Goal: Task Accomplishment & Management: Use online tool/utility

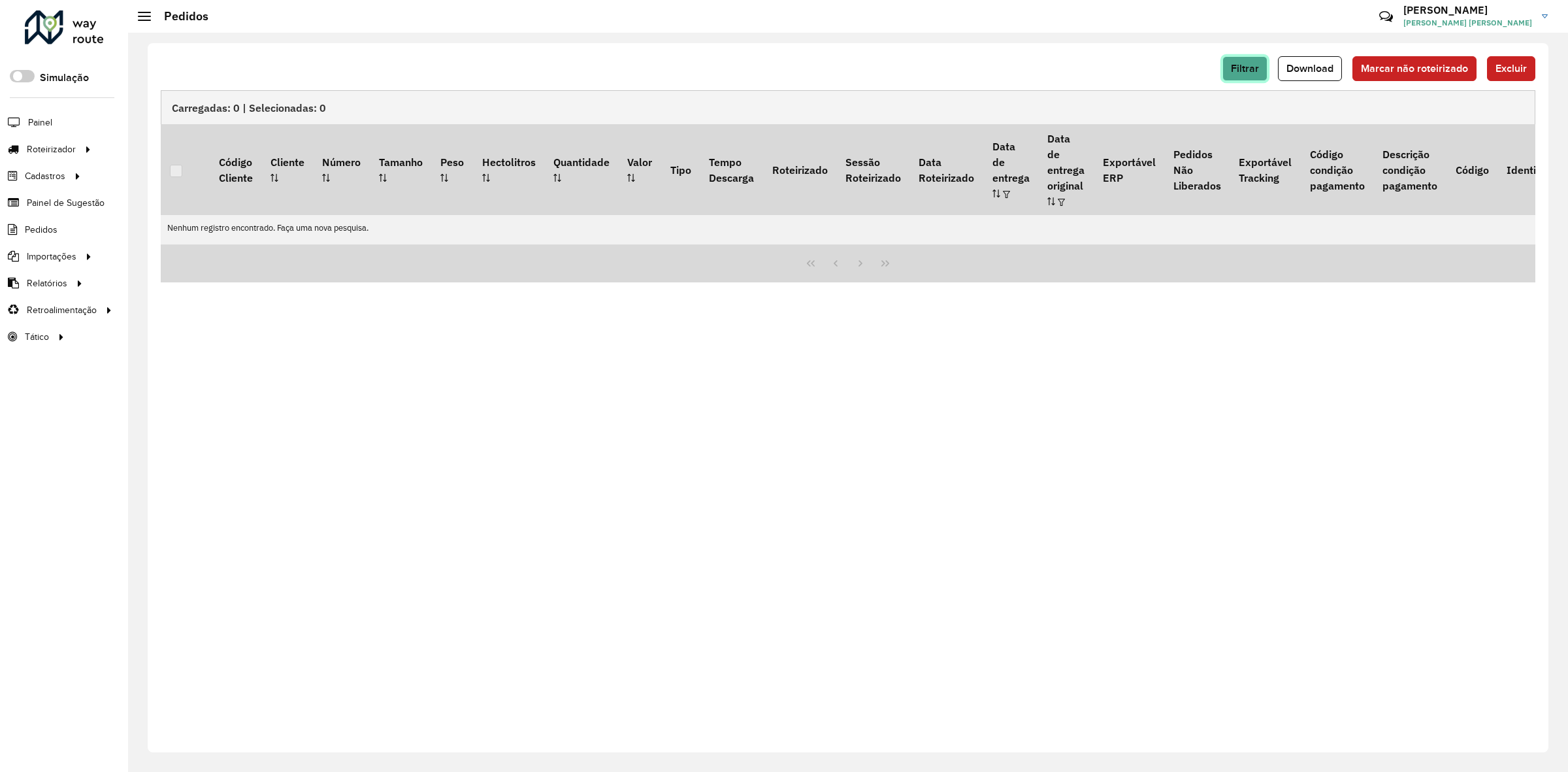
click at [1252, 65] on span "Filtrar" at bounding box center [1244, 68] width 28 height 11
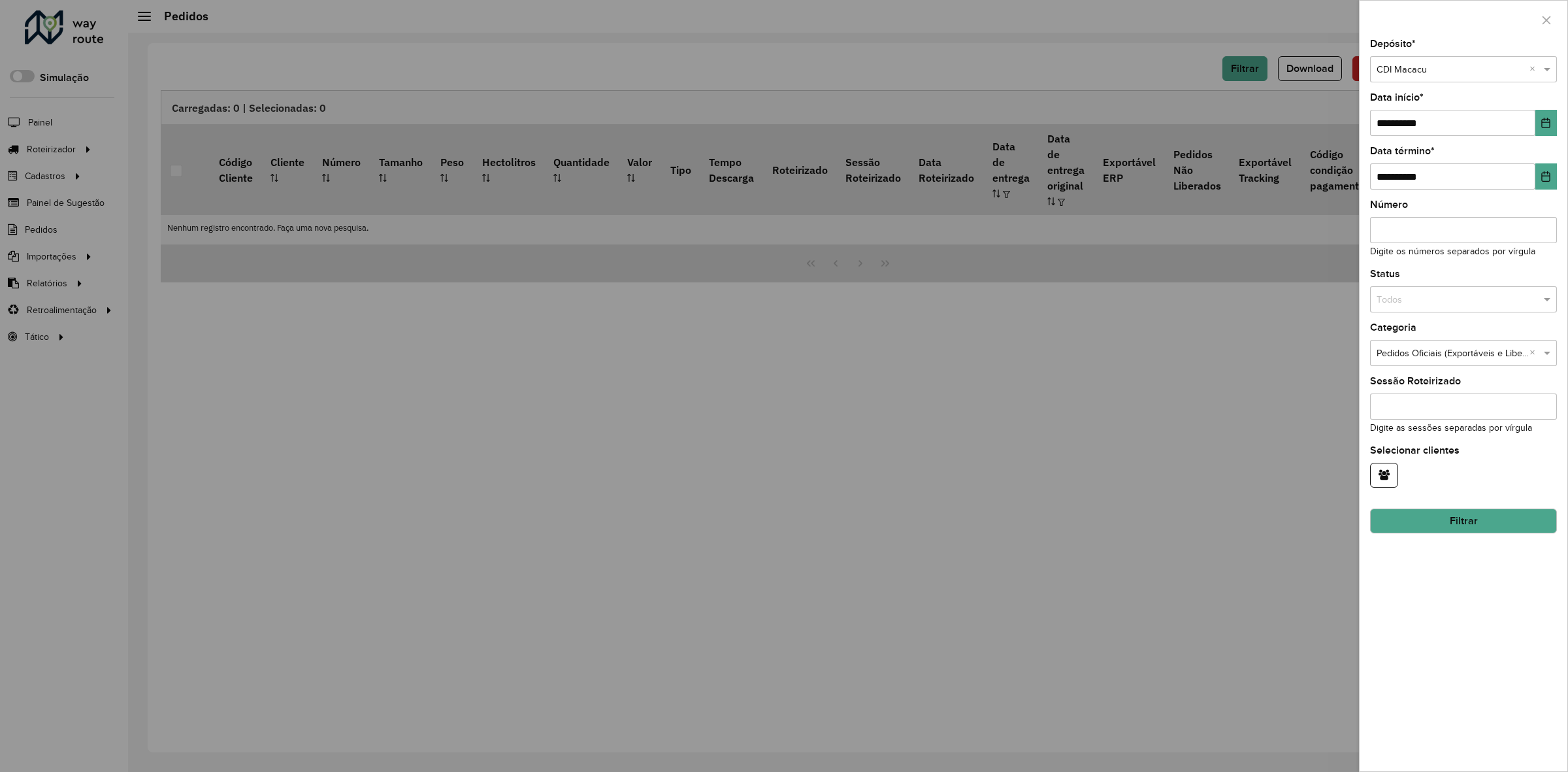
click at [1446, 515] on button "Filtrar" at bounding box center [1464, 520] width 187 height 25
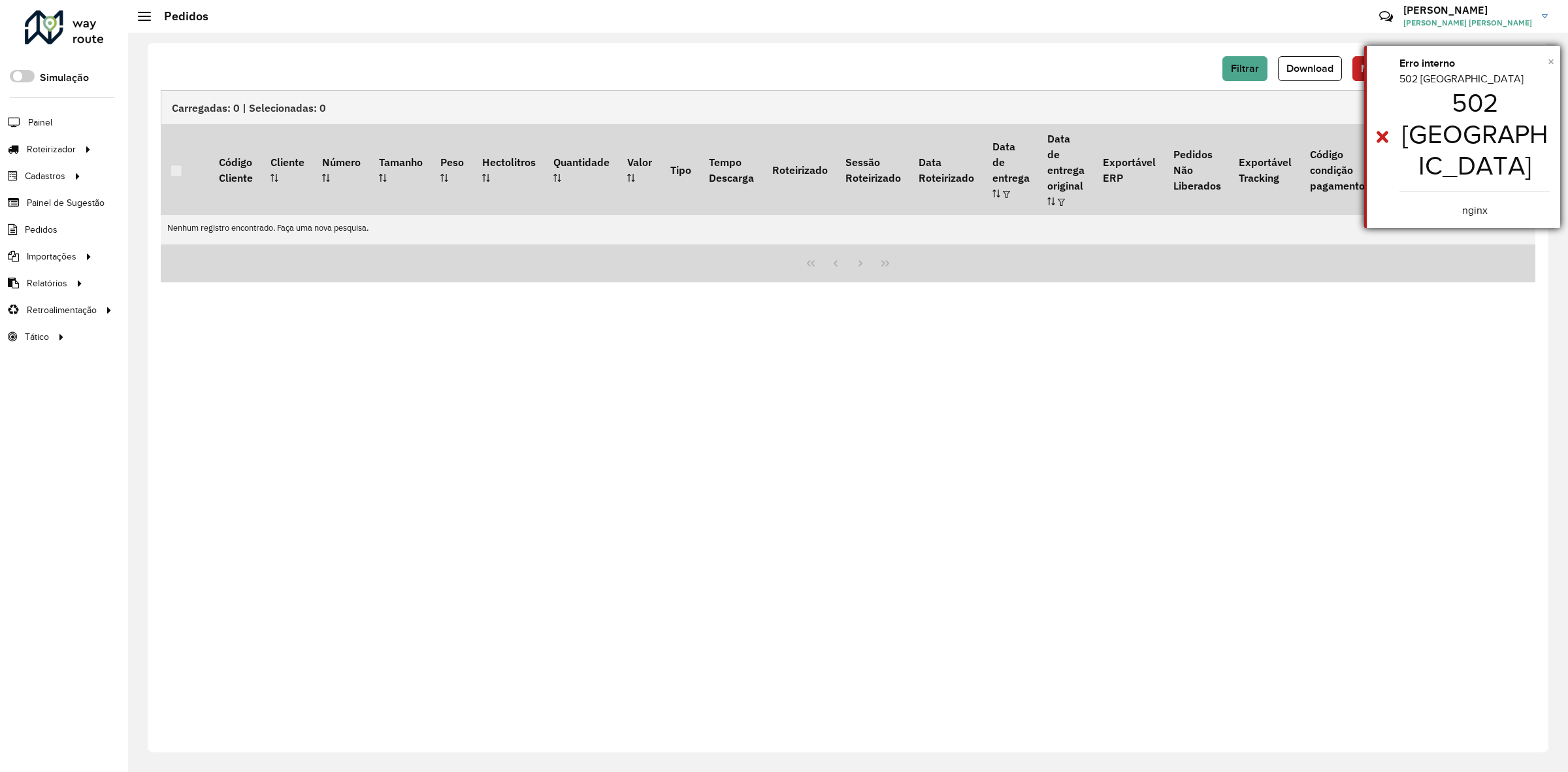
click at [1550, 59] on span "×" at bounding box center [1551, 61] width 7 height 15
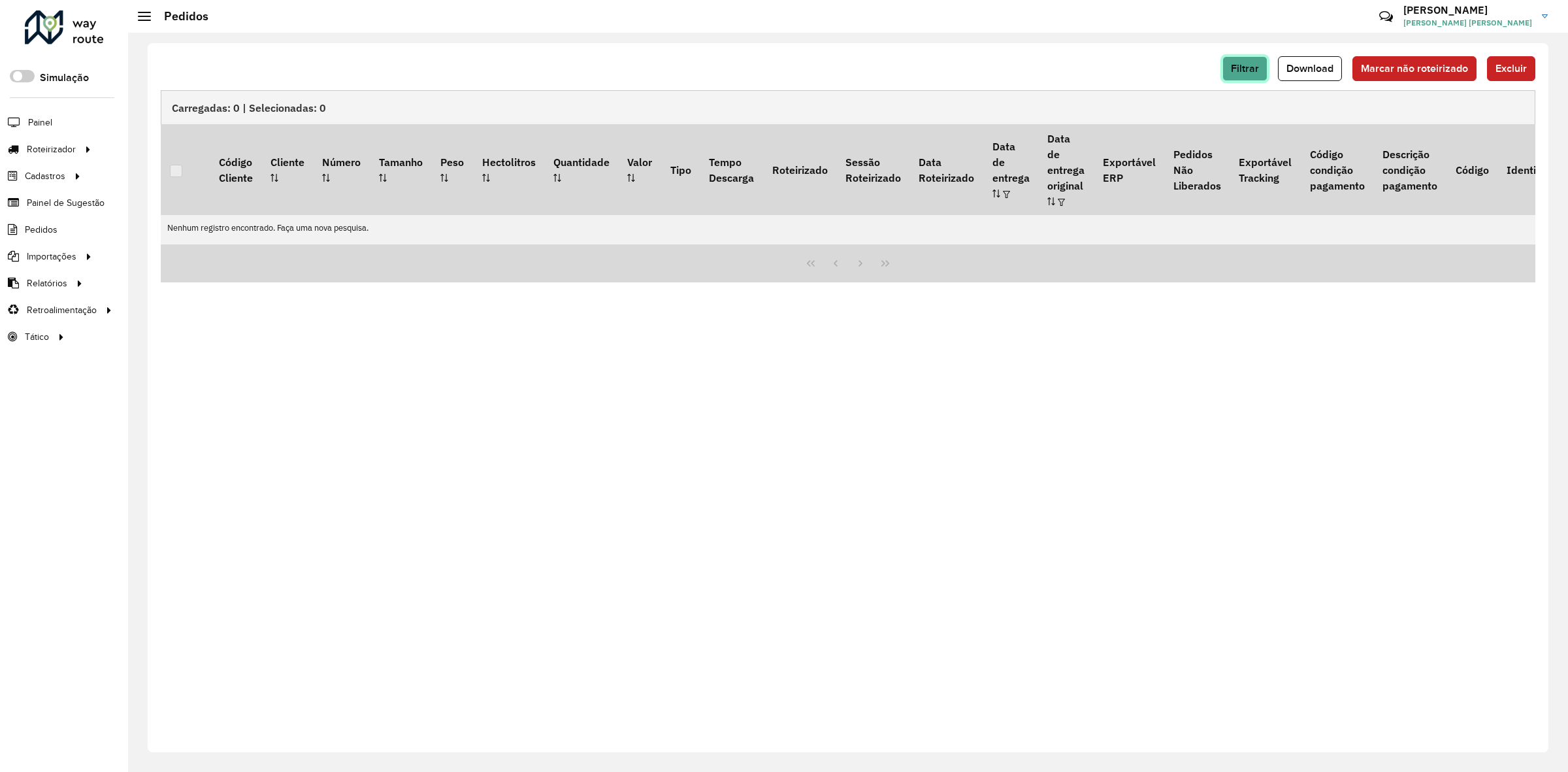
click at [1255, 70] on span "Filtrar" at bounding box center [1244, 68] width 28 height 11
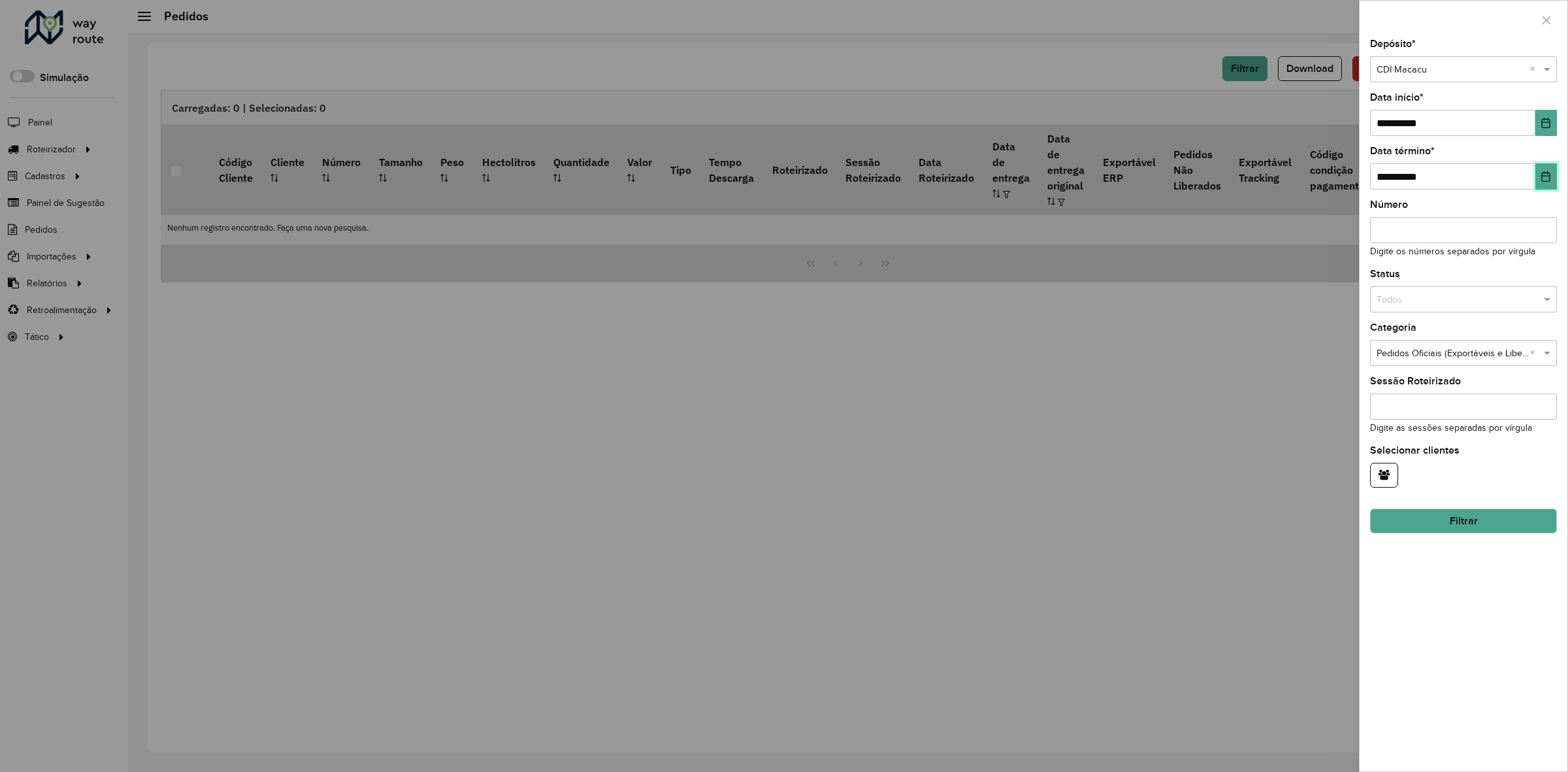
click at [1550, 187] on button "Choose Date" at bounding box center [1546, 176] width 21 height 27
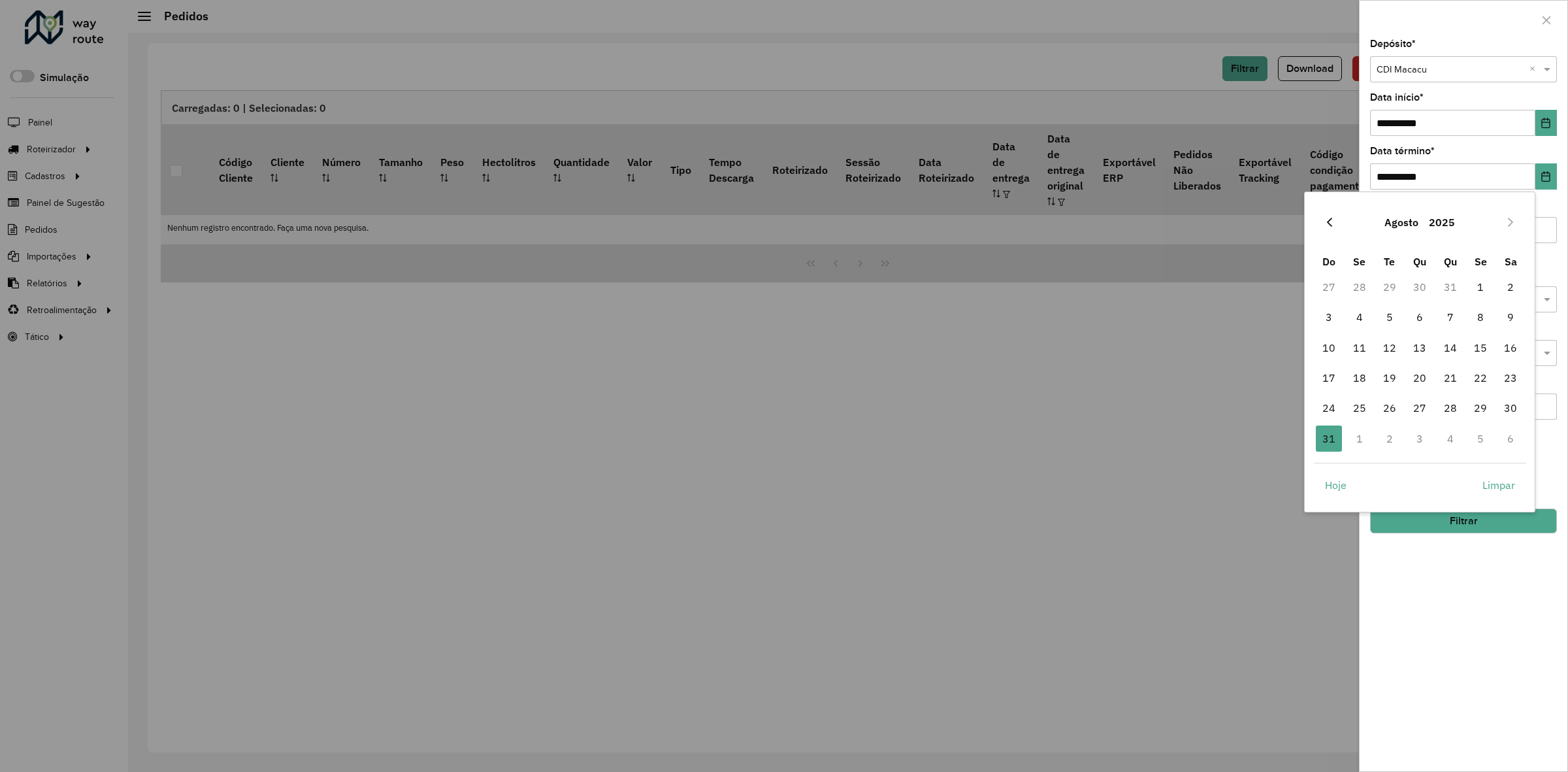
click at [1322, 223] on button "Previous Month" at bounding box center [1329, 222] width 21 height 21
click at [1428, 216] on button "2025" at bounding box center [1440, 222] width 37 height 32
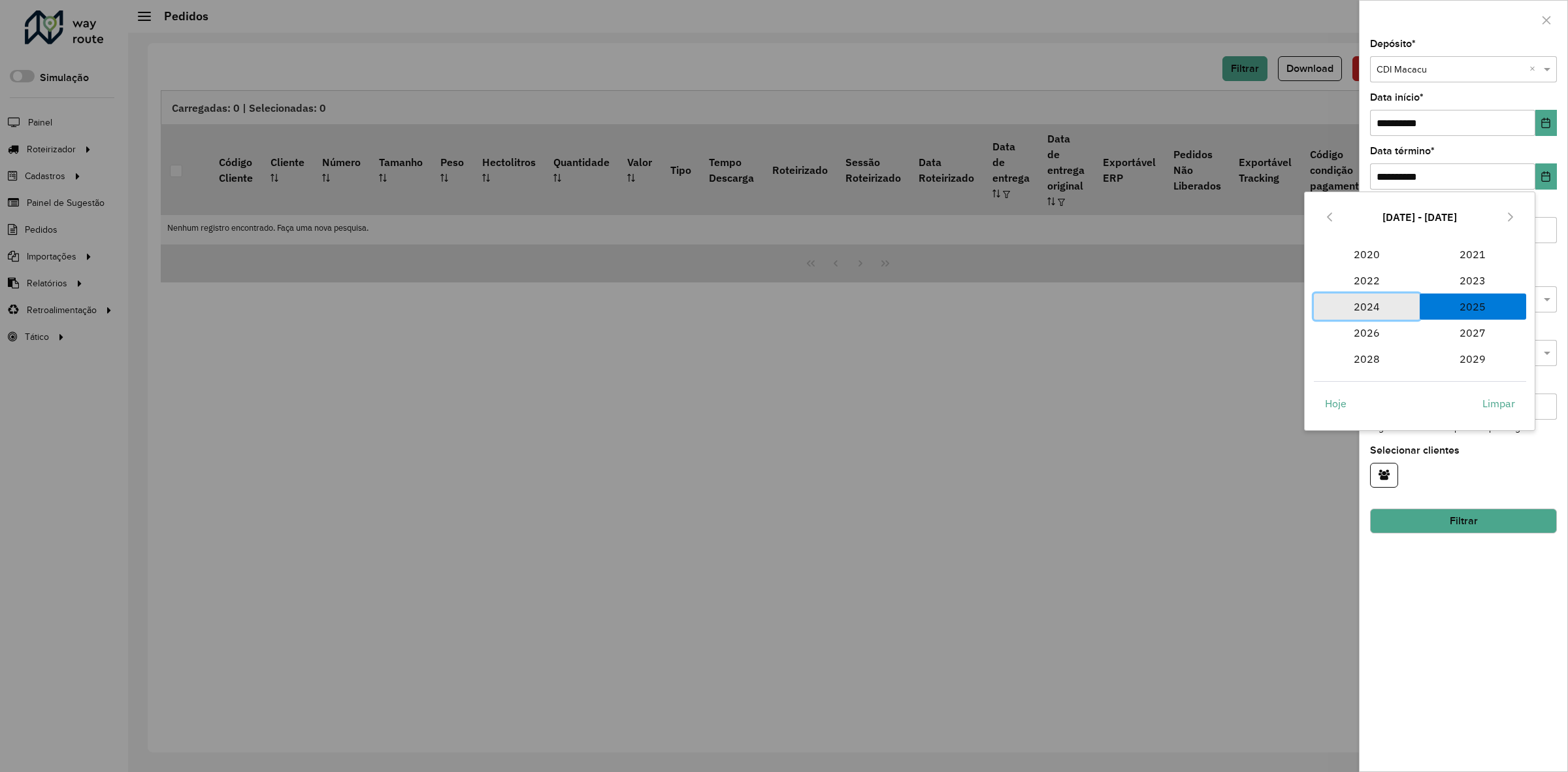
click at [1381, 301] on span "2024" at bounding box center [1367, 306] width 106 height 27
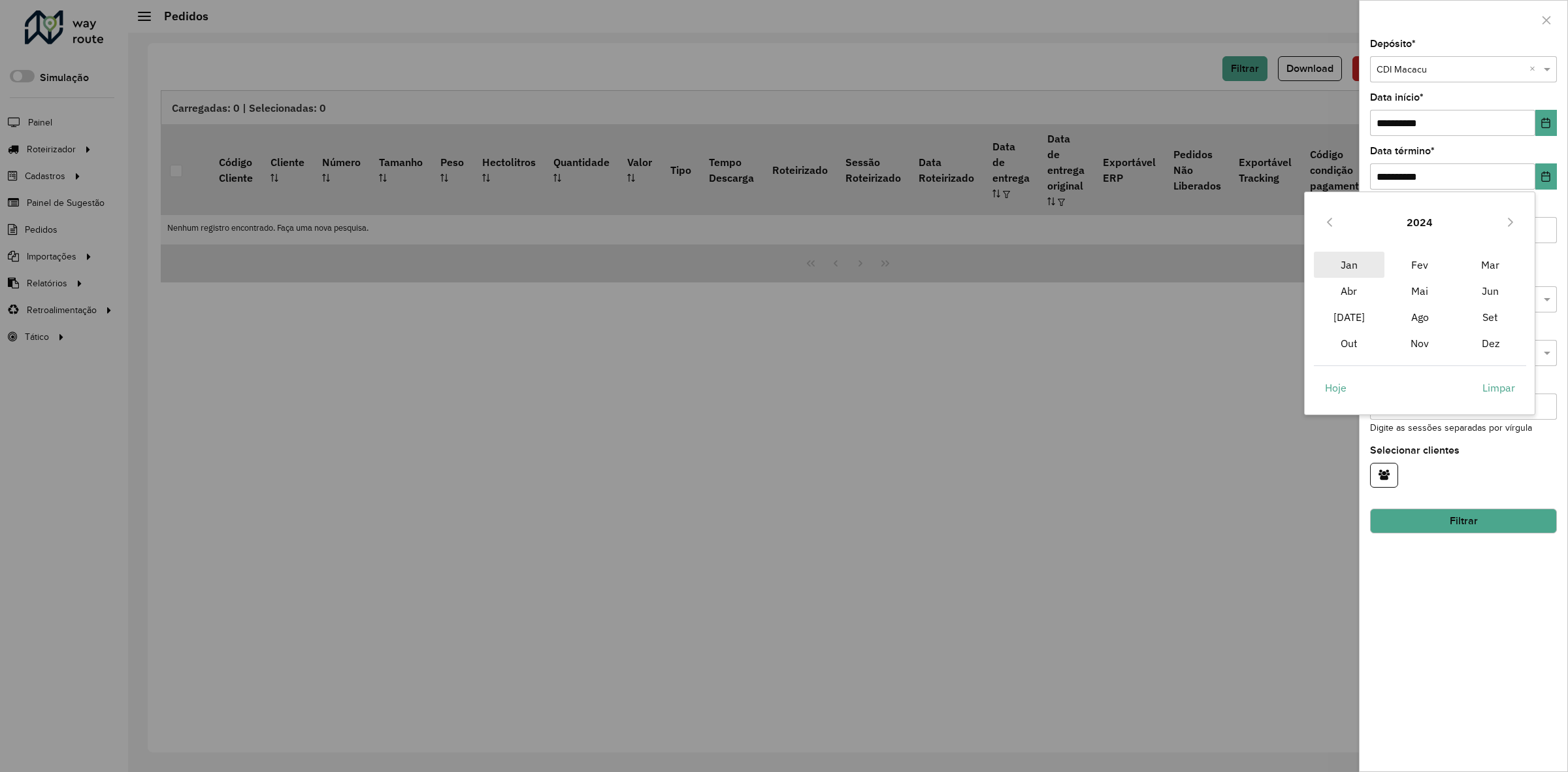
click at [1344, 261] on span "Jan" at bounding box center [1349, 264] width 70 height 27
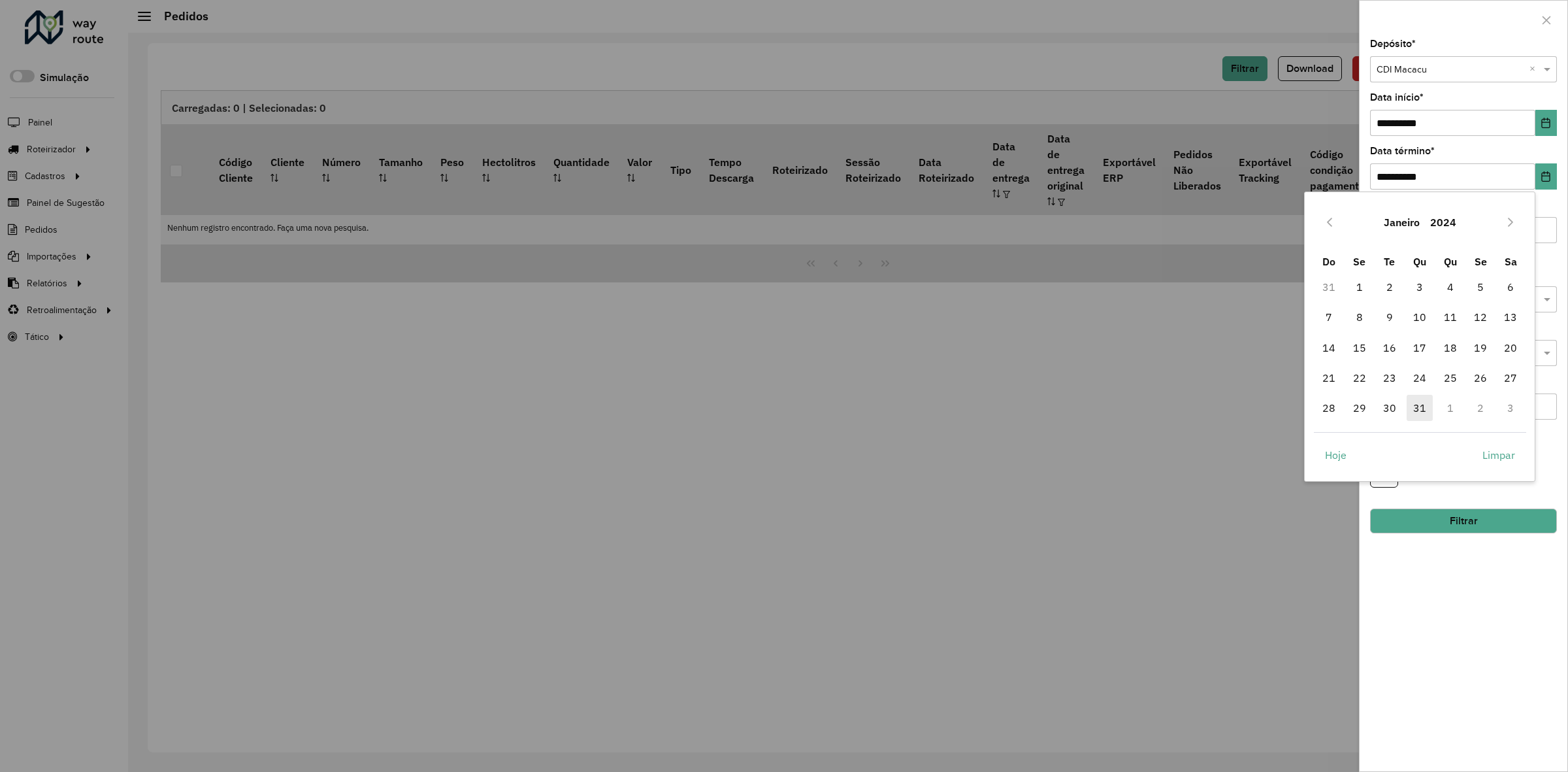
click at [1429, 407] on span "31" at bounding box center [1420, 407] width 27 height 27
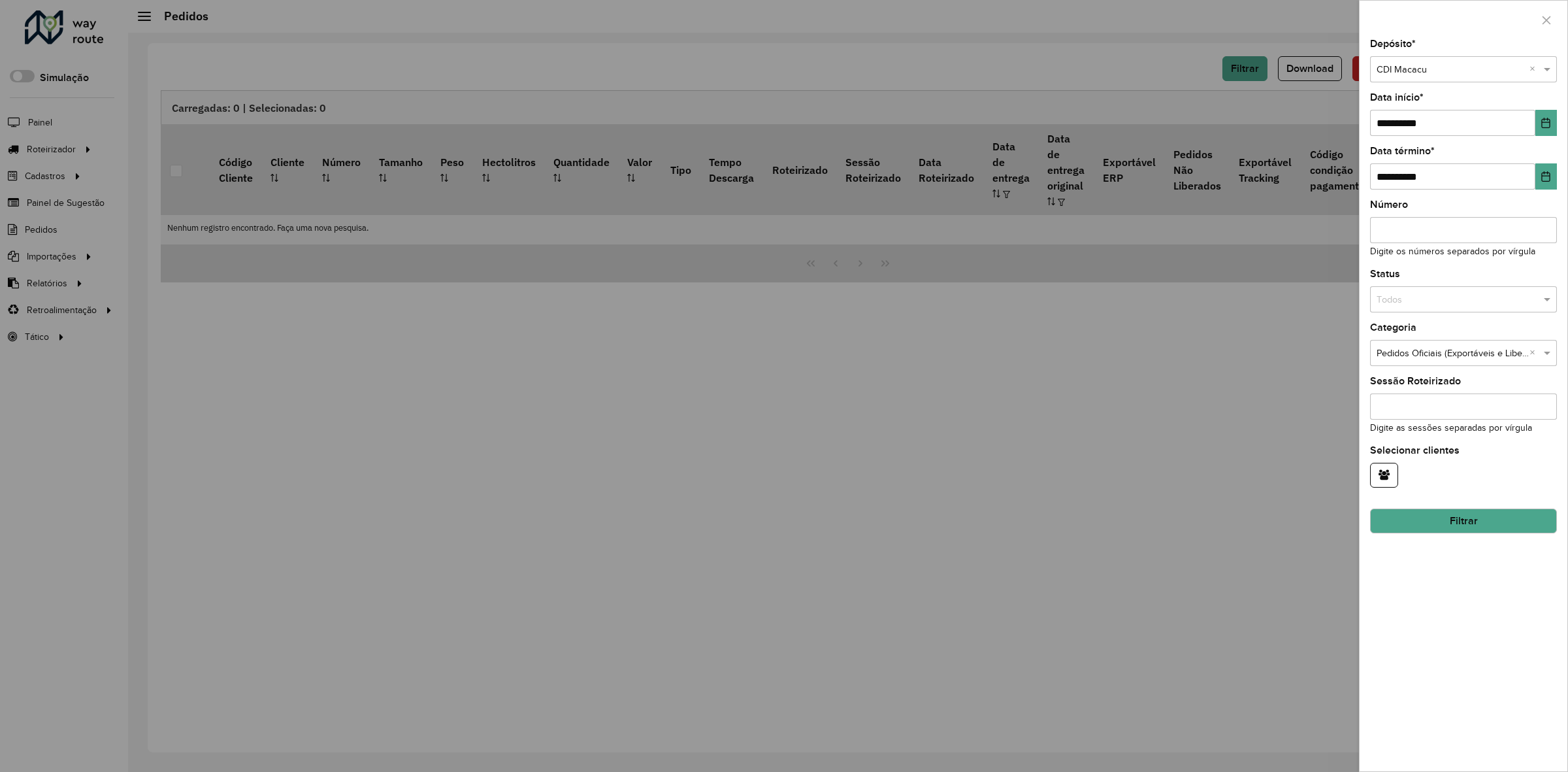
click at [1473, 503] on hb-field-button "Filtrar" at bounding box center [1464, 515] width 187 height 35
click at [1469, 520] on button "Filtrar" at bounding box center [1464, 520] width 187 height 25
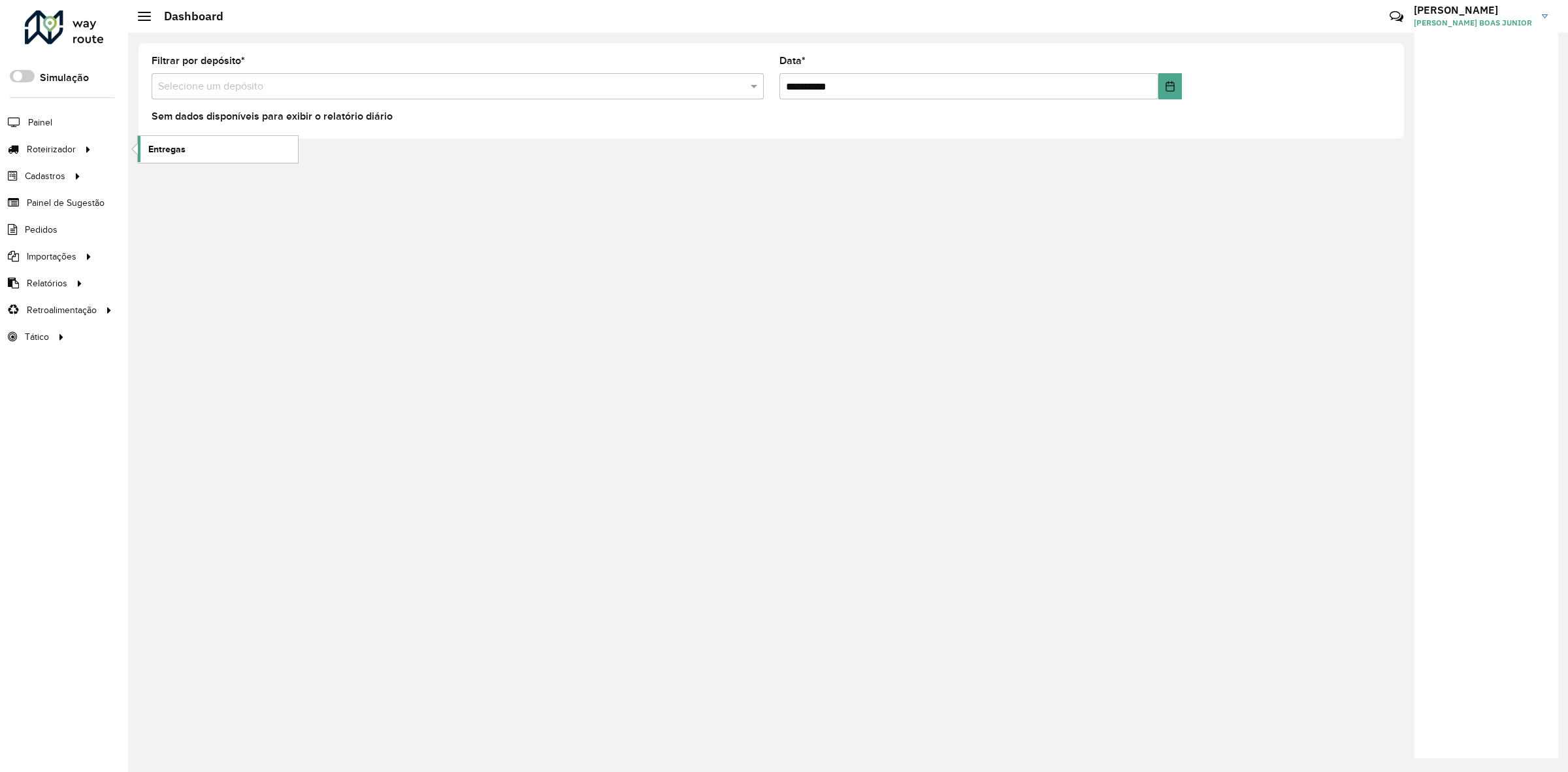
click at [157, 153] on span "Entregas" at bounding box center [167, 149] width 38 height 14
click at [205, 148] on link "Entregas" at bounding box center [217, 149] width 160 height 27
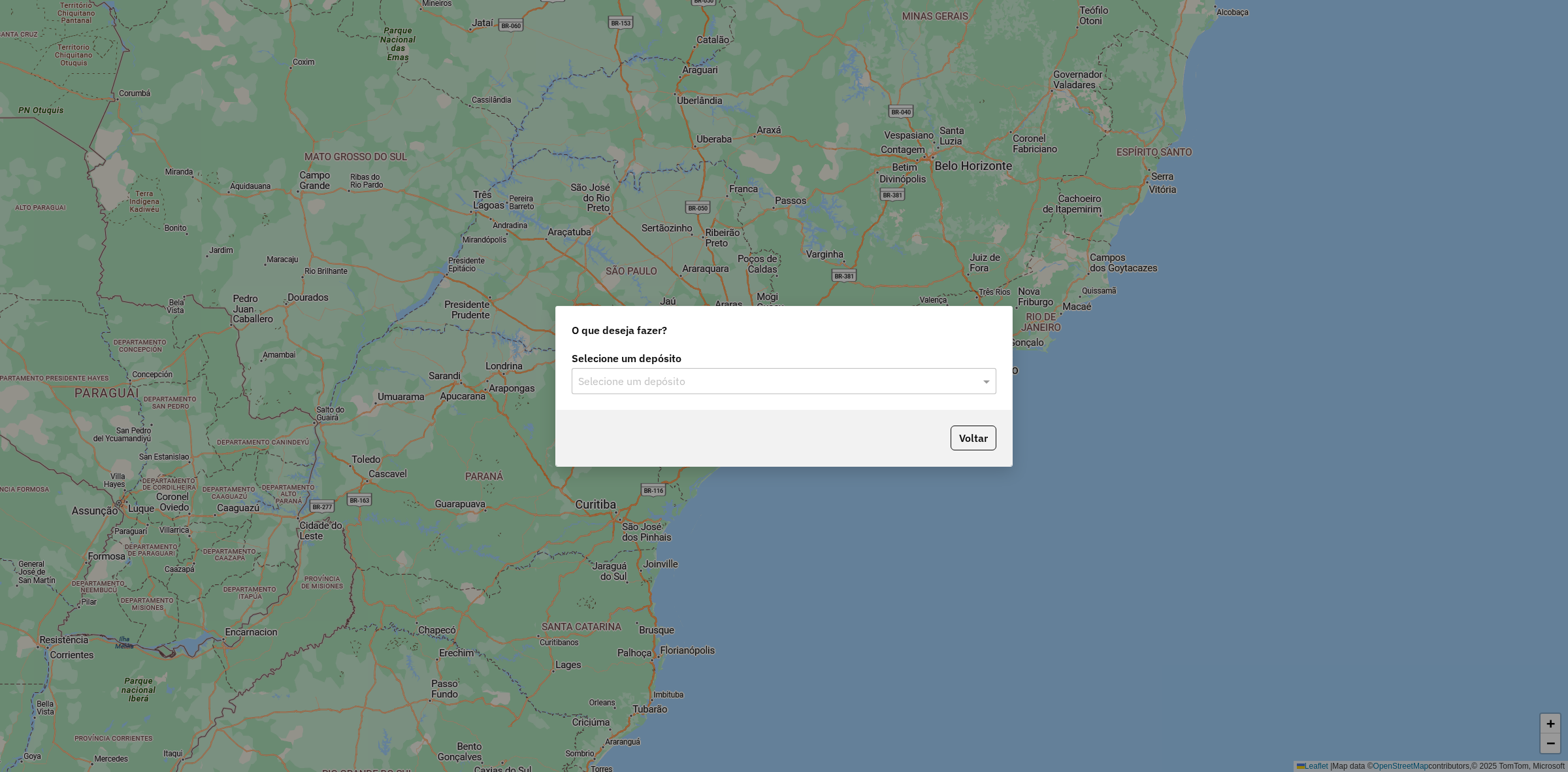
click at [739, 380] on input "text" at bounding box center [771, 382] width 385 height 15
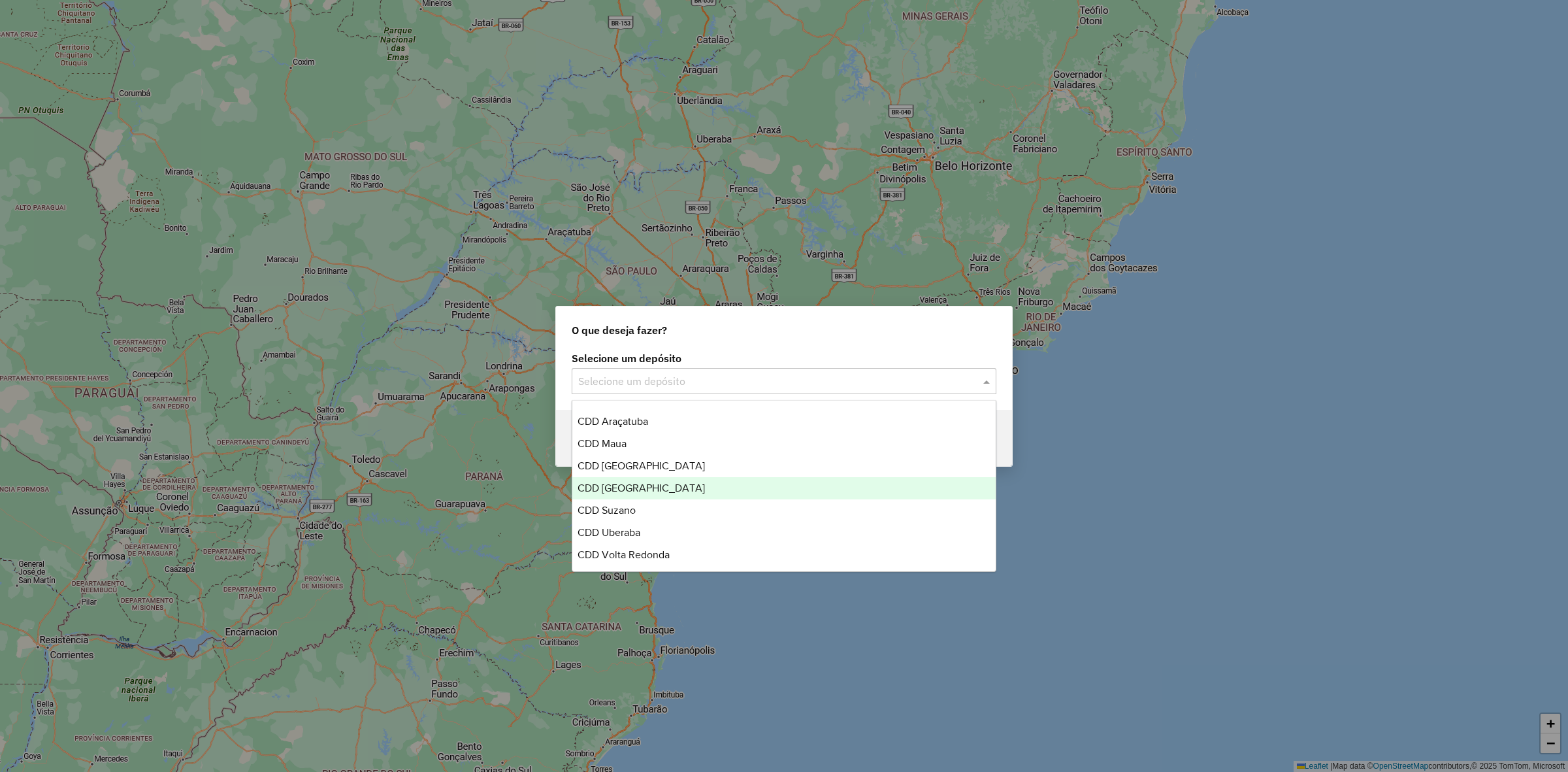
scroll to position [131, 0]
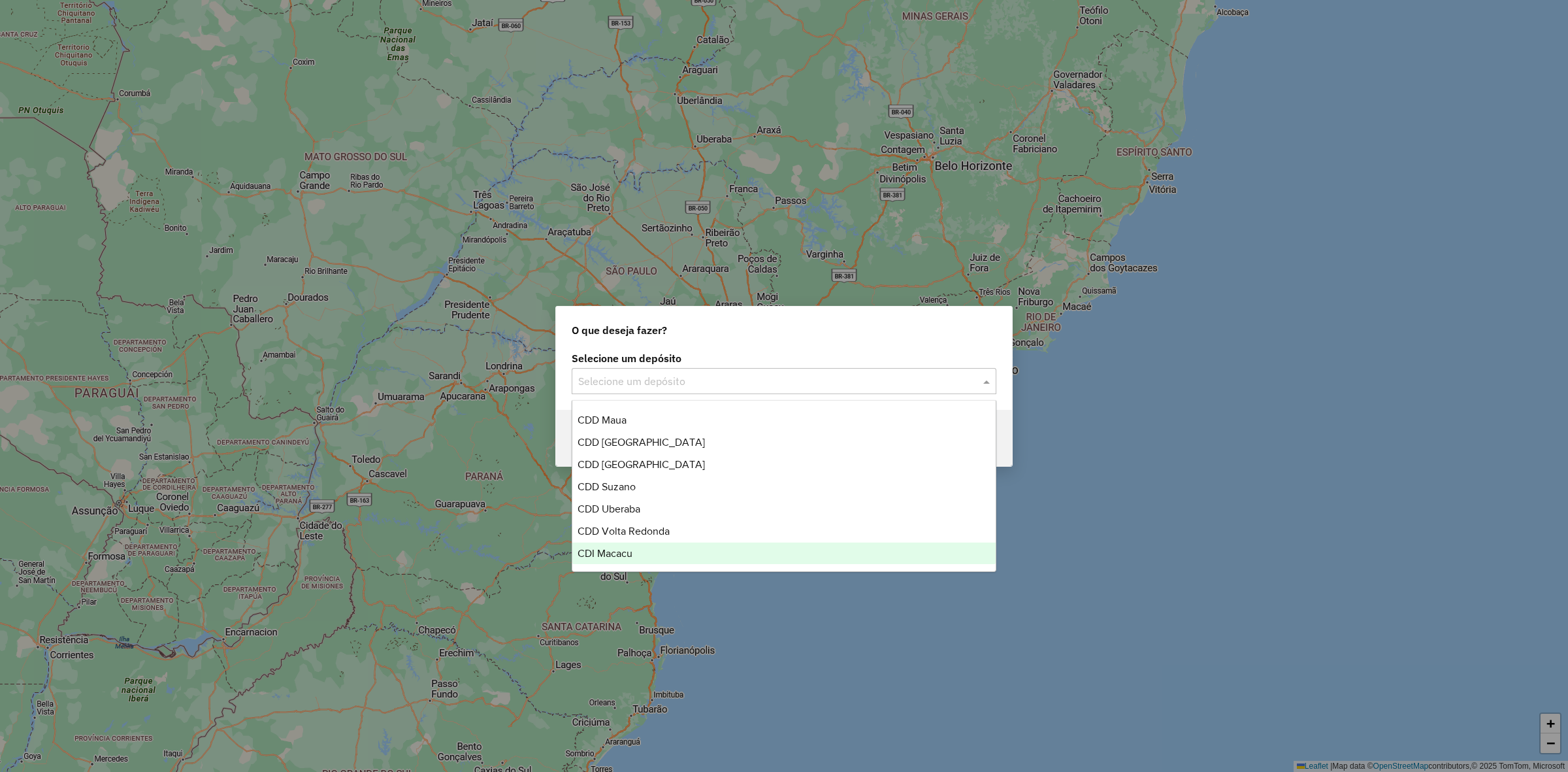
click at [642, 545] on div "CDI Macacu" at bounding box center [784, 554] width 424 height 22
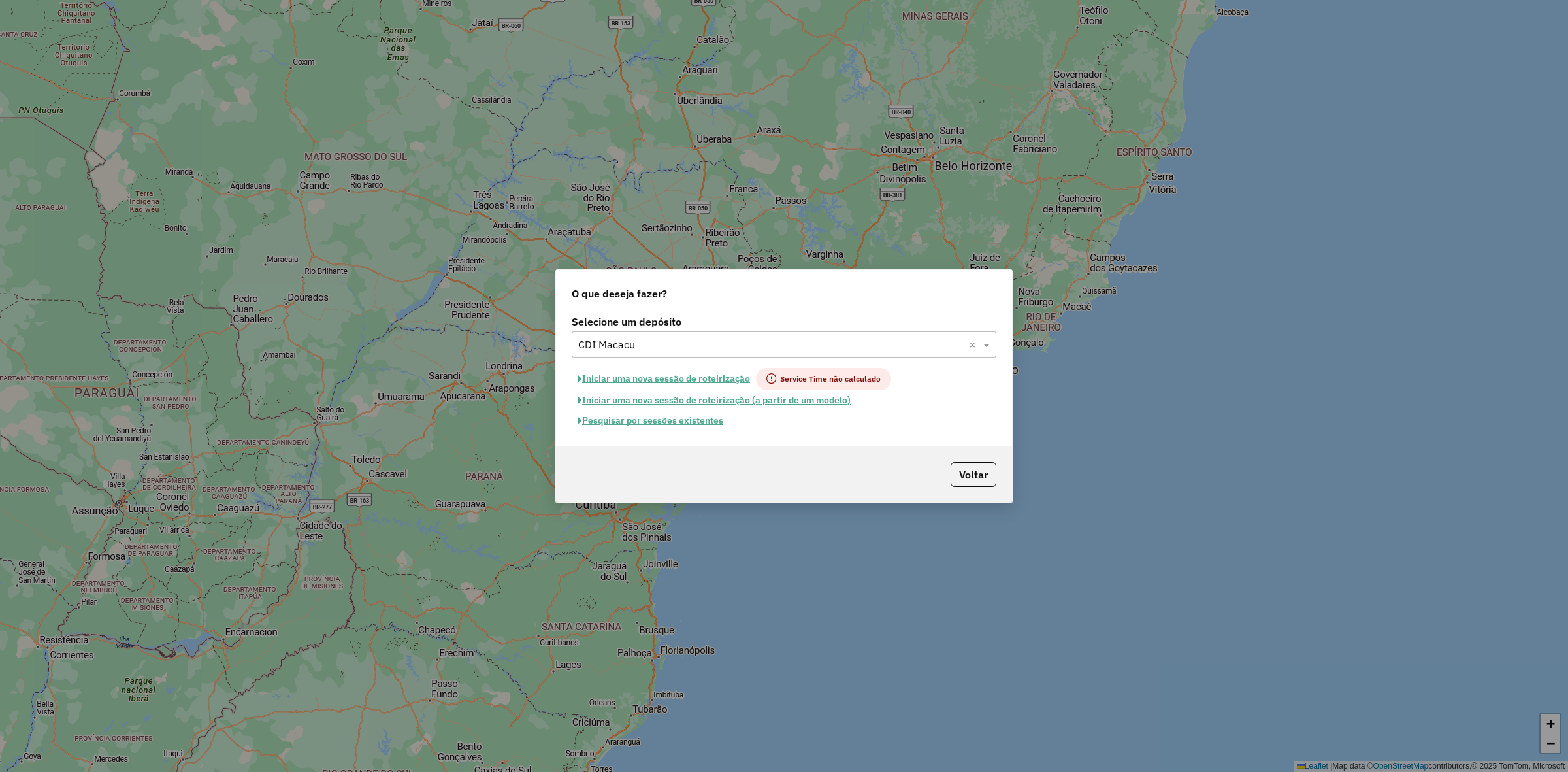
click at [681, 374] on button "Iniciar uma nova sessão de roteirização" at bounding box center [663, 379] width 184 height 22
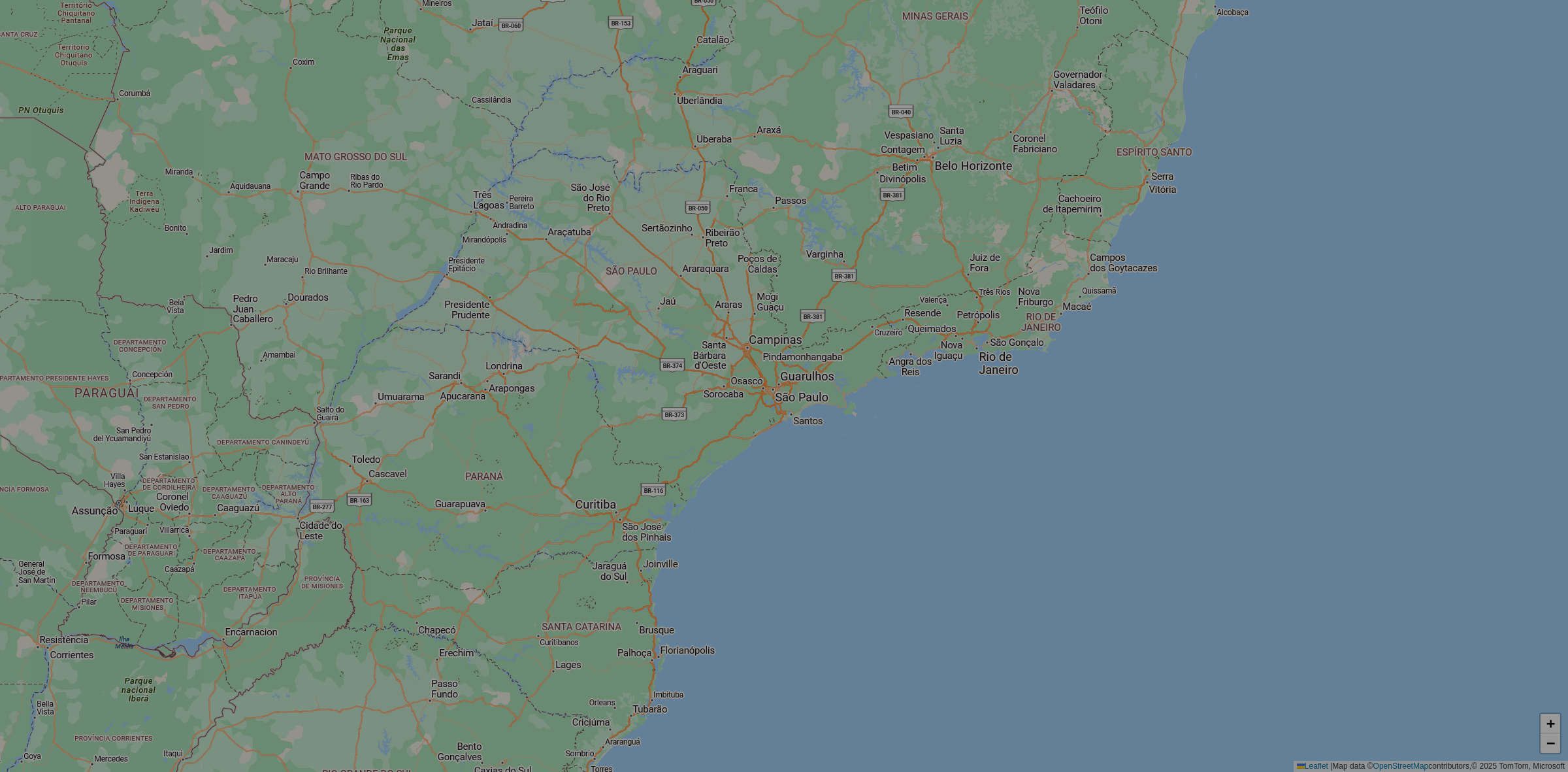
select select "*"
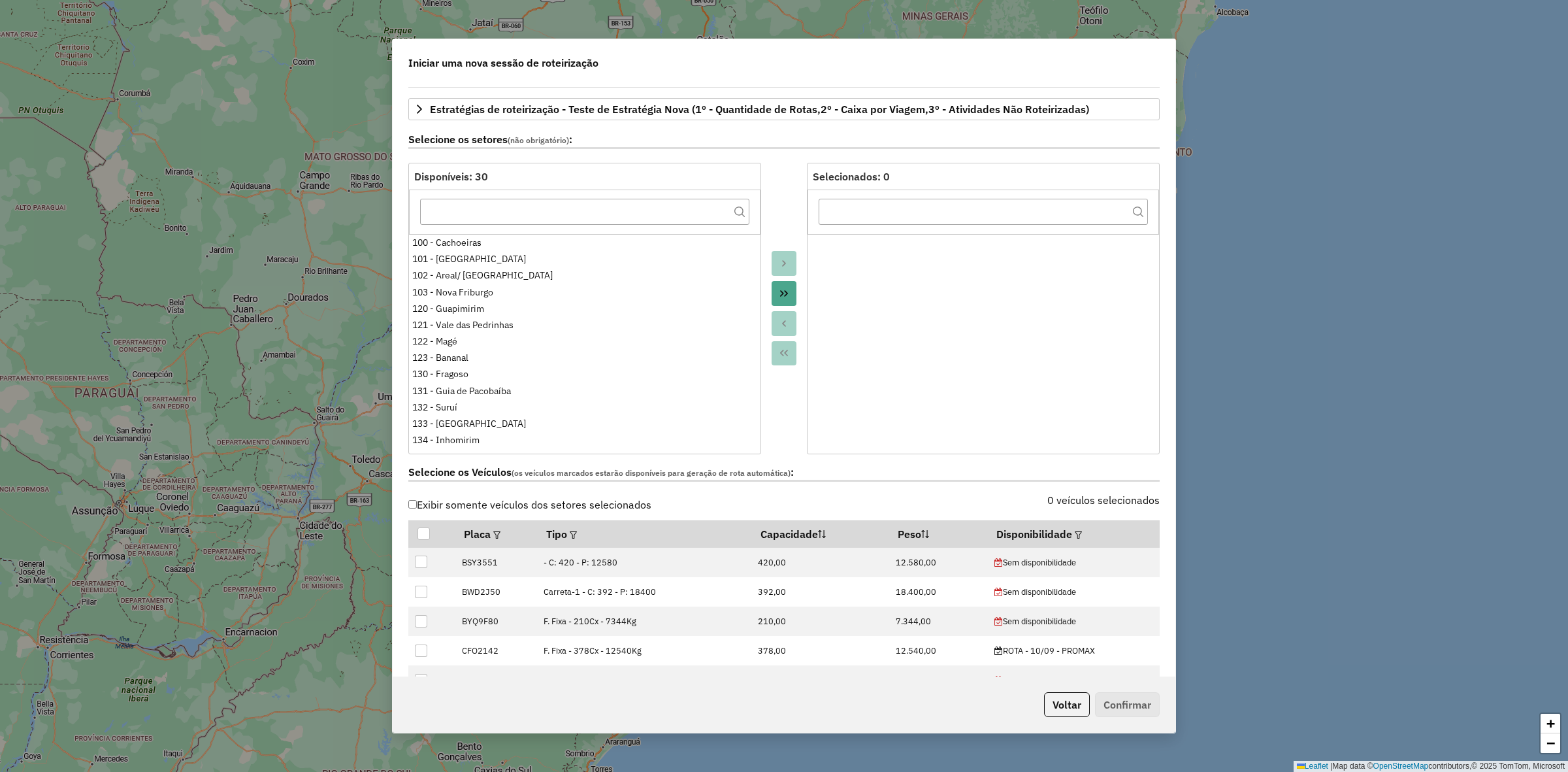
scroll to position [0, 0]
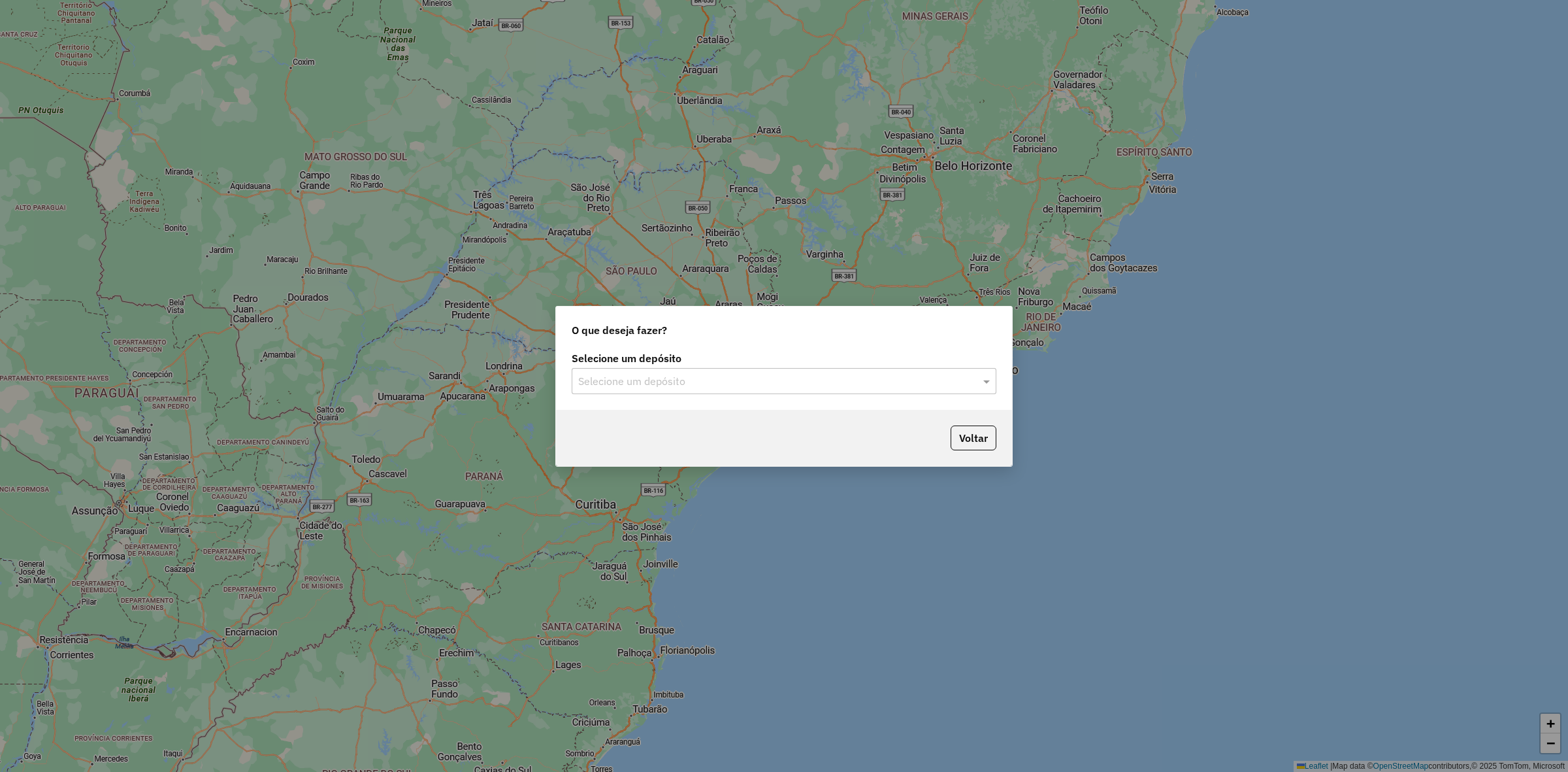
click at [706, 381] on input "text" at bounding box center [771, 382] width 385 height 15
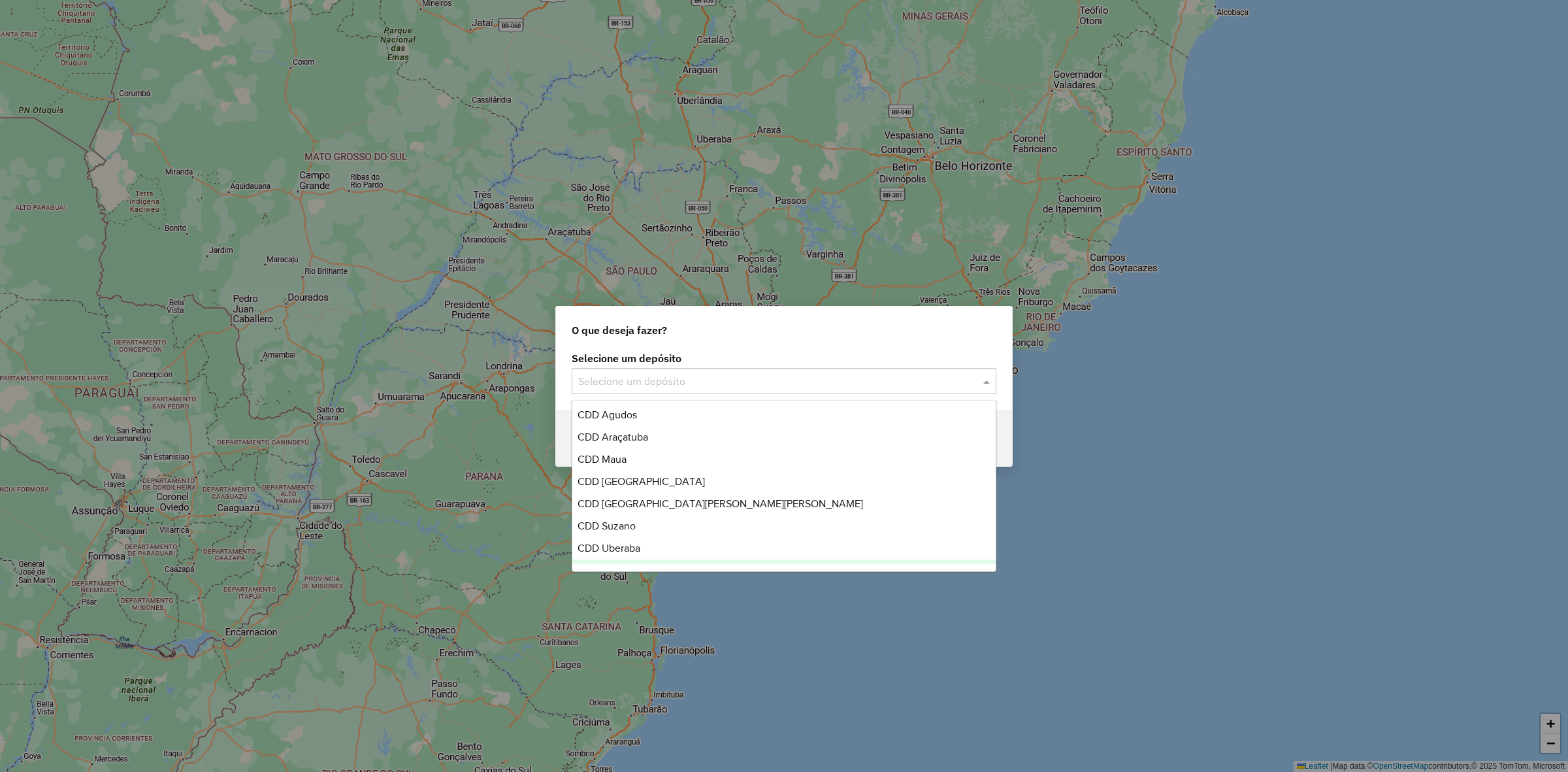
scroll to position [131, 0]
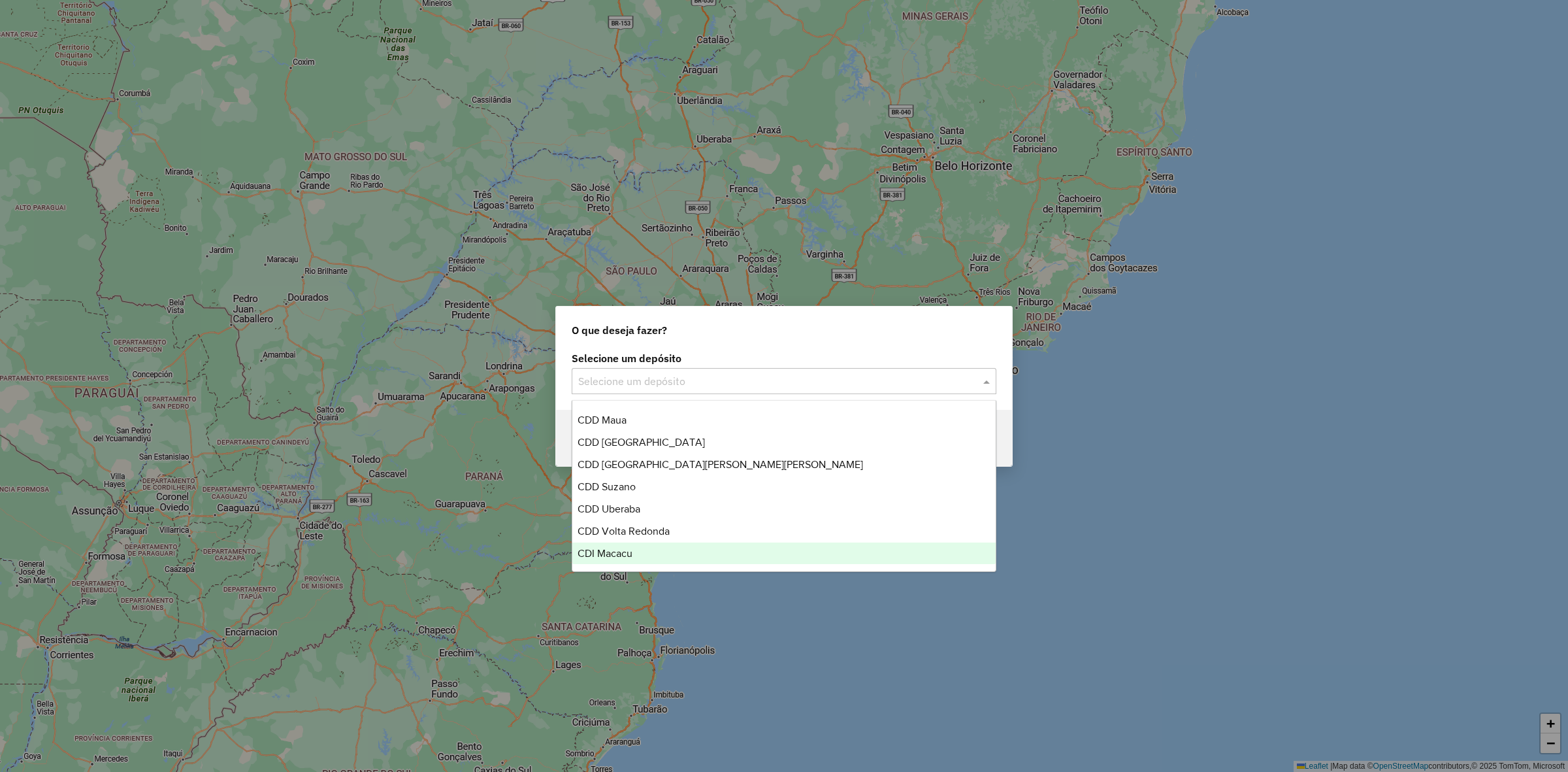
click at [641, 543] on div "CDI Macacu" at bounding box center [784, 554] width 424 height 22
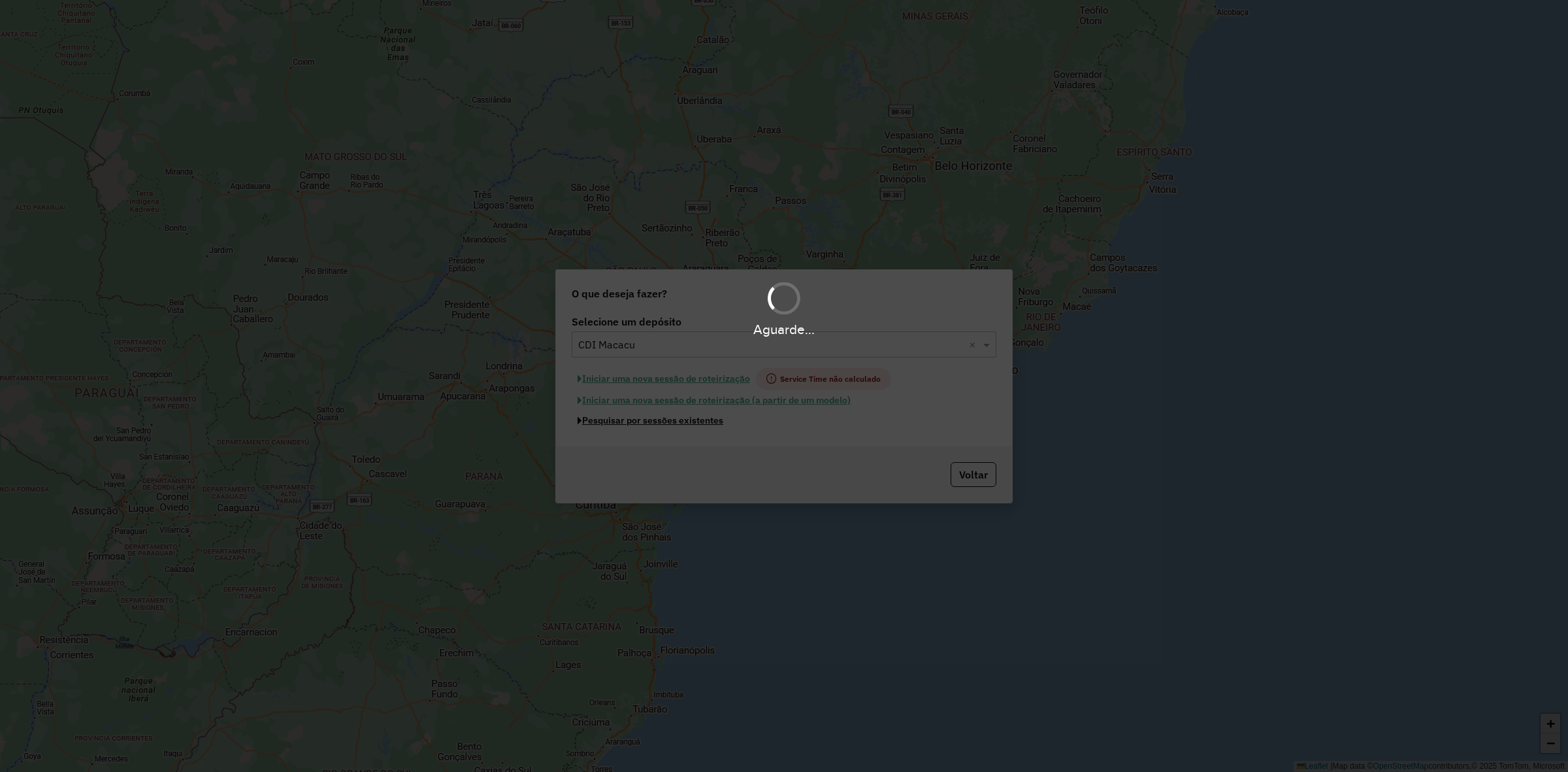
click at [698, 419] on button "Pesquisar por sessões existentes" at bounding box center [650, 420] width 157 height 21
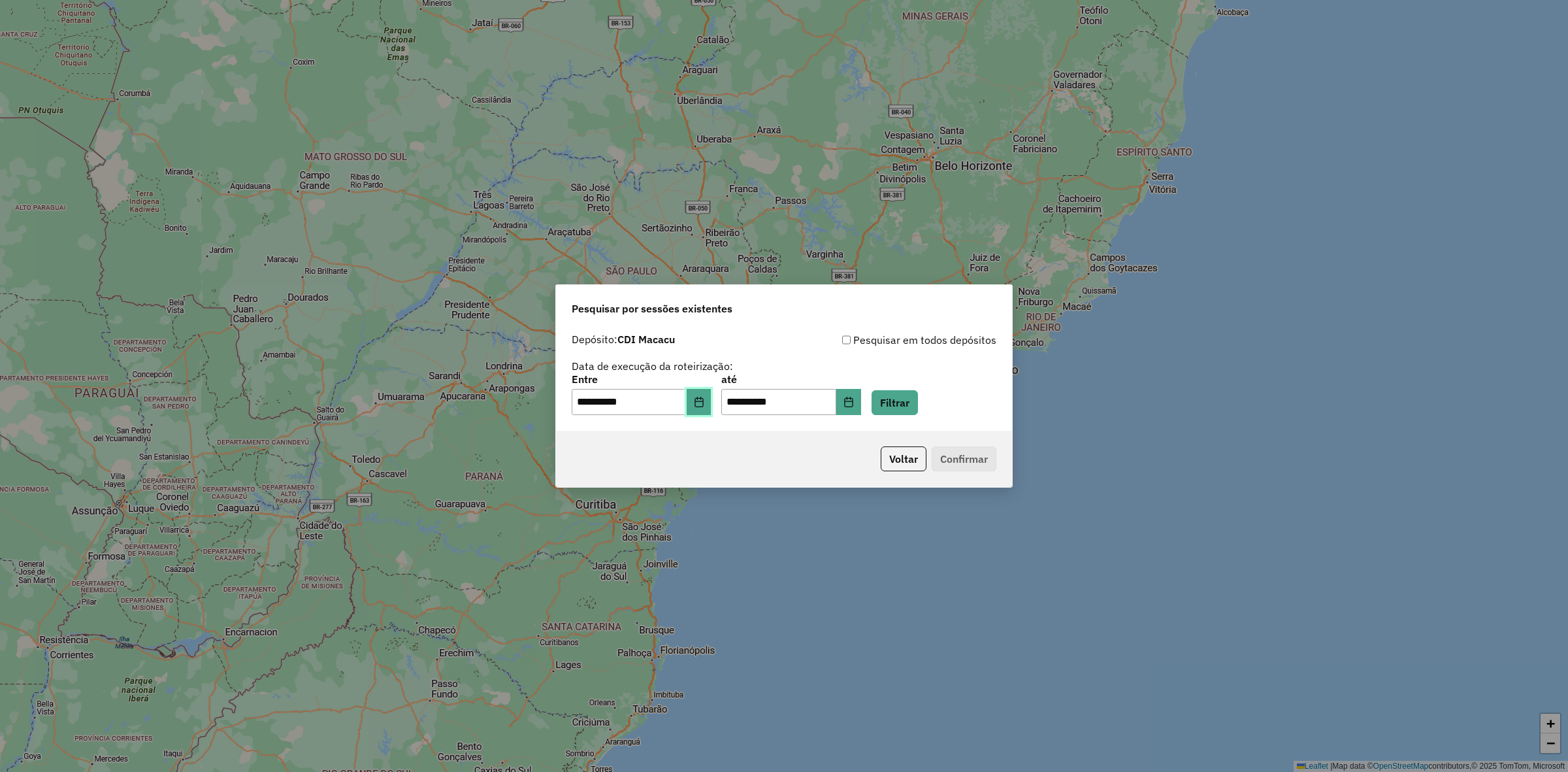
click at [703, 405] on icon "Choose Date" at bounding box center [699, 401] width 10 height 10
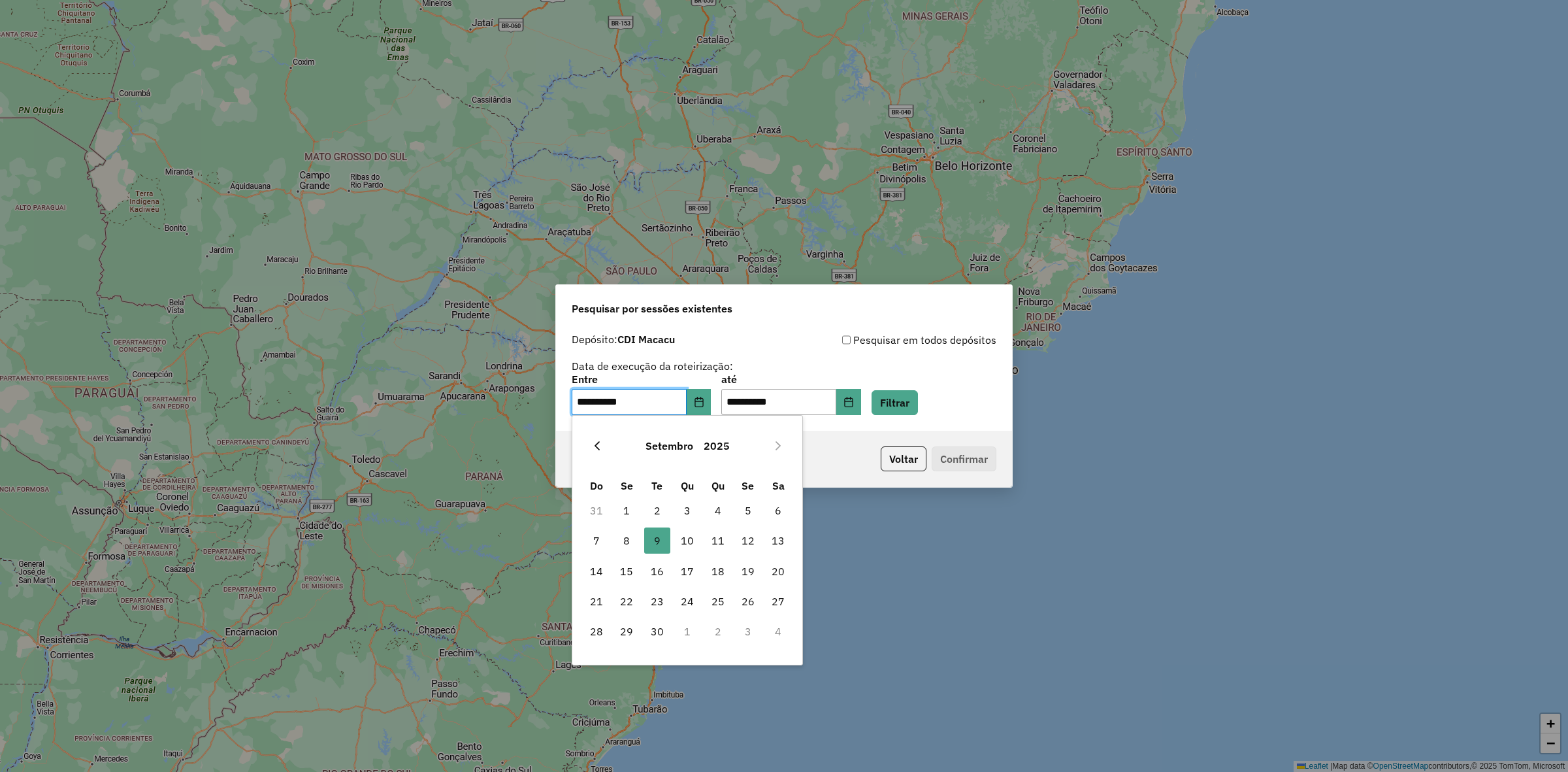
click at [592, 446] on icon "Previous Month" at bounding box center [597, 446] width 10 height 10
click at [748, 508] on span "1" at bounding box center [748, 510] width 27 height 27
type input "**********"
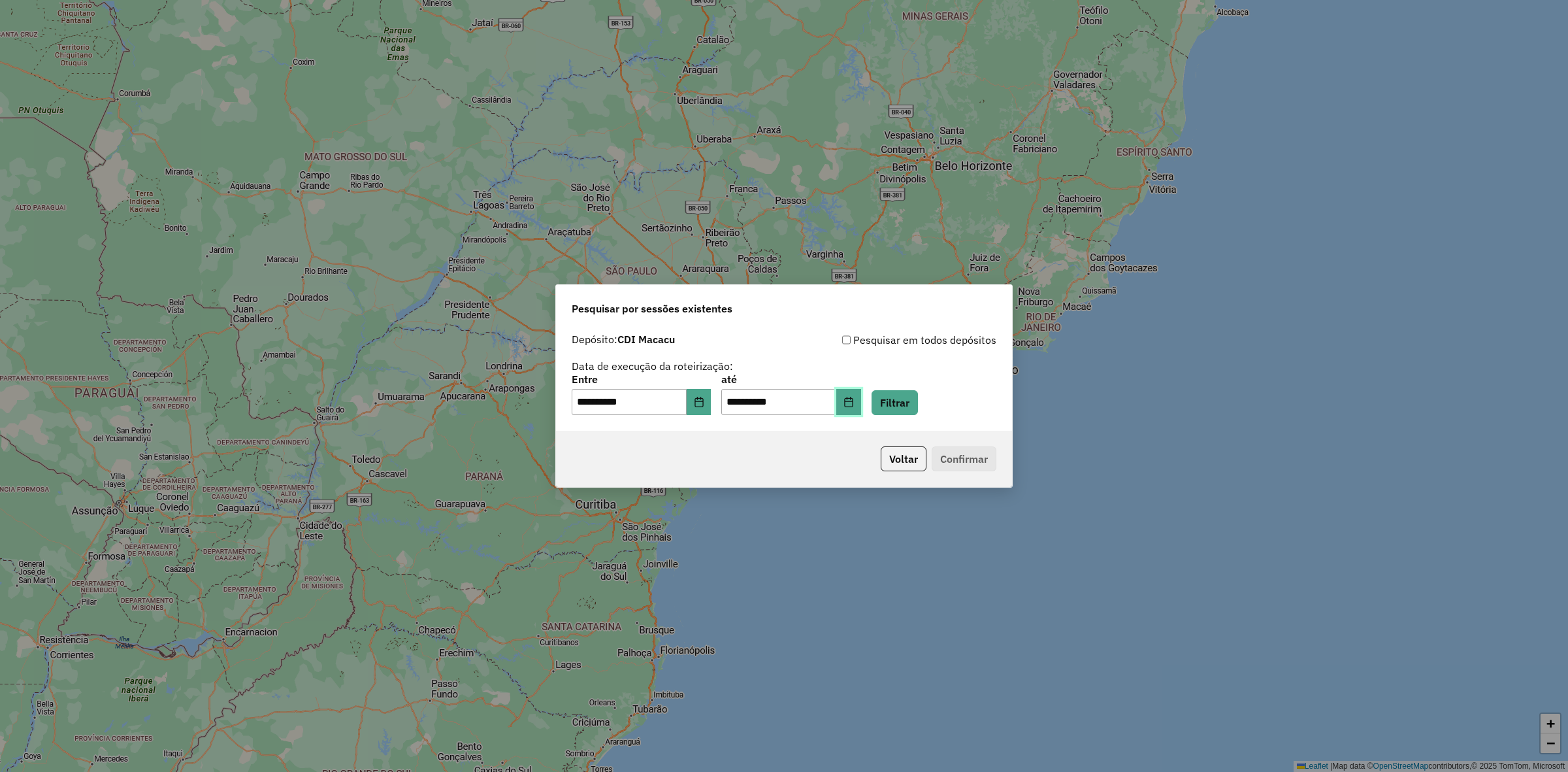
click at [861, 400] on button "Choose Date" at bounding box center [848, 401] width 25 height 27
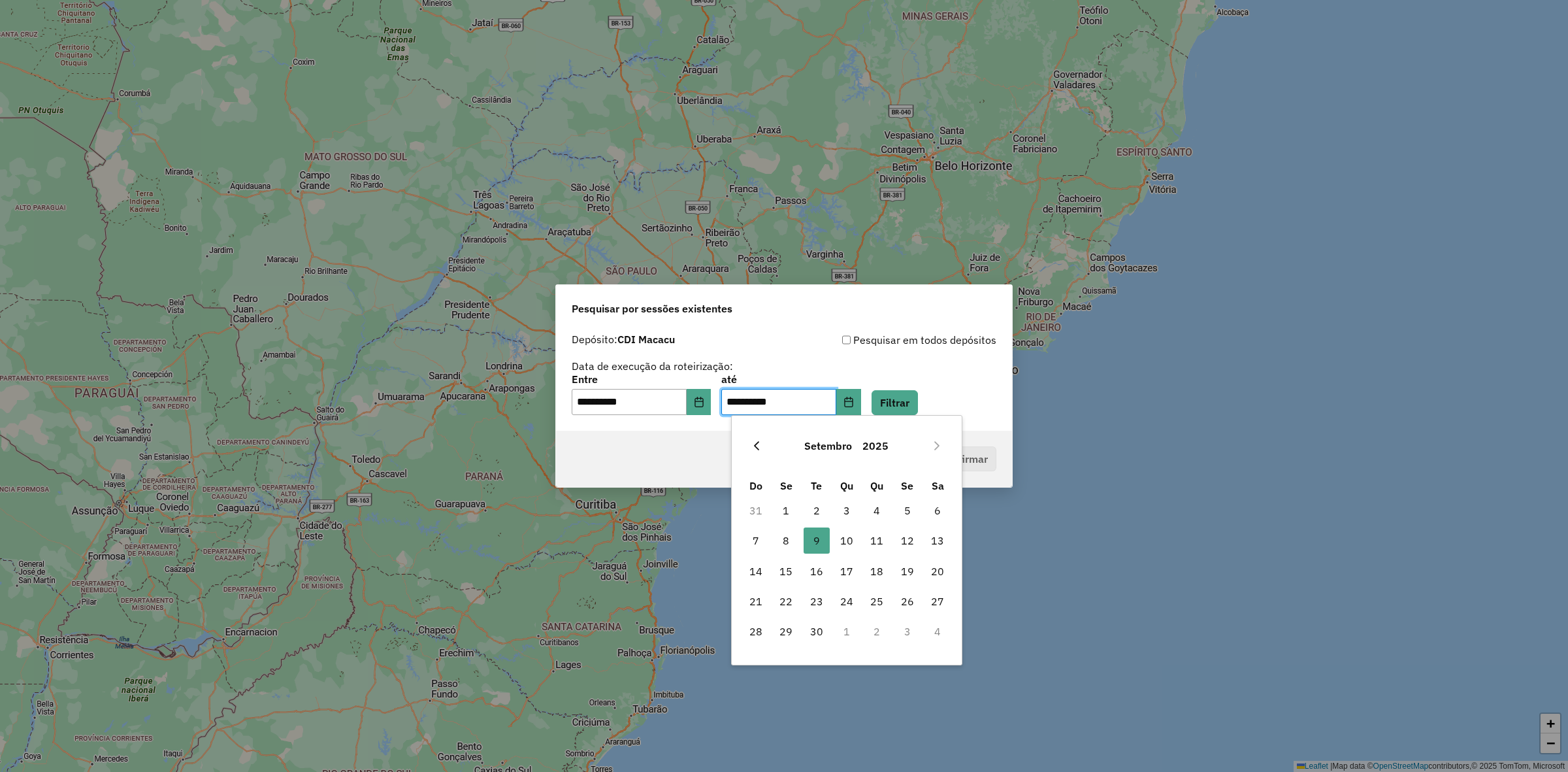
click at [756, 448] on icon "Previous Month" at bounding box center [757, 445] width 5 height 9
click at [756, 662] on span "31" at bounding box center [756, 662] width 27 height 27
type input "**********"
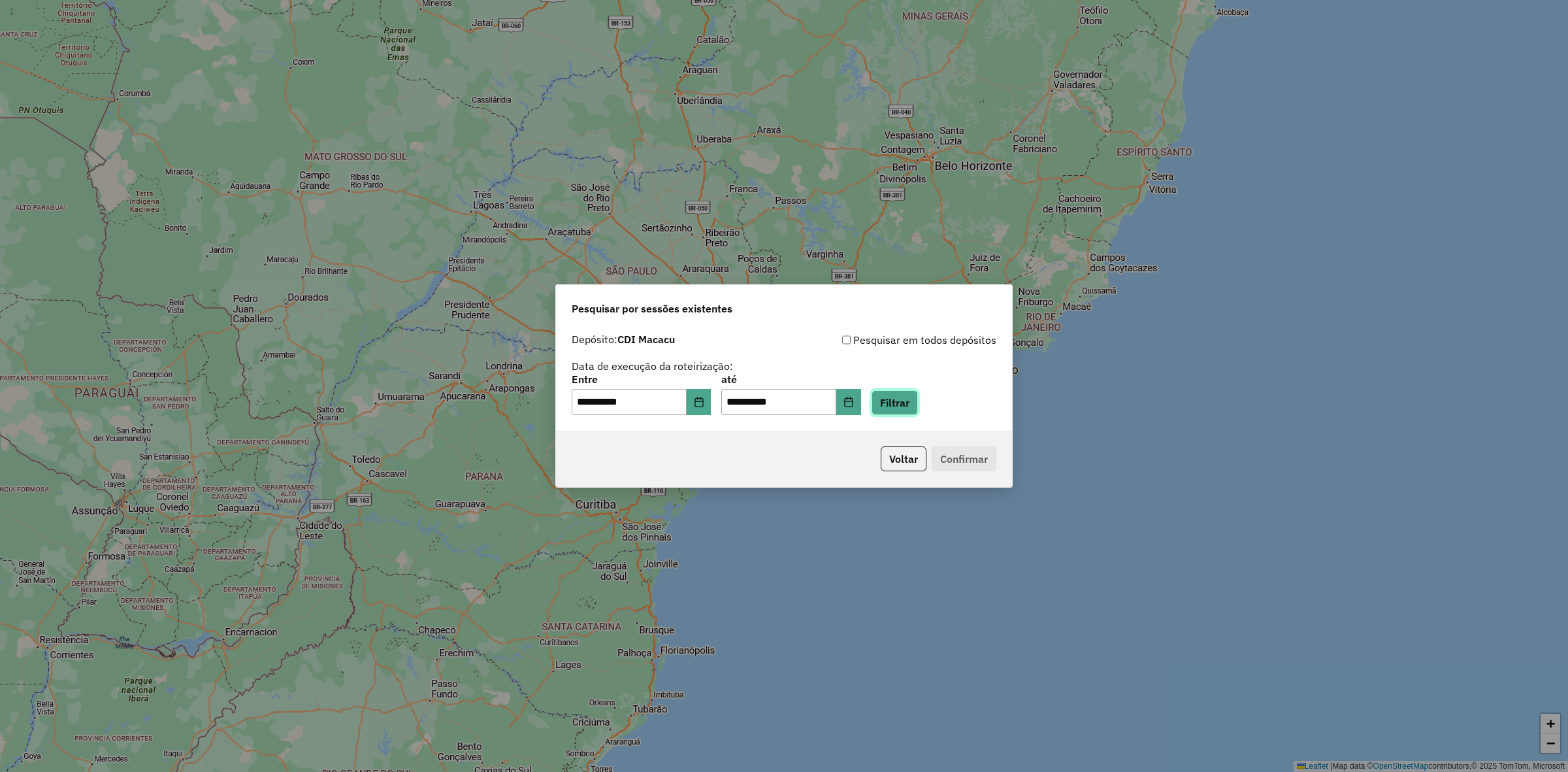
click at [912, 399] on button "Filtrar" at bounding box center [894, 402] width 46 height 25
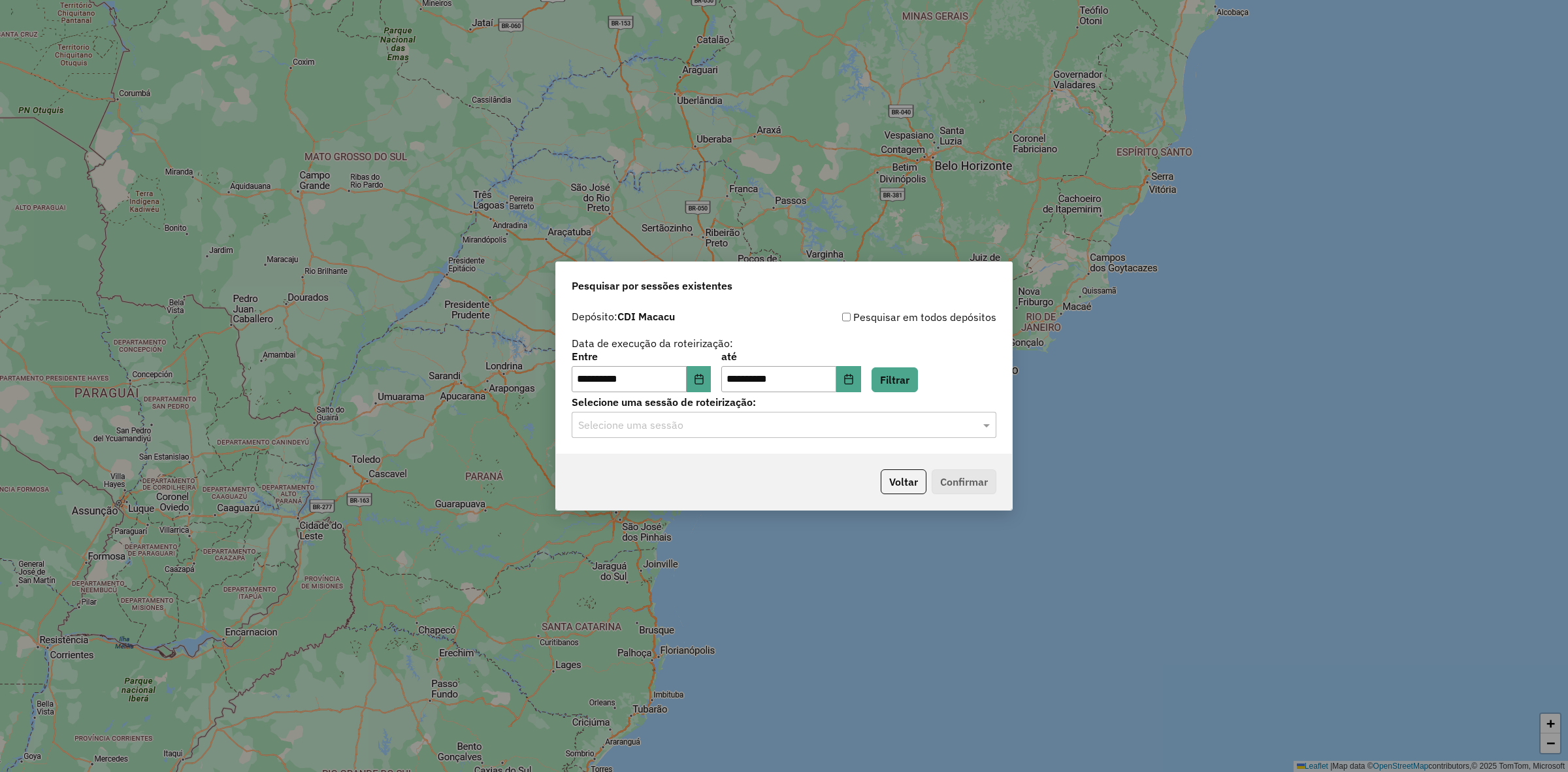
click at [637, 442] on div "**********" at bounding box center [784, 378] width 456 height 150
click at [644, 432] on div "Selecione uma sessão" at bounding box center [784, 425] width 425 height 27
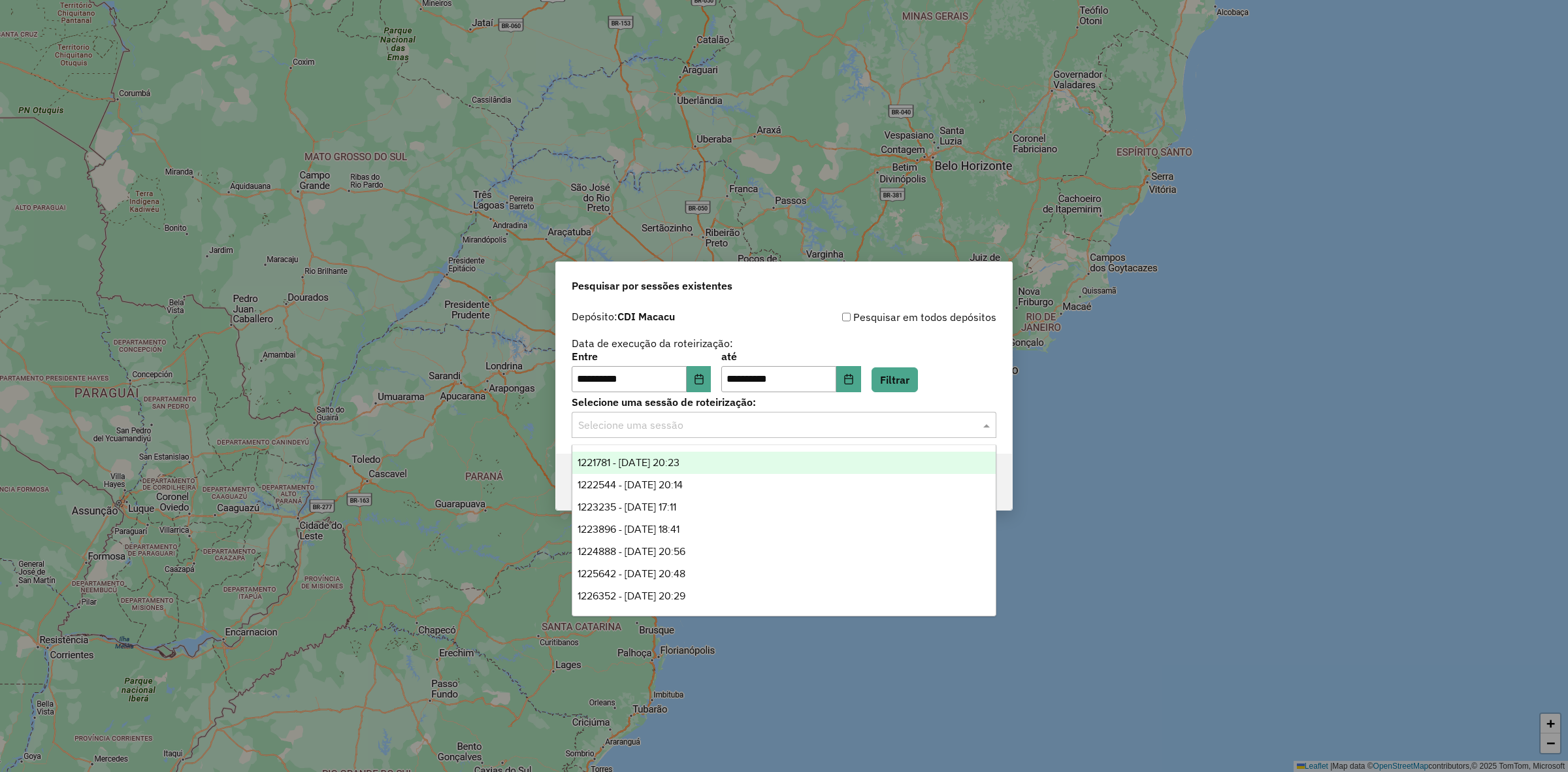
click at [647, 462] on span "1221781 - 01/08/2025 20:23" at bounding box center [628, 462] width 102 height 11
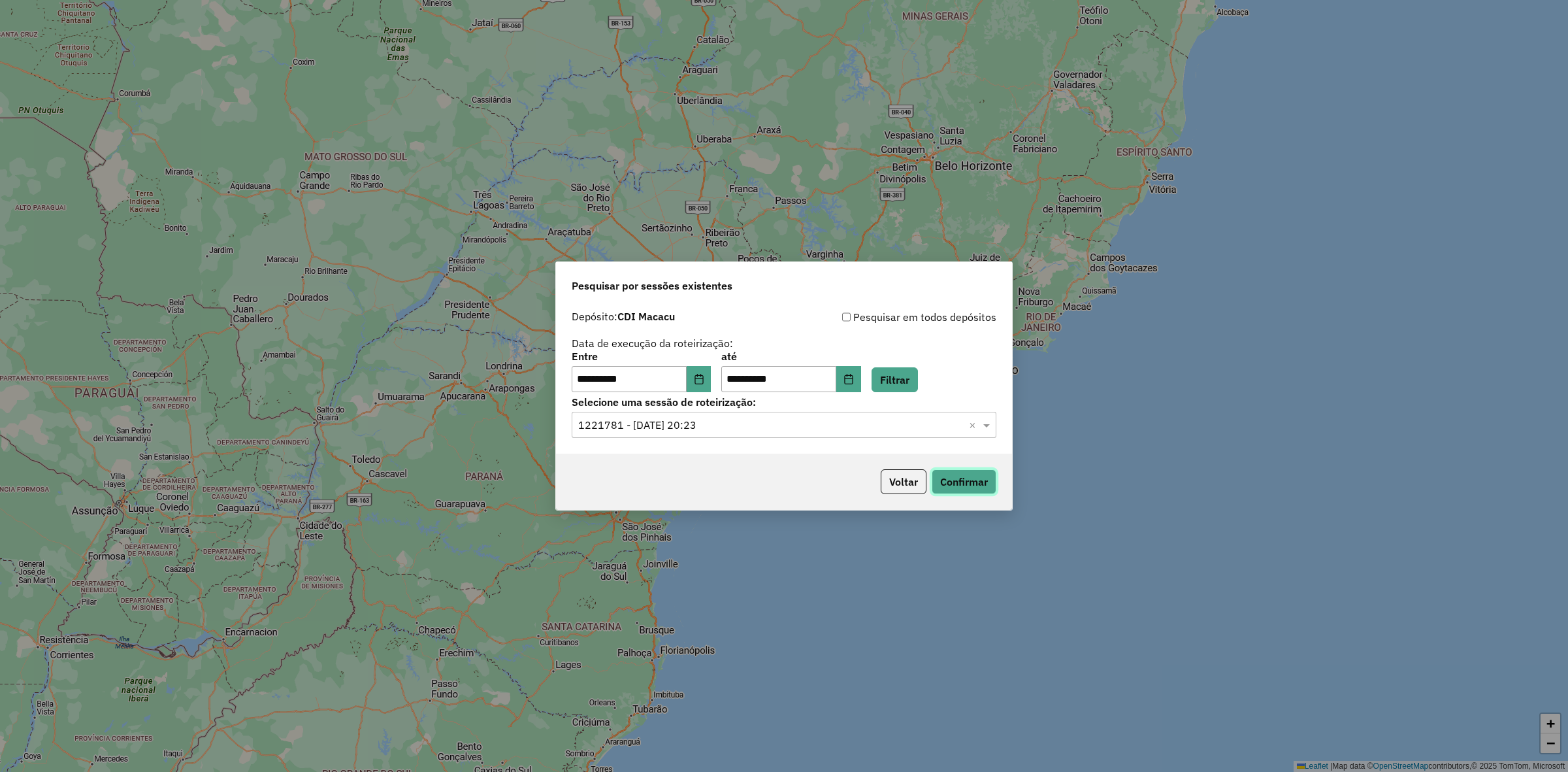
click at [978, 471] on button "Confirmar" at bounding box center [965, 481] width 65 height 25
click at [723, 419] on input "text" at bounding box center [771, 425] width 385 height 15
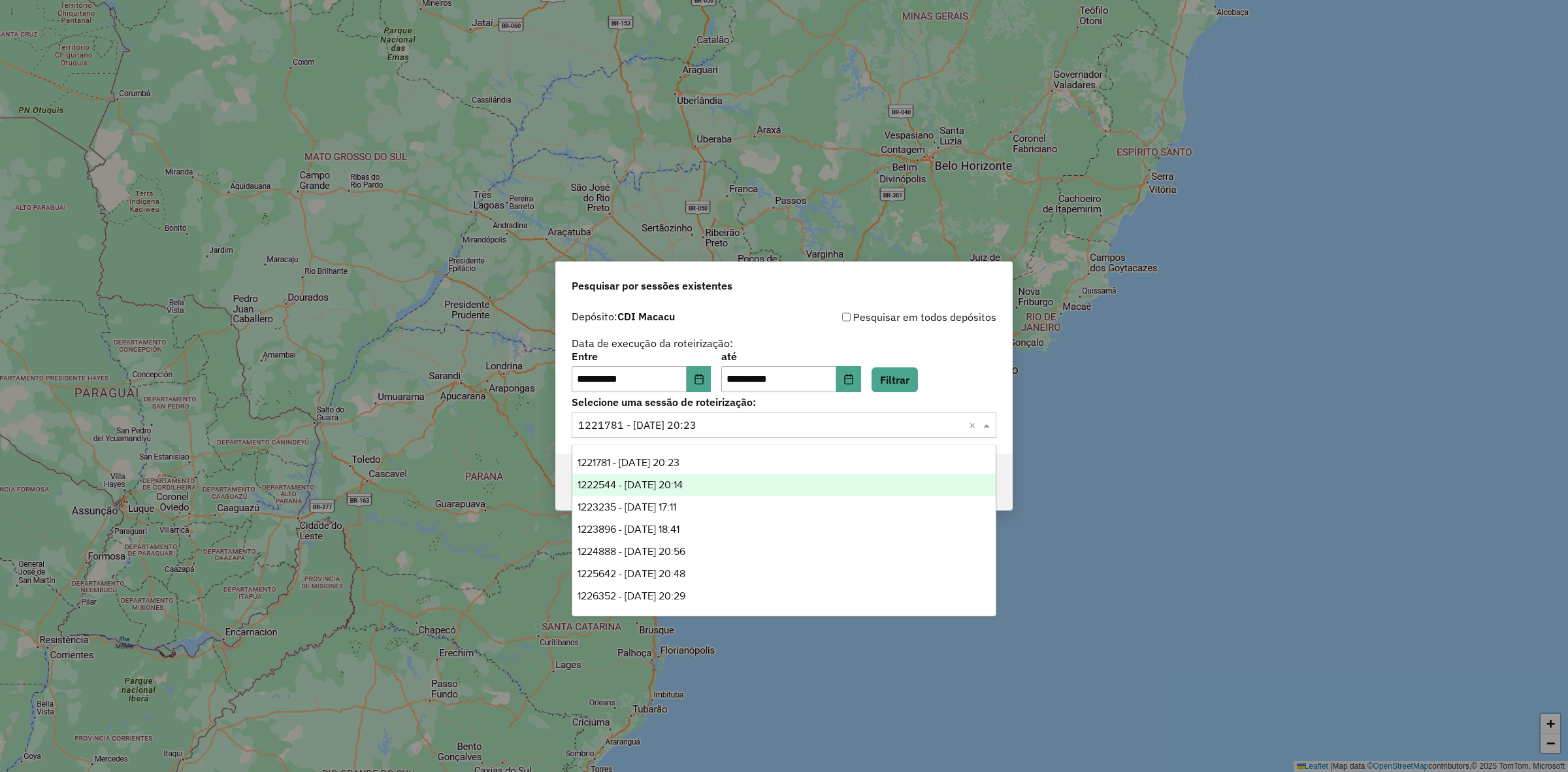
click at [703, 492] on div "1222544 - 02/08/2025 20:14" at bounding box center [784, 484] width 424 height 22
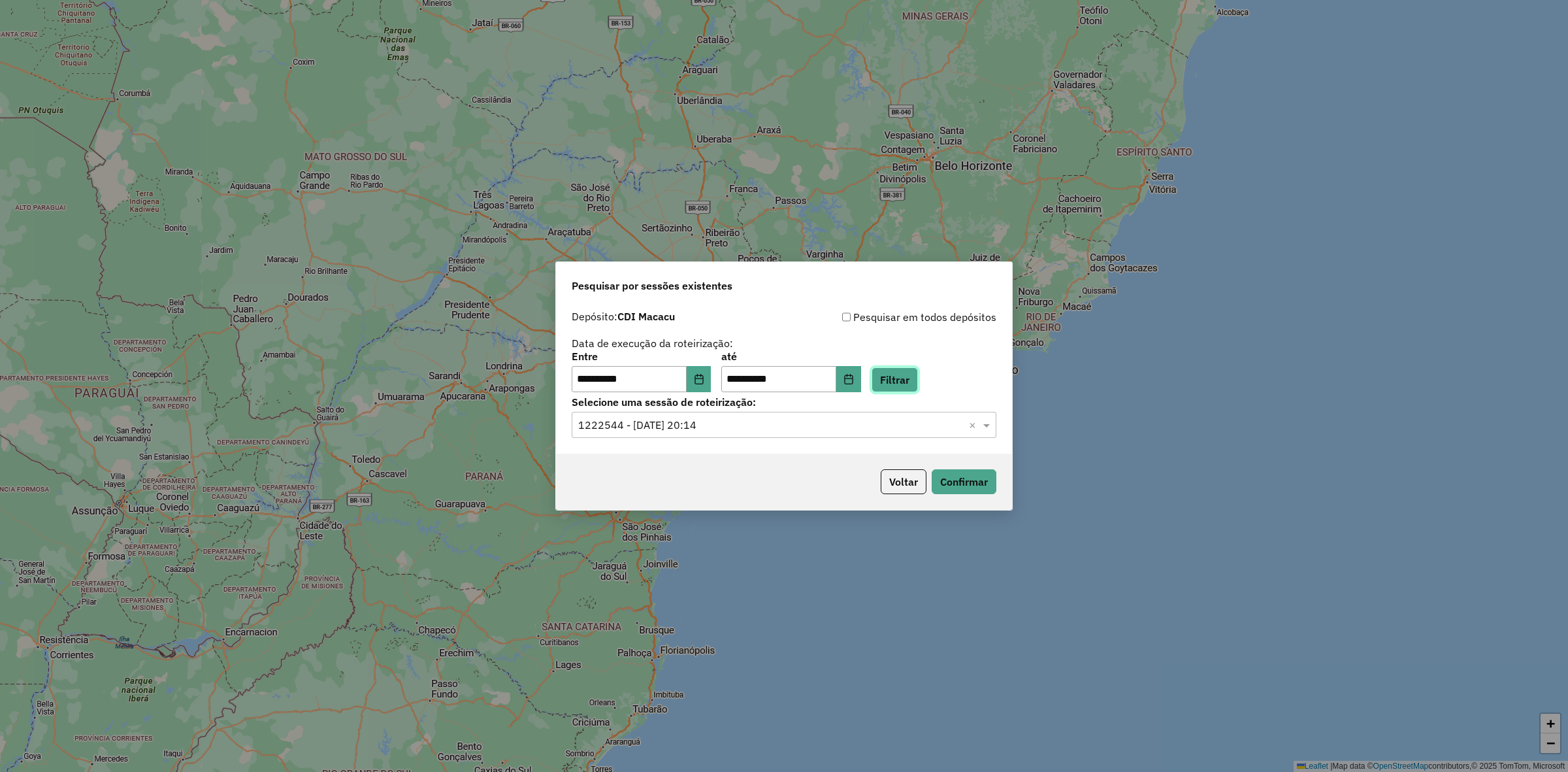
click at [918, 372] on button "Filtrar" at bounding box center [894, 379] width 46 height 25
click at [947, 489] on button "Confirmar" at bounding box center [965, 481] width 65 height 25
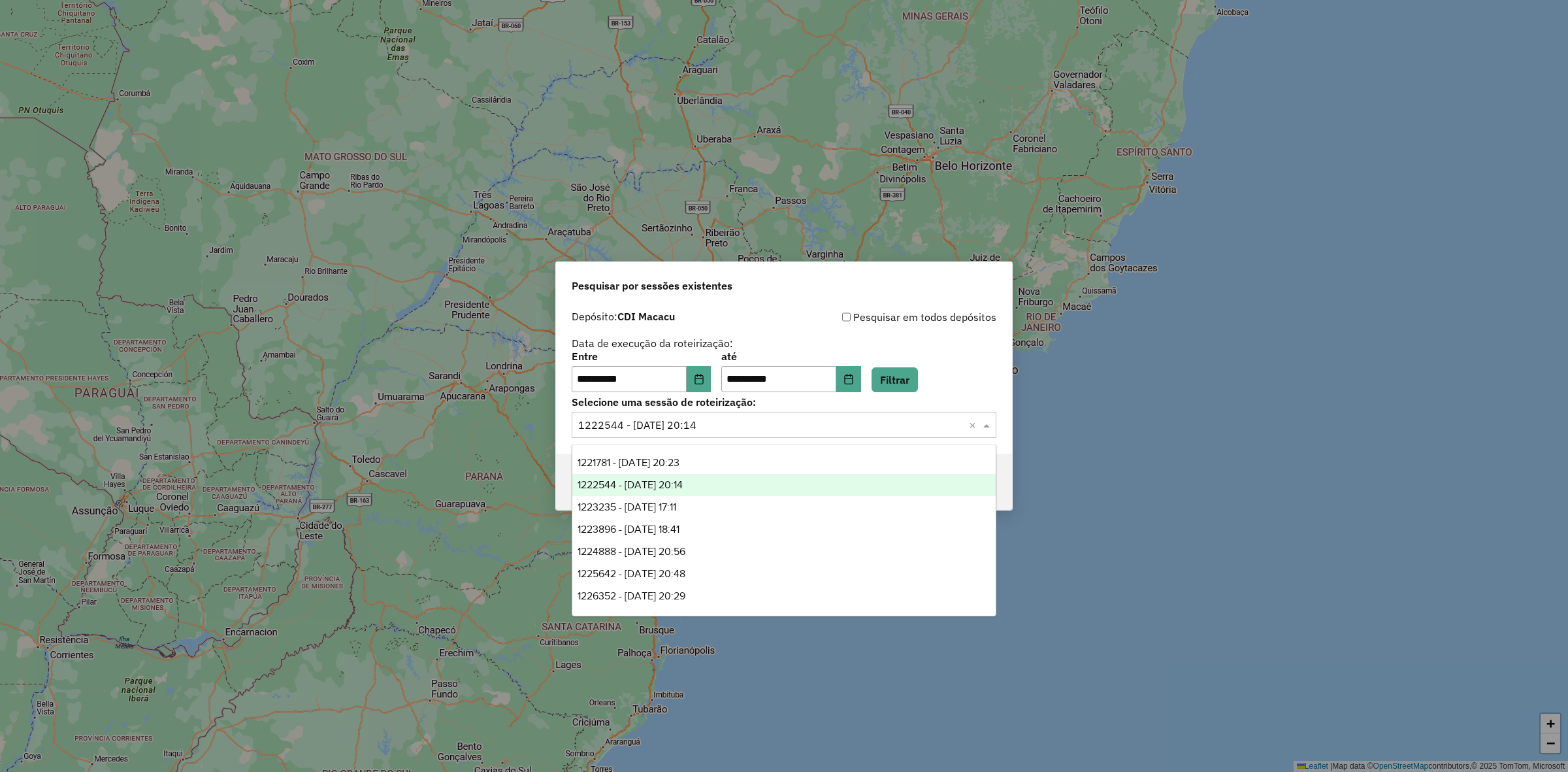
click at [710, 433] on div "Selecione uma sessão × 1222544 - 02/08/2025 20:14 ×" at bounding box center [784, 425] width 425 height 27
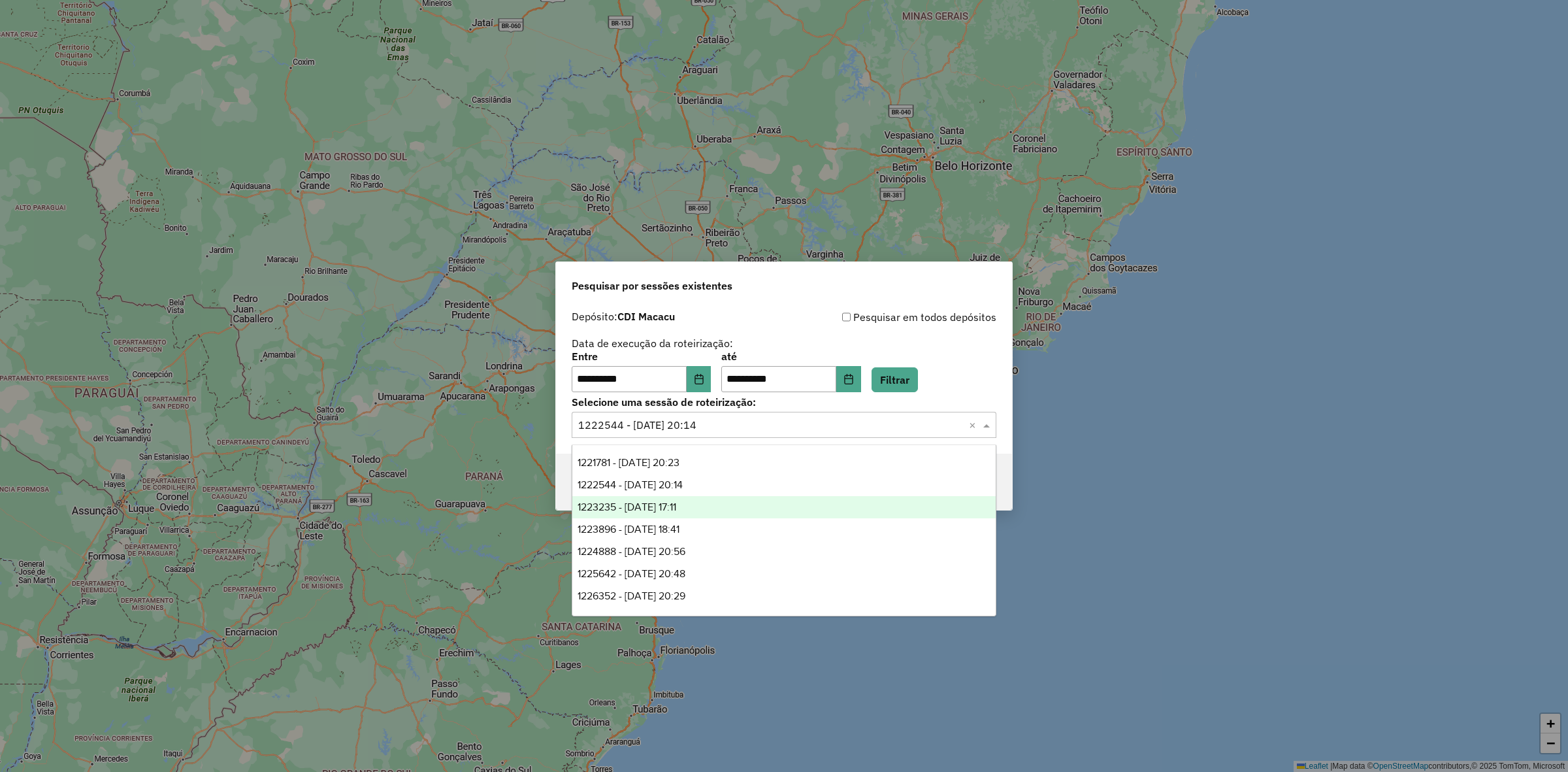
click at [713, 501] on div "1223235 - 04/08/2025 17:11" at bounding box center [784, 507] width 424 height 22
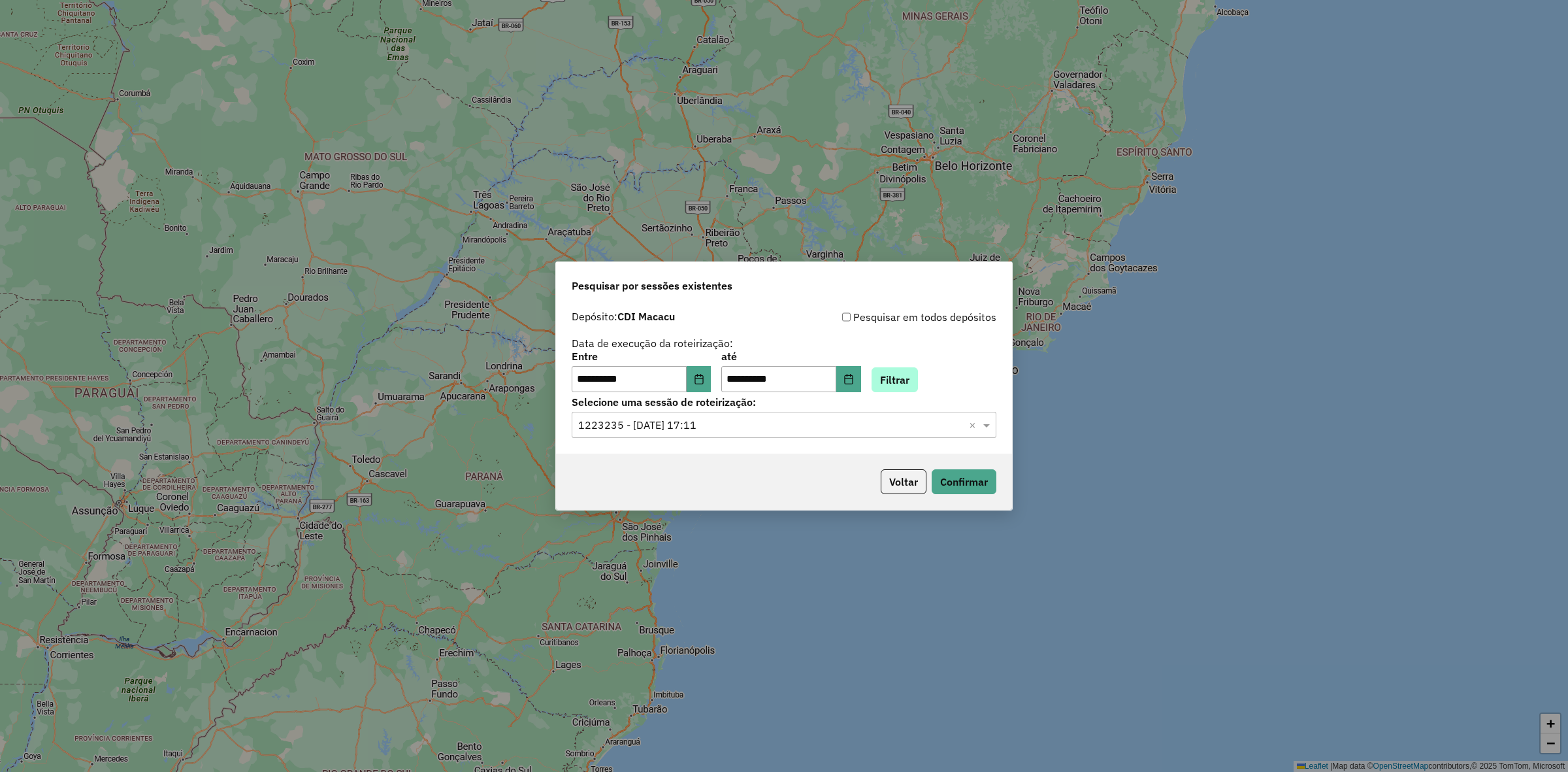
drag, startPoint x: 926, startPoint y: 397, endPoint x: 924, endPoint y: 387, distance: 10.2
click at [925, 394] on label "Selecione uma sessão de roteirização:" at bounding box center [784, 401] width 425 height 15
click at [918, 387] on button "Filtrar" at bounding box center [894, 379] width 46 height 25
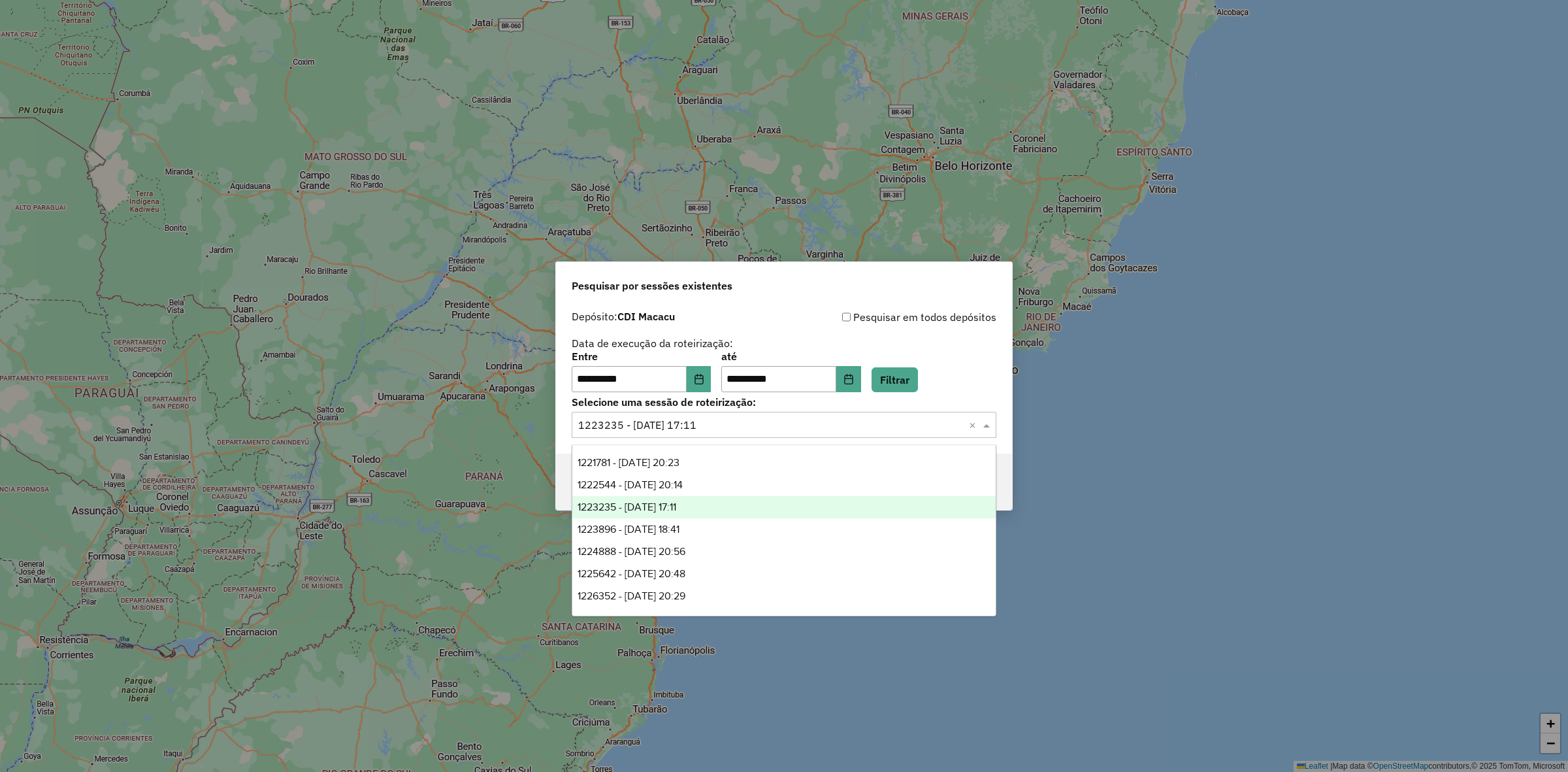
click at [787, 429] on input "text" at bounding box center [771, 425] width 385 height 15
click at [728, 502] on div "1223235 - 04/08/2025 17:11" at bounding box center [784, 507] width 424 height 22
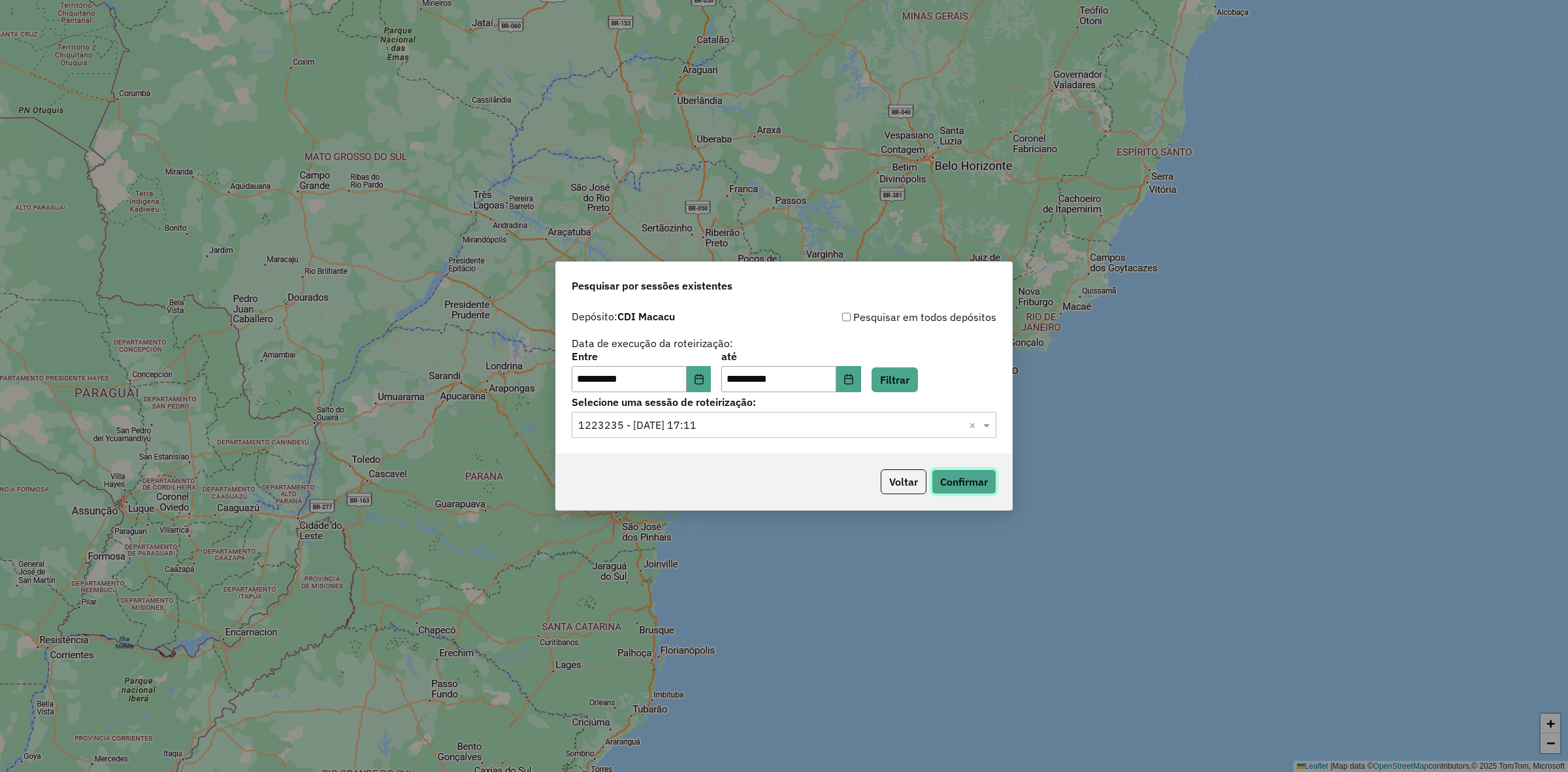
click at [983, 485] on button "Confirmar" at bounding box center [965, 481] width 65 height 25
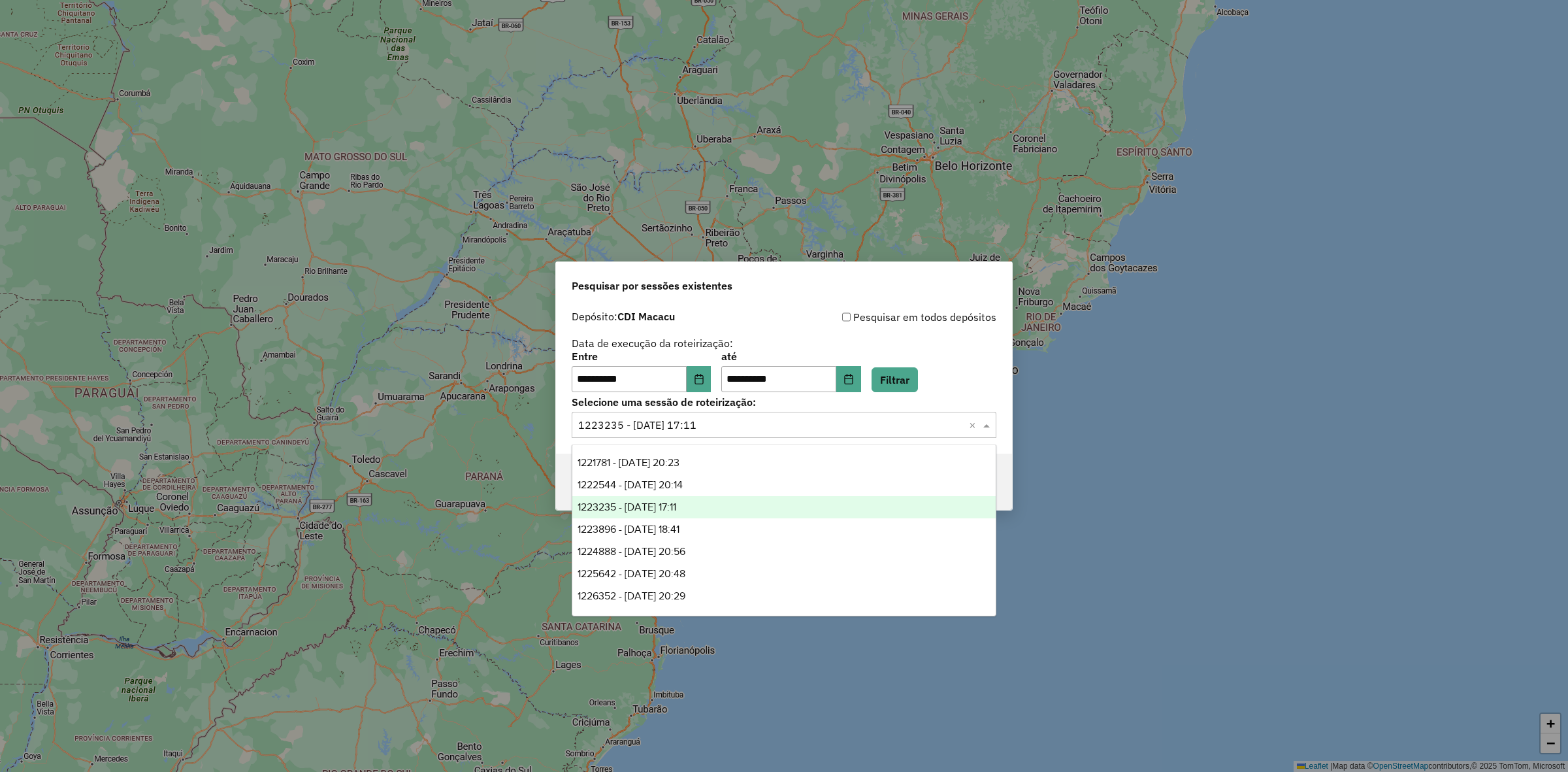
click at [673, 425] on input "text" at bounding box center [771, 425] width 385 height 15
click at [671, 528] on span "1223896 - 05/08/2025 18:41" at bounding box center [628, 528] width 102 height 11
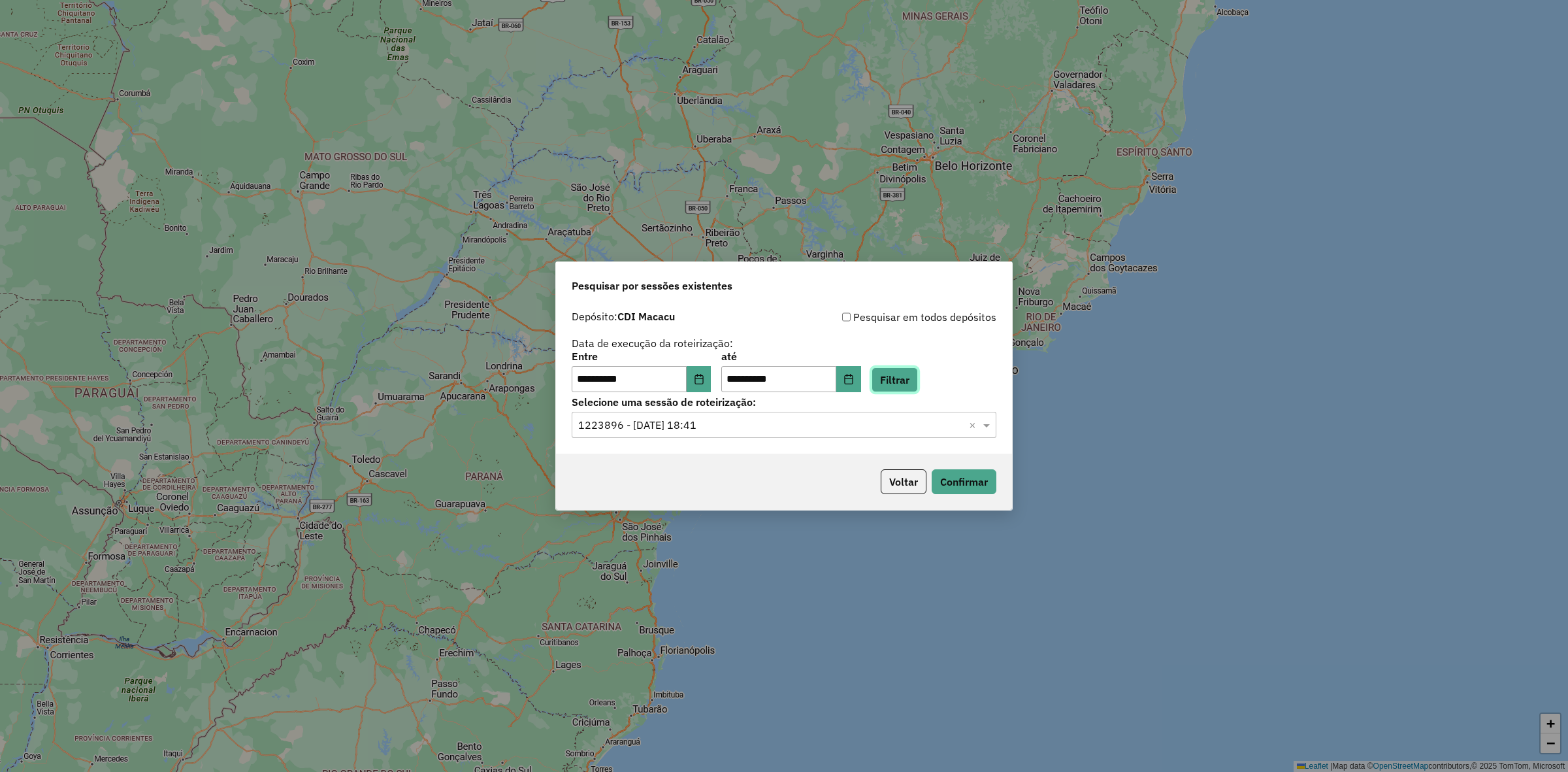
click at [918, 383] on button "Filtrar" at bounding box center [894, 379] width 46 height 25
click at [960, 472] on button "Confirmar" at bounding box center [965, 481] width 65 height 25
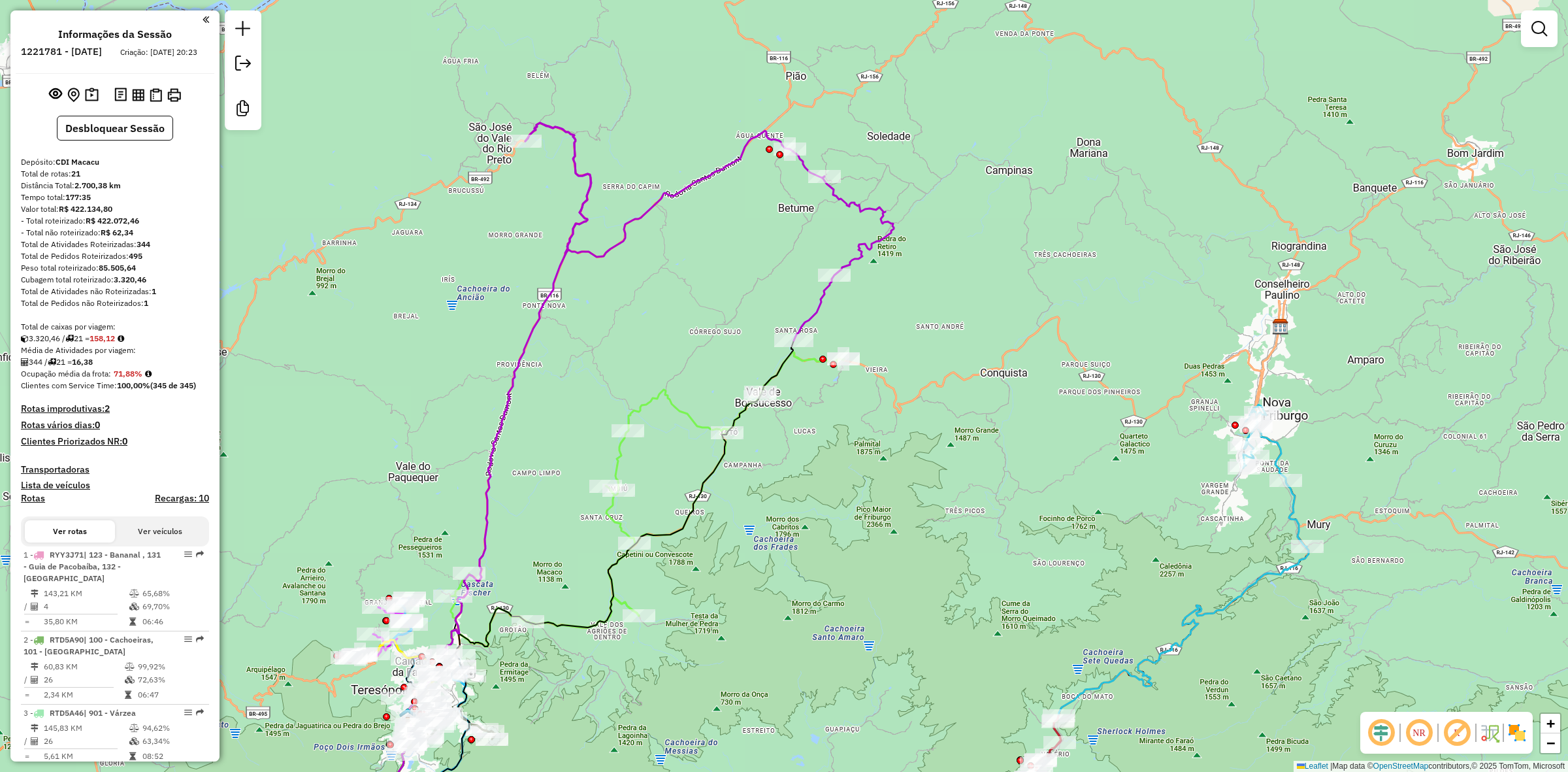
click at [1520, 732] on img at bounding box center [1517, 733] width 21 height 21
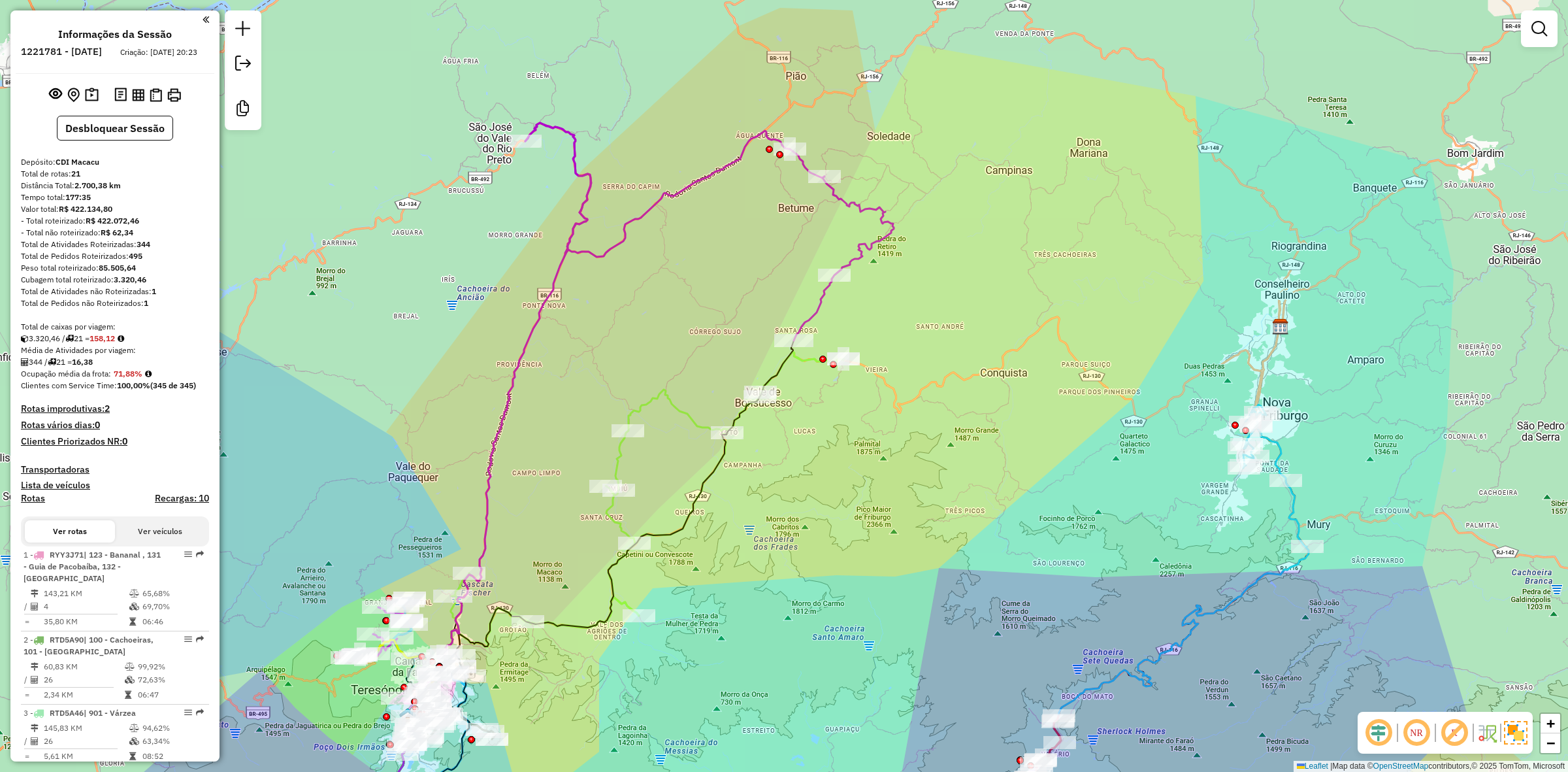
click at [1449, 739] on em at bounding box center [1454, 732] width 32 height 32
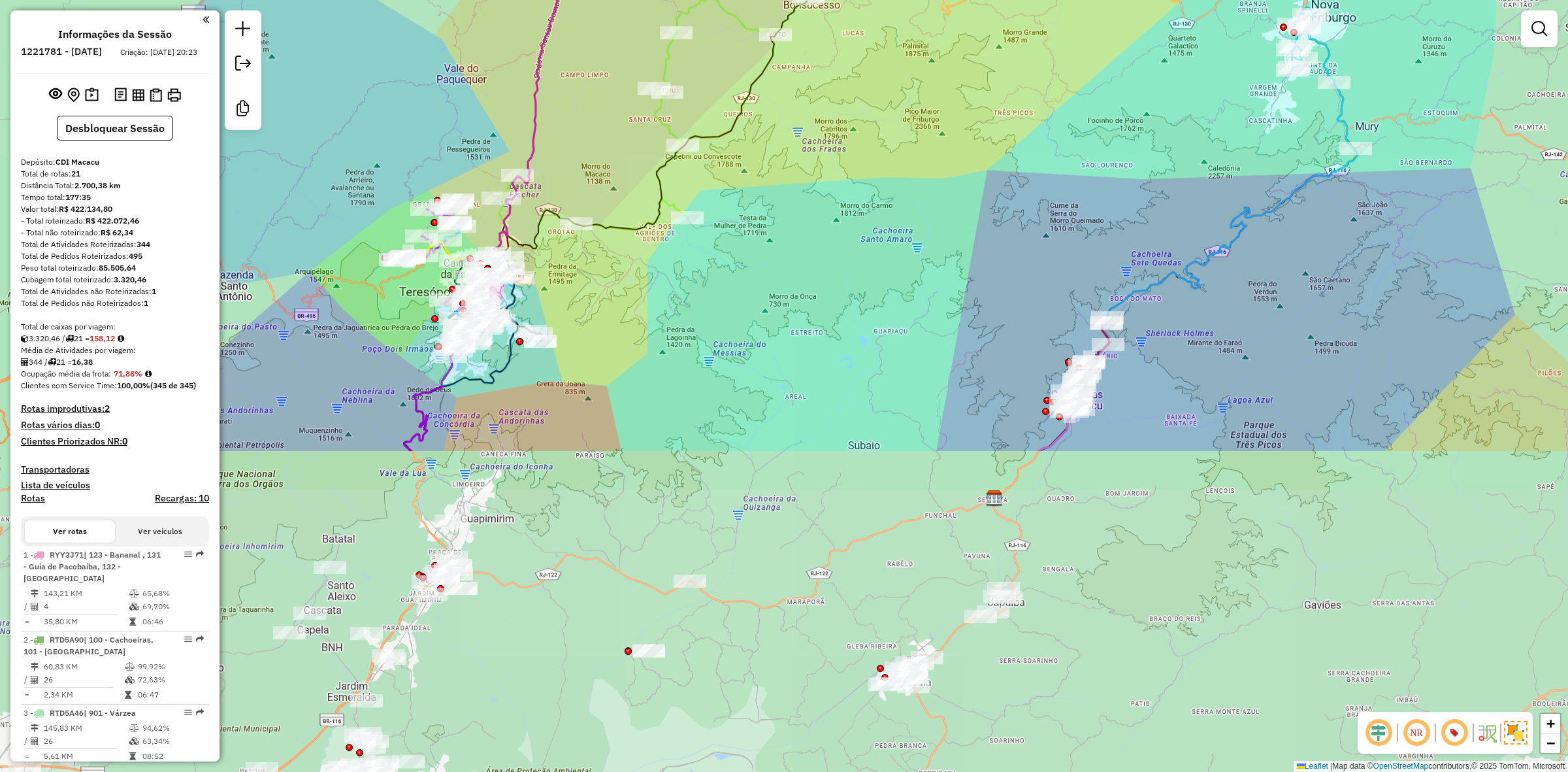
drag, startPoint x: 765, startPoint y: 680, endPoint x: 813, endPoint y: 282, distance: 400.9
click at [813, 282] on div "Janela de atendimento Grade de atendimento Capacidade Transportadoras Veículos …" at bounding box center [784, 386] width 1568 height 772
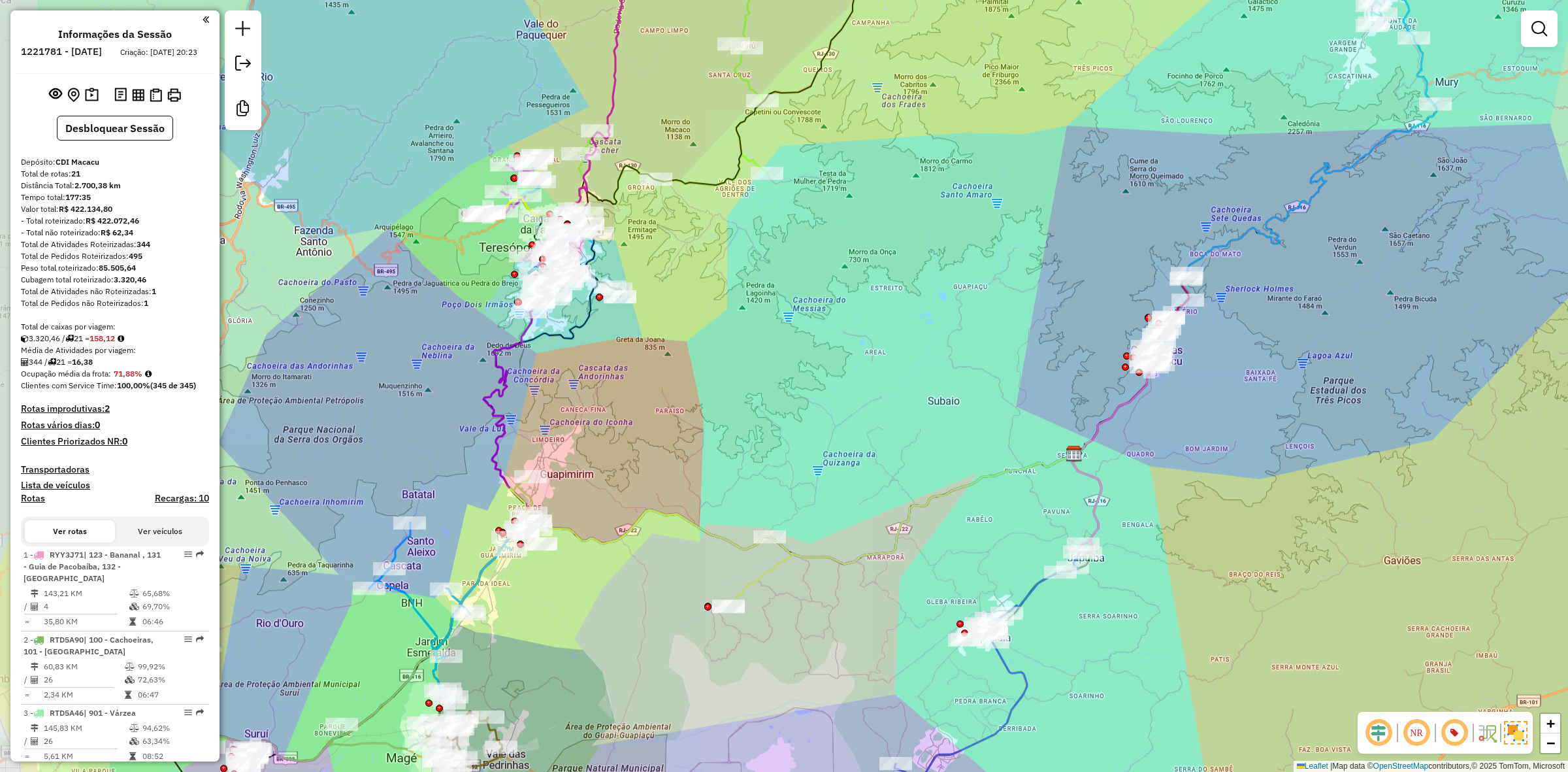
drag, startPoint x: 652, startPoint y: 433, endPoint x: 727, endPoint y: 392, distance: 85.5
click at [727, 392] on div "Janela de atendimento Grade de atendimento Capacidade Transportadoras Veículos …" at bounding box center [784, 386] width 1568 height 772
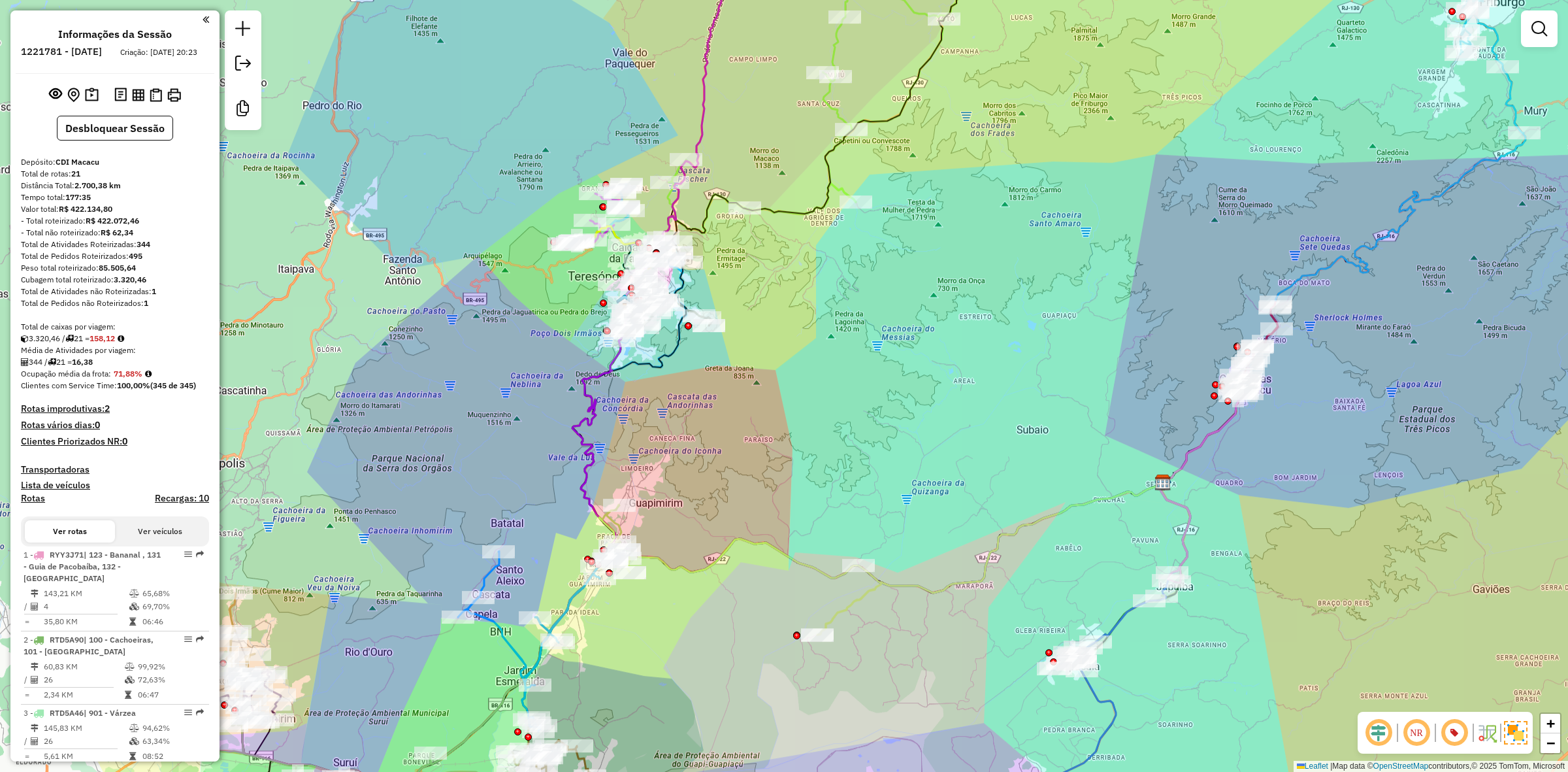
drag, startPoint x: 617, startPoint y: 416, endPoint x: 706, endPoint y: 445, distance: 93.6
click at [706, 445] on div "Janela de atendimento Grade de atendimento Capacidade Transportadoras Veículos …" at bounding box center [784, 386] width 1568 height 772
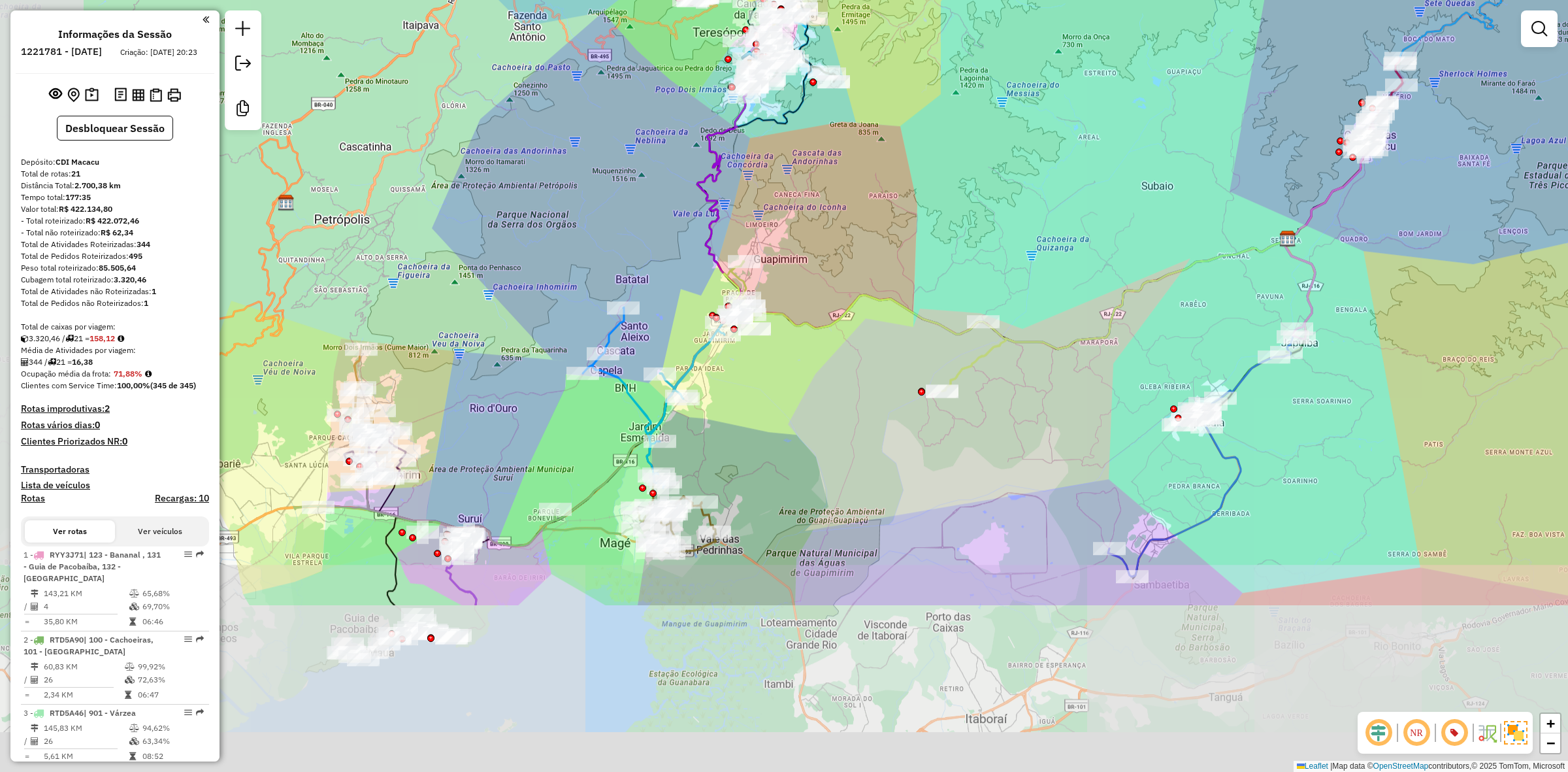
drag, startPoint x: 722, startPoint y: 629, endPoint x: 848, endPoint y: 383, distance: 276.4
click at [848, 383] on div "Janela de atendimento Grade de atendimento Capacidade Transportadoras Veículos …" at bounding box center [784, 386] width 1568 height 772
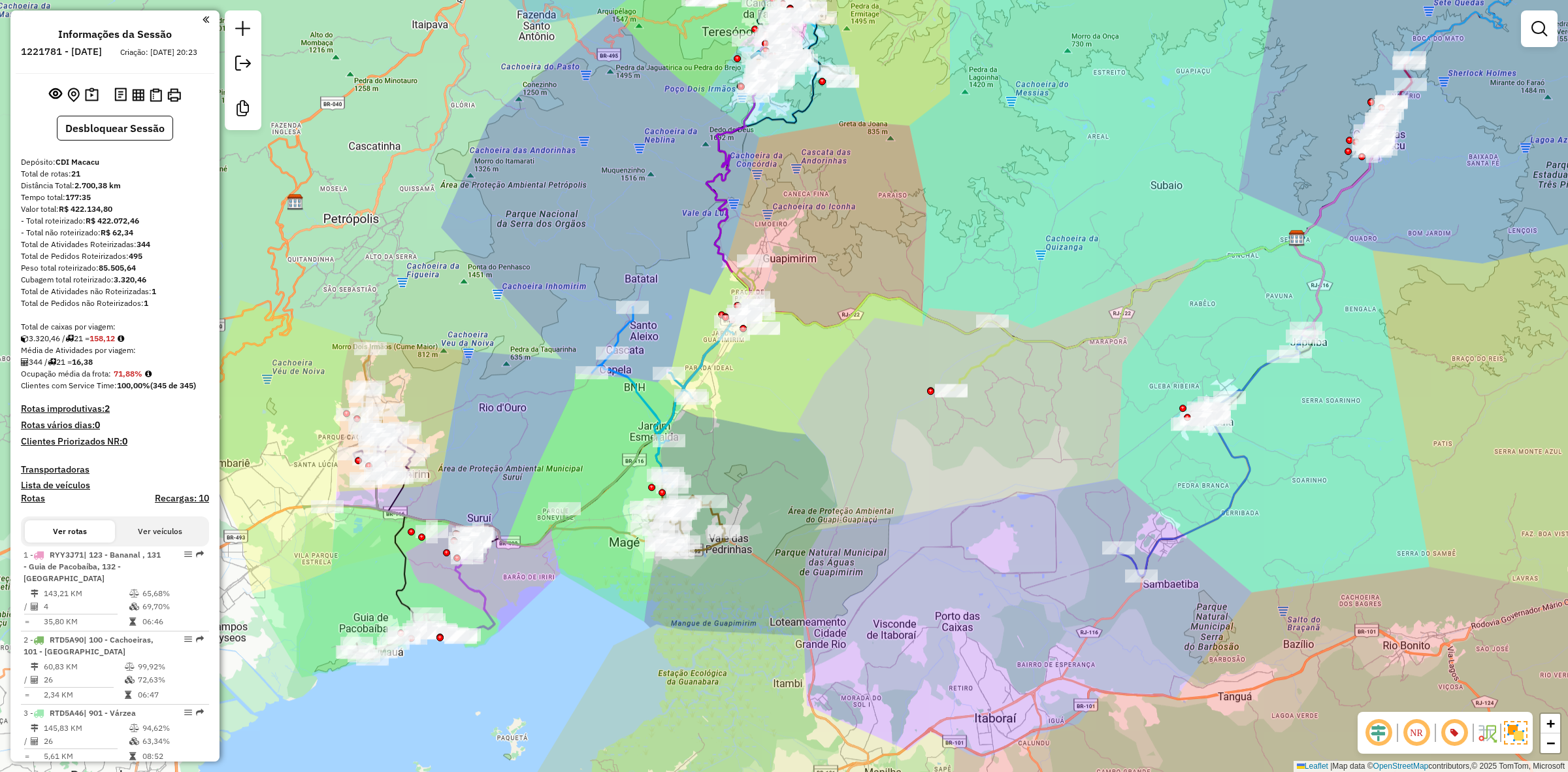
drag, startPoint x: 836, startPoint y: 521, endPoint x: 784, endPoint y: 703, distance: 189.3
click at [796, 697] on div "Janela de atendimento Grade de atendimento Capacidade Transportadoras Veículos …" at bounding box center [784, 386] width 1568 height 772
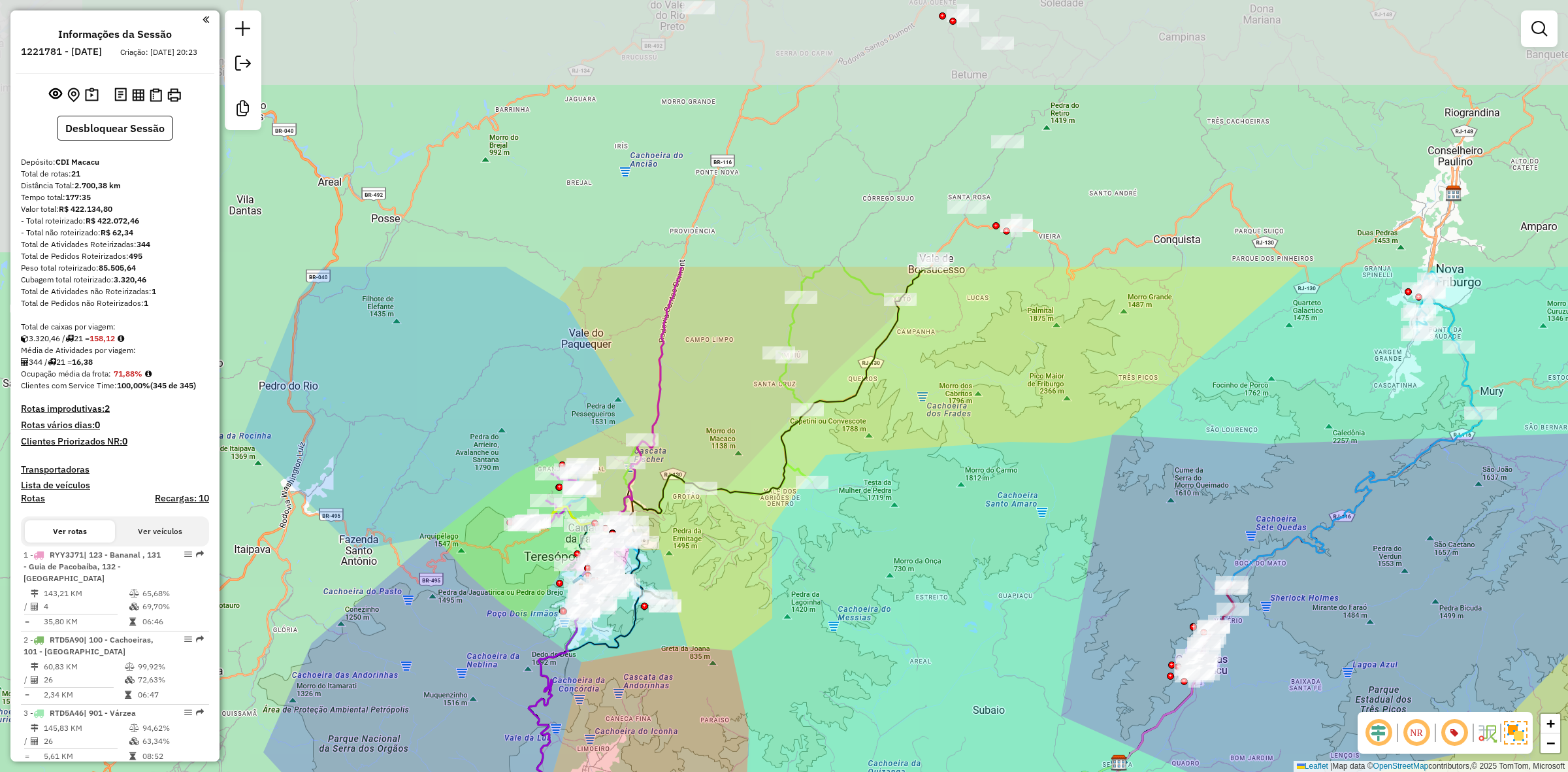
drag, startPoint x: 954, startPoint y: 265, endPoint x: 830, endPoint y: 591, distance: 348.8
click at [830, 591] on div "Janela de atendimento Grade de atendimento Capacidade Transportadoras Veículos …" at bounding box center [784, 386] width 1568 height 772
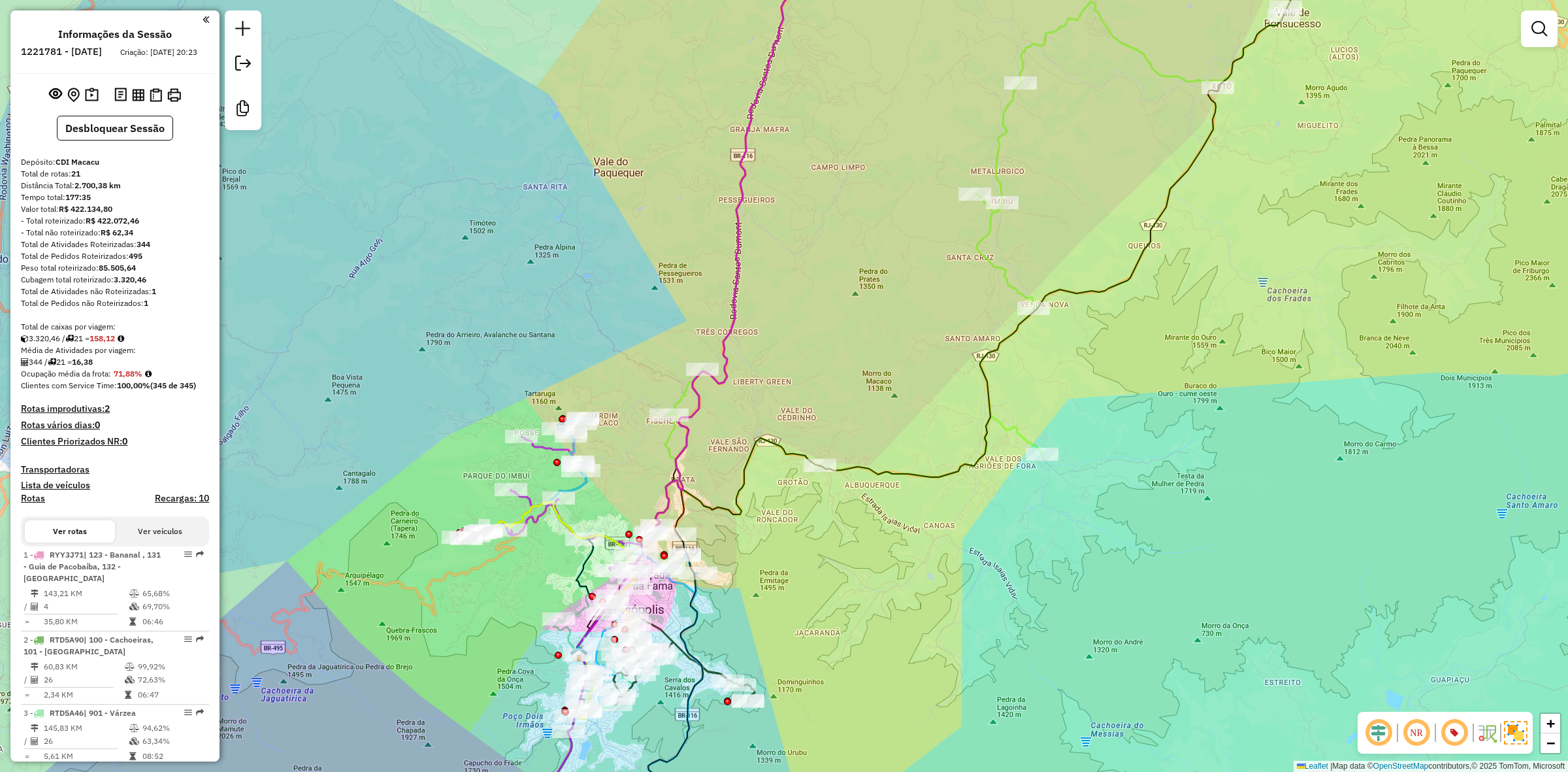
click at [579, 493] on icon at bounding box center [622, 546] width 150 height 258
select select "**********"
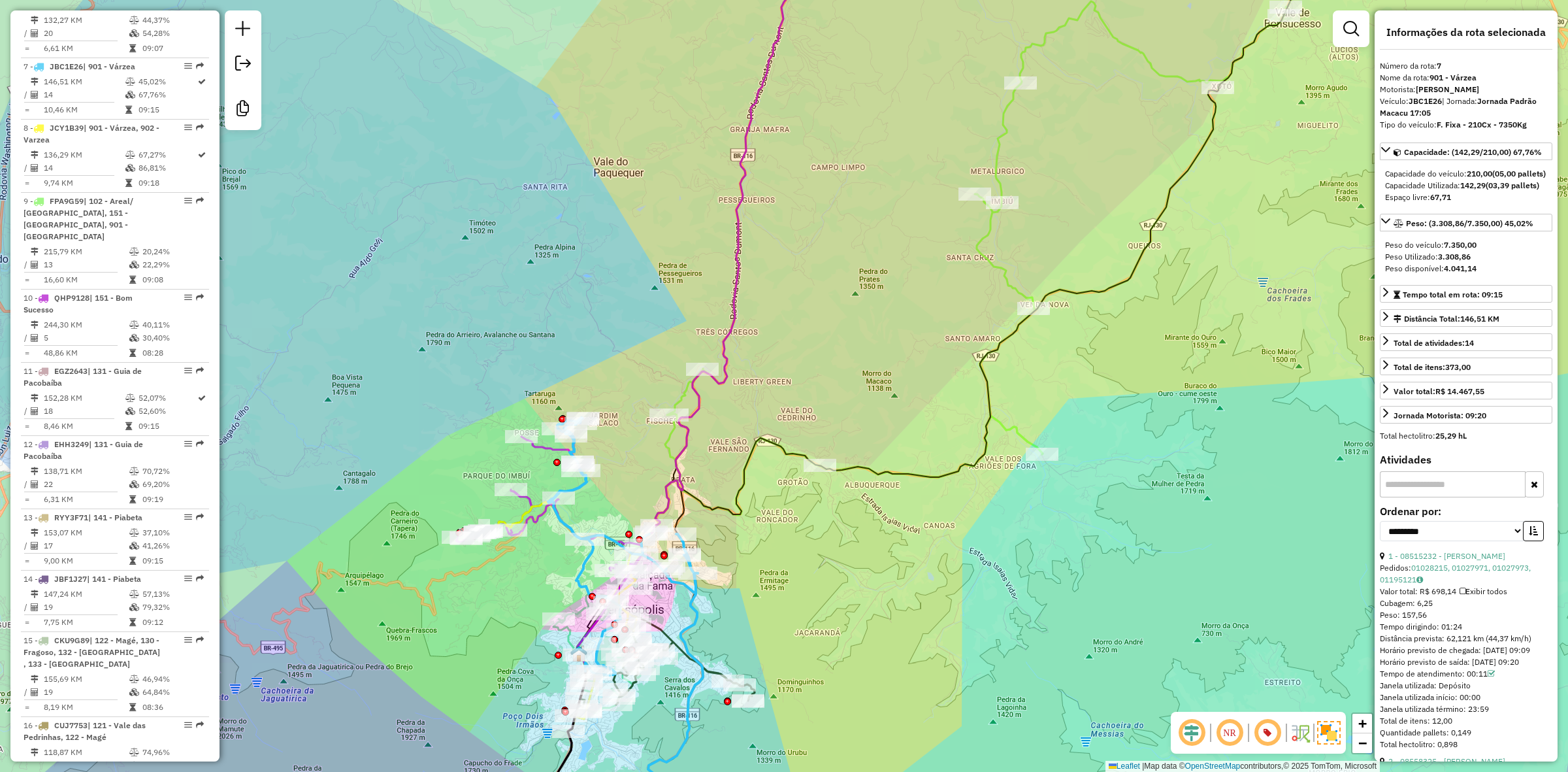
scroll to position [964, 0]
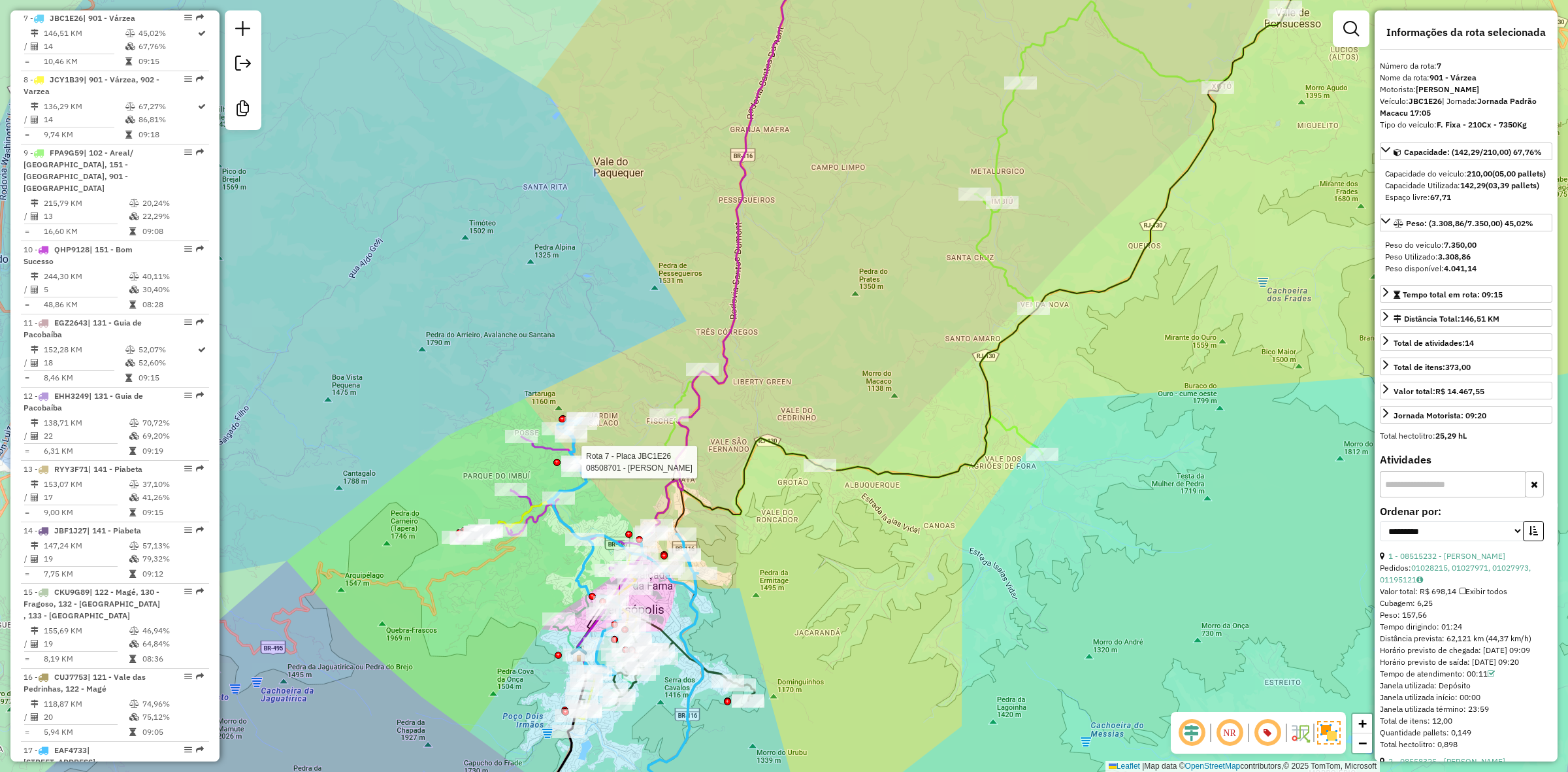
click at [555, 459] on div at bounding box center [557, 462] width 7 height 7
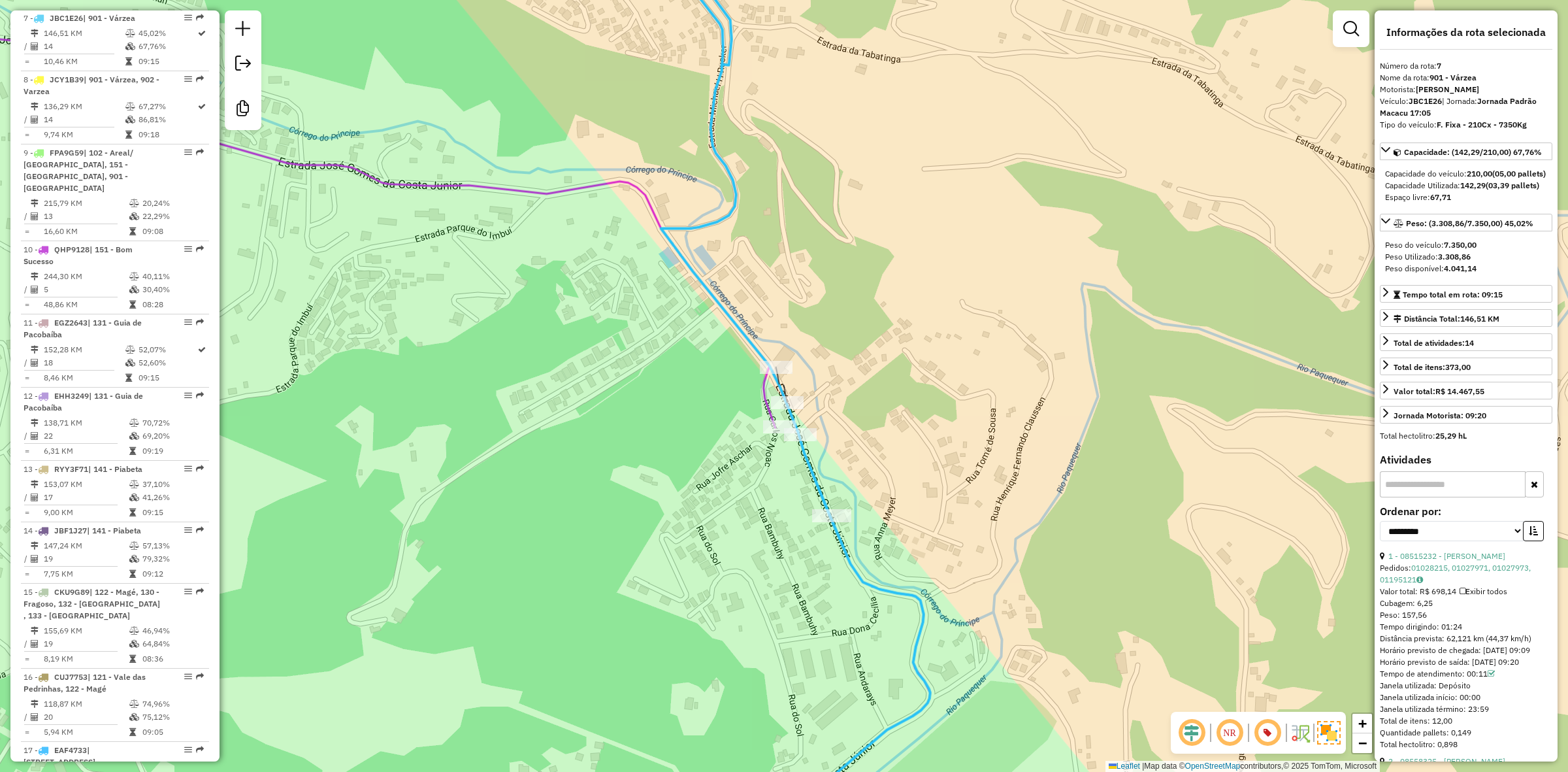
click at [768, 402] on icon at bounding box center [407, 386] width 1047 height 926
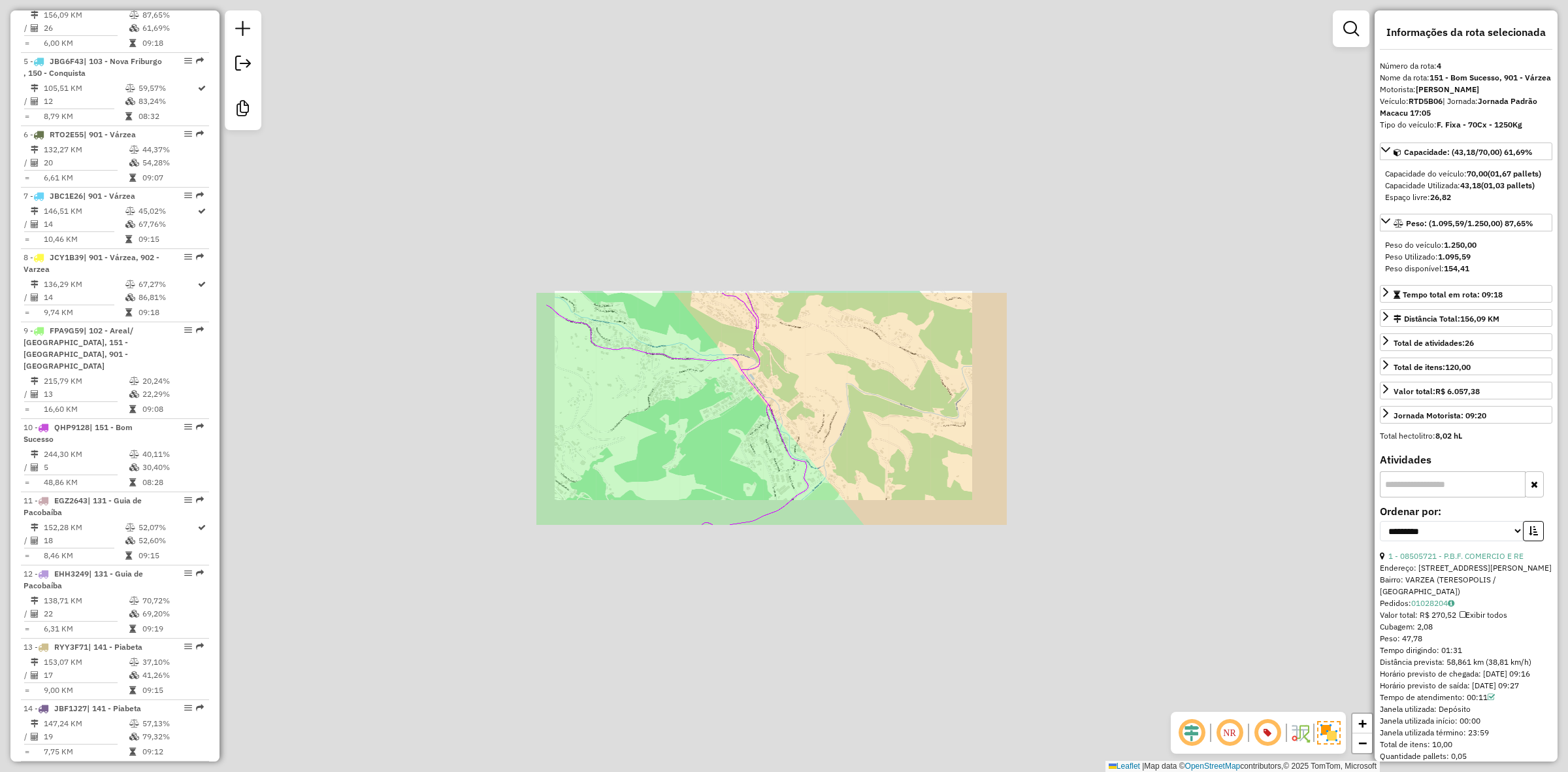
scroll to position [756, 0]
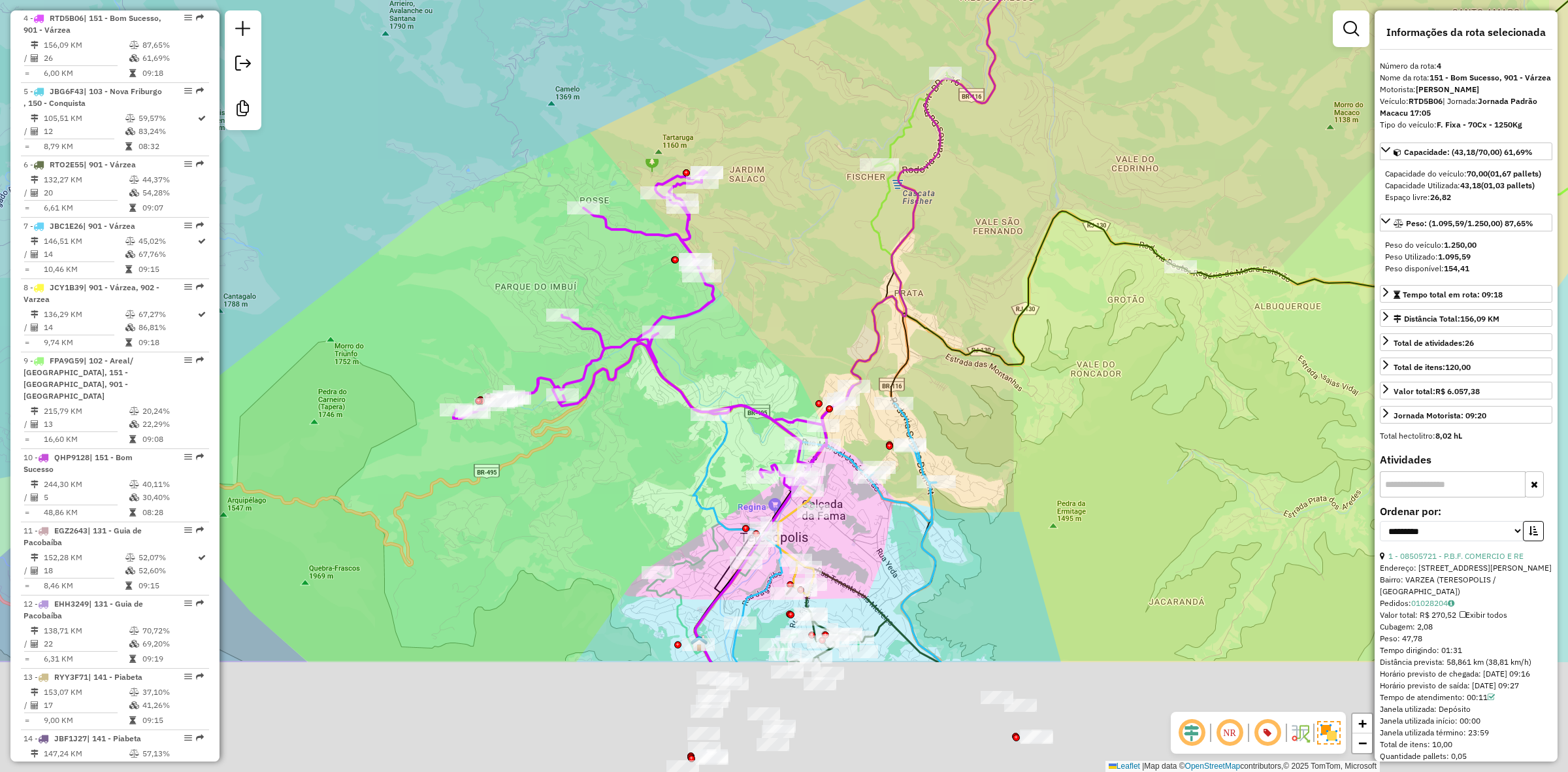
drag, startPoint x: 1095, startPoint y: 649, endPoint x: 993, endPoint y: 359, distance: 307.4
click at [993, 359] on div "Janela de atendimento Grade de atendimento Capacidade Transportadoras Veículos …" at bounding box center [784, 386] width 1568 height 772
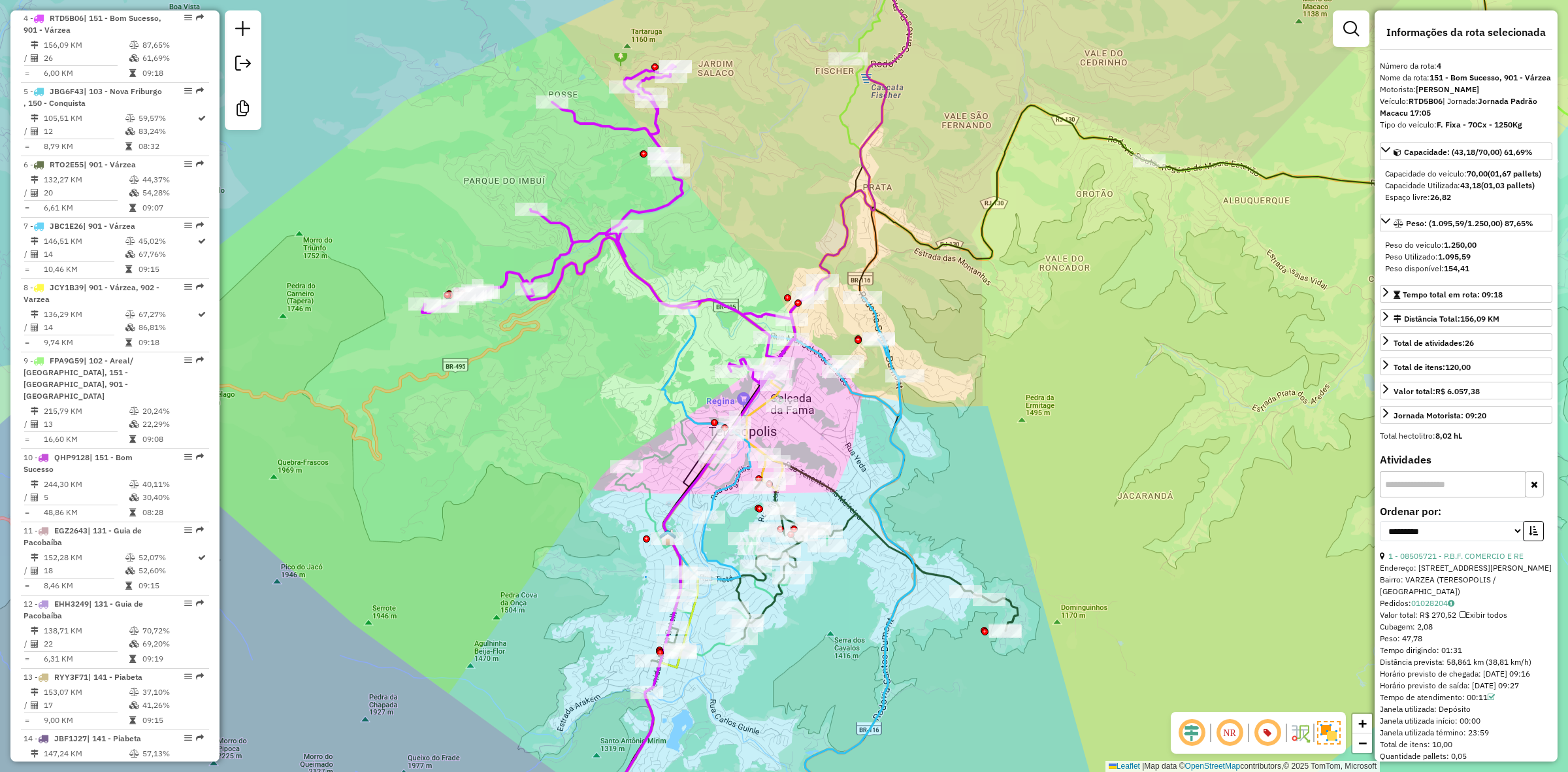
click at [935, 579] on icon at bounding box center [834, 558] width 366 height 206
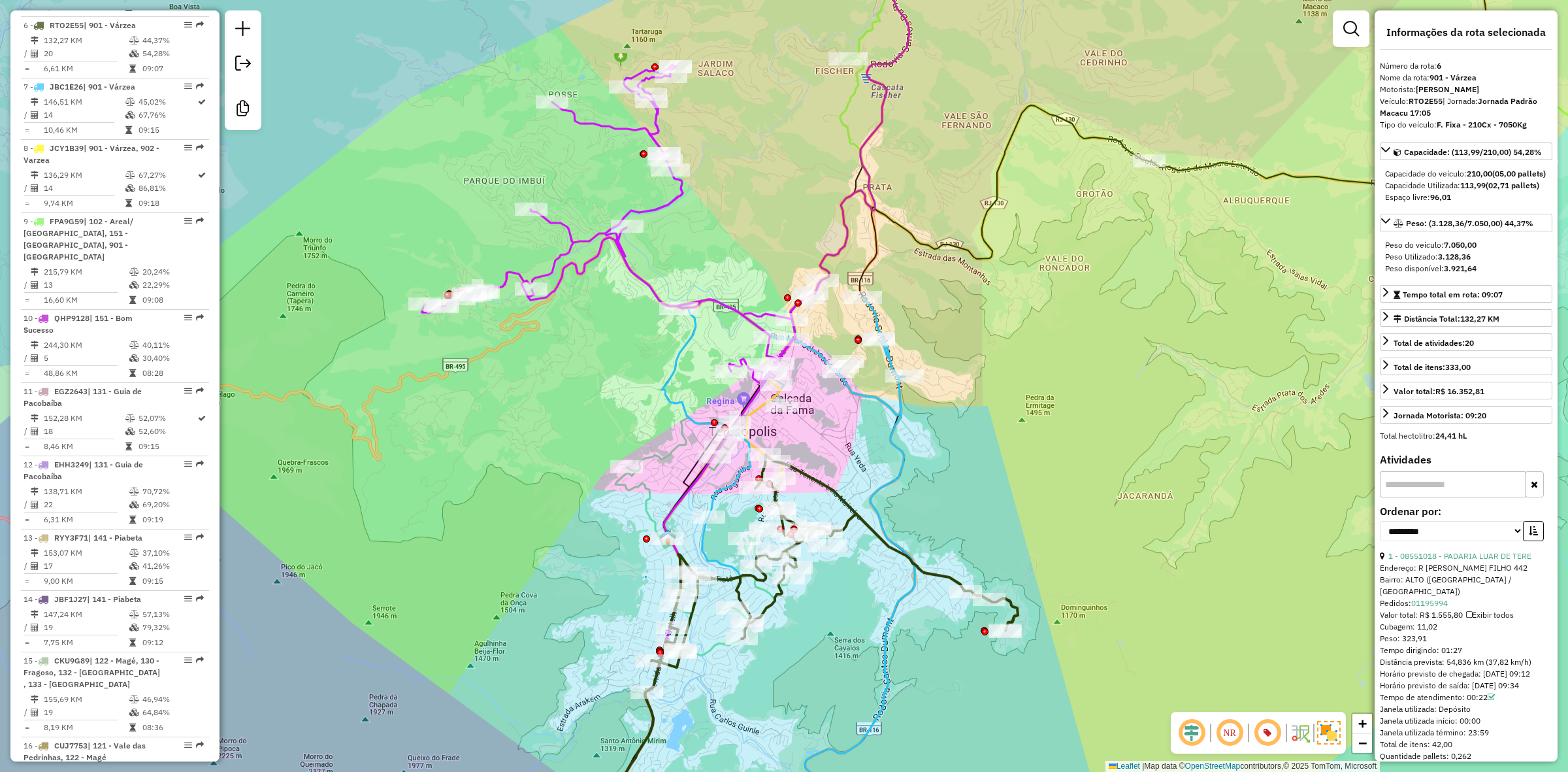
scroll to position [902, 0]
click at [708, 647] on icon at bounding box center [732, 514] width 233 height 352
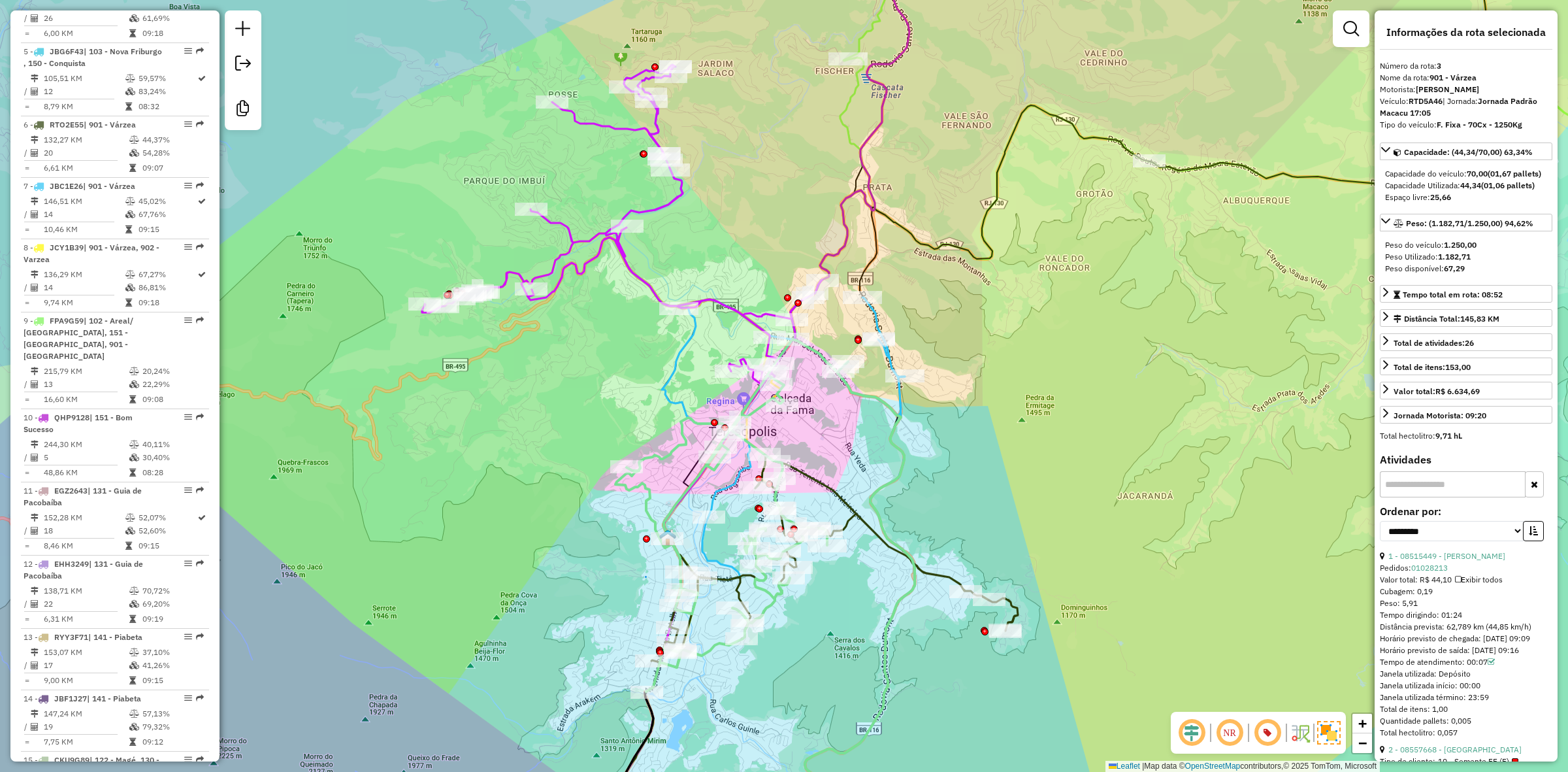
scroll to position [694, 0]
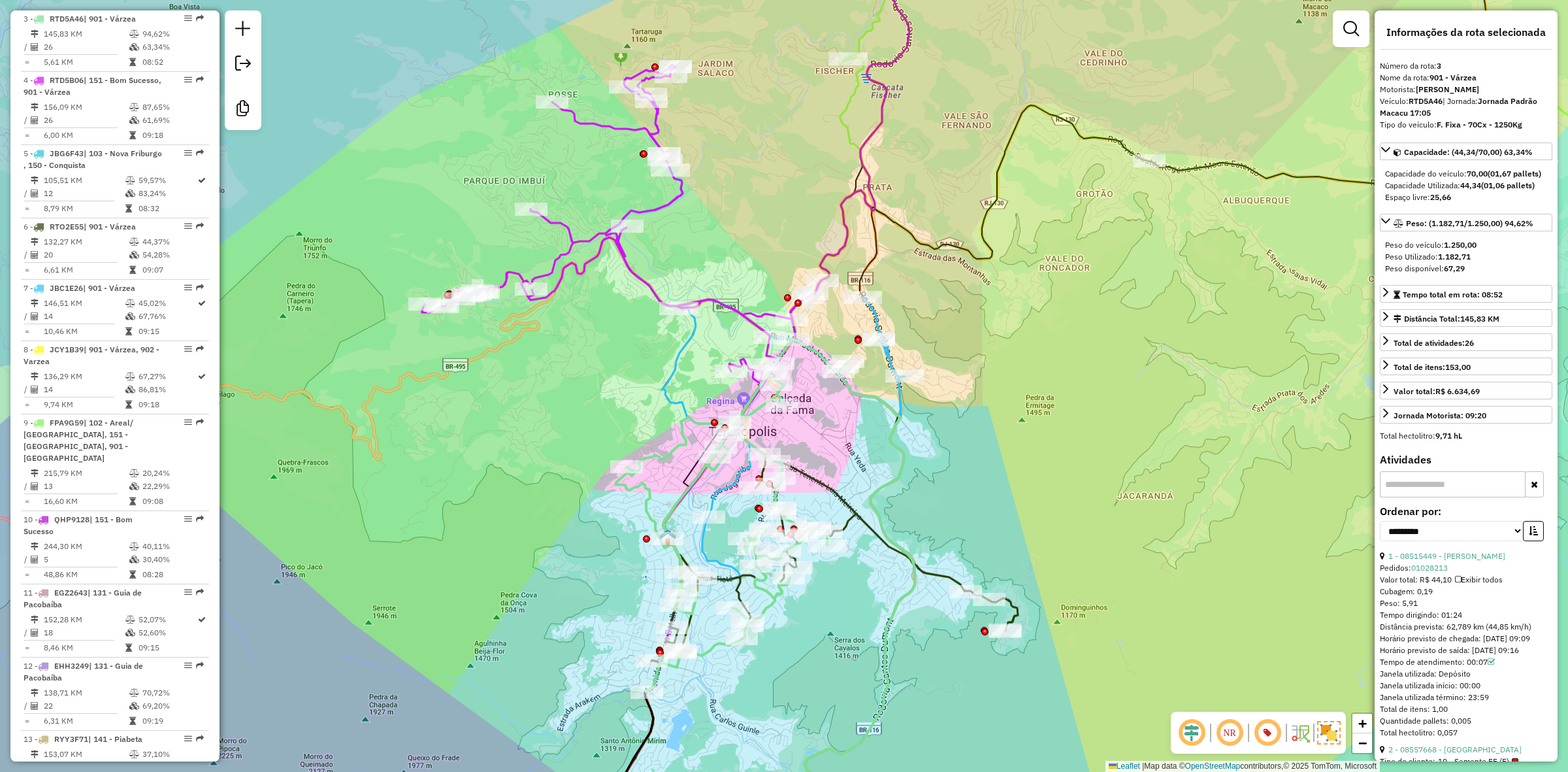
click at [725, 572] on icon at bounding box center [834, 558] width 366 height 206
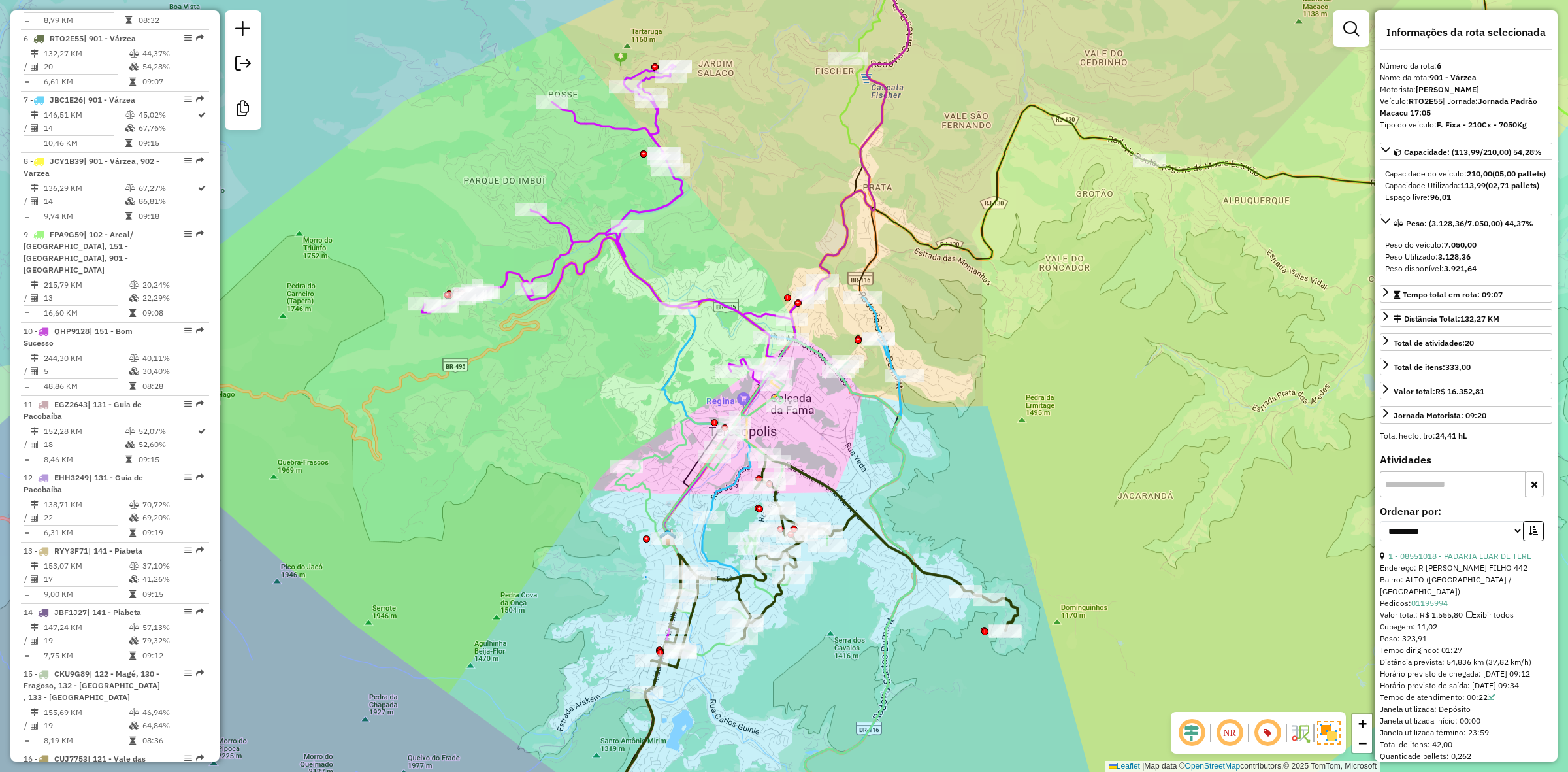
scroll to position [902, 0]
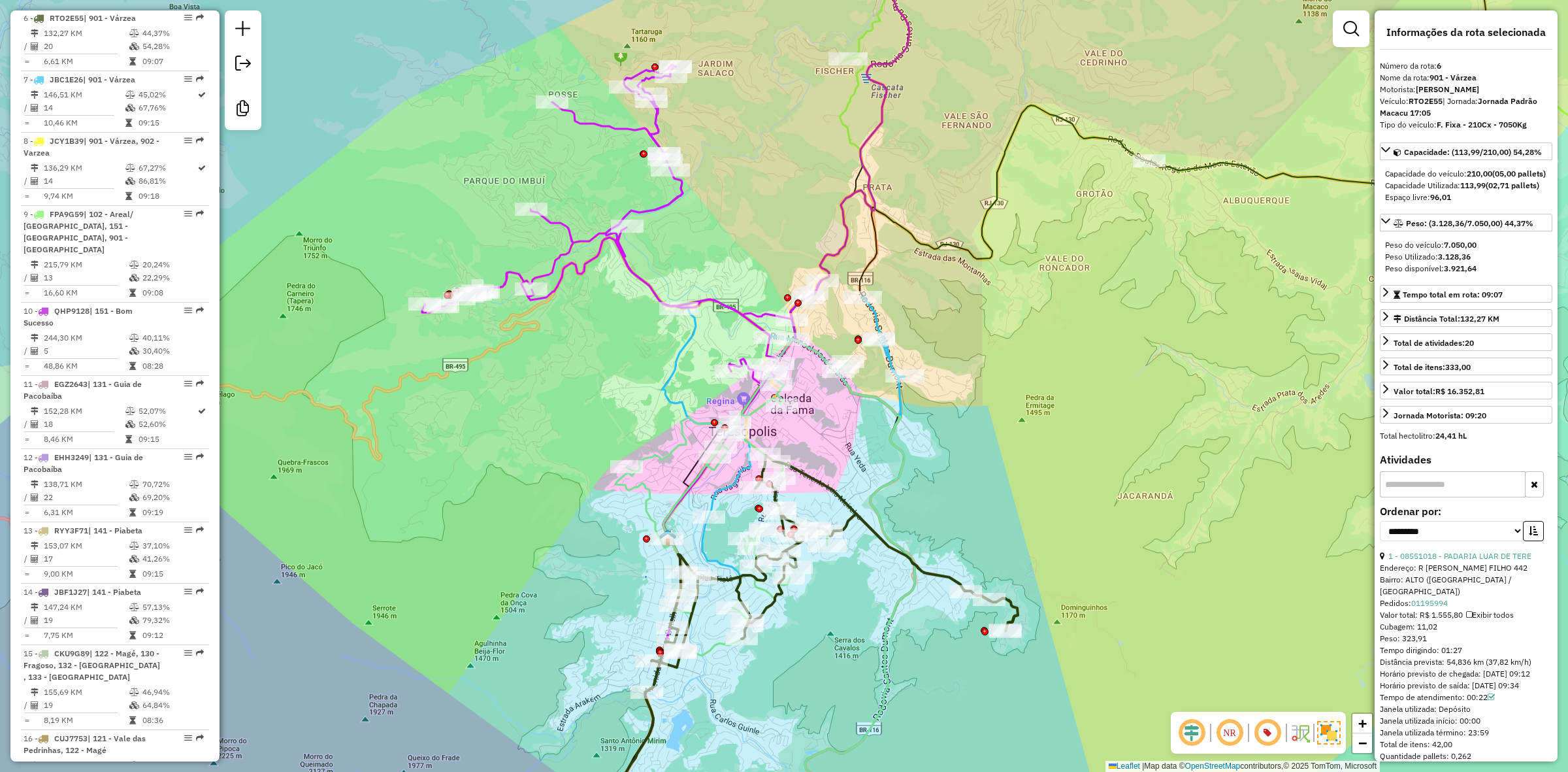
click at [846, 250] on icon at bounding box center [732, 386] width 464 height 926
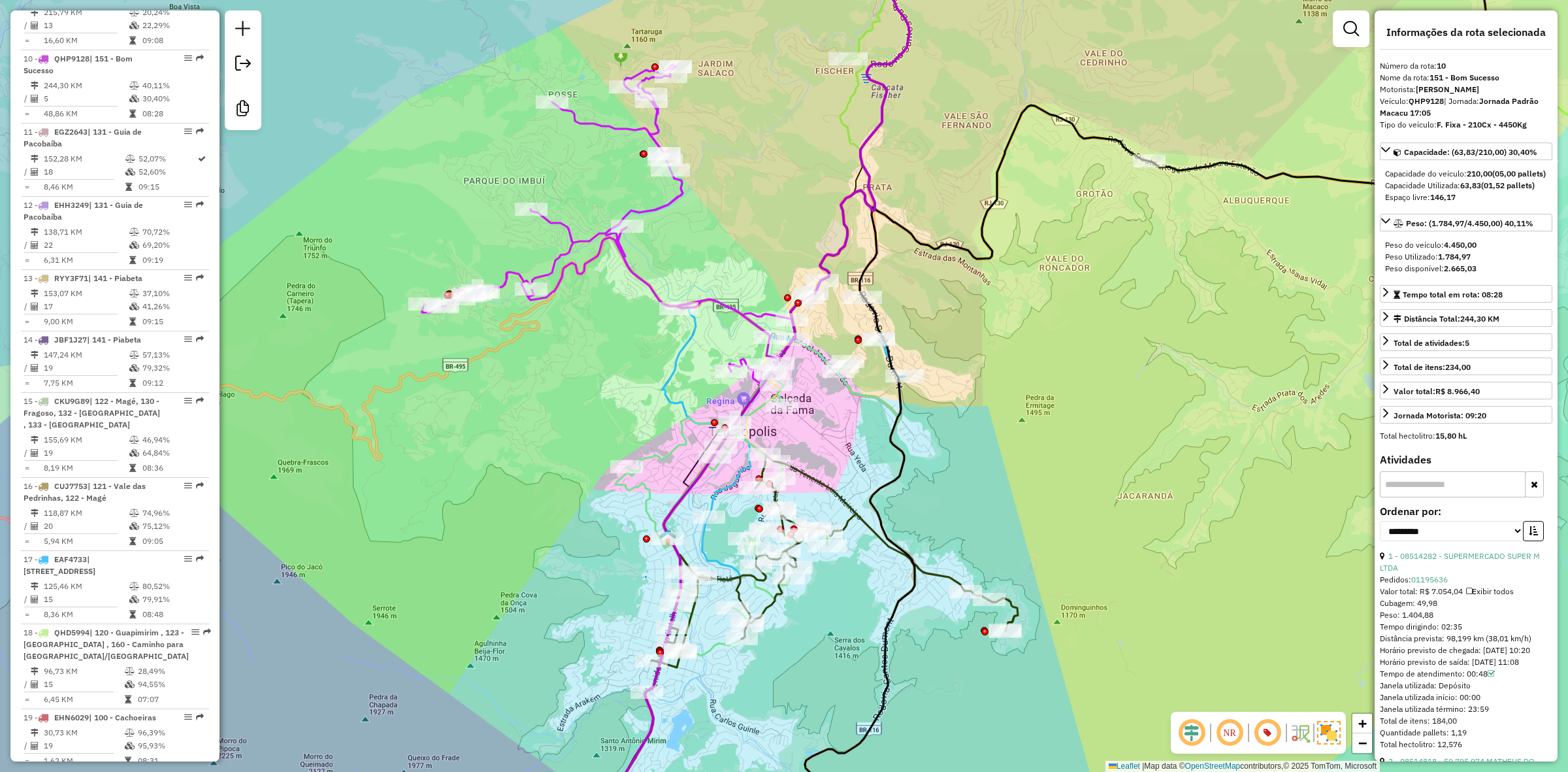
scroll to position [1183, 0]
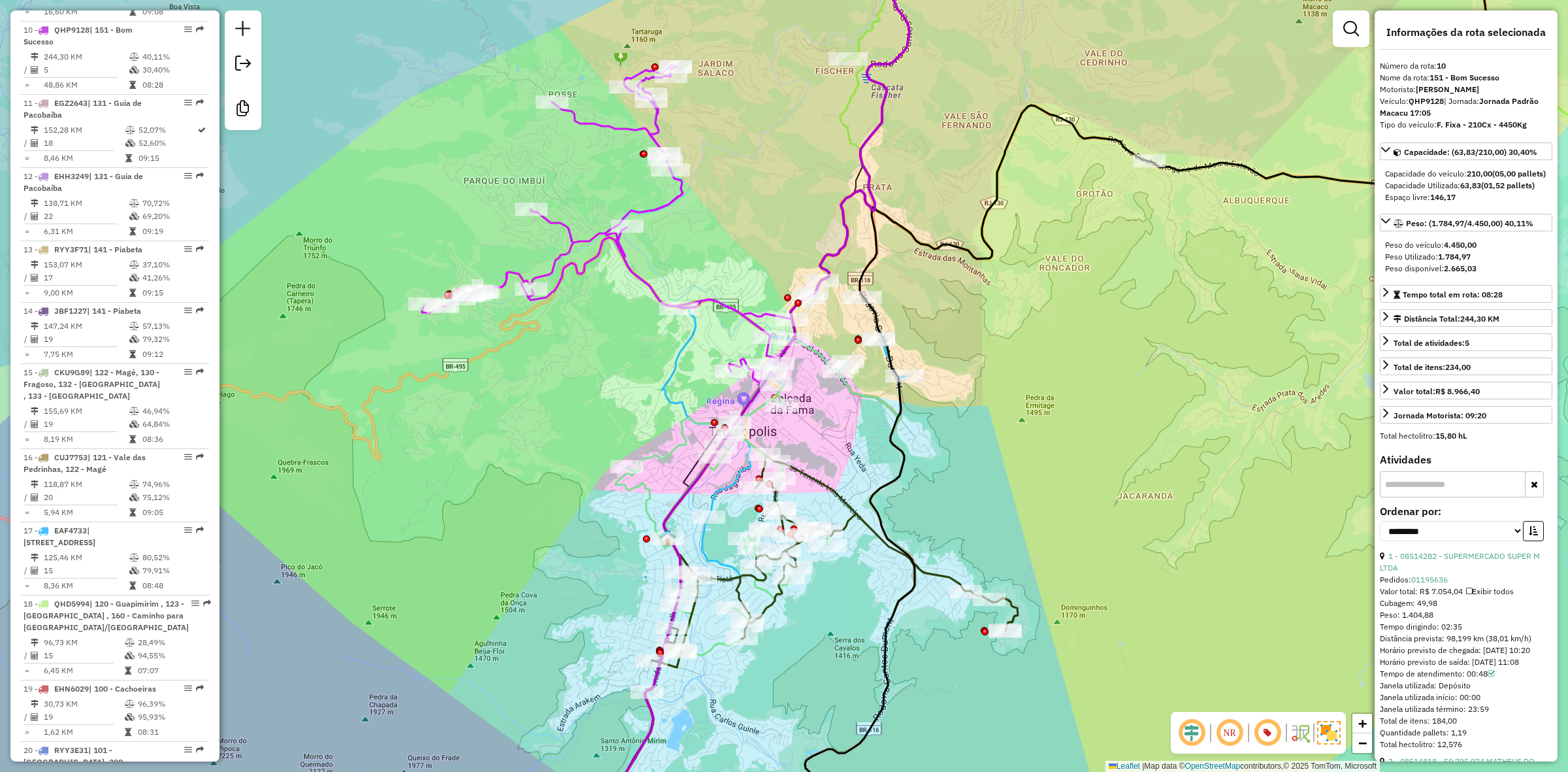
click at [676, 356] on icon at bounding box center [756, 323] width 300 height 515
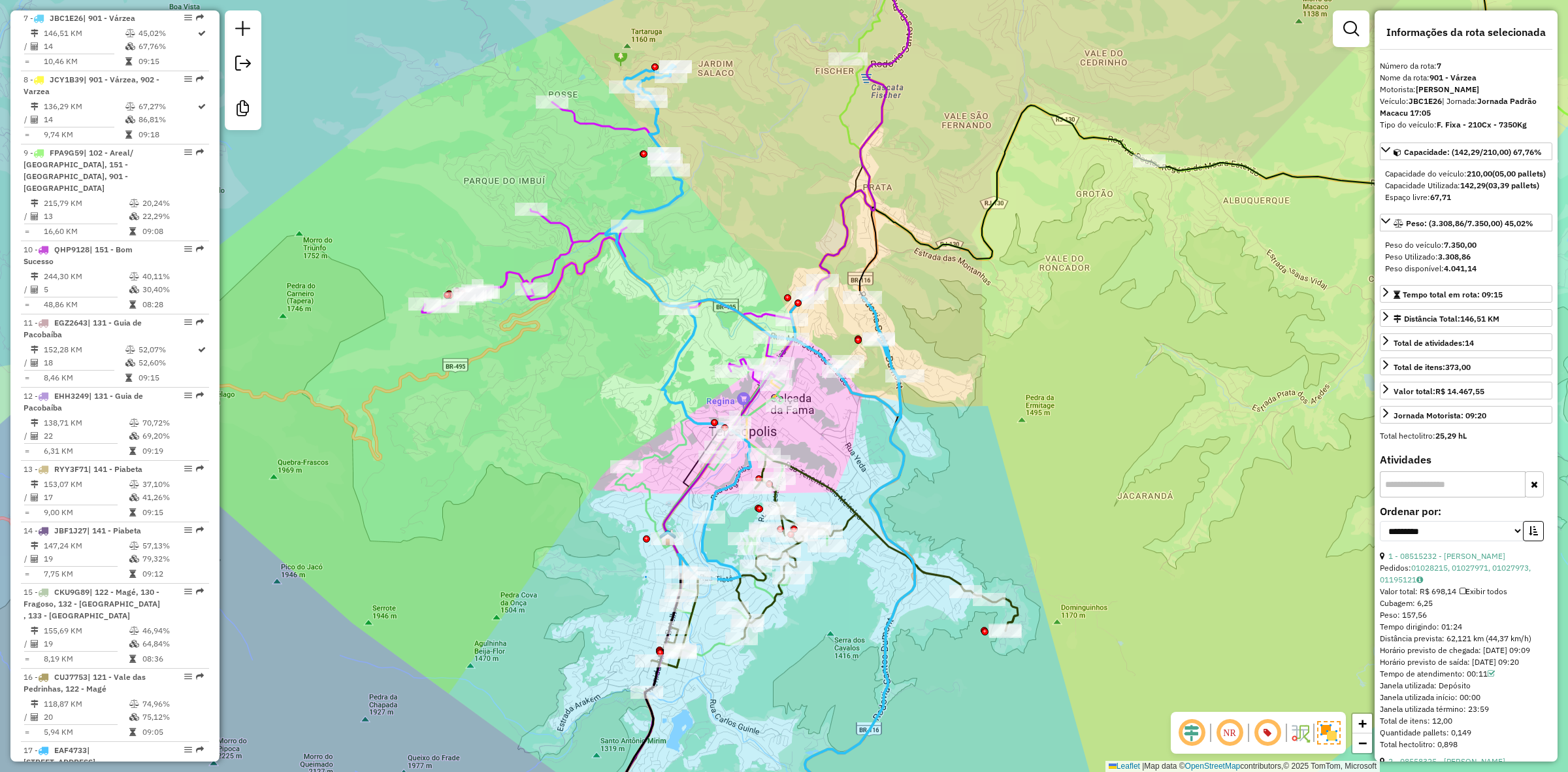
scroll to position [964, 0]
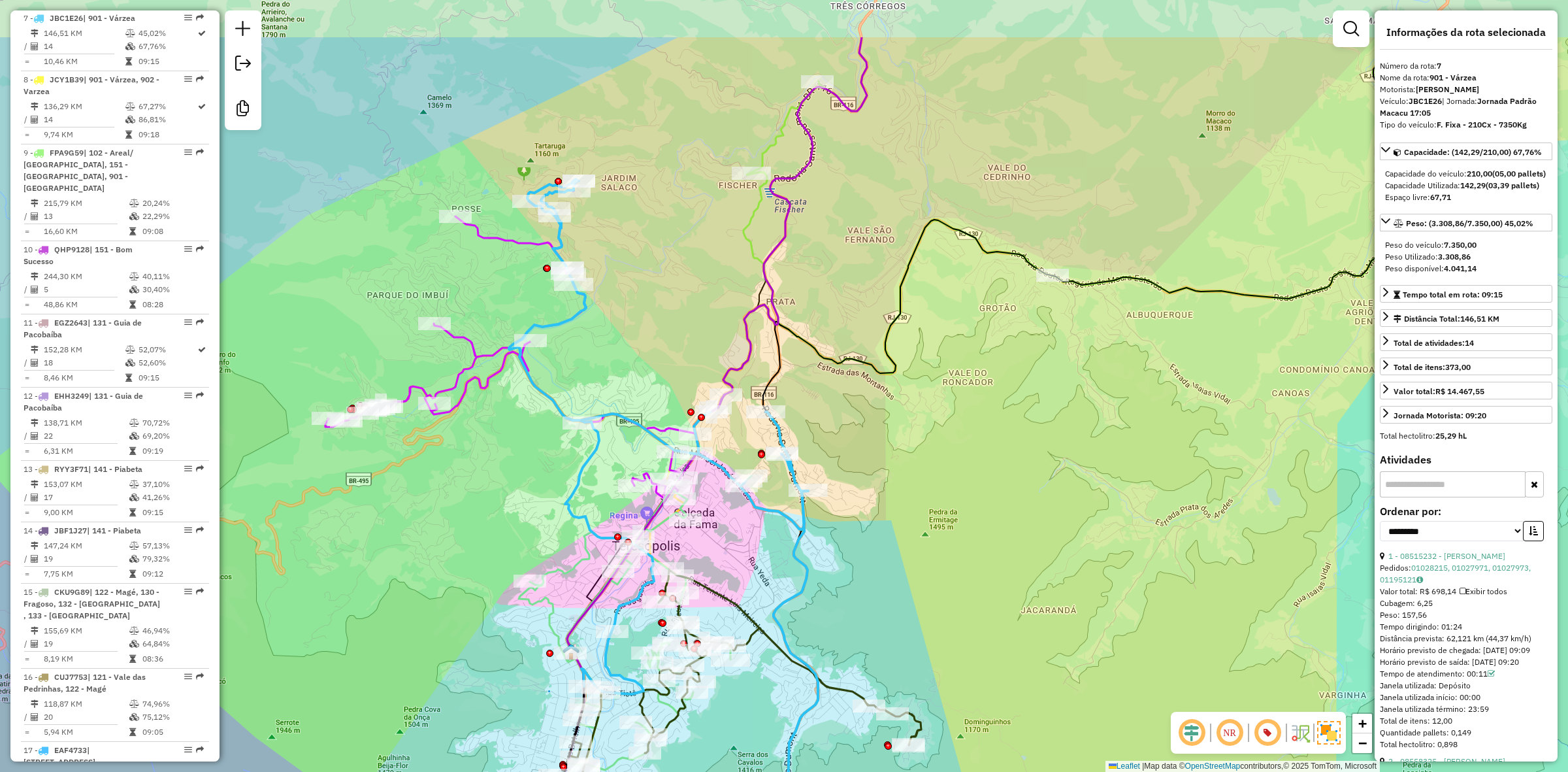
drag, startPoint x: 965, startPoint y: 246, endPoint x: 633, endPoint y: 625, distance: 503.9
click at [633, 625] on div "Janela de atendimento Grade de atendimento Capacidade Transportadoras Veículos …" at bounding box center [784, 386] width 1568 height 772
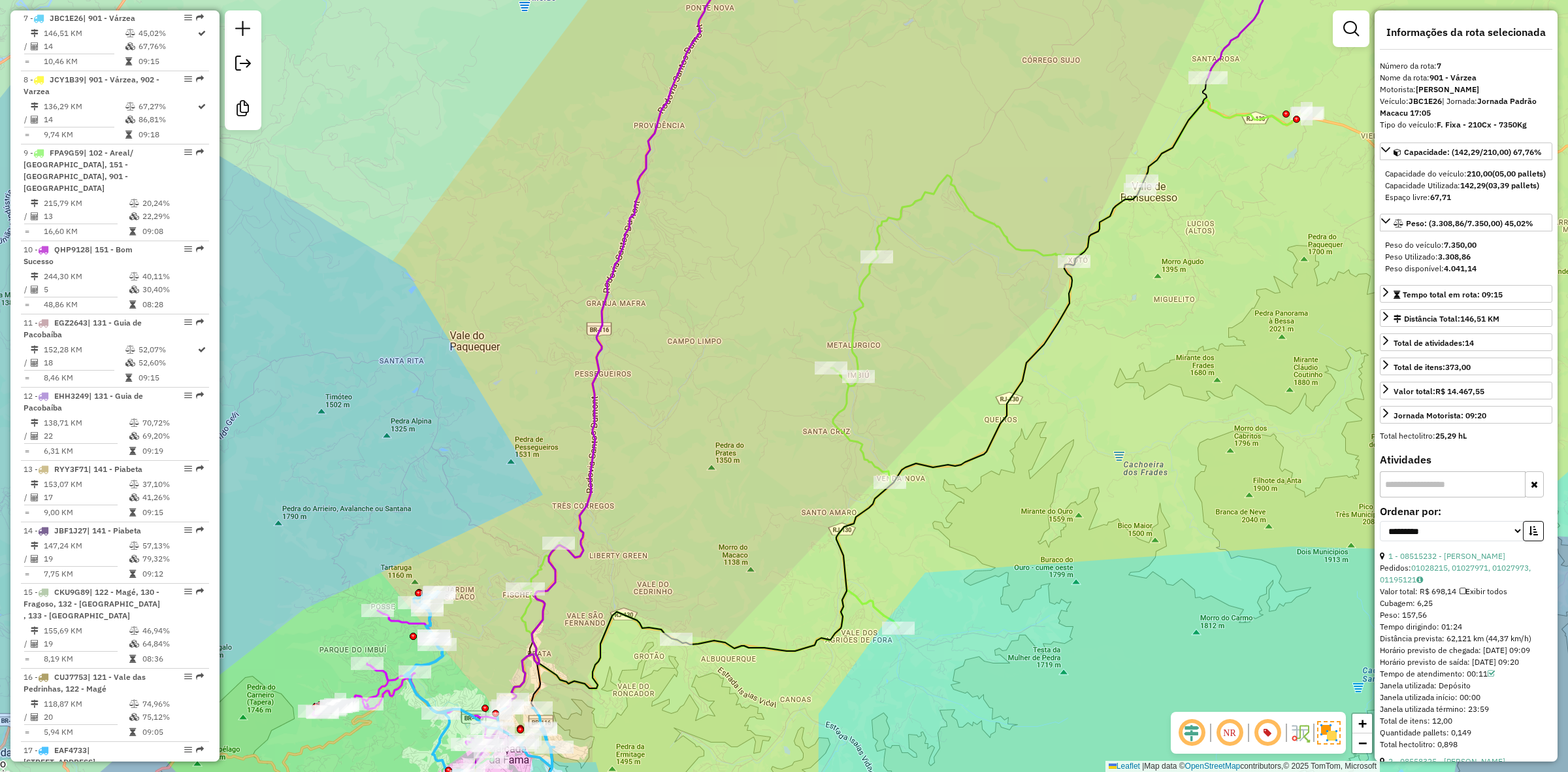
click at [919, 209] on div "Janela de atendimento Grade de atendimento Capacidade Transportadoras Veículos …" at bounding box center [784, 386] width 1568 height 772
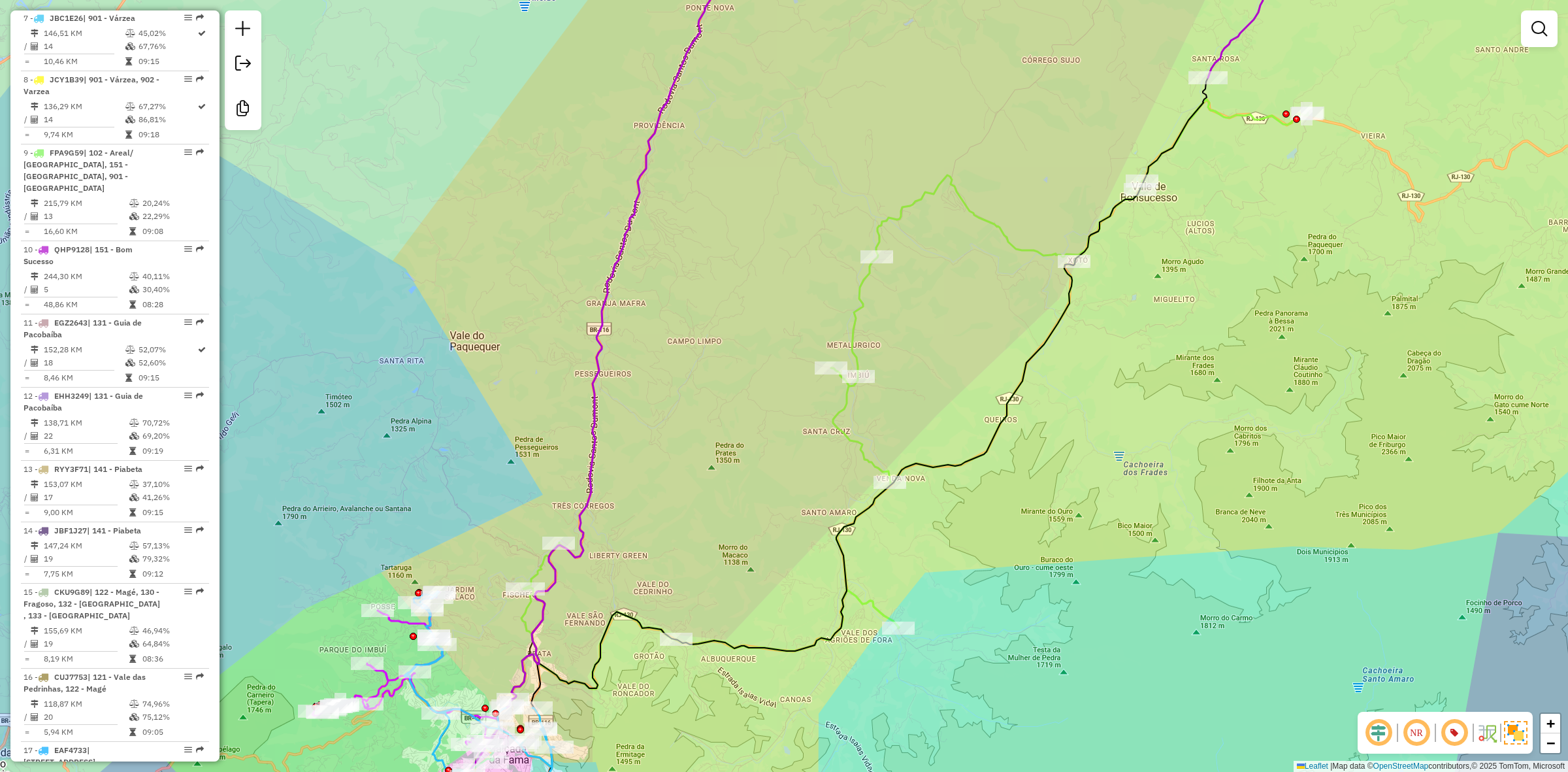
click at [915, 206] on icon at bounding box center [914, 394] width 787 height 590
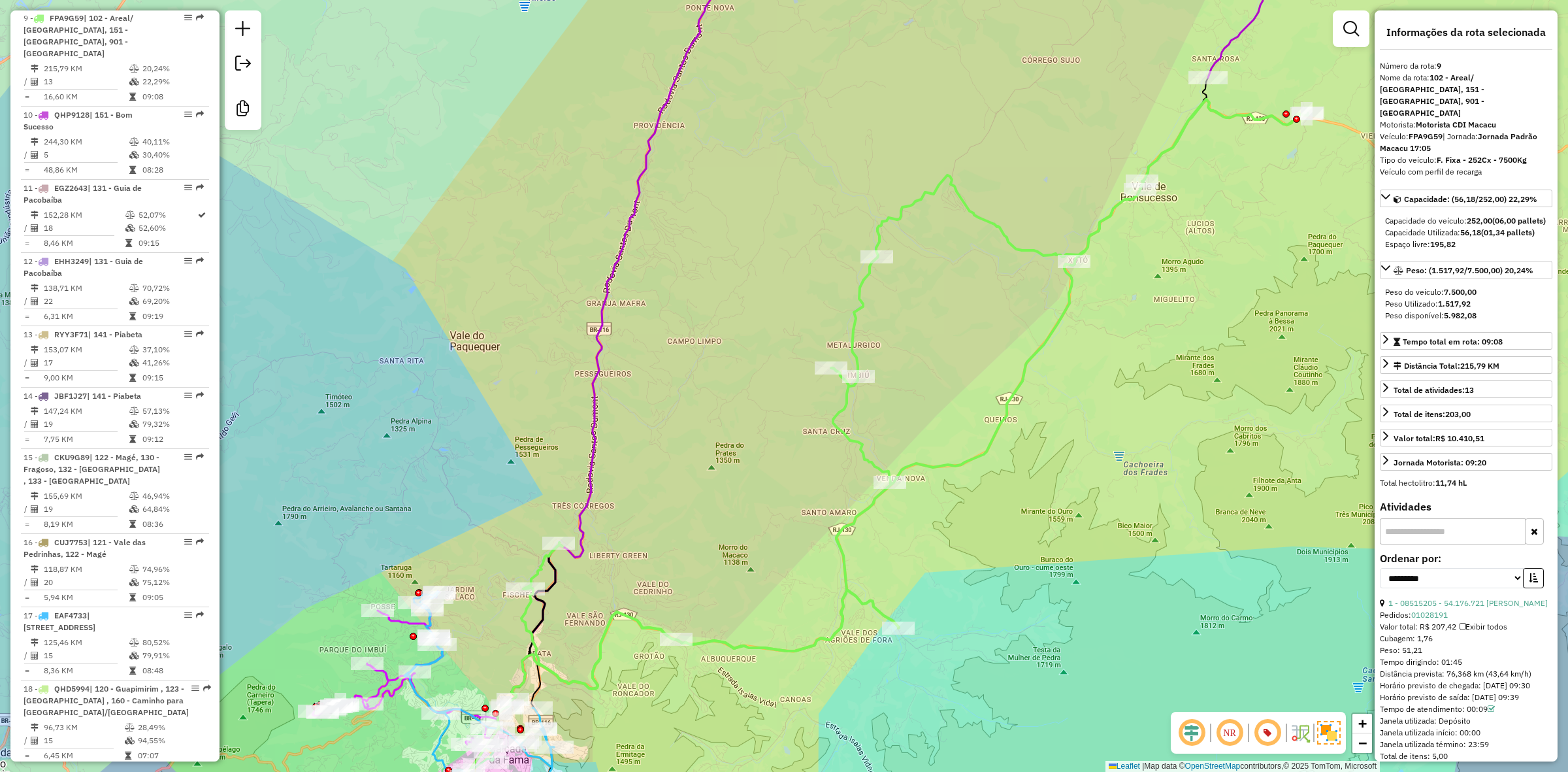
scroll to position [1098, 0]
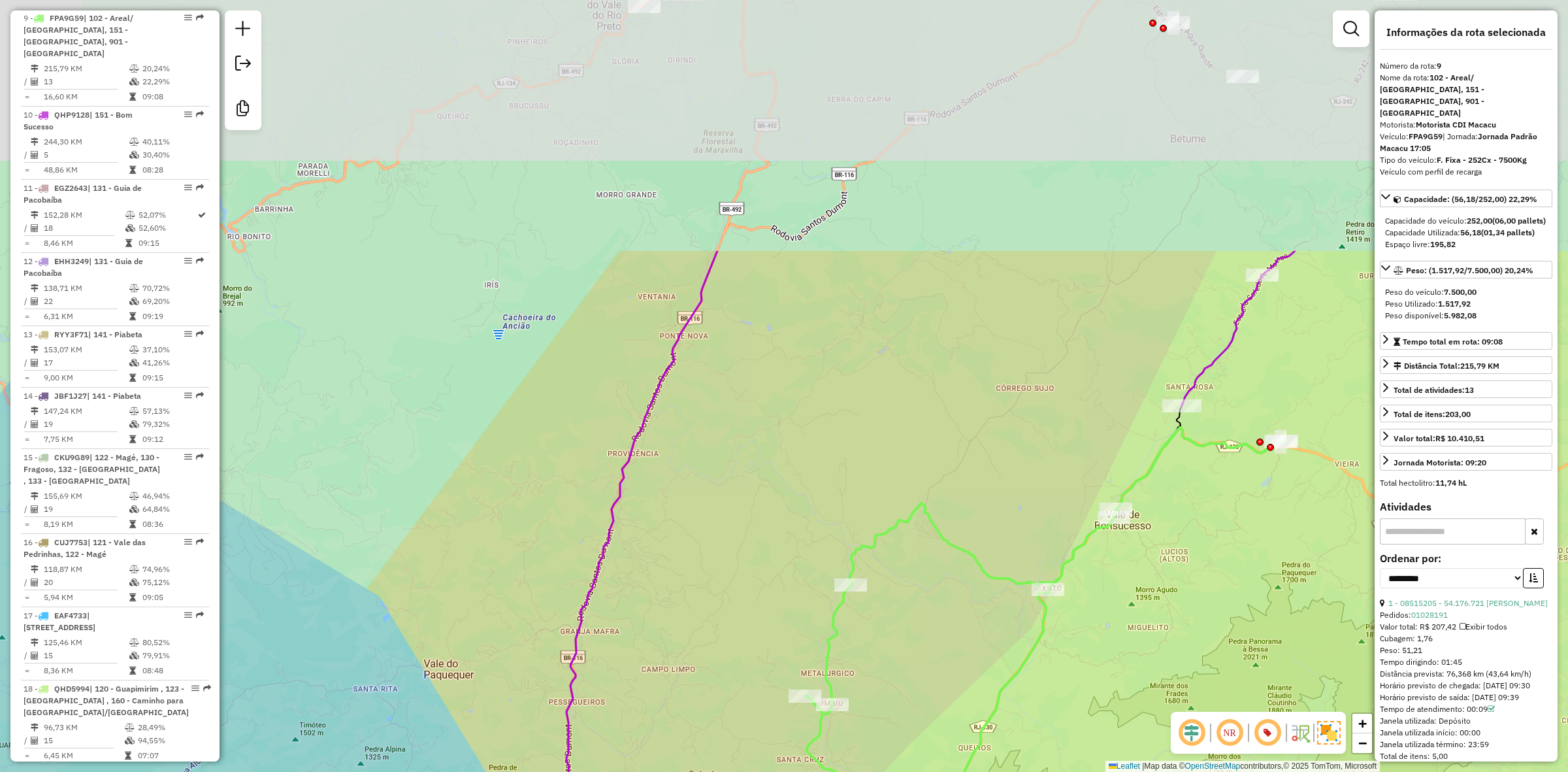
drag, startPoint x: 915, startPoint y: 206, endPoint x: 889, endPoint y: 534, distance: 329.0
click at [889, 534] on icon at bounding box center [888, 722] width 787 height 590
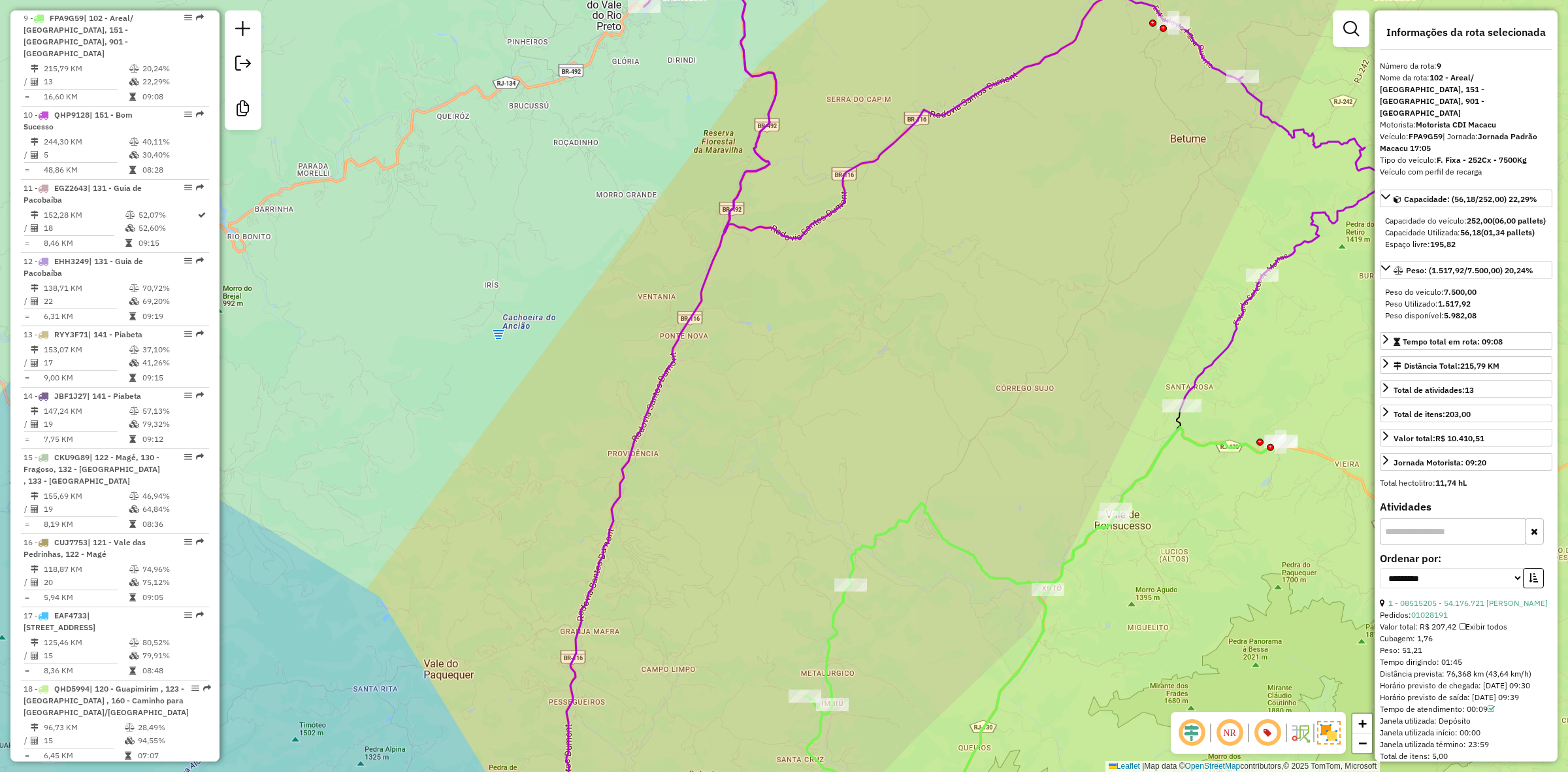
click at [912, 131] on icon at bounding box center [1013, 187] width 738 height 436
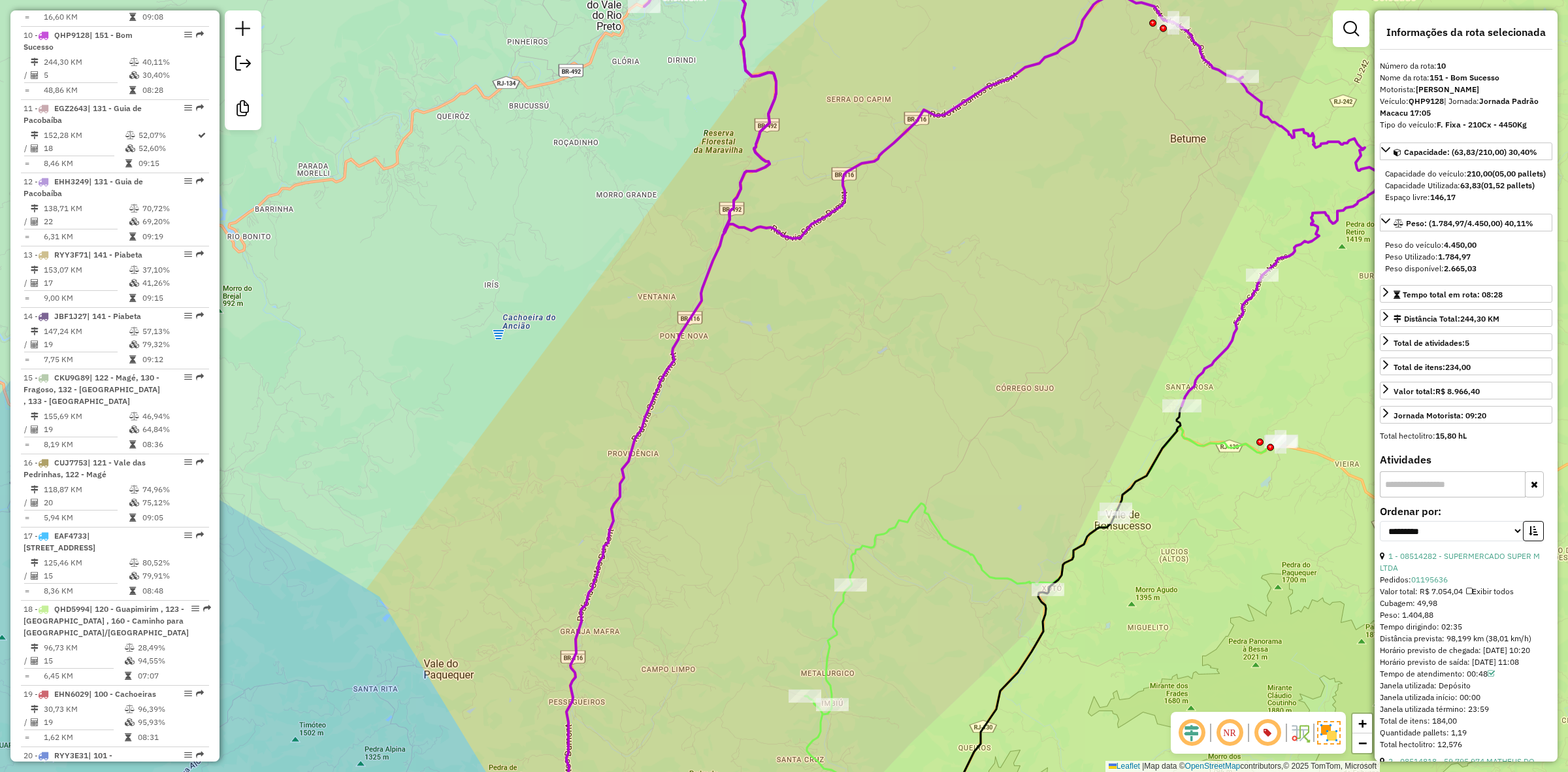
scroll to position [1183, 0]
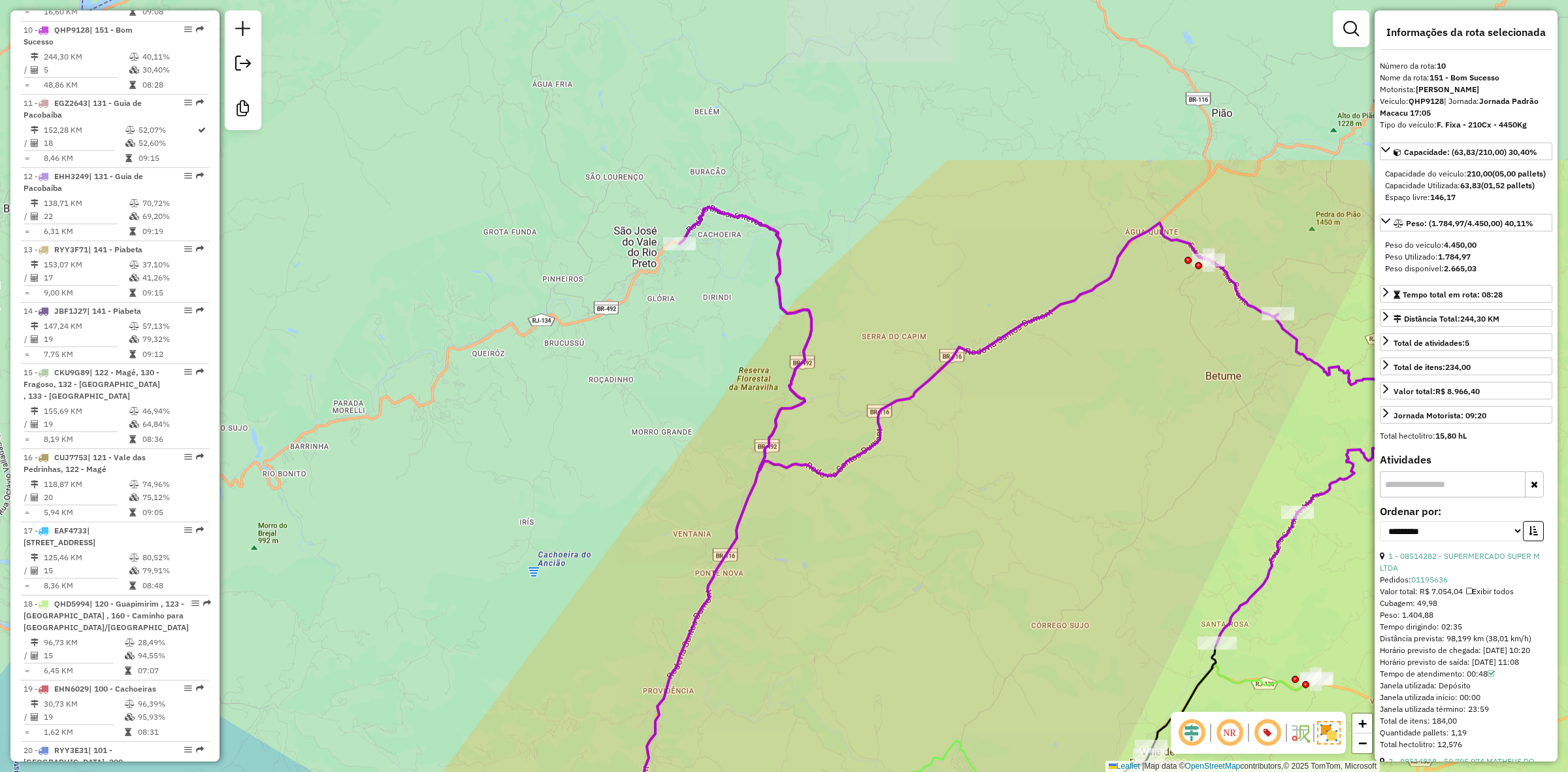
drag, startPoint x: 912, startPoint y: 131, endPoint x: 834, endPoint y: 104, distance: 82.5
click at [834, 207] on icon at bounding box center [1048, 425] width 738 height 436
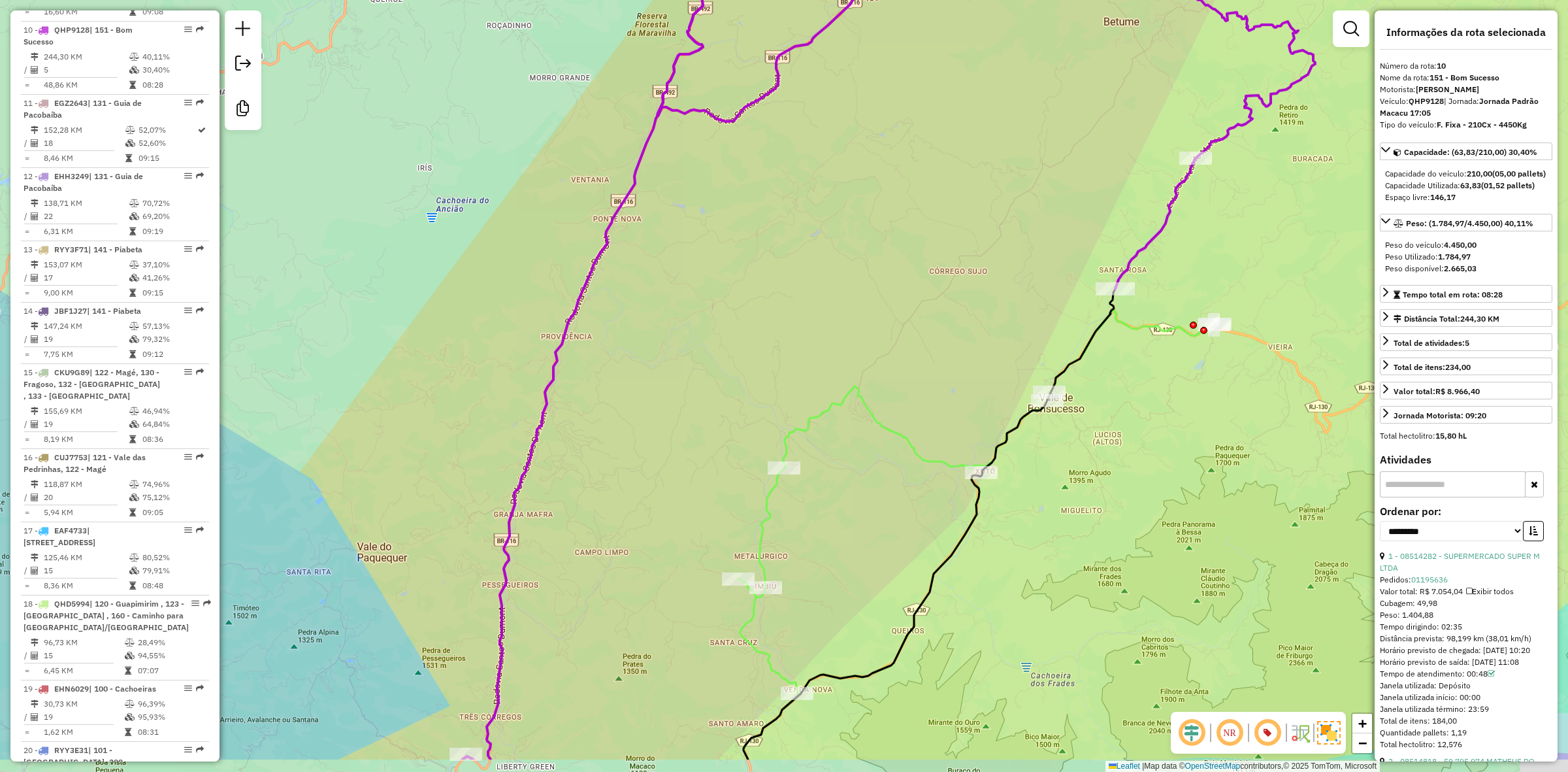
drag, startPoint x: 638, startPoint y: 560, endPoint x: 680, endPoint y: 320, distance: 243.6
click at [675, 336] on div "Janela de atendimento Grade de atendimento Capacidade Transportadoras Veículos …" at bounding box center [784, 386] width 1568 height 772
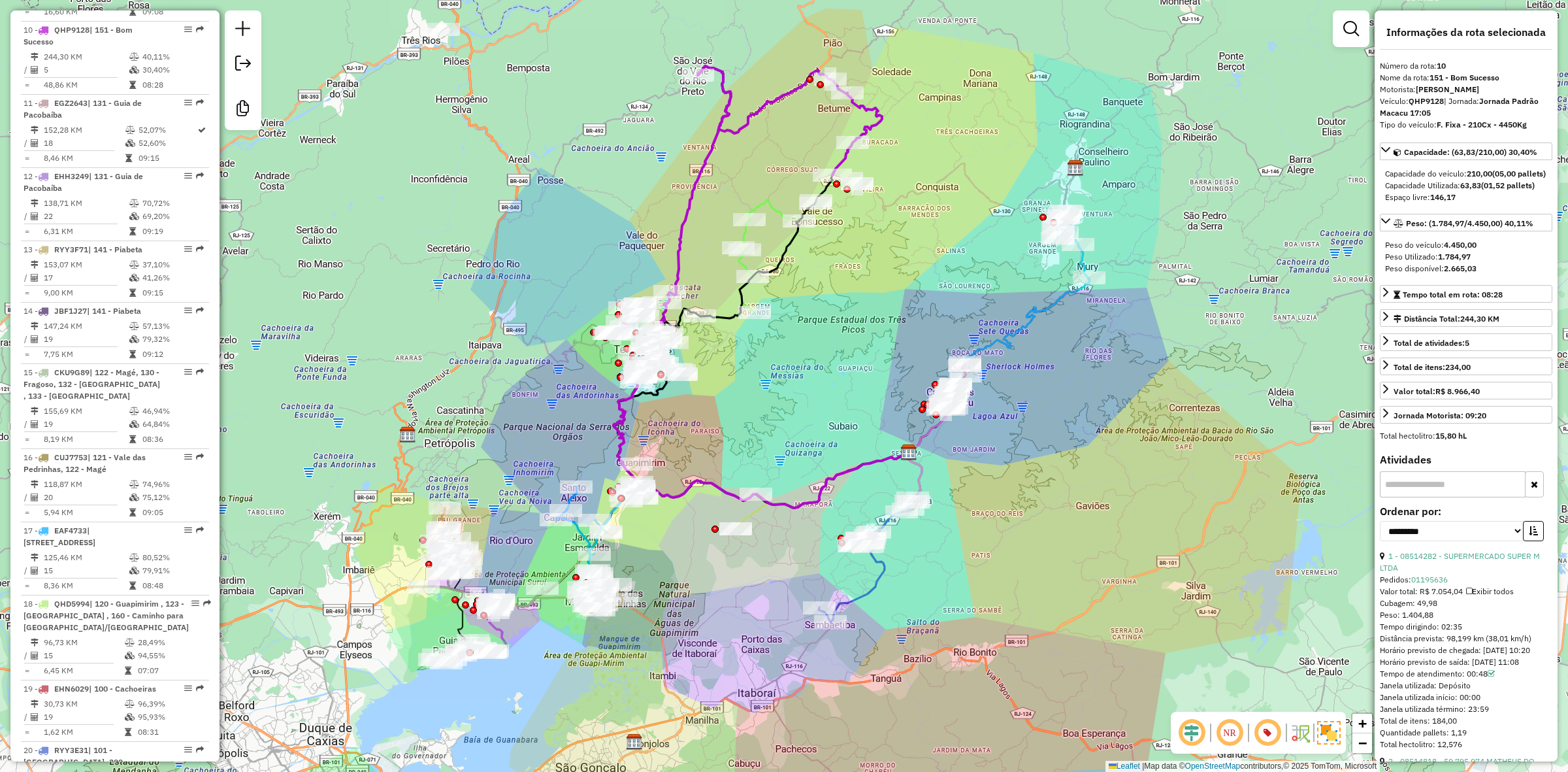
drag, startPoint x: 531, startPoint y: 644, endPoint x: 622, endPoint y: 468, distance: 198.1
click at [642, 462] on div "Janela de atendimento Grade de atendimento Capacidade Transportadoras Veículos …" at bounding box center [784, 386] width 1568 height 772
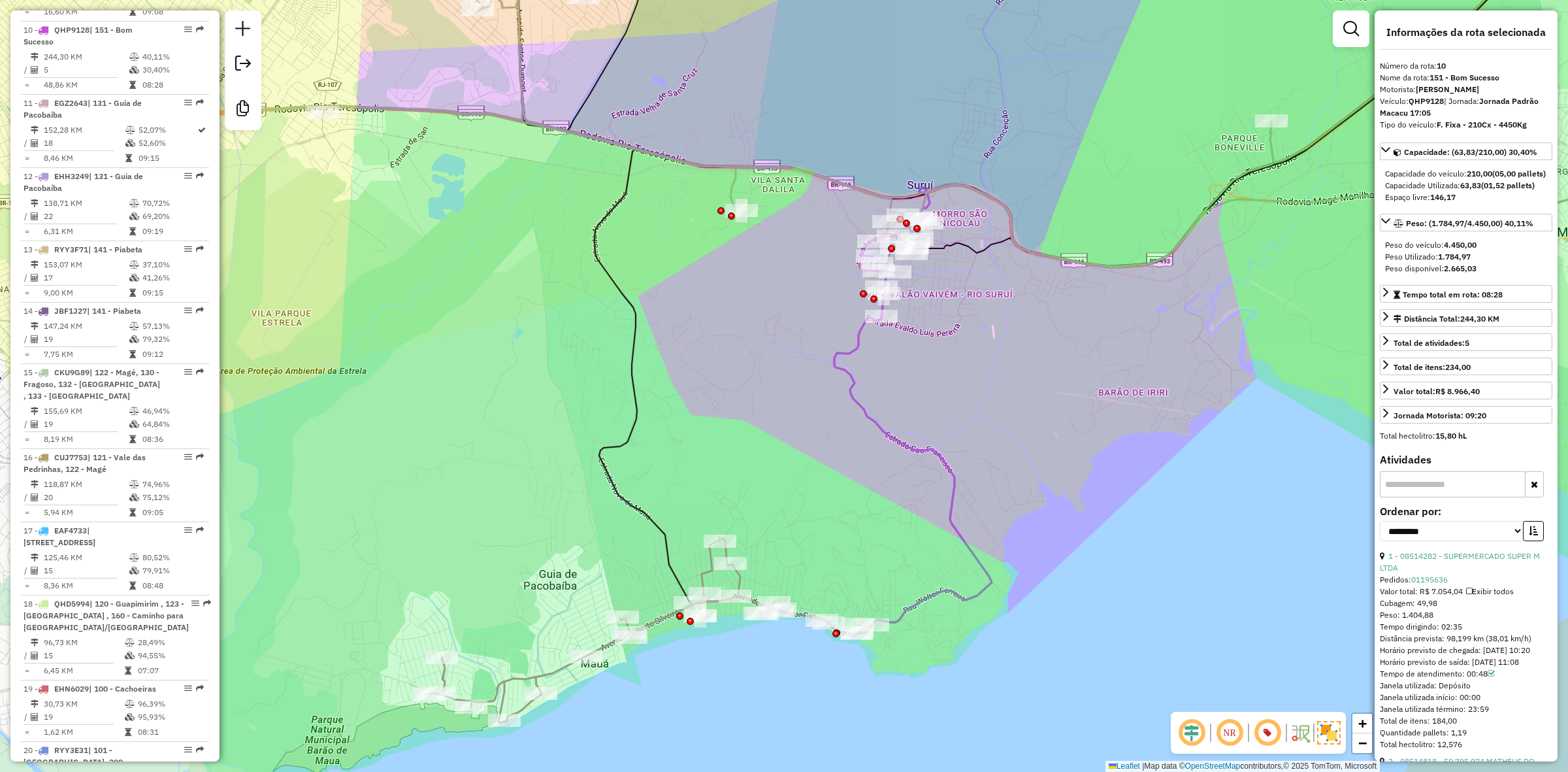
click at [549, 678] on icon at bounding box center [603, 629] width 349 height 186
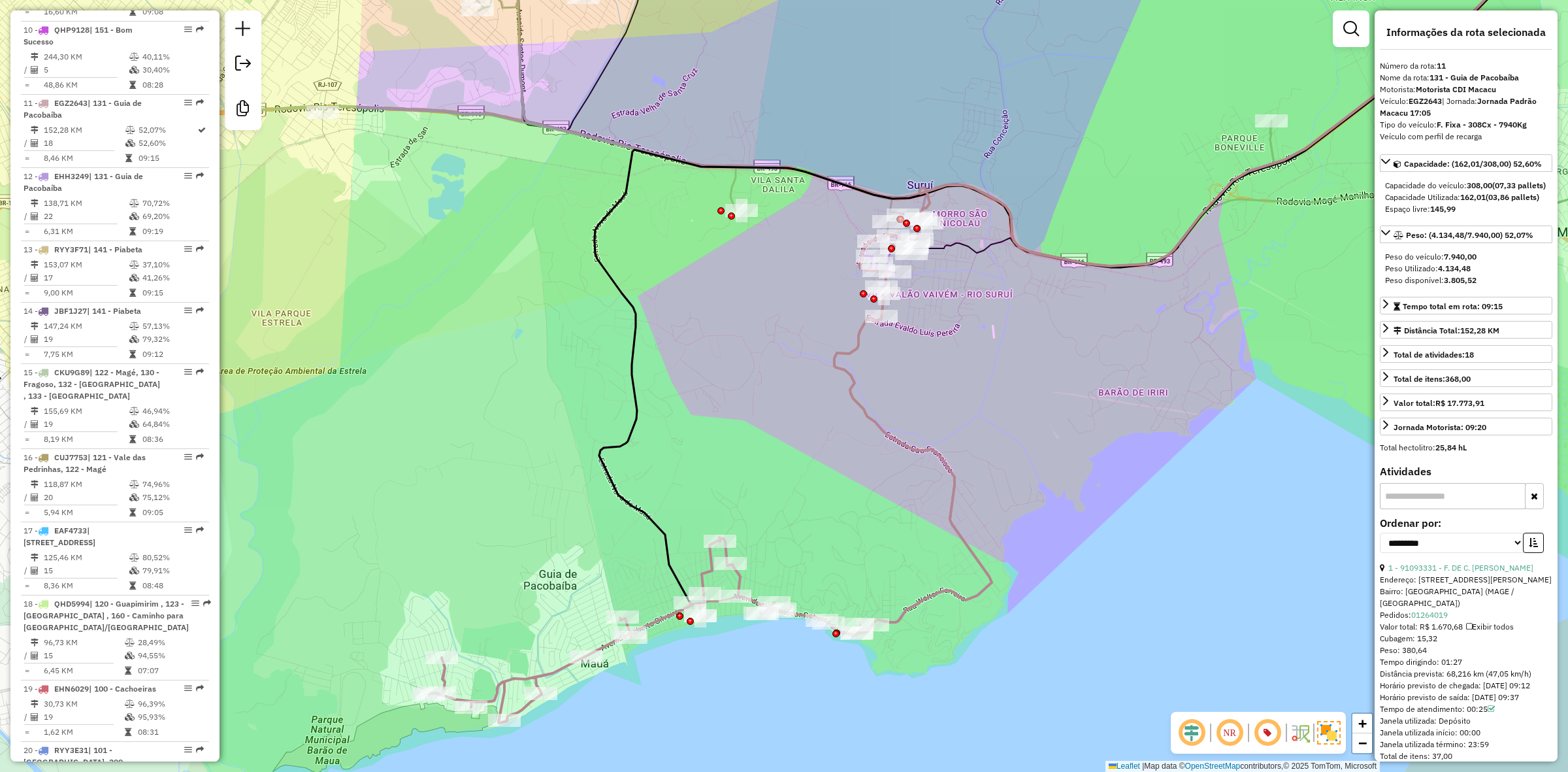
scroll to position [1256, 0]
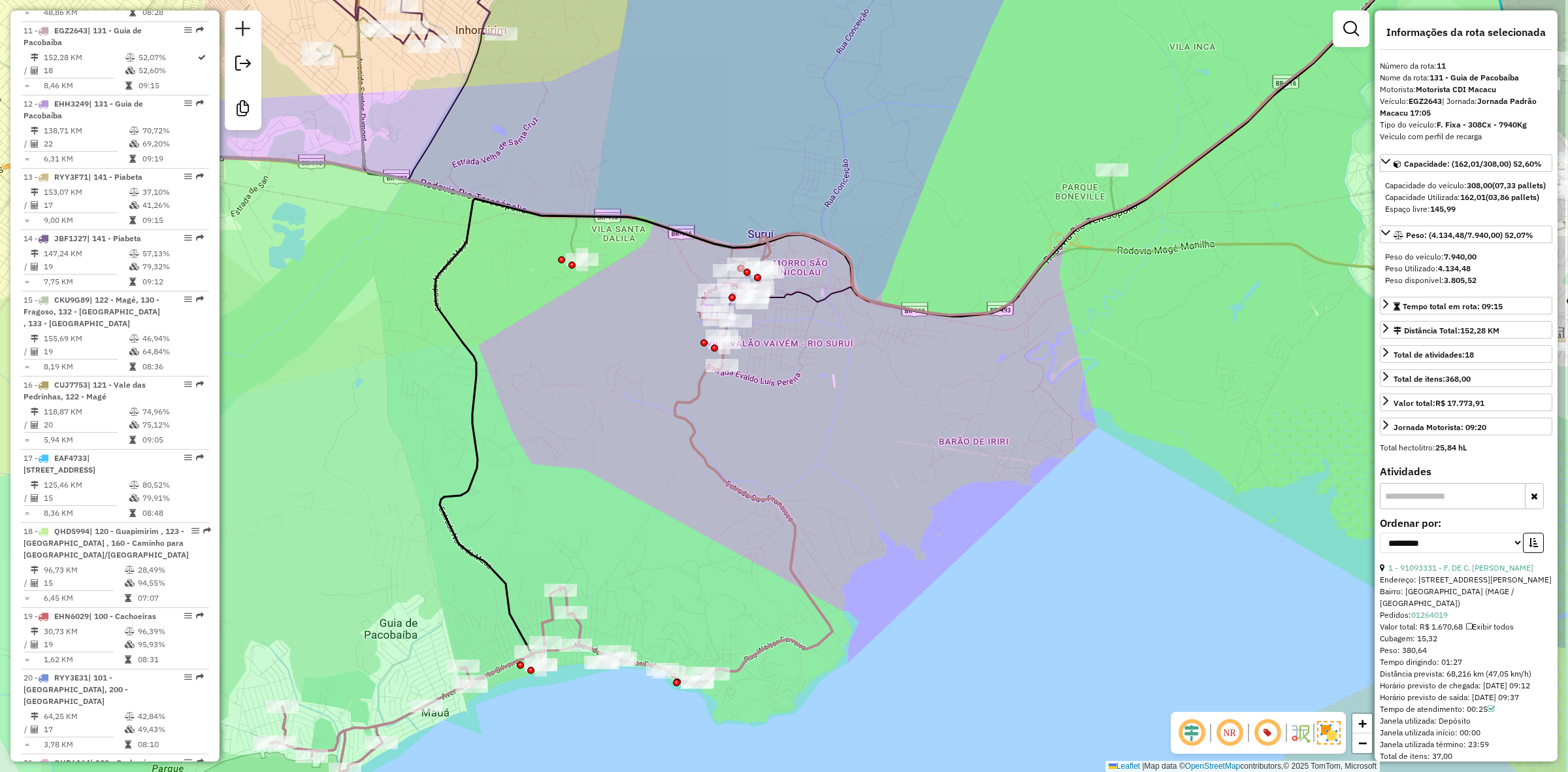
drag, startPoint x: 783, startPoint y: 524, endPoint x: 698, endPoint y: 549, distance: 88.6
click at [698, 549] on div "Janela de atendimento Grade de atendimento Capacidade Transportadoras Veículos …" at bounding box center [784, 386] width 1568 height 772
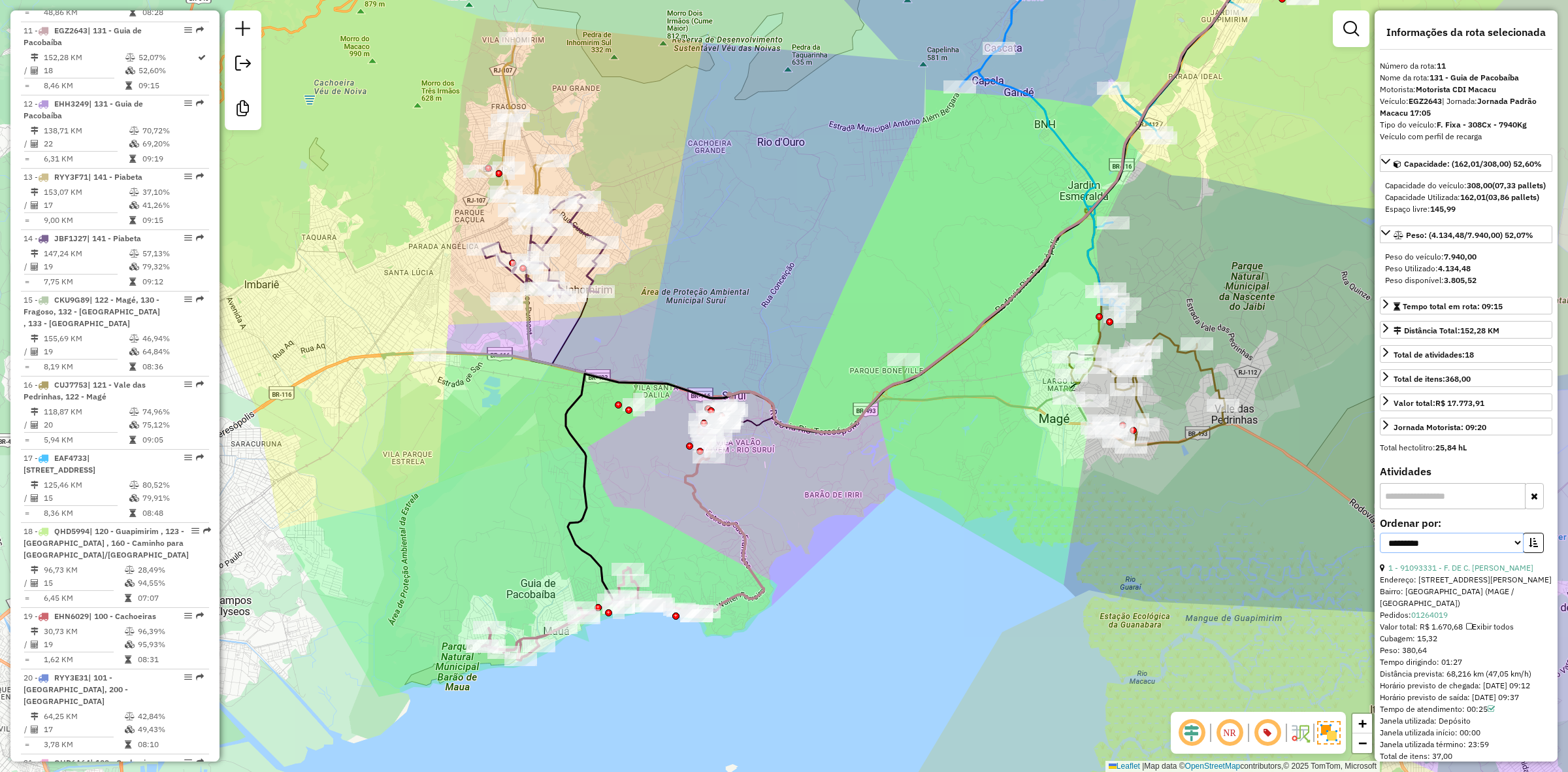
click at [1497, 553] on select "**********" at bounding box center [1452, 543] width 144 height 21
select select "*********"
click at [1380, 553] on select "**********" at bounding box center [1452, 543] width 144 height 21
click at [1529, 547] on icon "button" at bounding box center [1533, 542] width 9 height 9
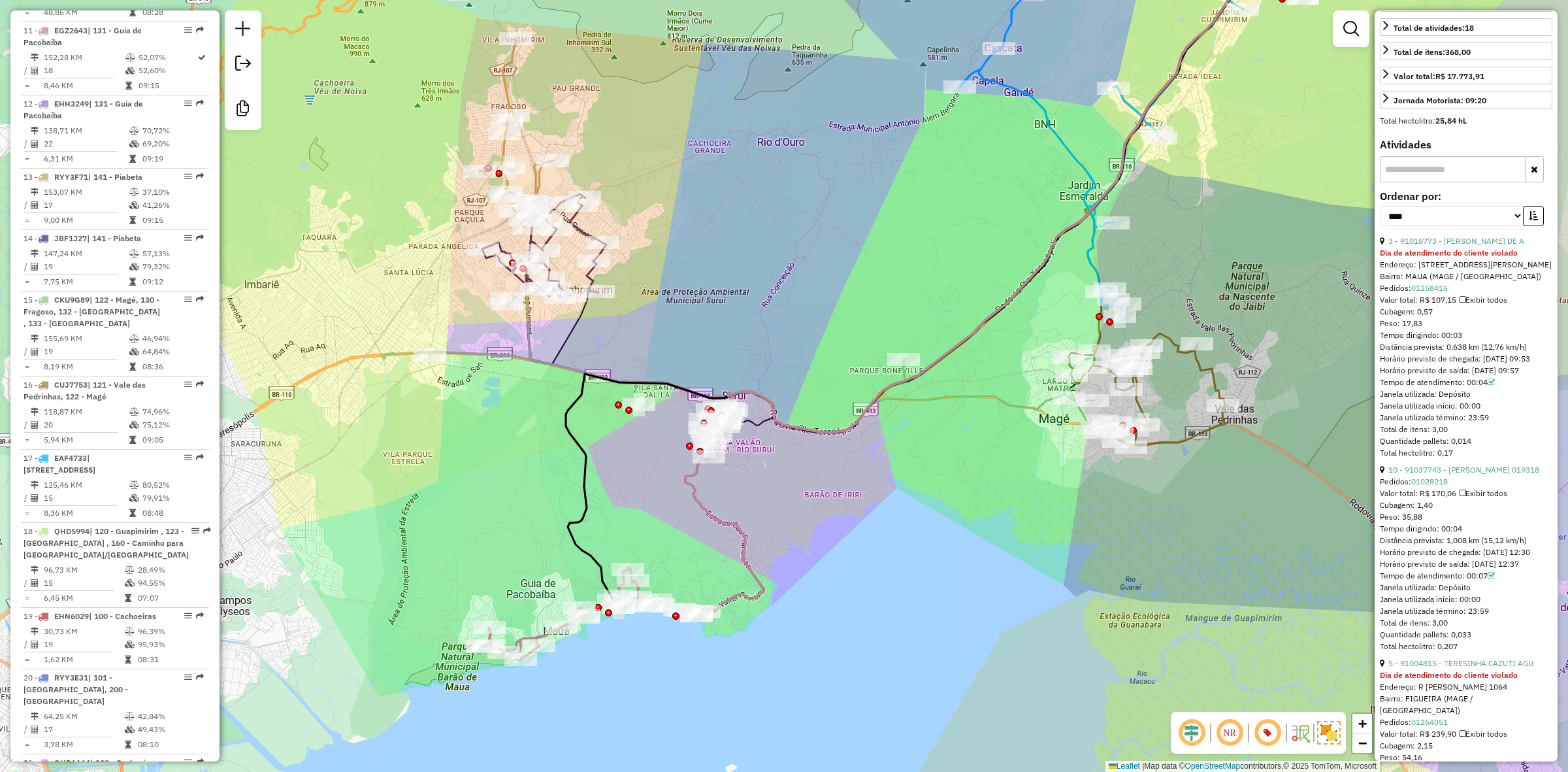
scroll to position [0, 0]
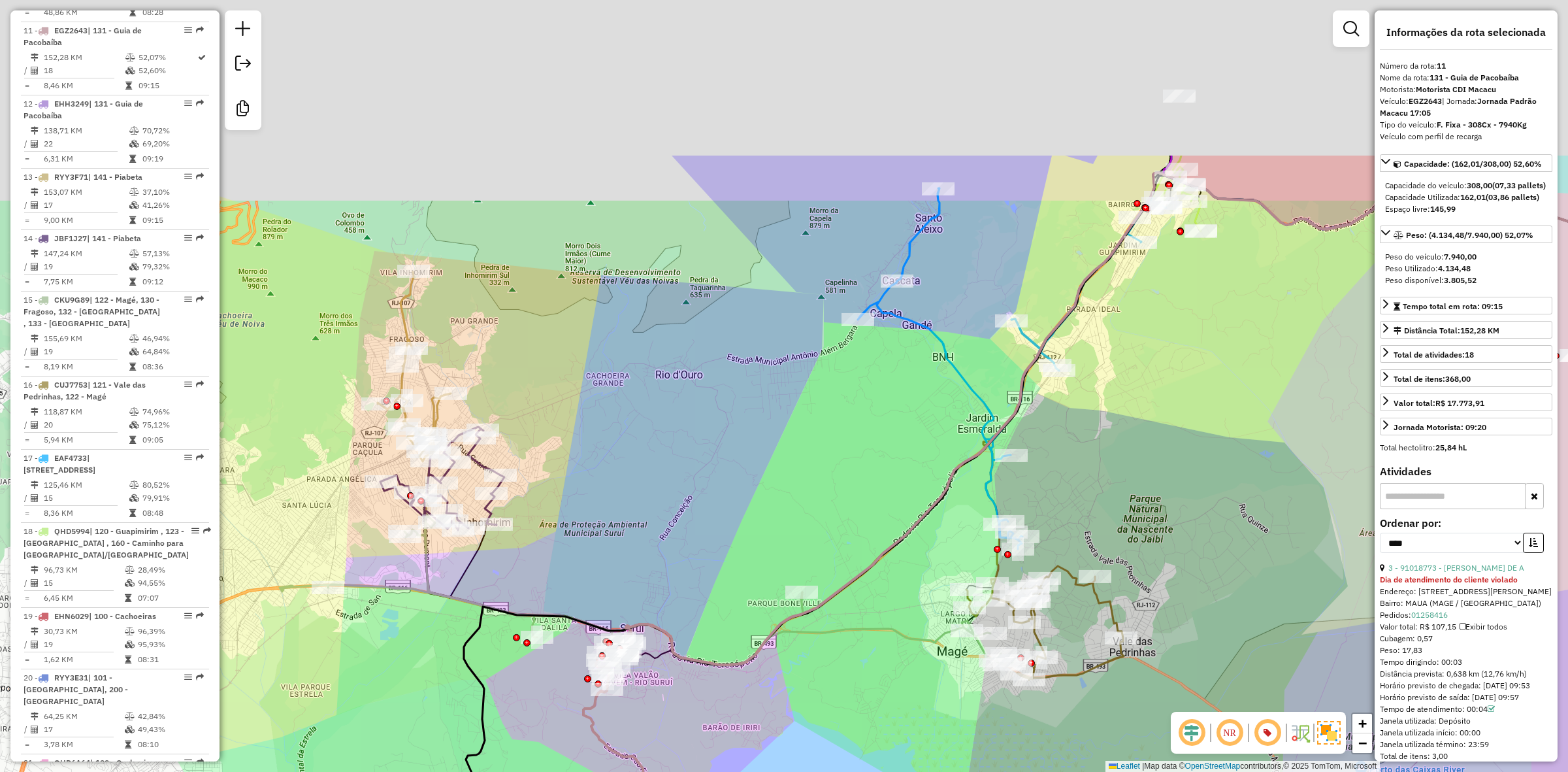
drag, startPoint x: 840, startPoint y: 118, endPoint x: 677, endPoint y: 432, distance: 353.8
click at [677, 432] on div "Janela de atendimento Grade de atendimento Capacidade Transportadoras Veículos …" at bounding box center [784, 386] width 1568 height 772
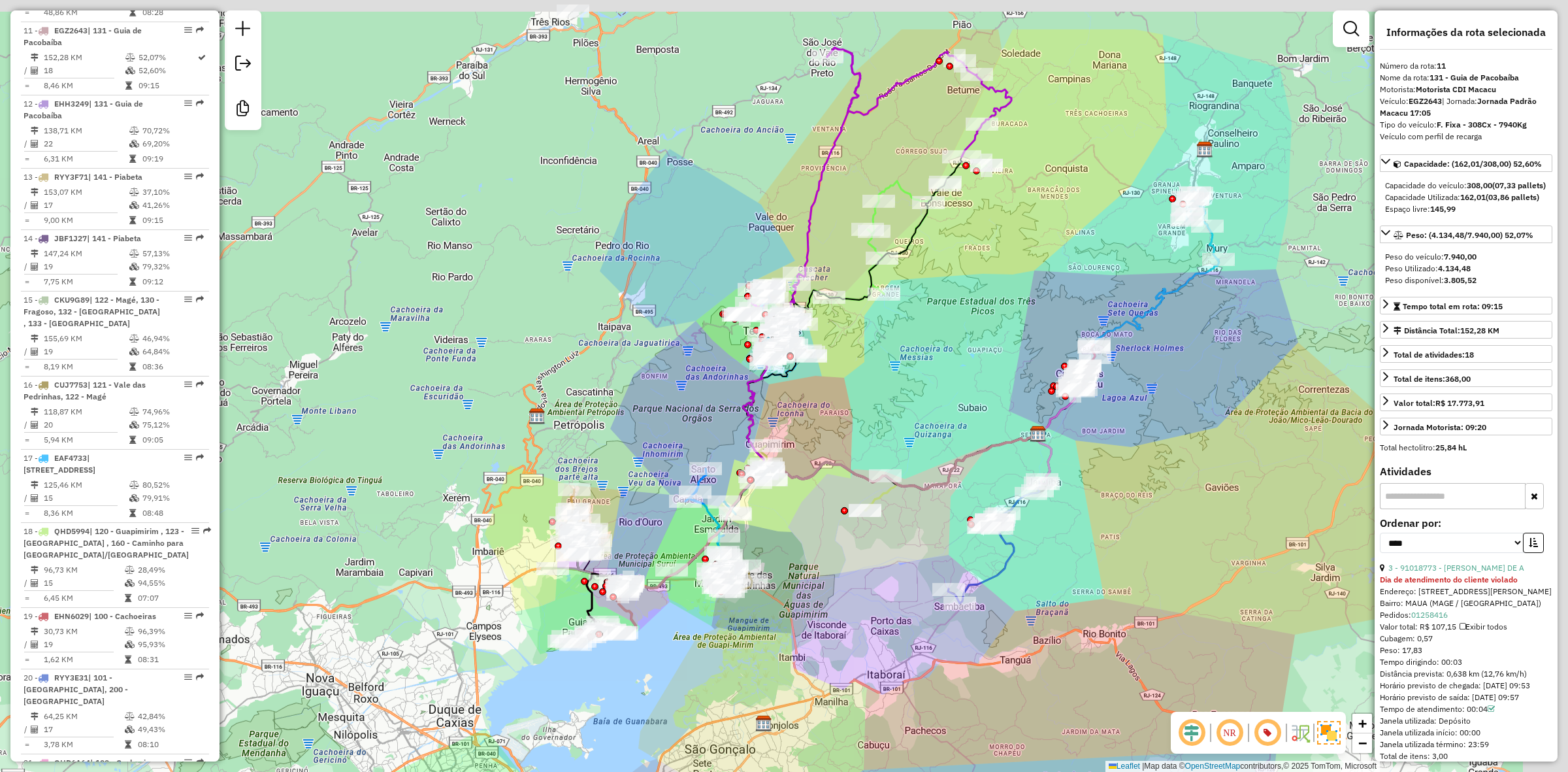
drag, startPoint x: 1021, startPoint y: 322, endPoint x: 852, endPoint y: 428, distance: 199.5
click at [852, 428] on div "Janela de atendimento Grade de atendimento Capacidade Transportadoras Veículos …" at bounding box center [784, 386] width 1568 height 772
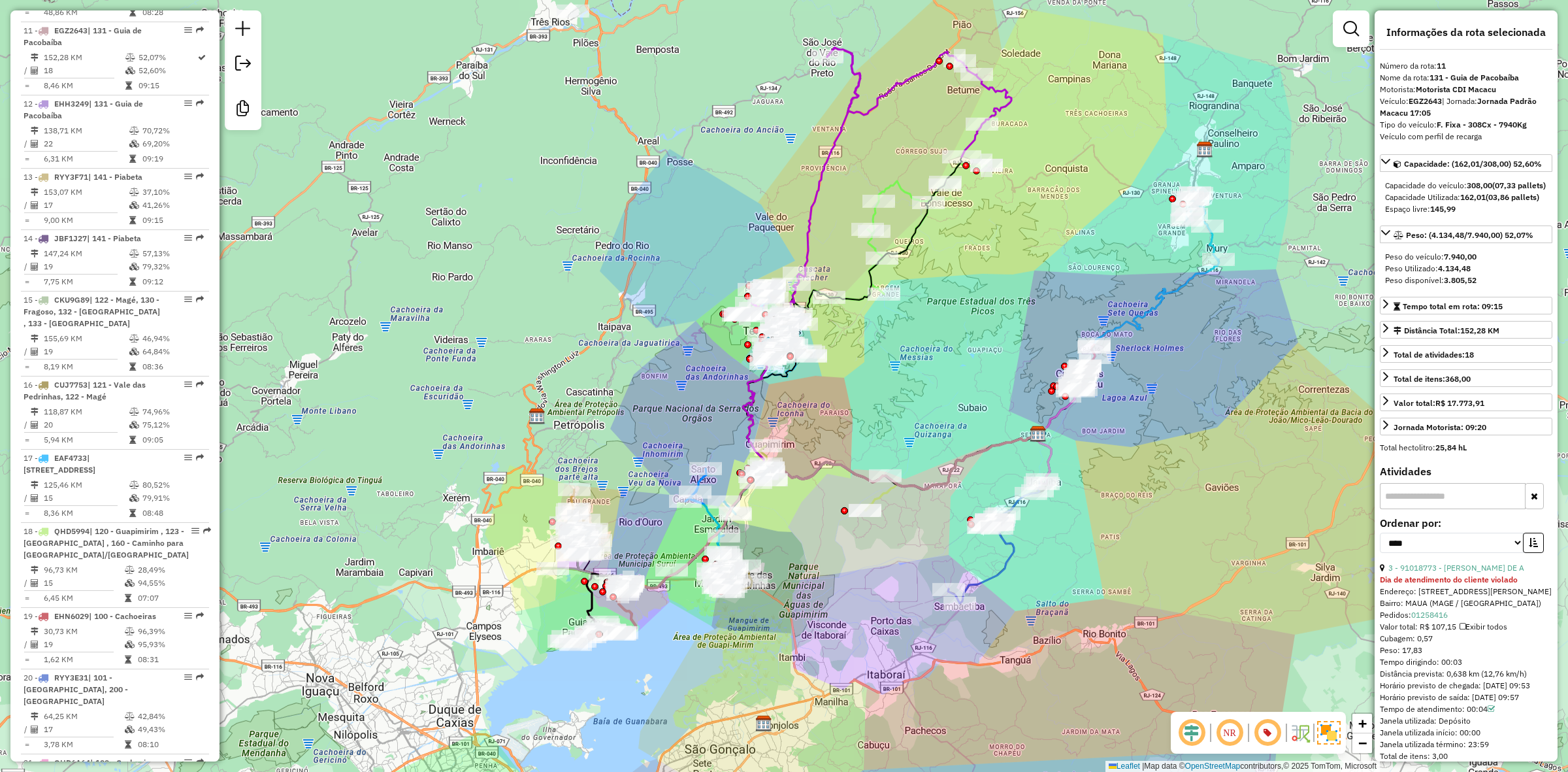
click at [805, 227] on icon at bounding box center [890, 269] width 295 height 442
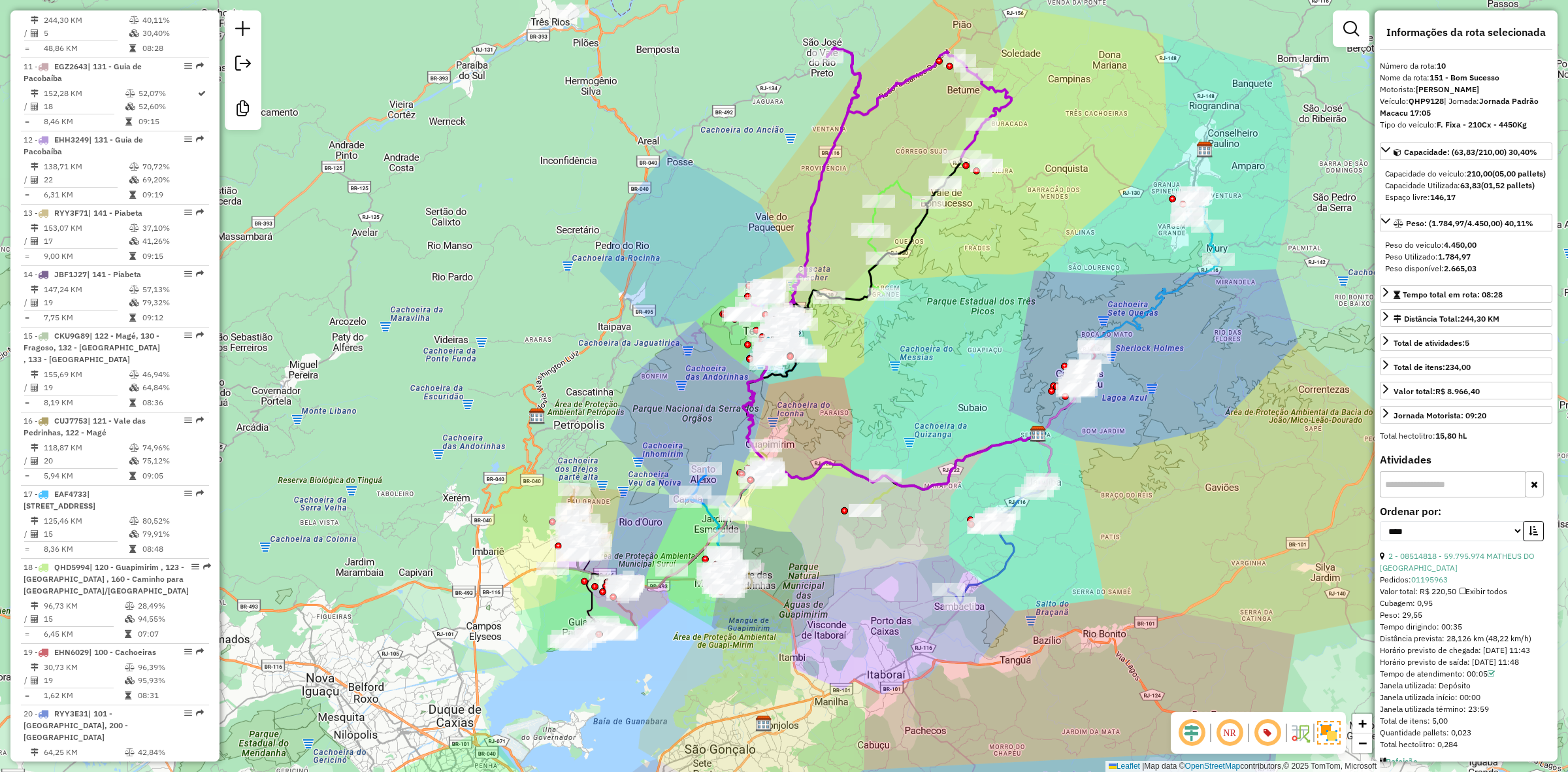
scroll to position [1183, 0]
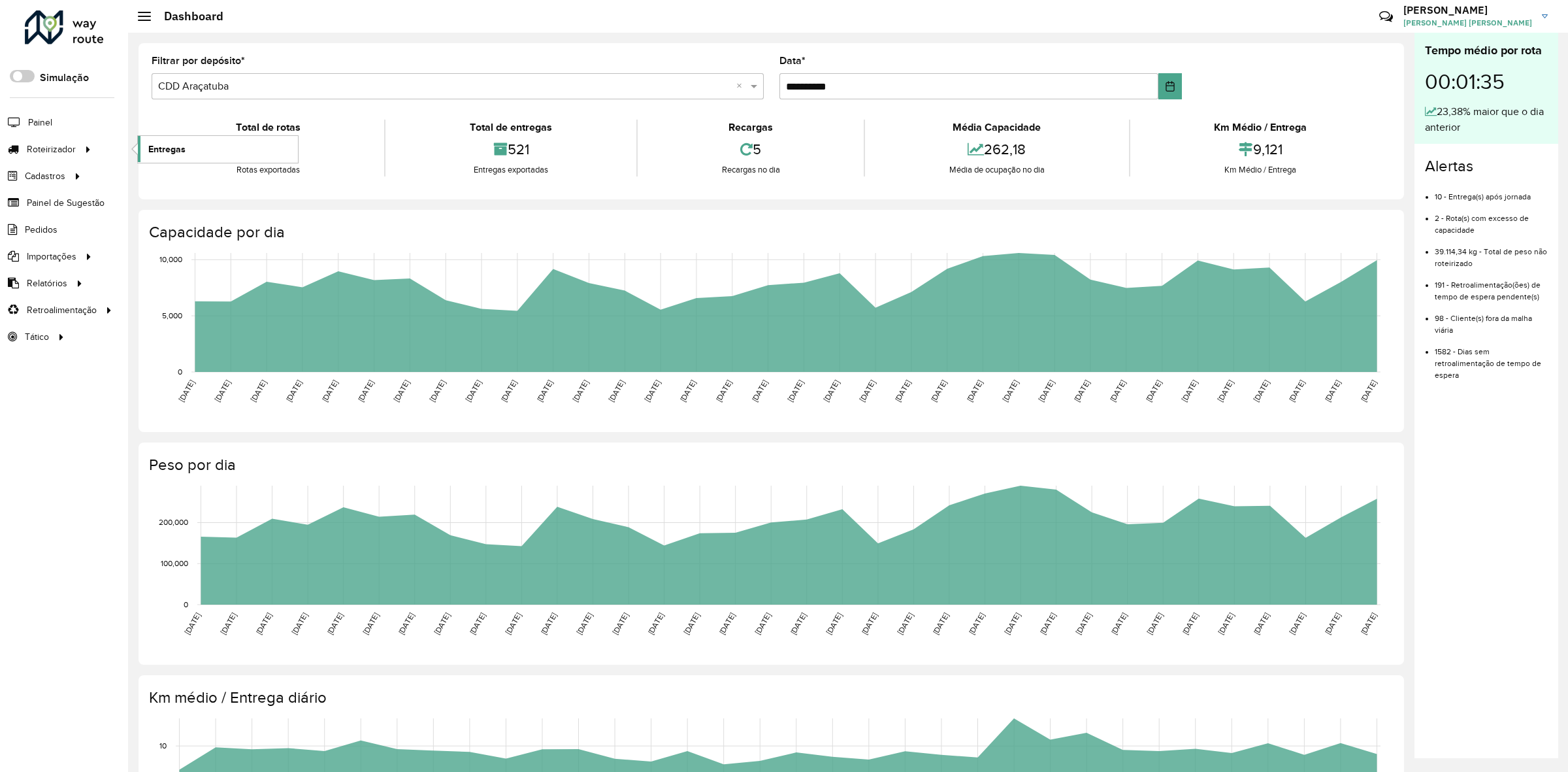
click at [176, 156] on span "Entregas" at bounding box center [167, 149] width 38 height 14
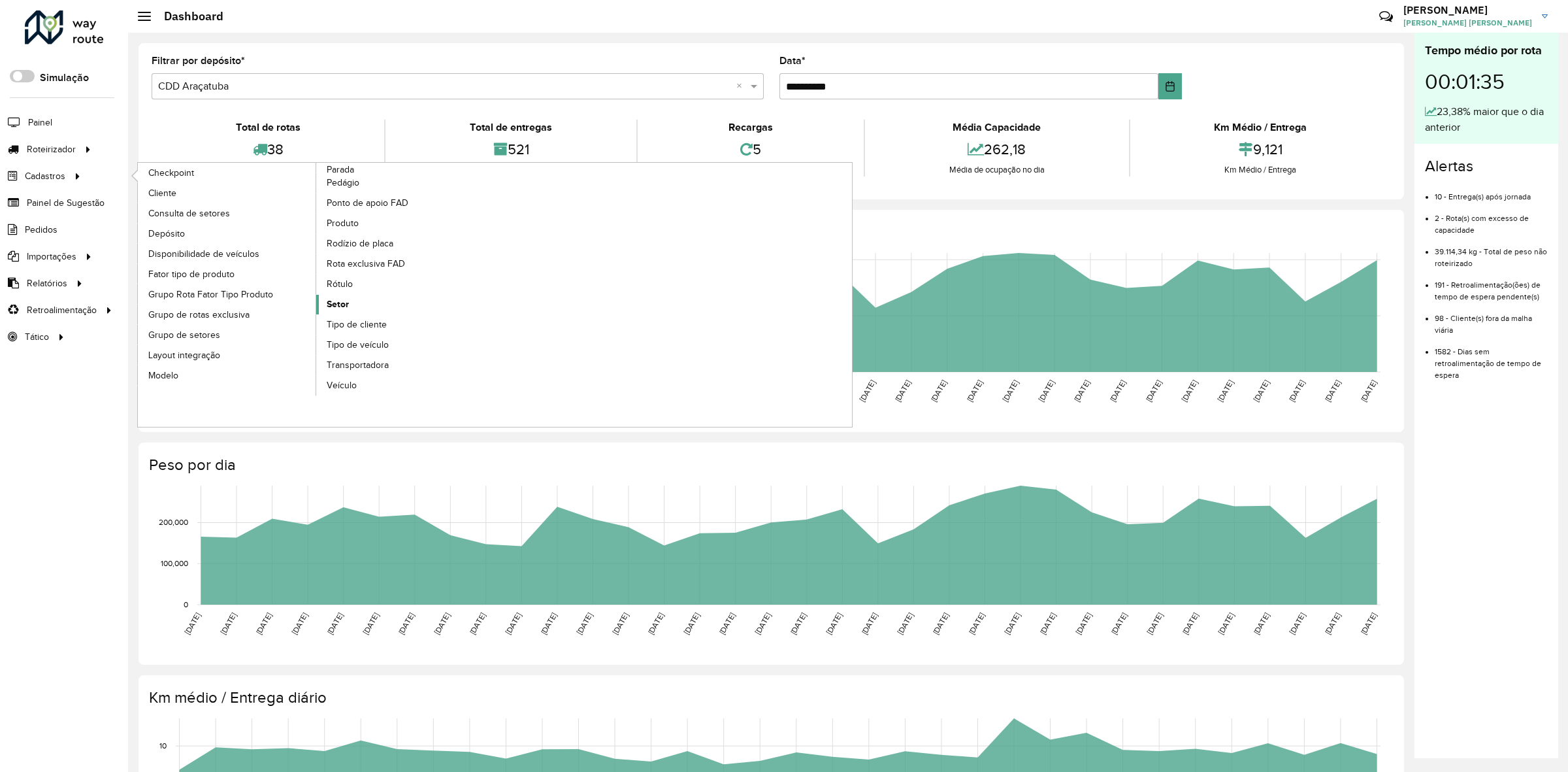
click at [348, 304] on span "Setor" at bounding box center [338, 304] width 22 height 14
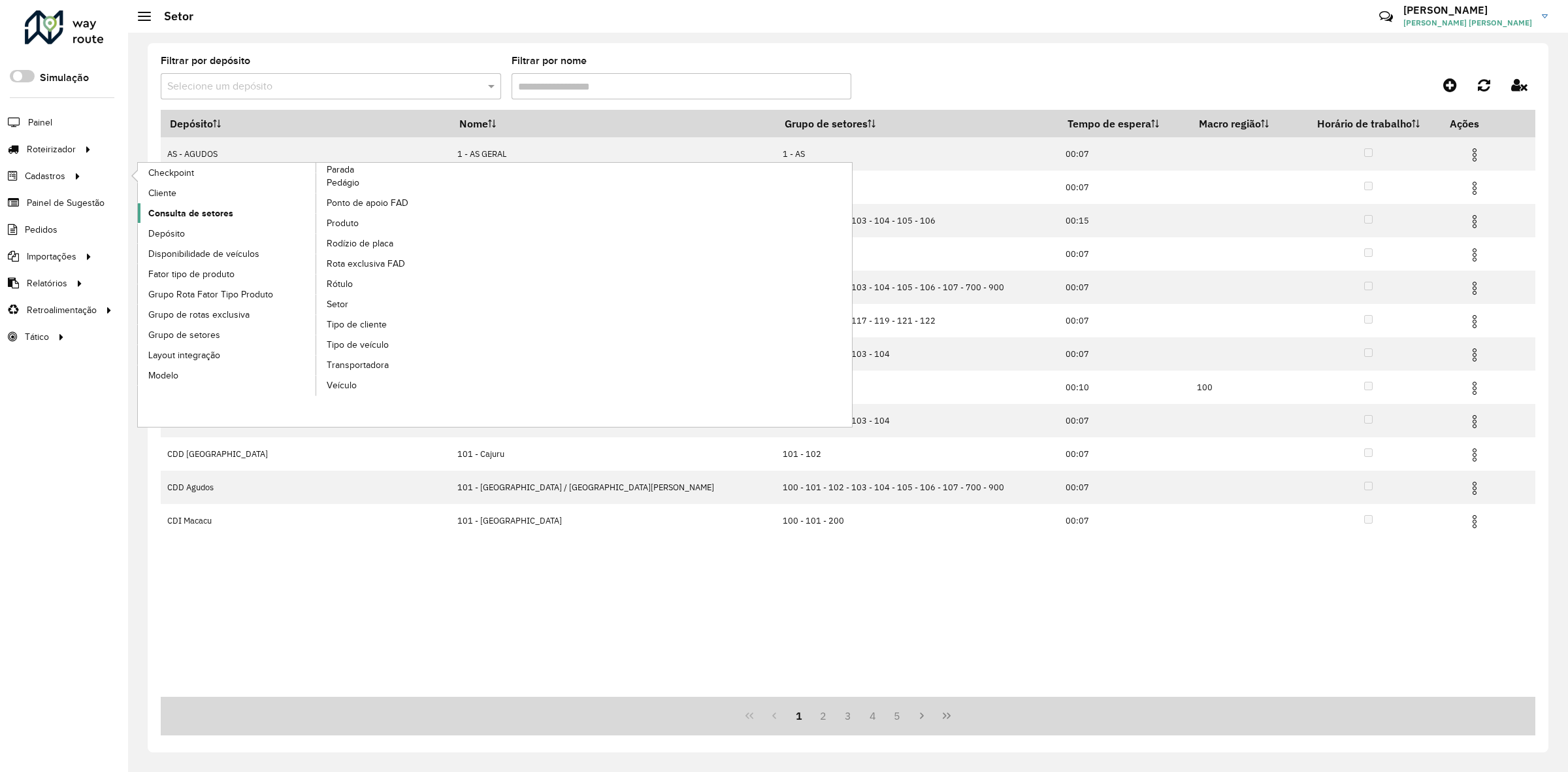
click at [194, 213] on span "Consulta de setores" at bounding box center [190, 213] width 85 height 14
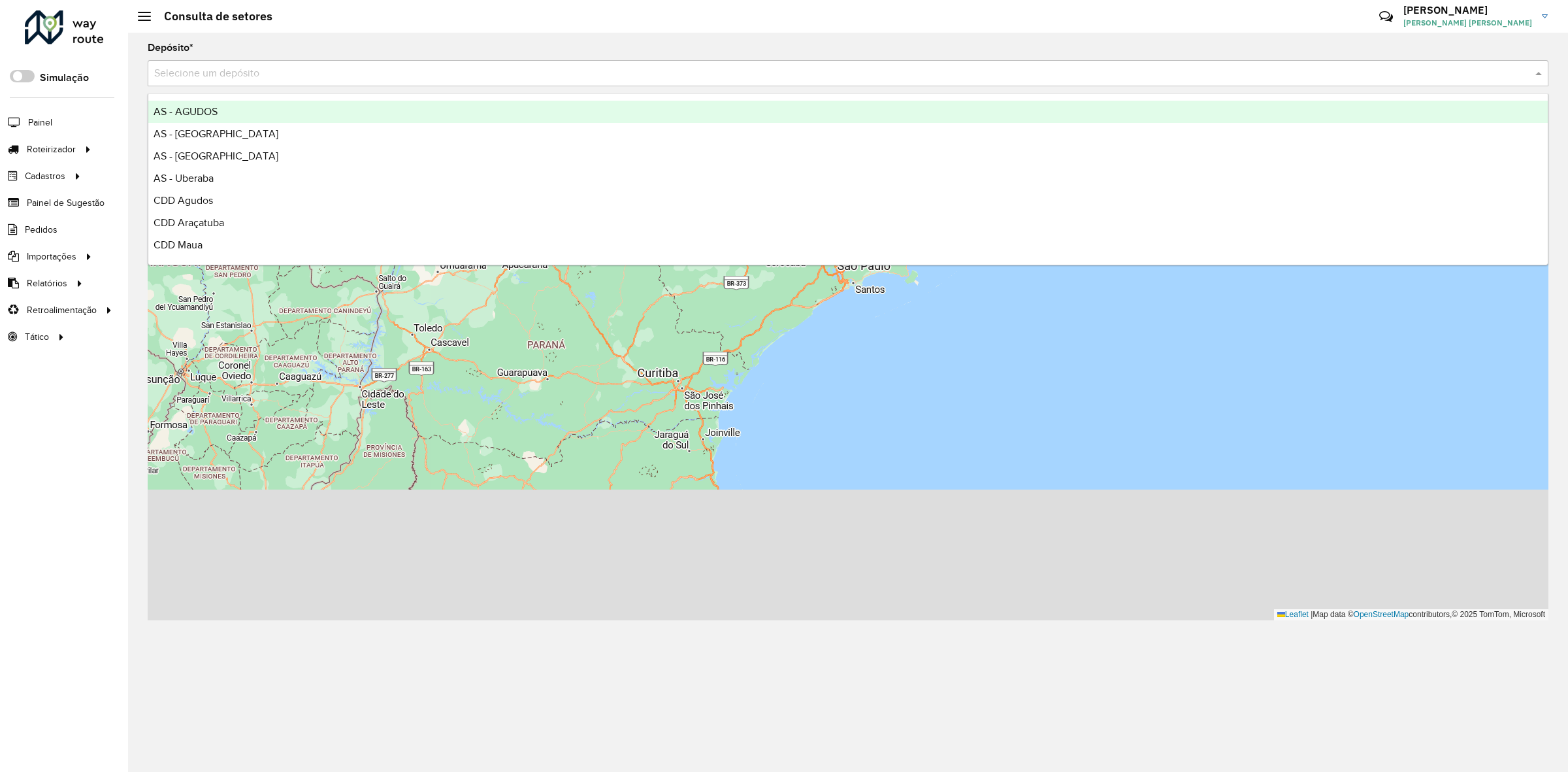
click at [200, 80] on input "text" at bounding box center [834, 74] width 1362 height 15
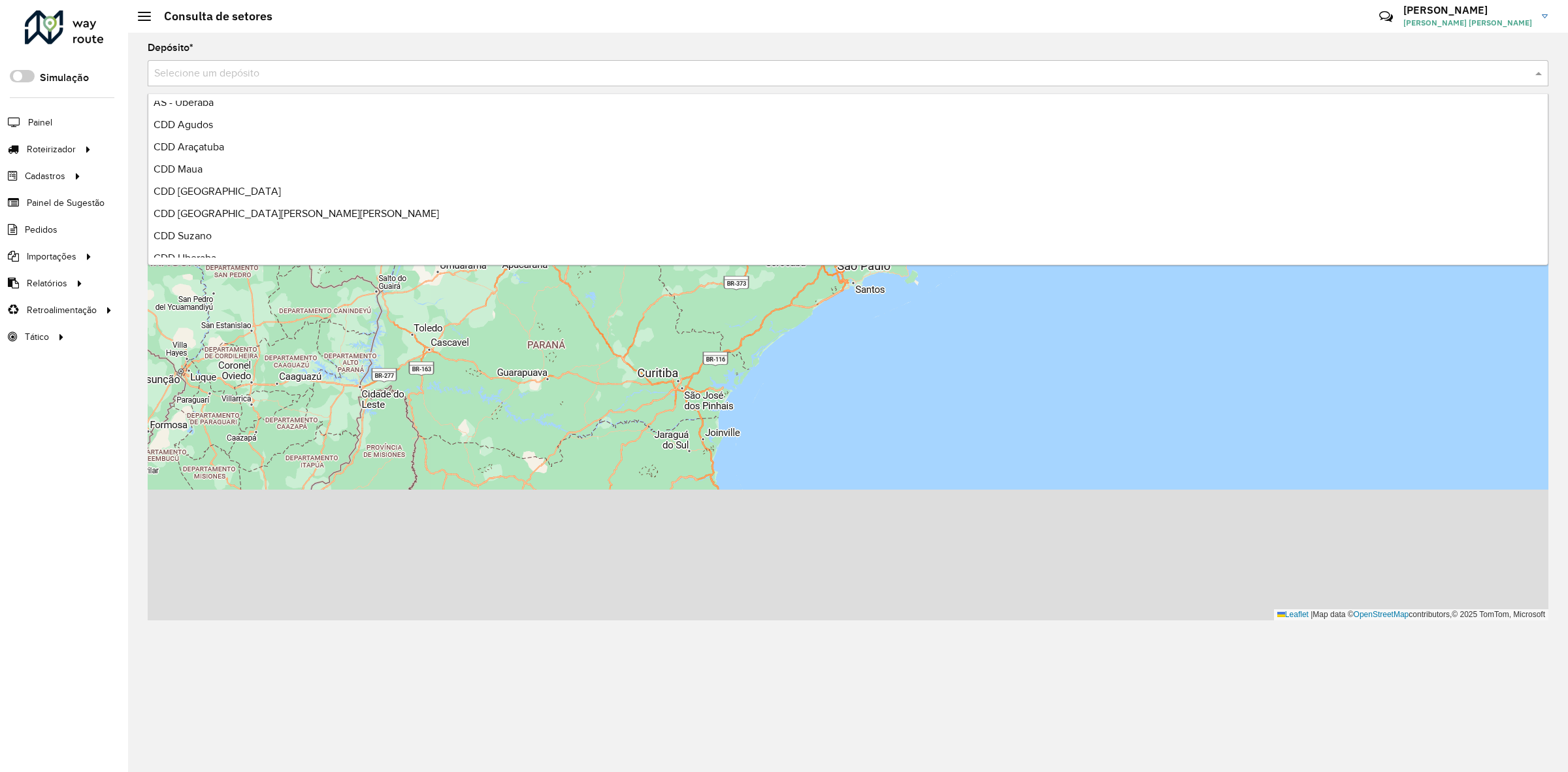
scroll to position [131, 0]
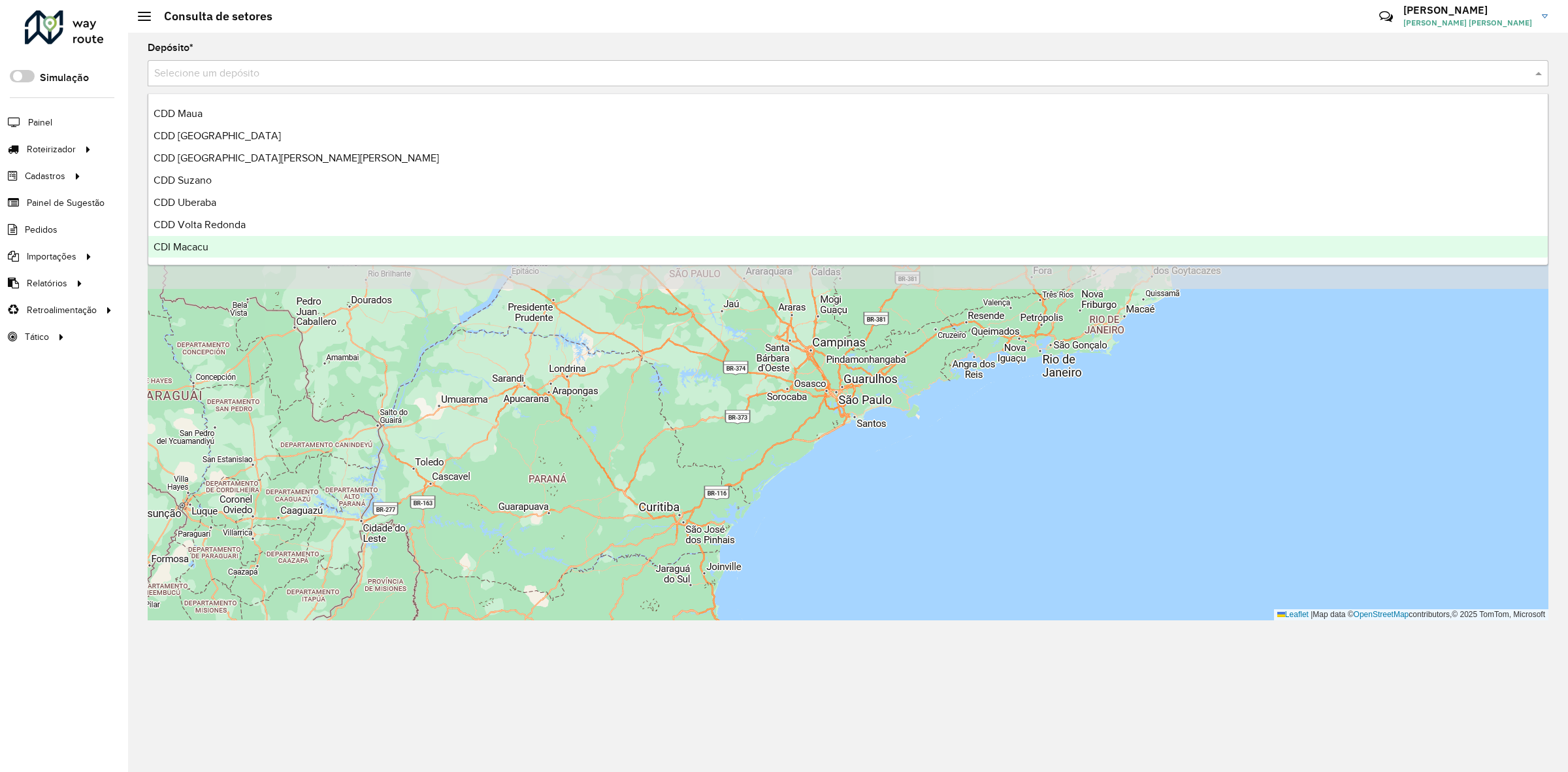
click at [221, 239] on div "CDI Macacu" at bounding box center [847, 247] width 1399 height 22
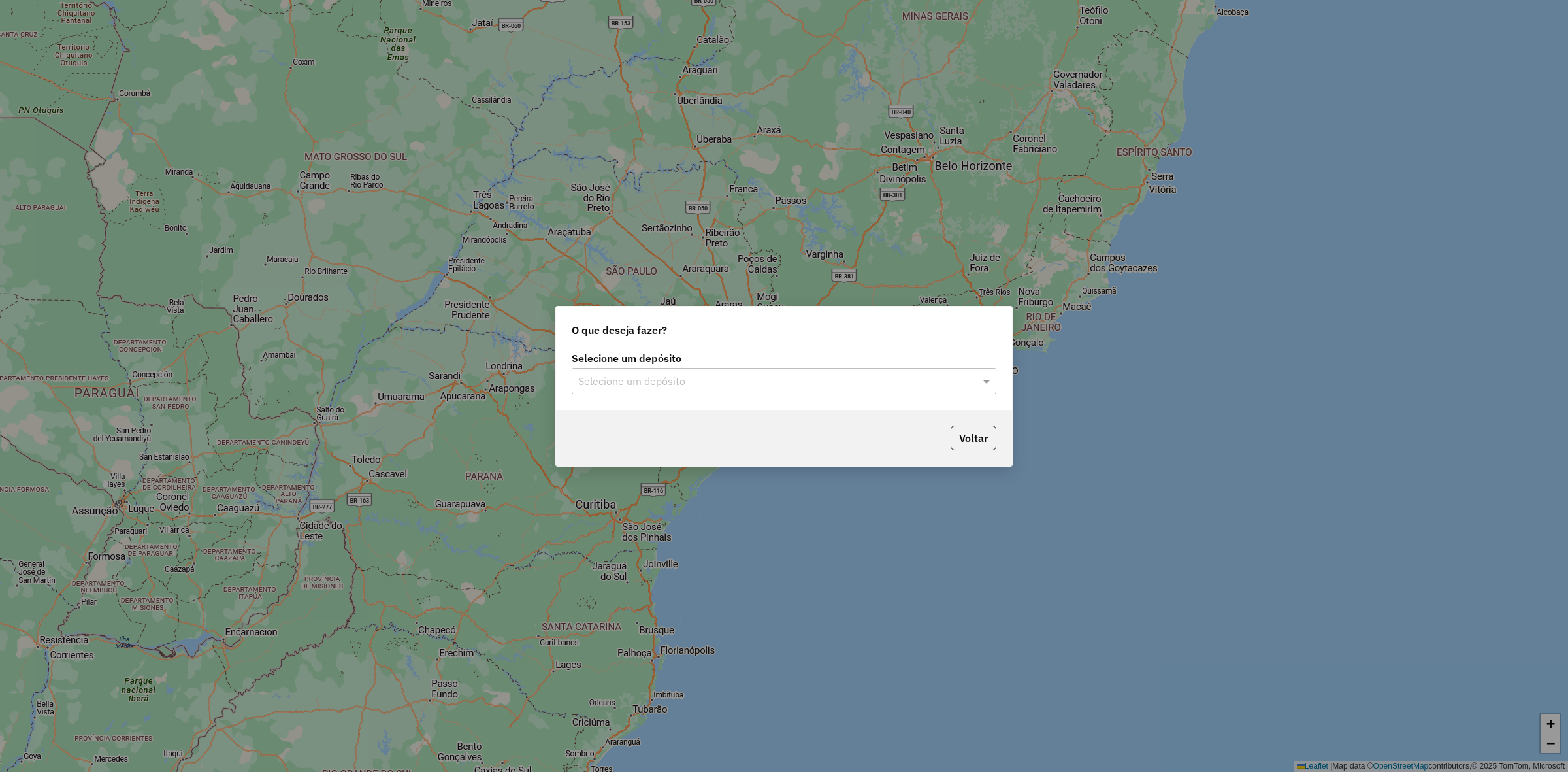
click at [722, 377] on input "text" at bounding box center [771, 382] width 385 height 15
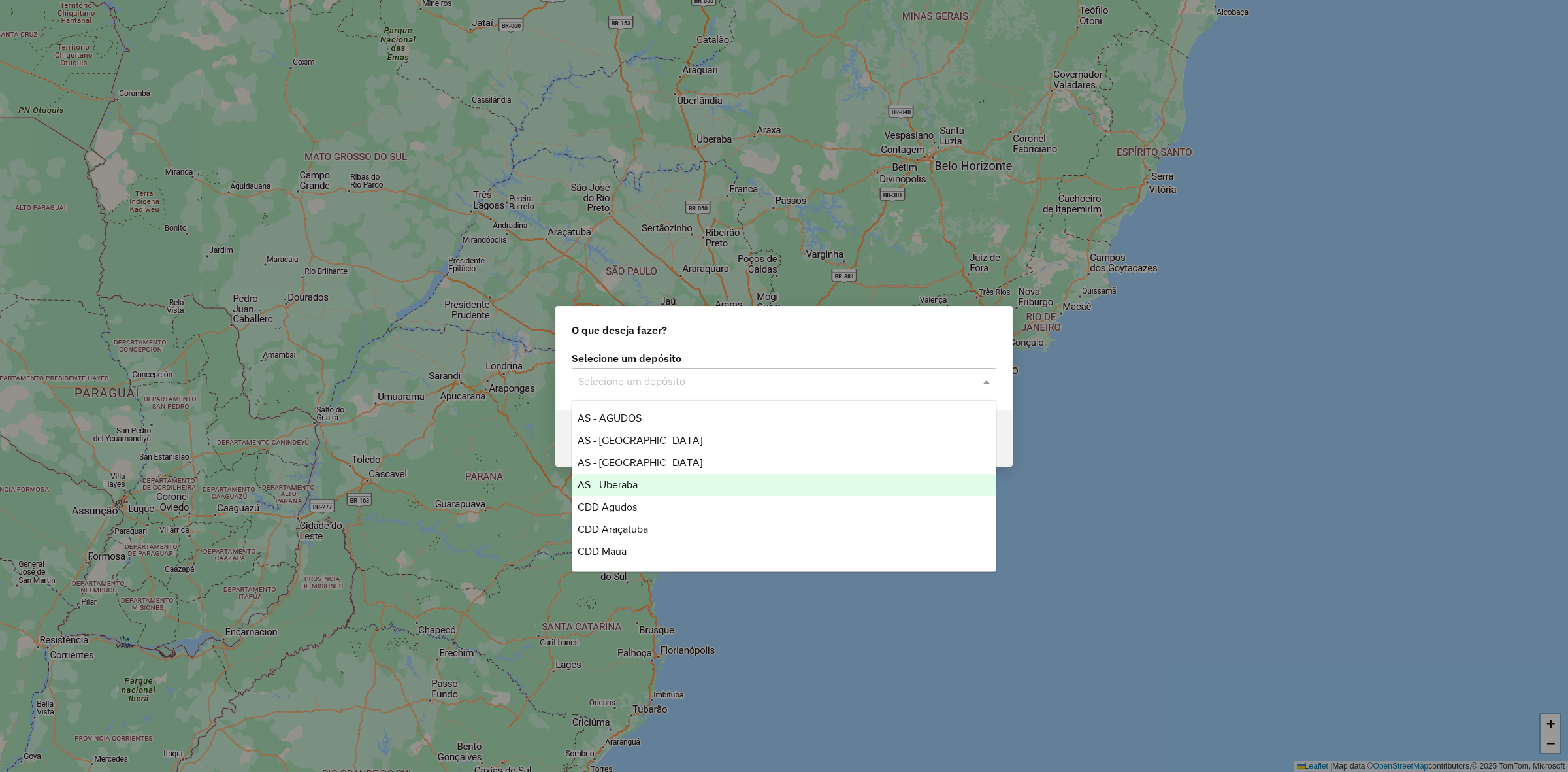
scroll to position [131, 0]
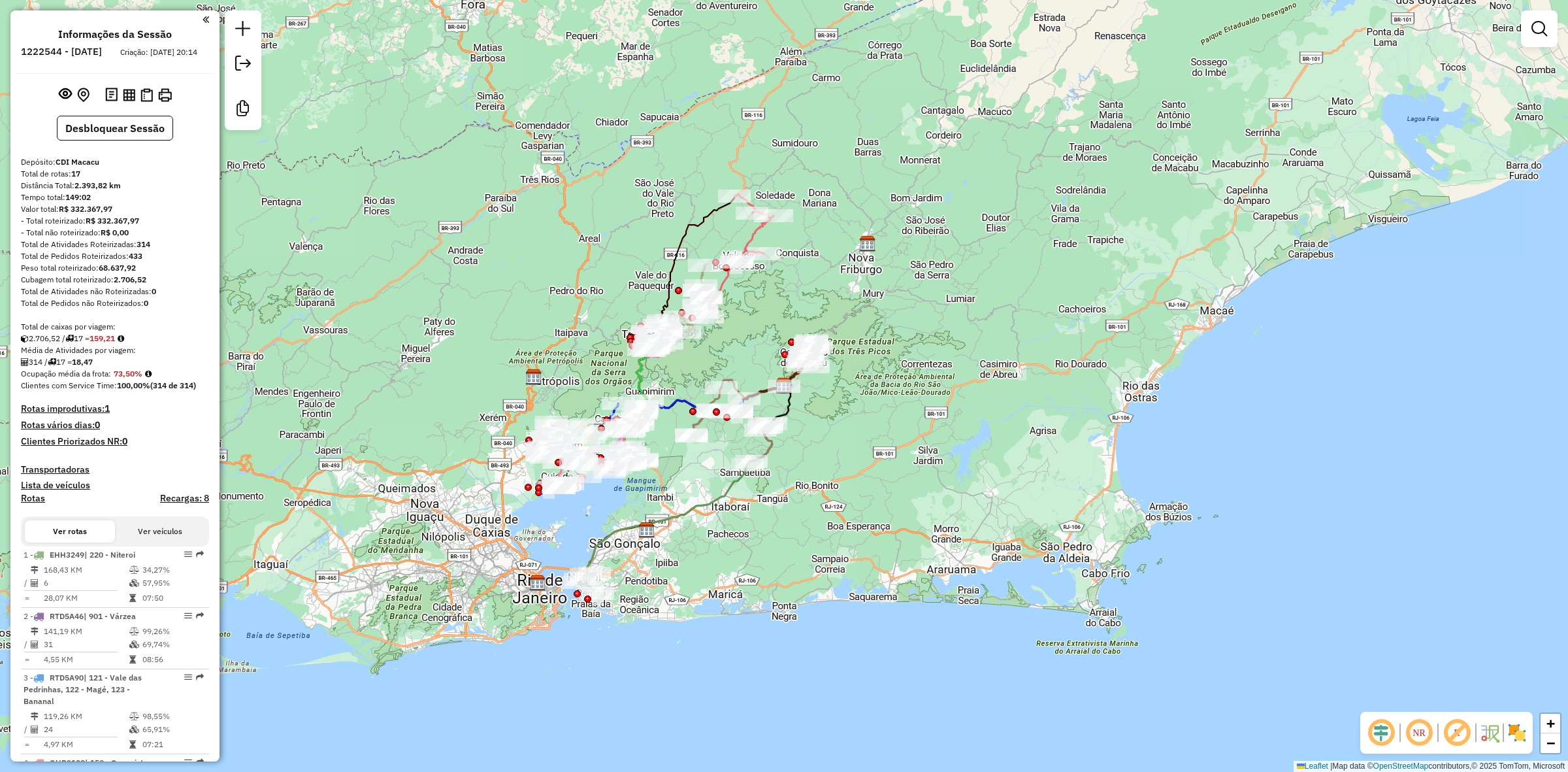
click at [1464, 735] on em at bounding box center [1457, 732] width 32 height 32
click at [1521, 728] on img at bounding box center [1517, 733] width 21 height 21
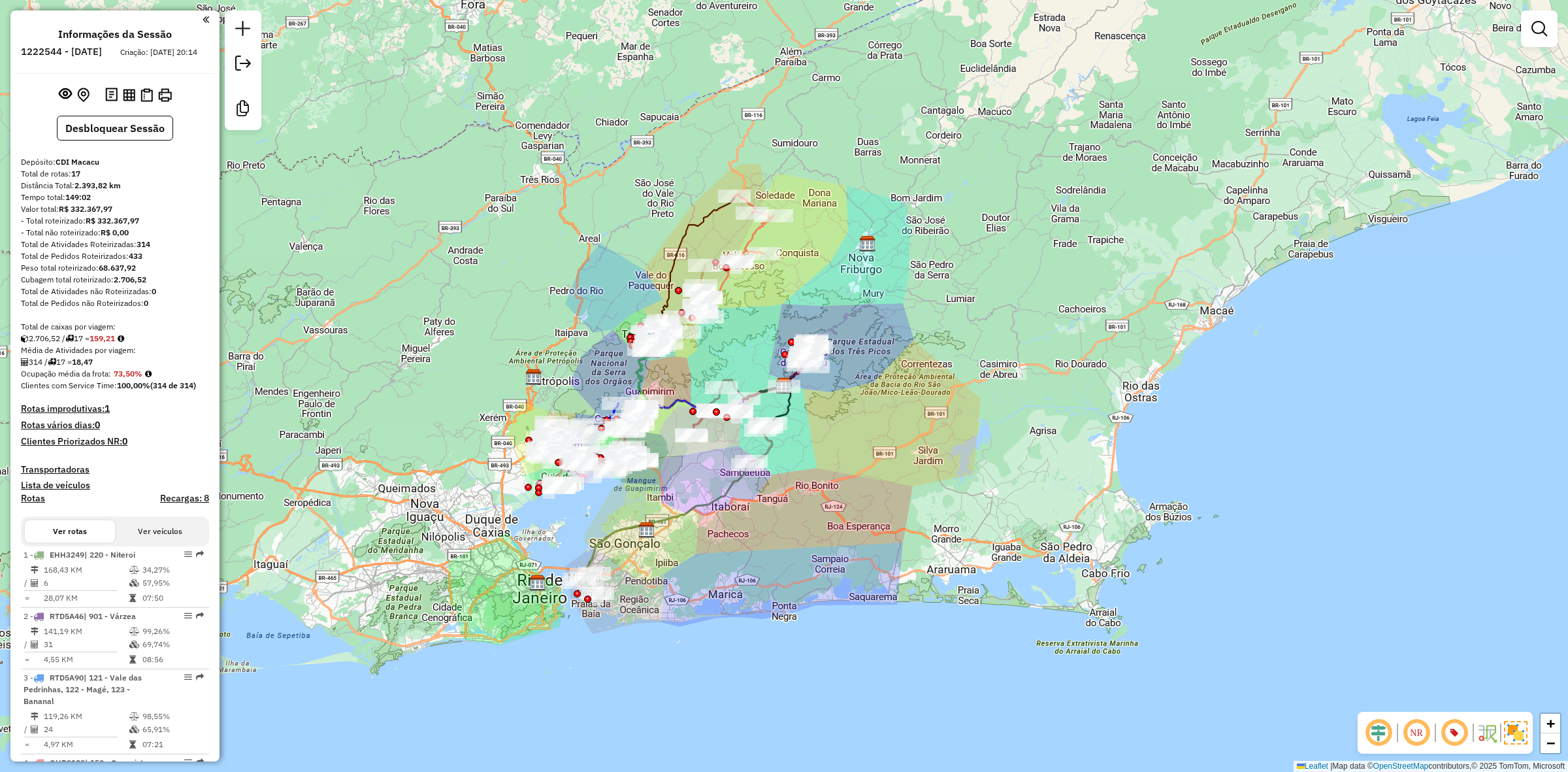
click at [743, 236] on icon at bounding box center [736, 252] width 75 height 117
select select "**********"
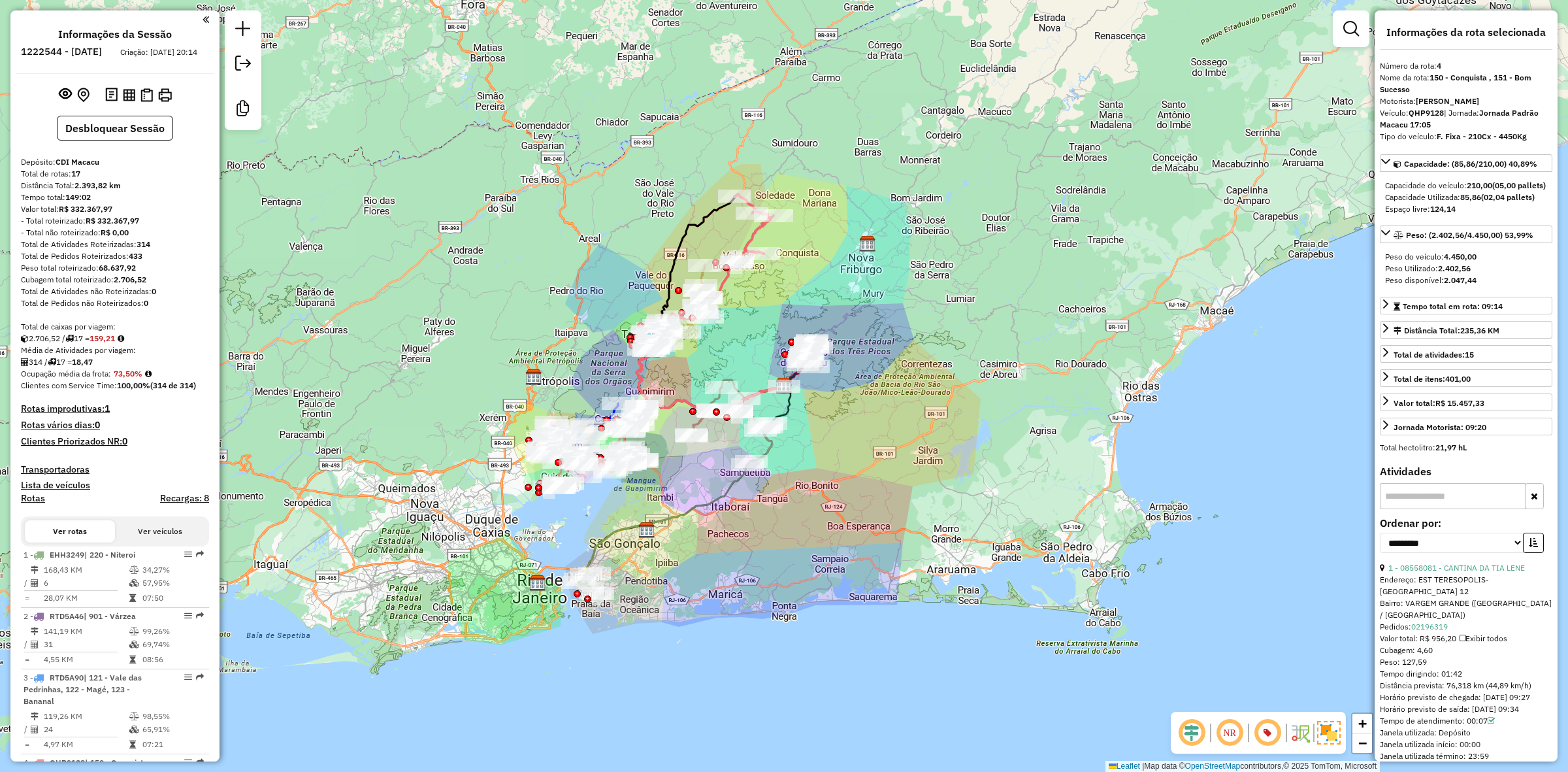
scroll to position [756, 0]
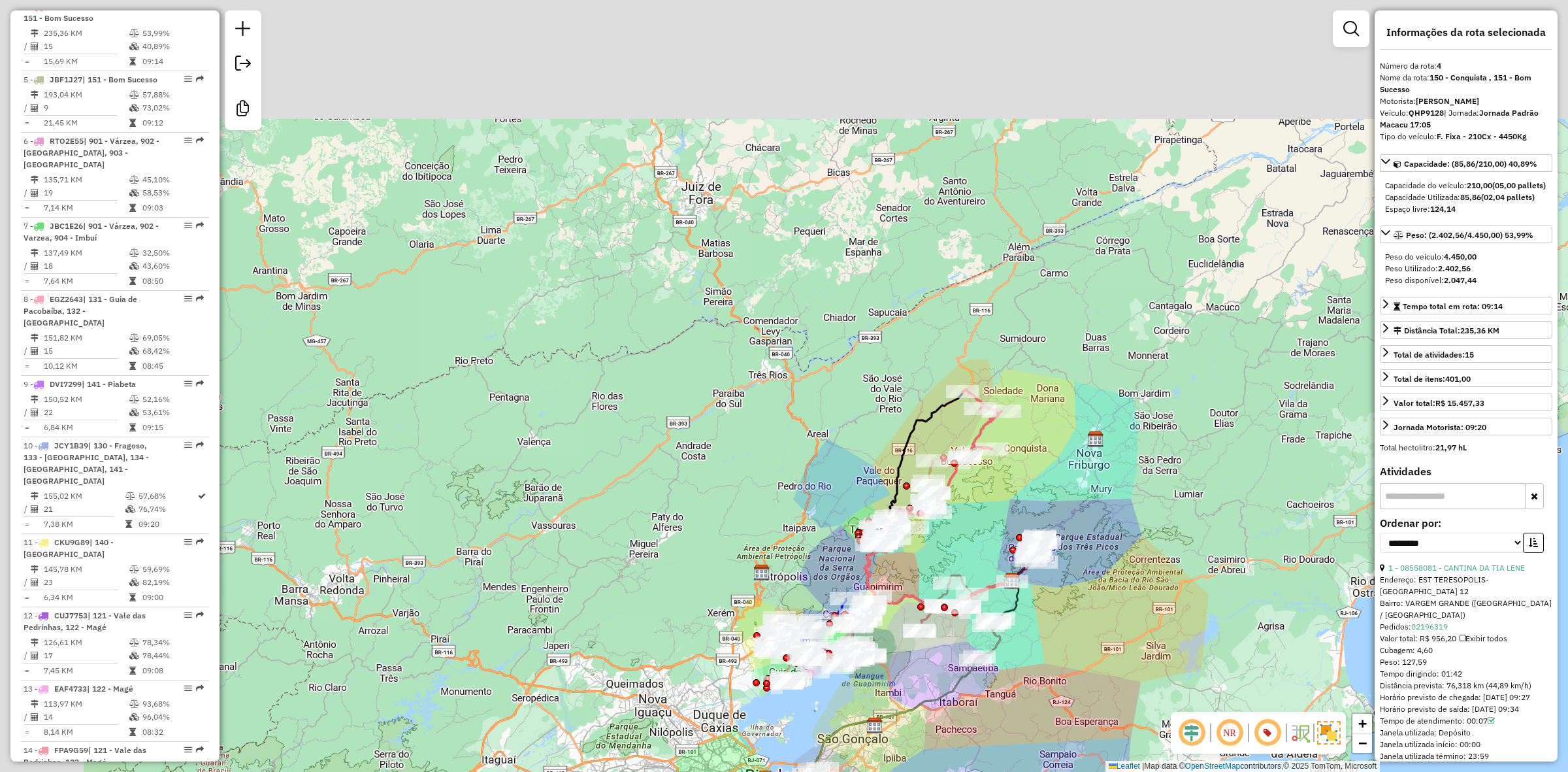
drag, startPoint x: 743, startPoint y: 236, endPoint x: 1042, endPoint y: 505, distance: 402.2
click at [1001, 505] on icon at bounding box center [964, 448] width 75 height 117
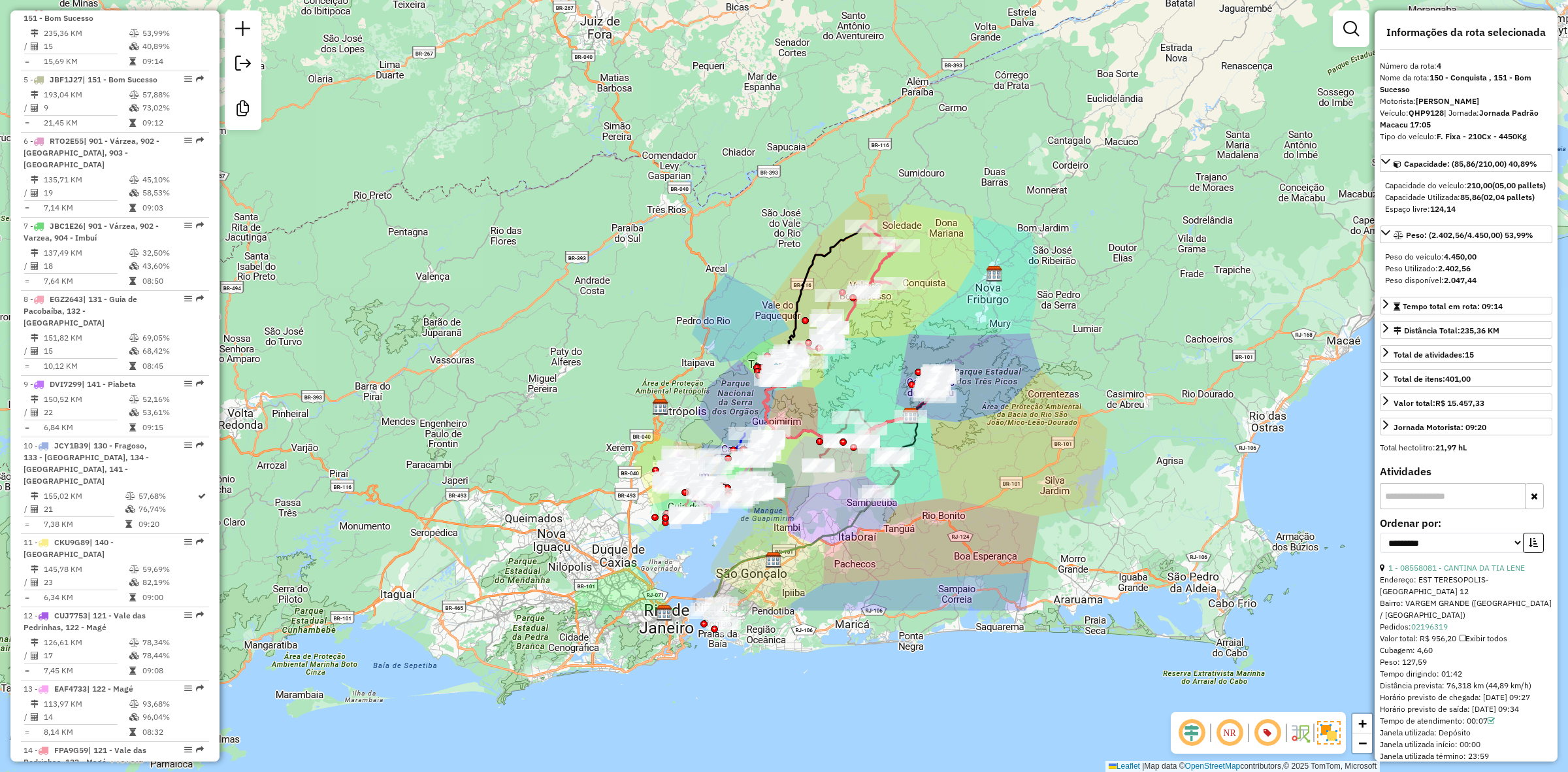
drag, startPoint x: 1126, startPoint y: 534, endPoint x: 979, endPoint y: 348, distance: 237.1
click at [979, 348] on div "Janela de atendimento Grade de atendimento Capacidade Transportadoras Veículos …" at bounding box center [784, 386] width 1568 height 772
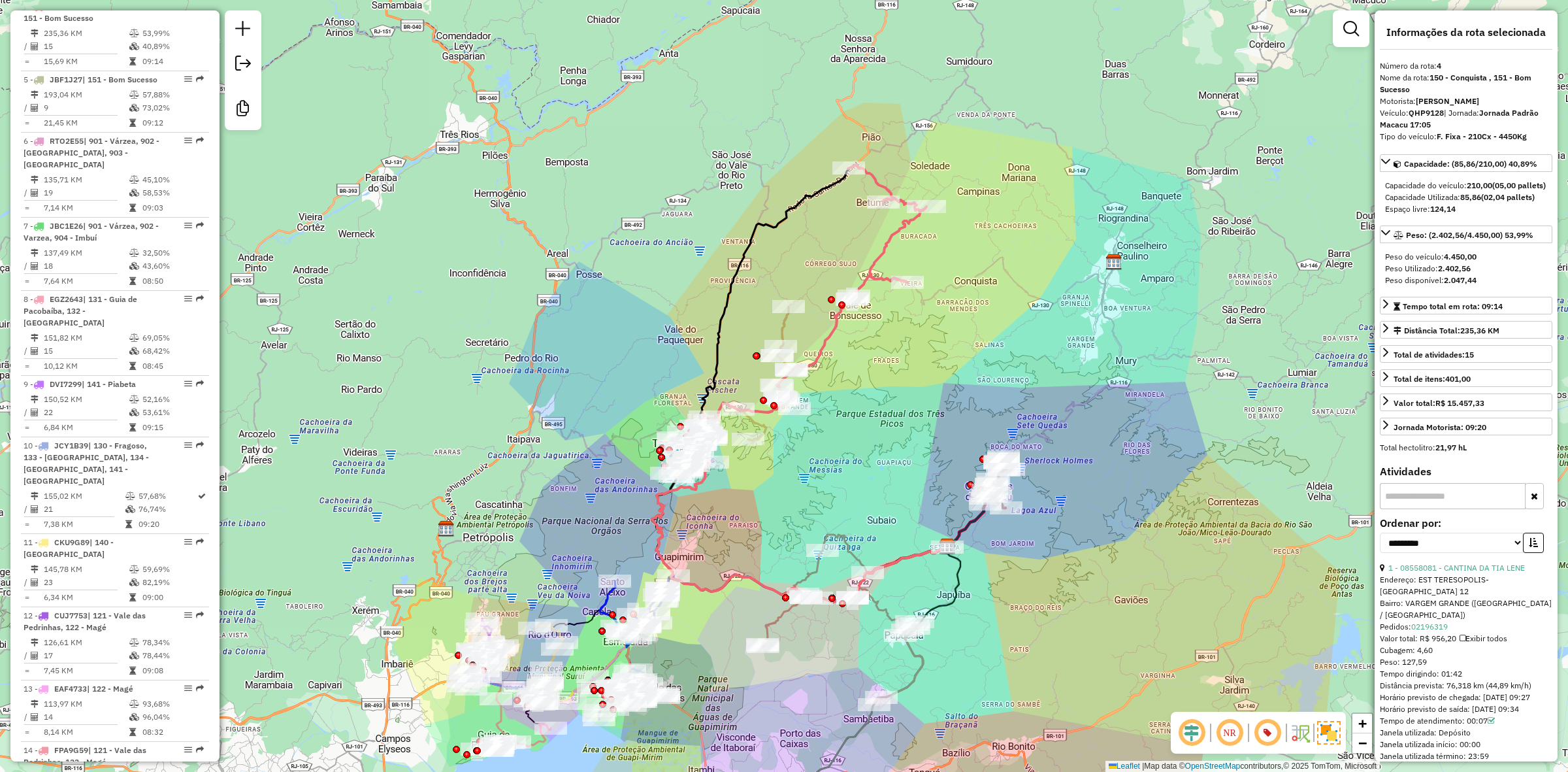
click at [781, 327] on icon at bounding box center [766, 373] width 56 height 134
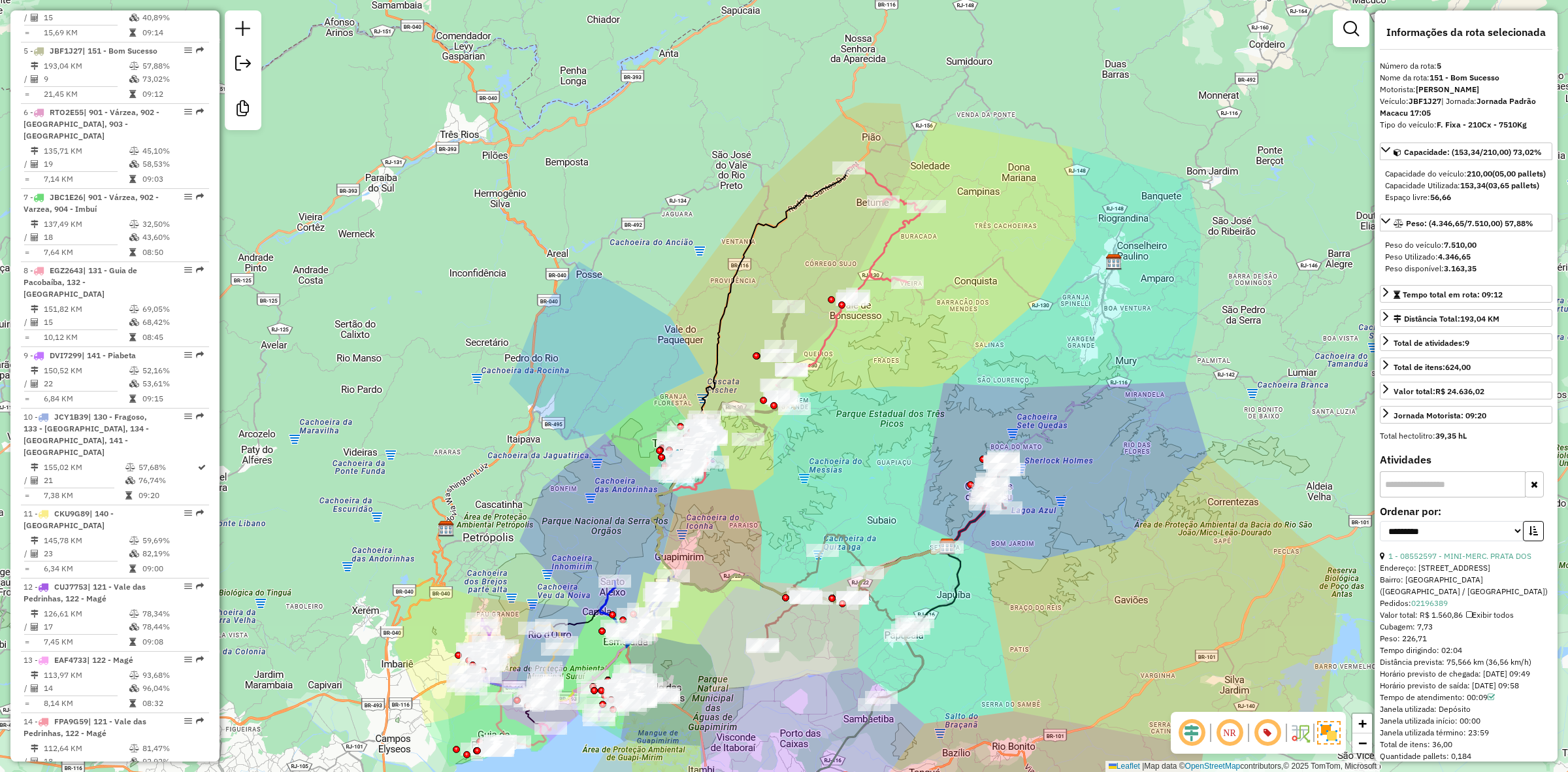
scroll to position [828, 0]
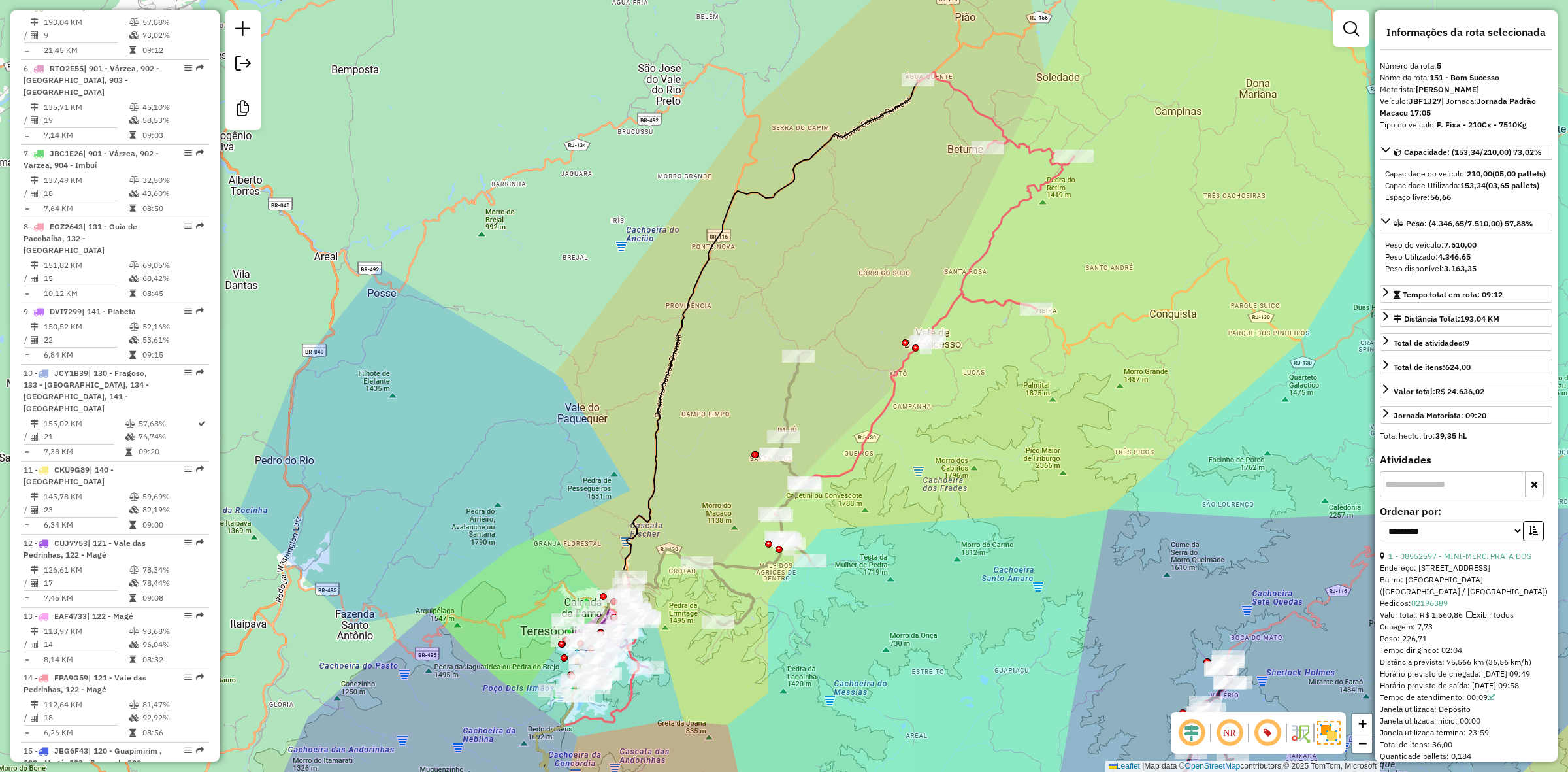
drag, startPoint x: 864, startPoint y: 252, endPoint x: 865, endPoint y: 324, distance: 72.0
click at [865, 324] on div "Janela de atendimento Grade de atendimento Capacidade Transportadoras Veículos …" at bounding box center [784, 386] width 1568 height 772
drag, startPoint x: 692, startPoint y: 713, endPoint x: 724, endPoint y: 194, distance: 520.0
click at [721, 255] on div "Janela de atendimento Grade de atendimento Capacidade Transportadoras Veículos …" at bounding box center [784, 386] width 1568 height 772
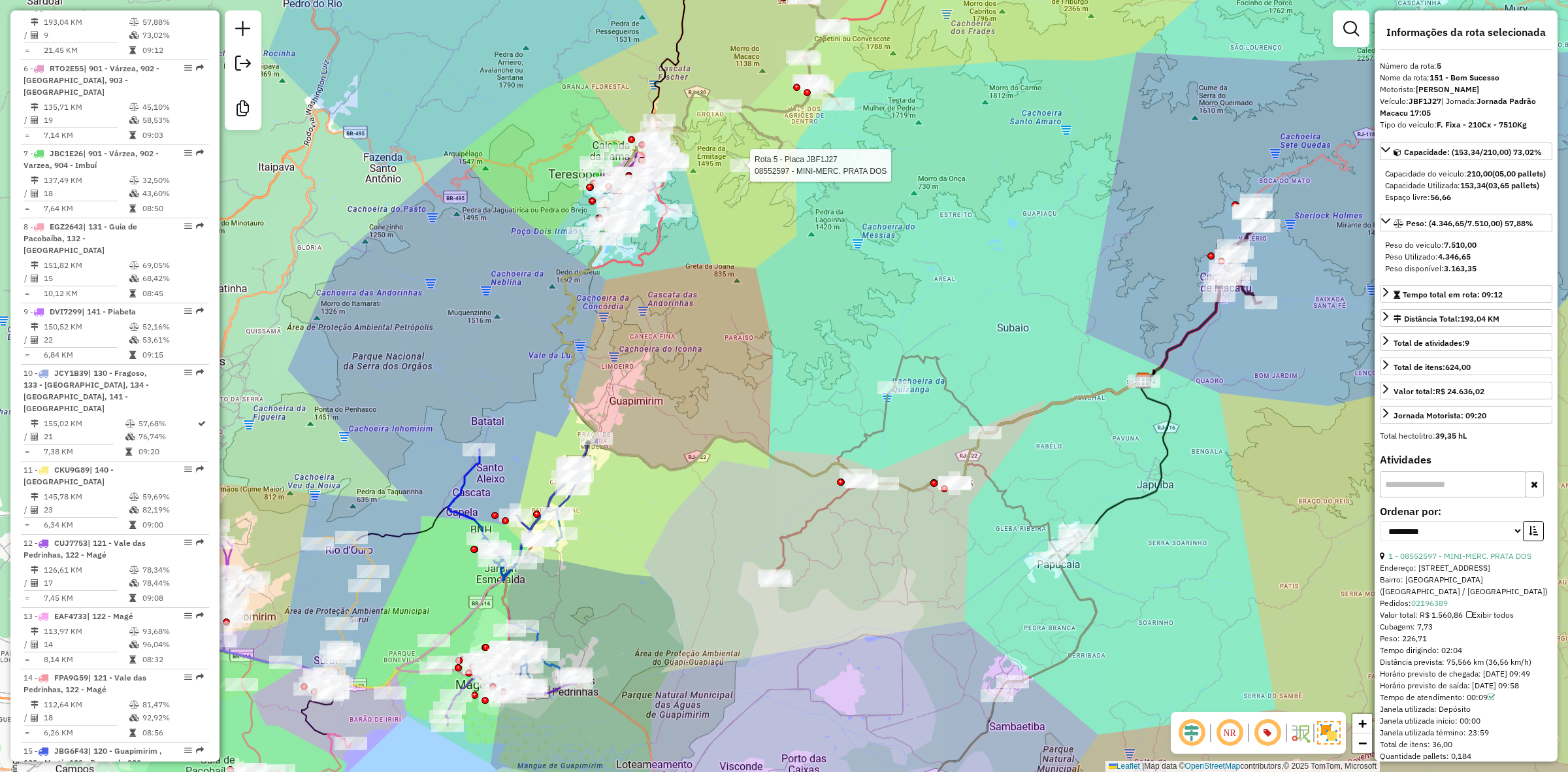
drag, startPoint x: 521, startPoint y: 221, endPoint x: 725, endPoint y: 3, distance: 298.6
click at [719, 9] on div "Rota 5 - Placa JBF1J27 08552597 - MINI-MERC. PRATA DOS Janela de atendimento Gr…" at bounding box center [784, 386] width 1568 height 772
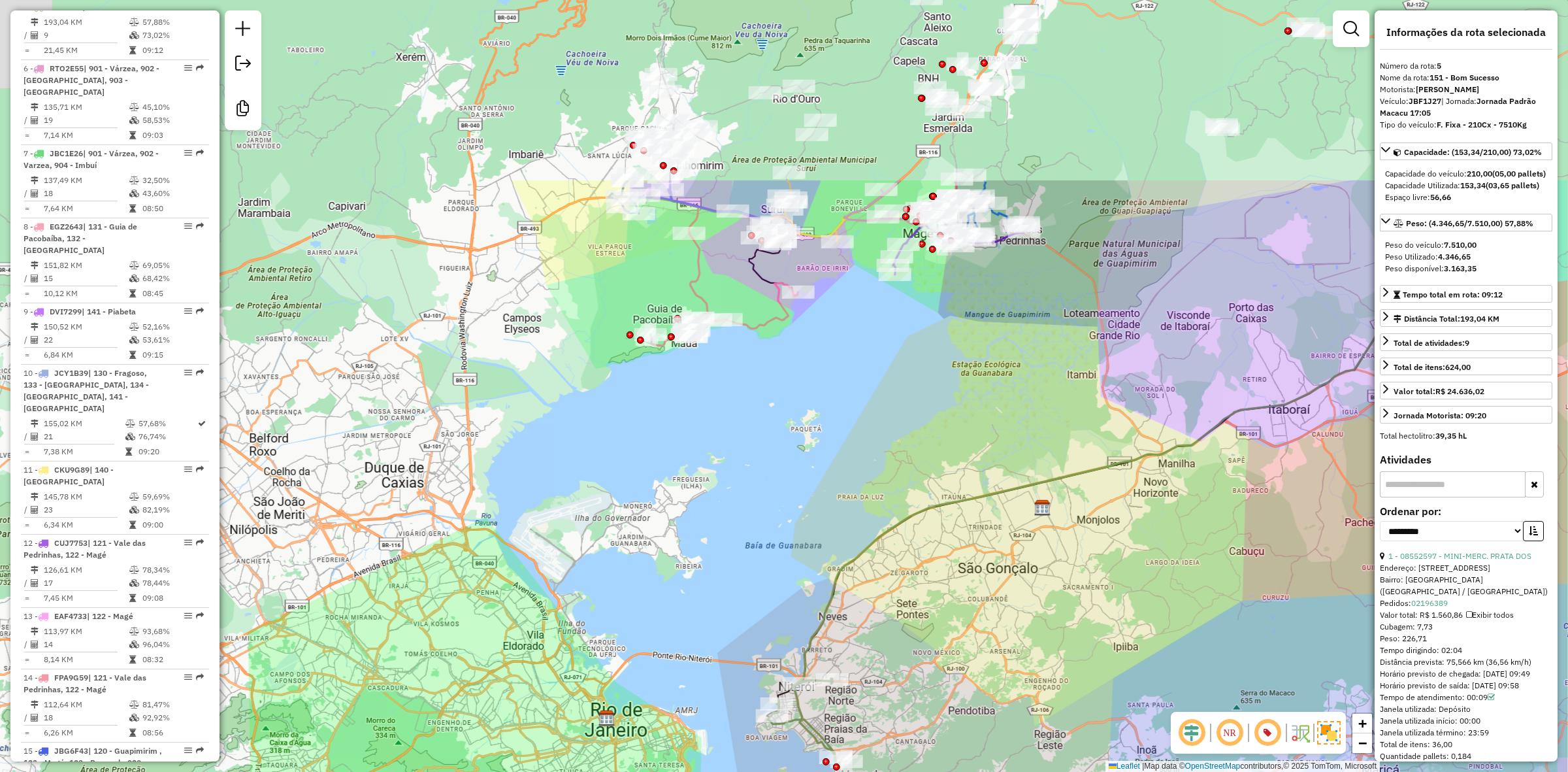
drag, startPoint x: 899, startPoint y: 318, endPoint x: 696, endPoint y: 667, distance: 403.7
click at [696, 667] on div "Rota 5 - Placa JBF1J27 08552597 - MINI-MERC. PRATA DOS Janela de atendimento Gr…" at bounding box center [784, 386] width 1568 height 772
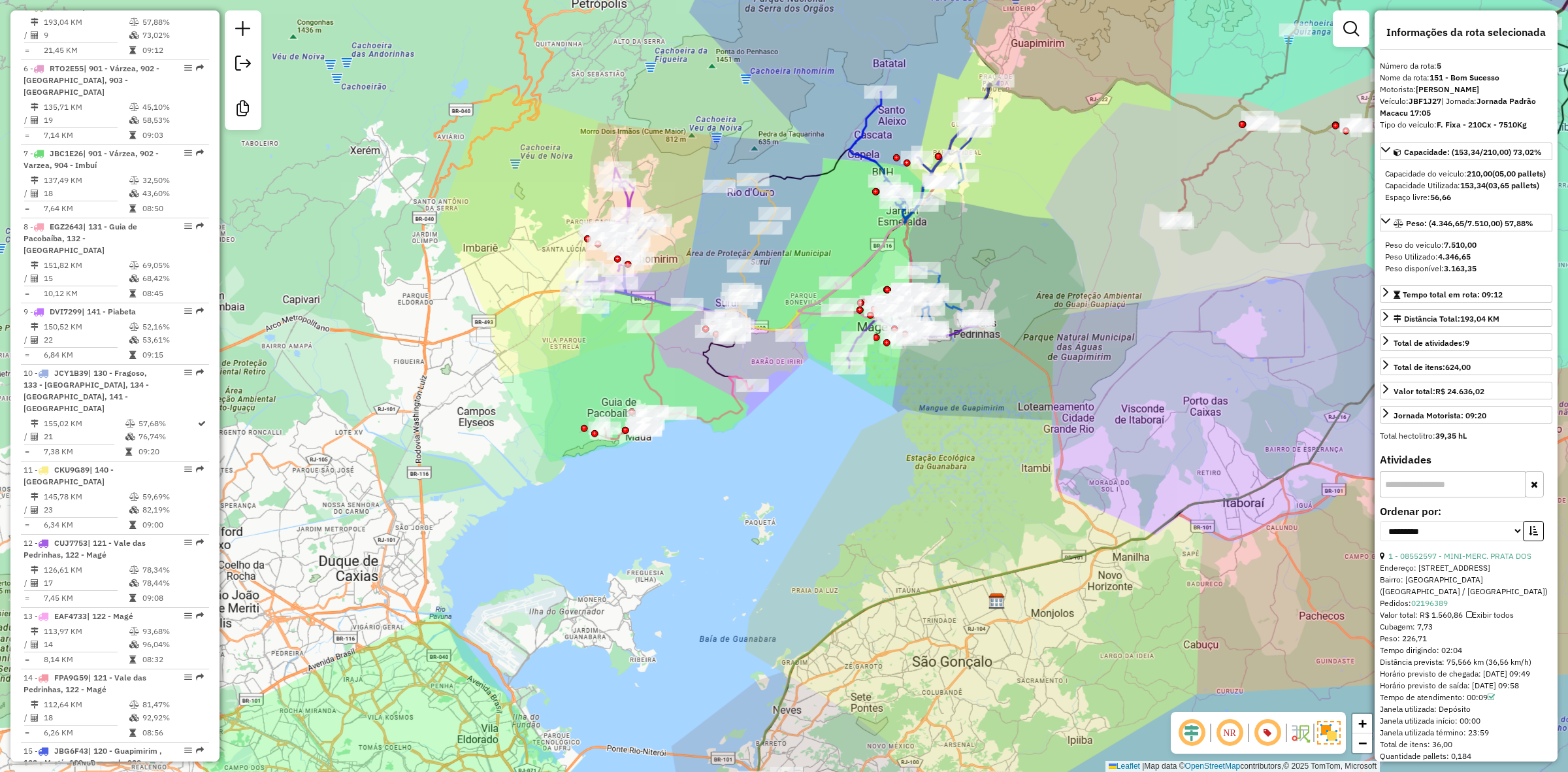
click at [730, 407] on icon at bounding box center [679, 383] width 148 height 112
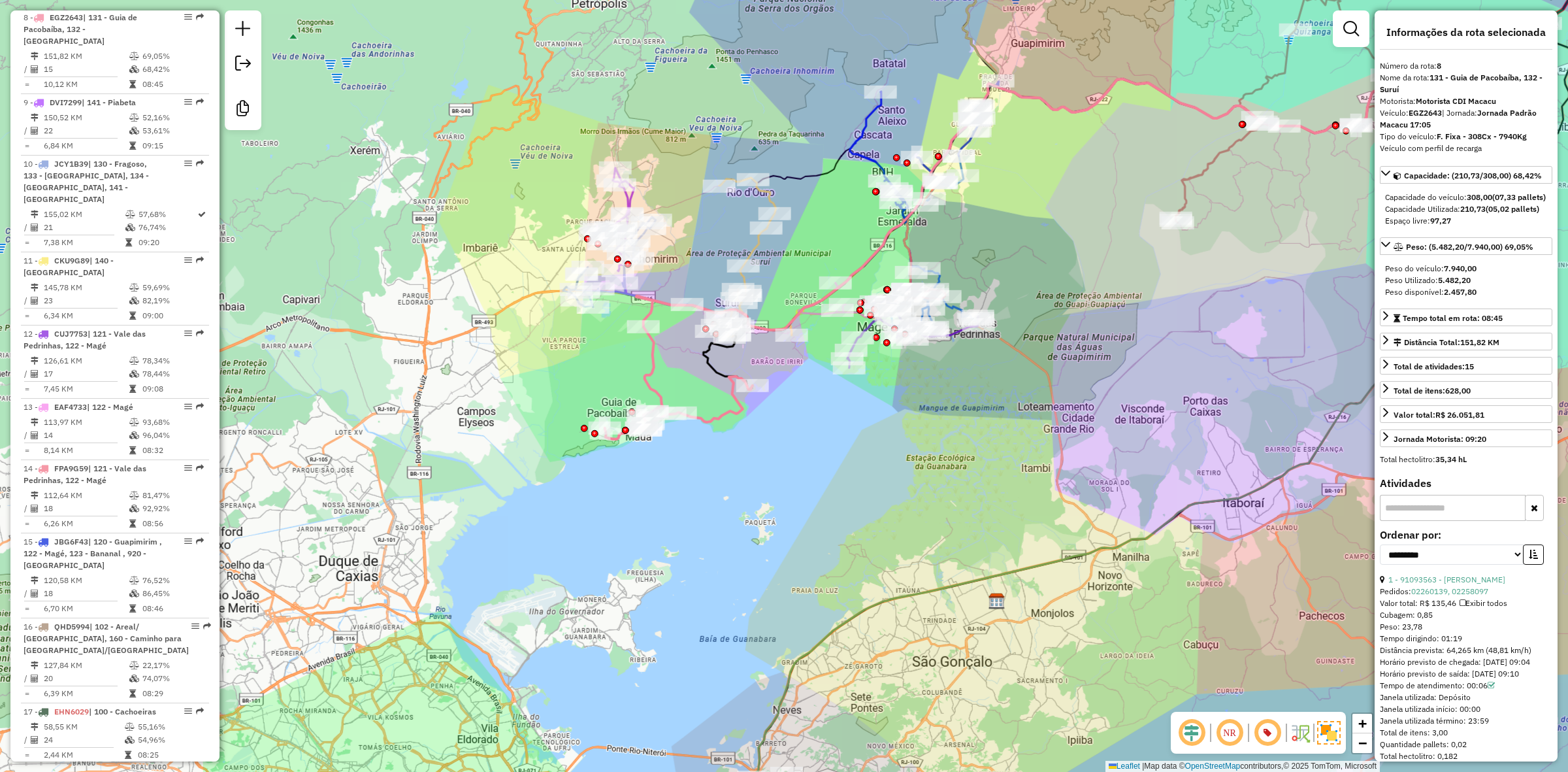
scroll to position [1048, 0]
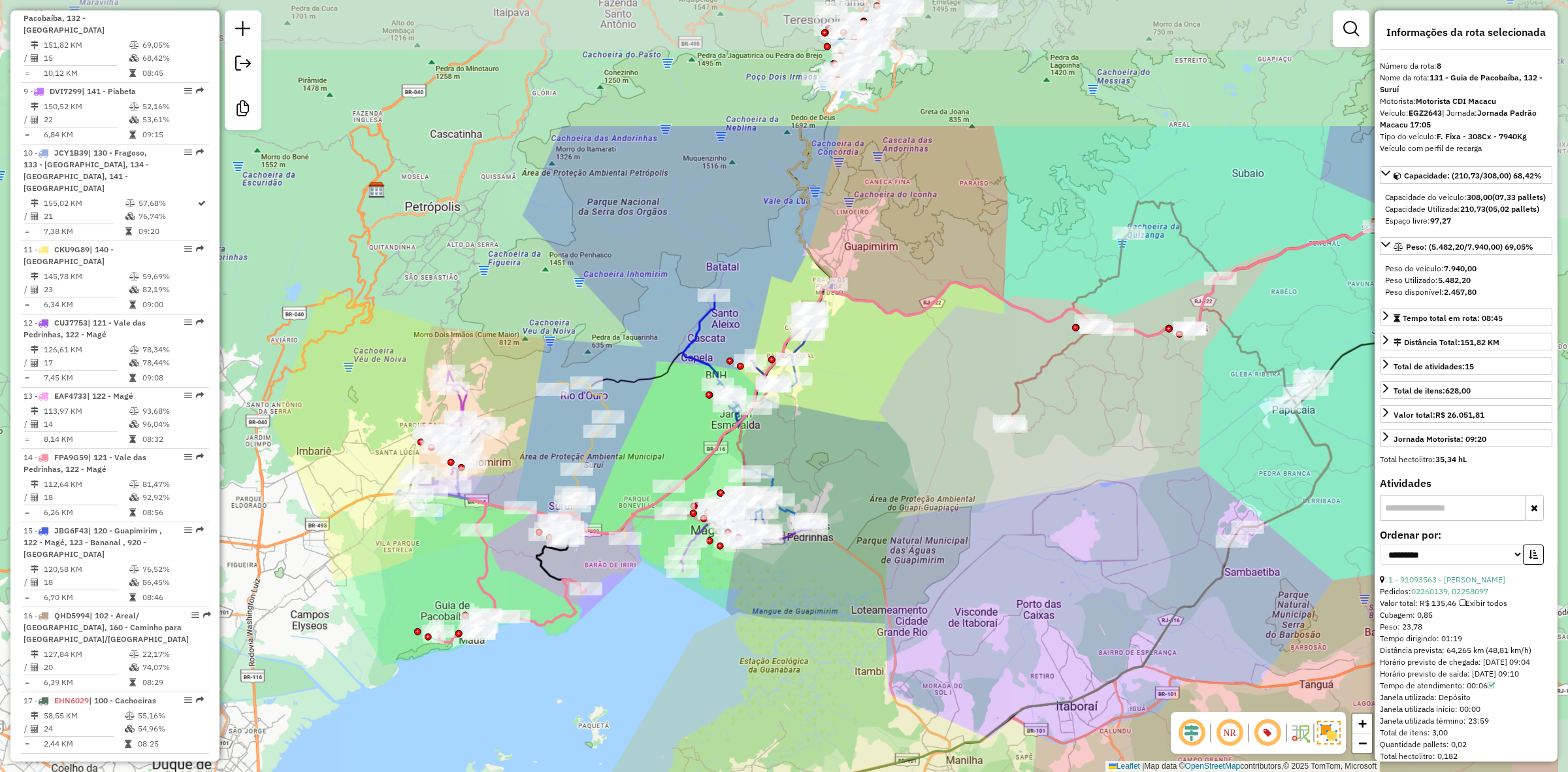
drag, startPoint x: 828, startPoint y: 214, endPoint x: 662, endPoint y: 417, distance: 262.2
click at [662, 417] on div "Janela de atendimento Grade de atendimento Capacidade Transportadoras Veículos …" at bounding box center [784, 386] width 1568 height 772
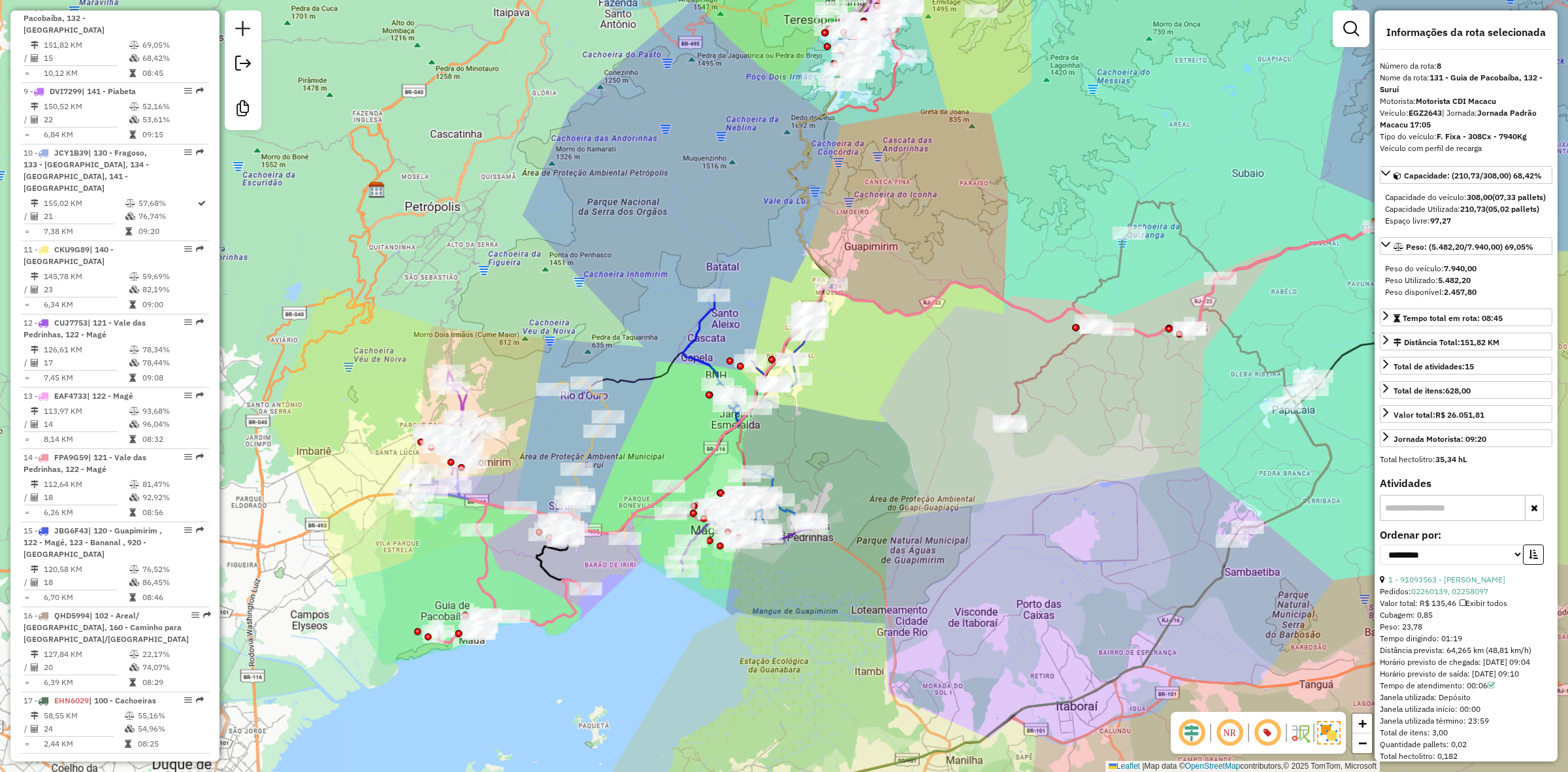
click at [487, 564] on icon at bounding box center [512, 585] width 148 height 112
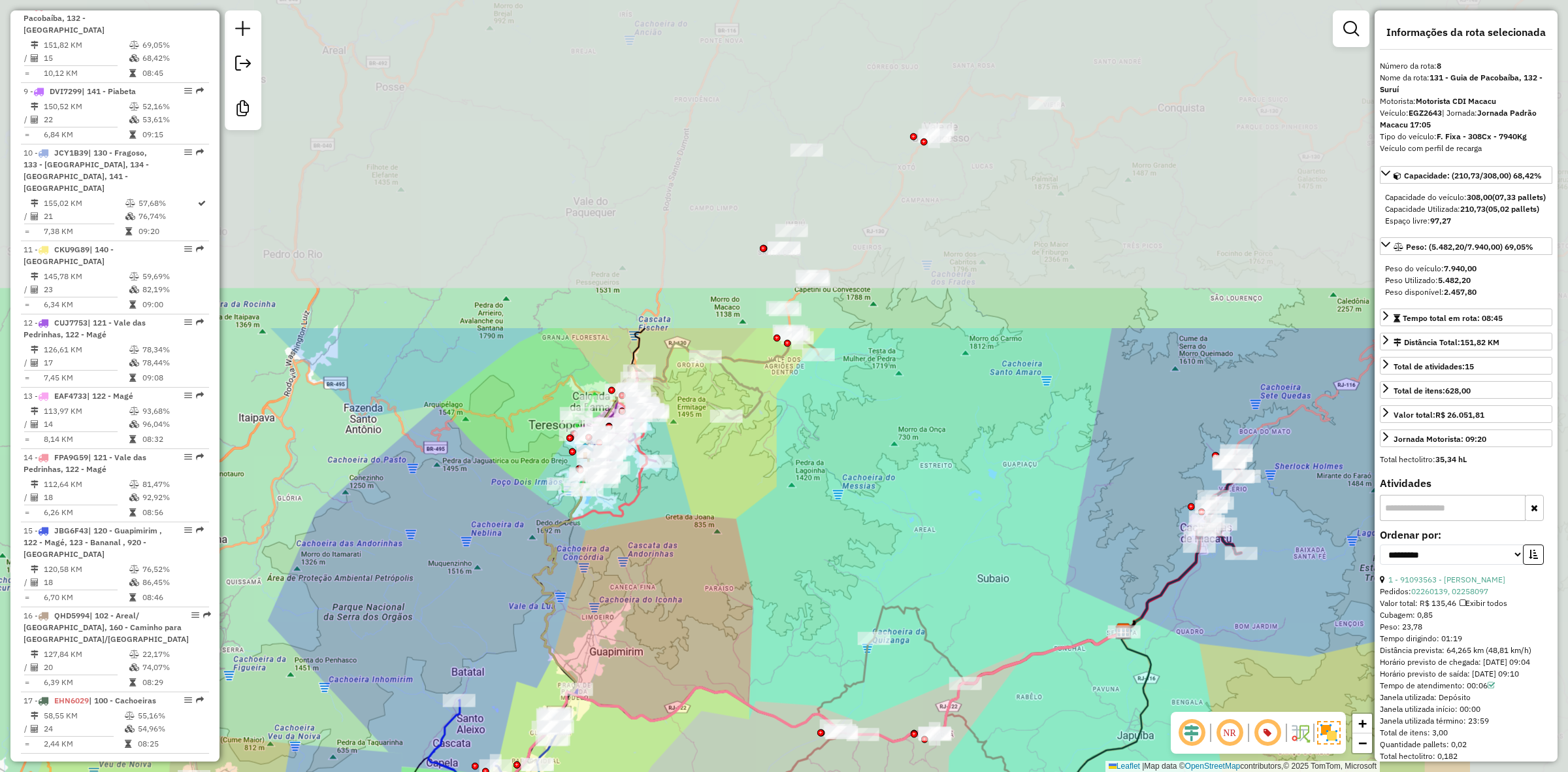
drag, startPoint x: 1007, startPoint y: 152, endPoint x: 769, endPoint y: 507, distance: 427.4
click at [769, 507] on div "Janela de atendimento Grade de atendimento Capacidade Transportadoras Veículos …" at bounding box center [784, 386] width 1568 height 772
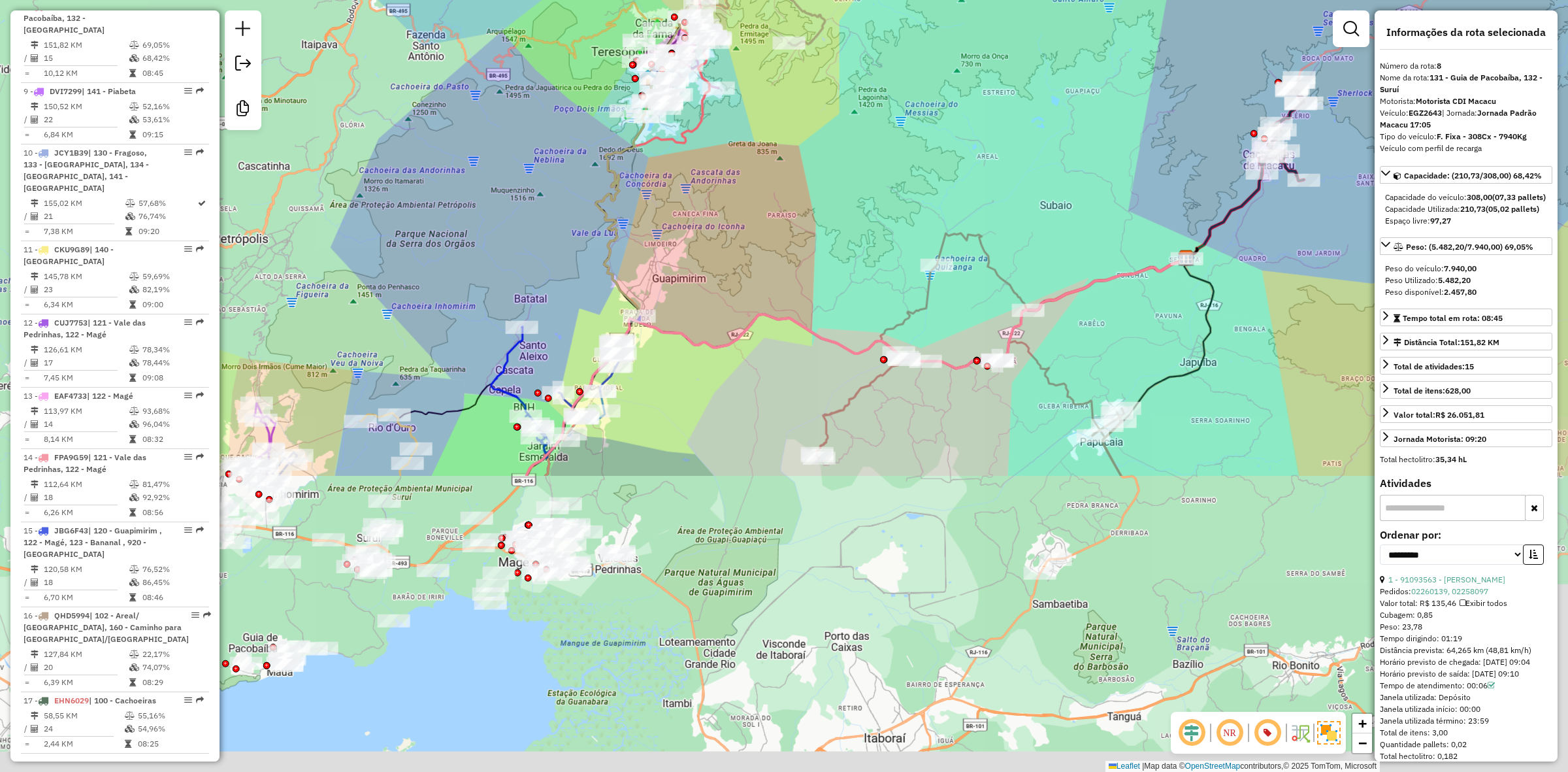
drag, startPoint x: 733, startPoint y: 613, endPoint x: 821, endPoint y: 187, distance: 435.0
click at [821, 187] on div "Janela de atendimento Grade de atendimento Capacidade Transportadoras Veículos …" at bounding box center [784, 386] width 1568 height 772
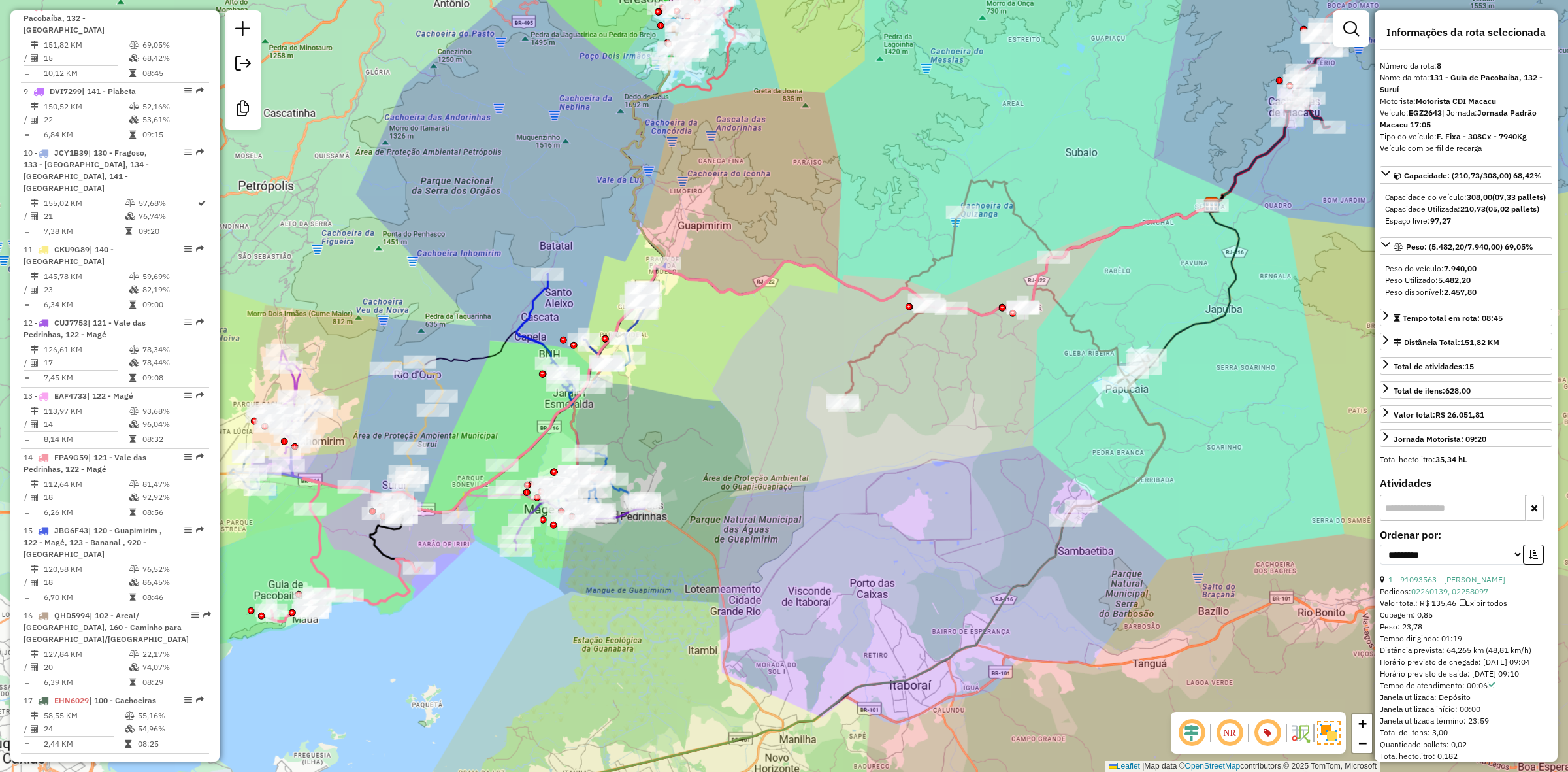
click at [385, 593] on icon at bounding box center [346, 565] width 148 height 112
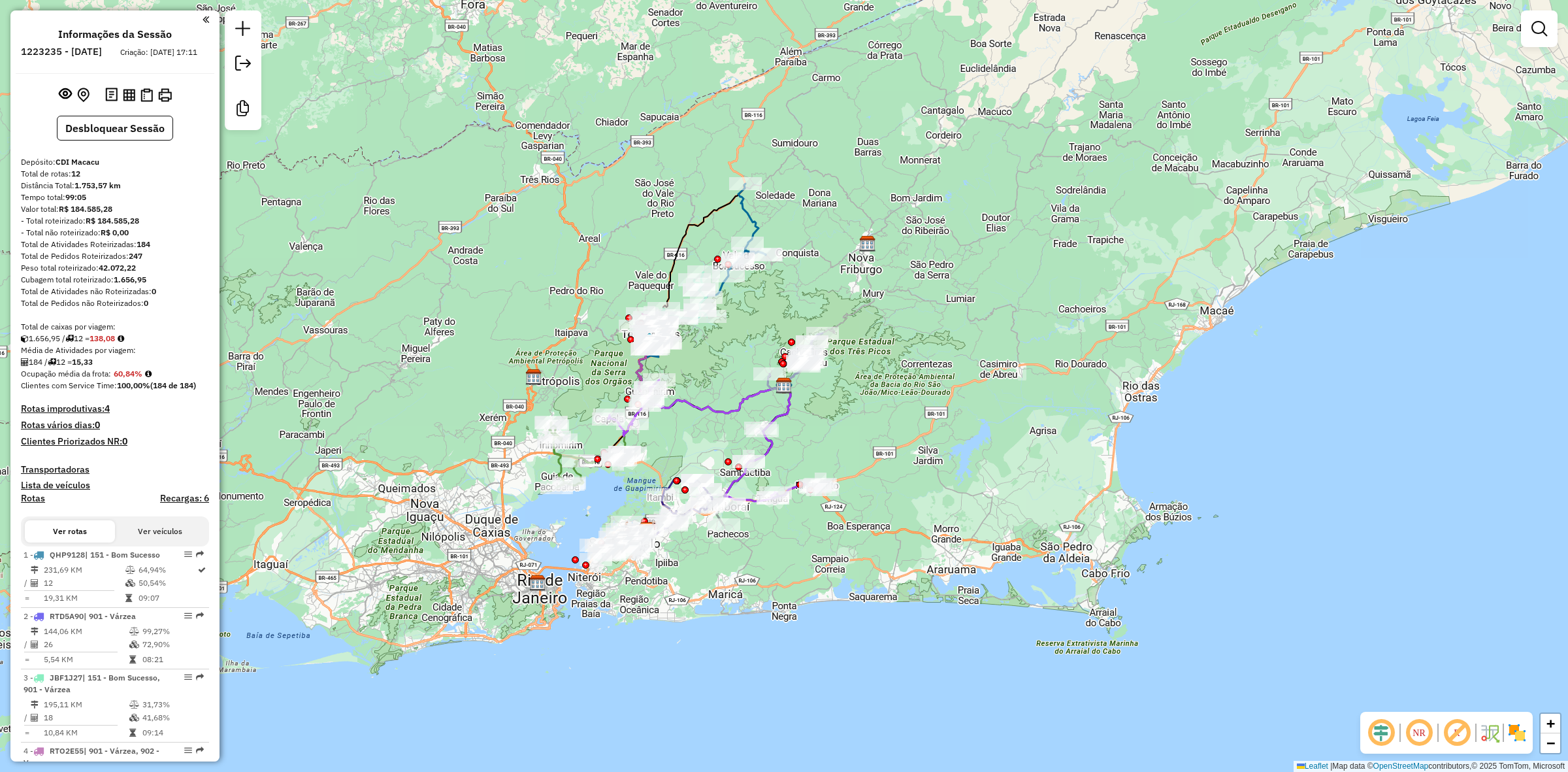
click at [755, 216] on icon at bounding box center [733, 247] width 67 height 127
select select "**********"
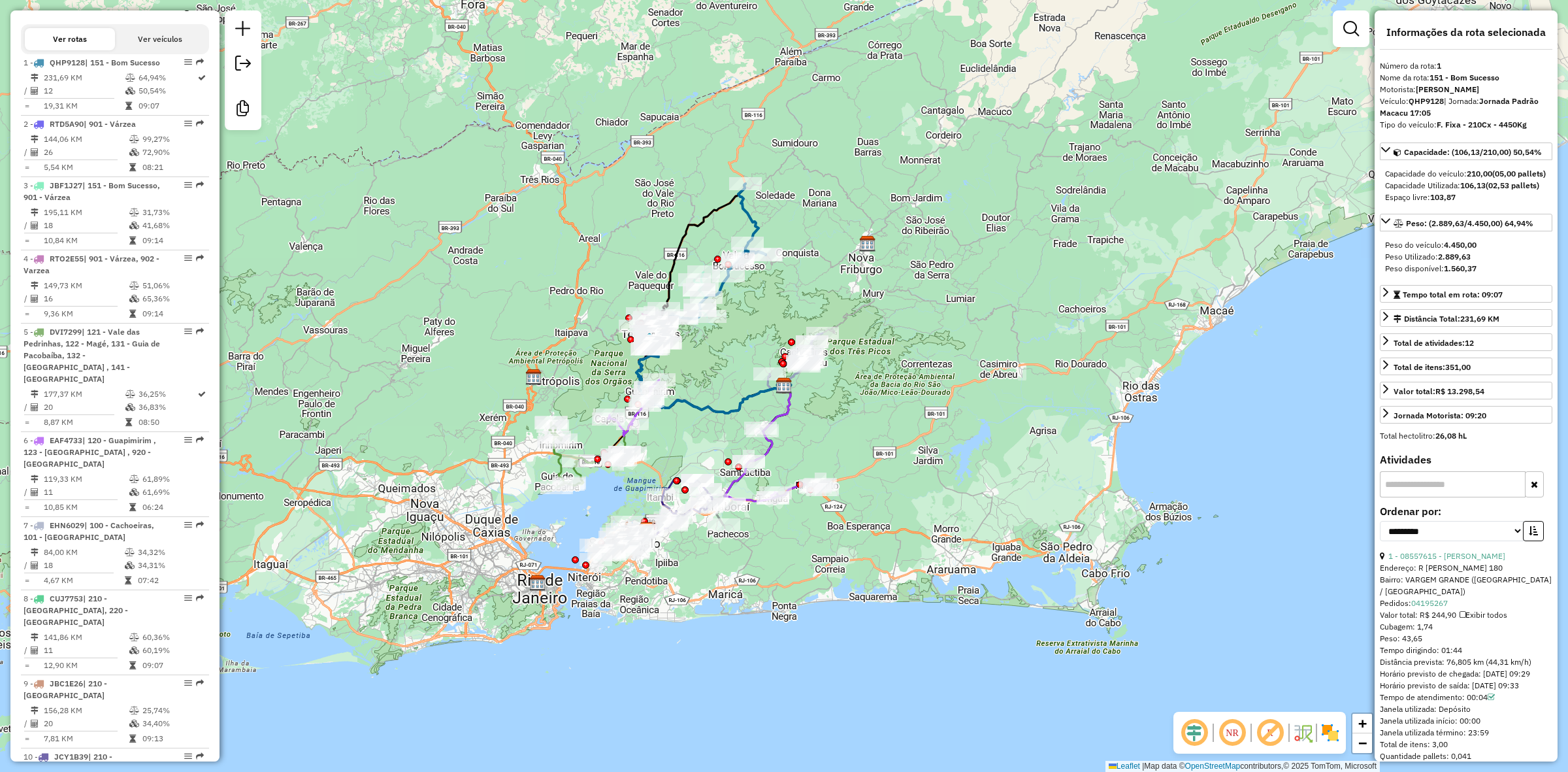
scroll to position [547, 0]
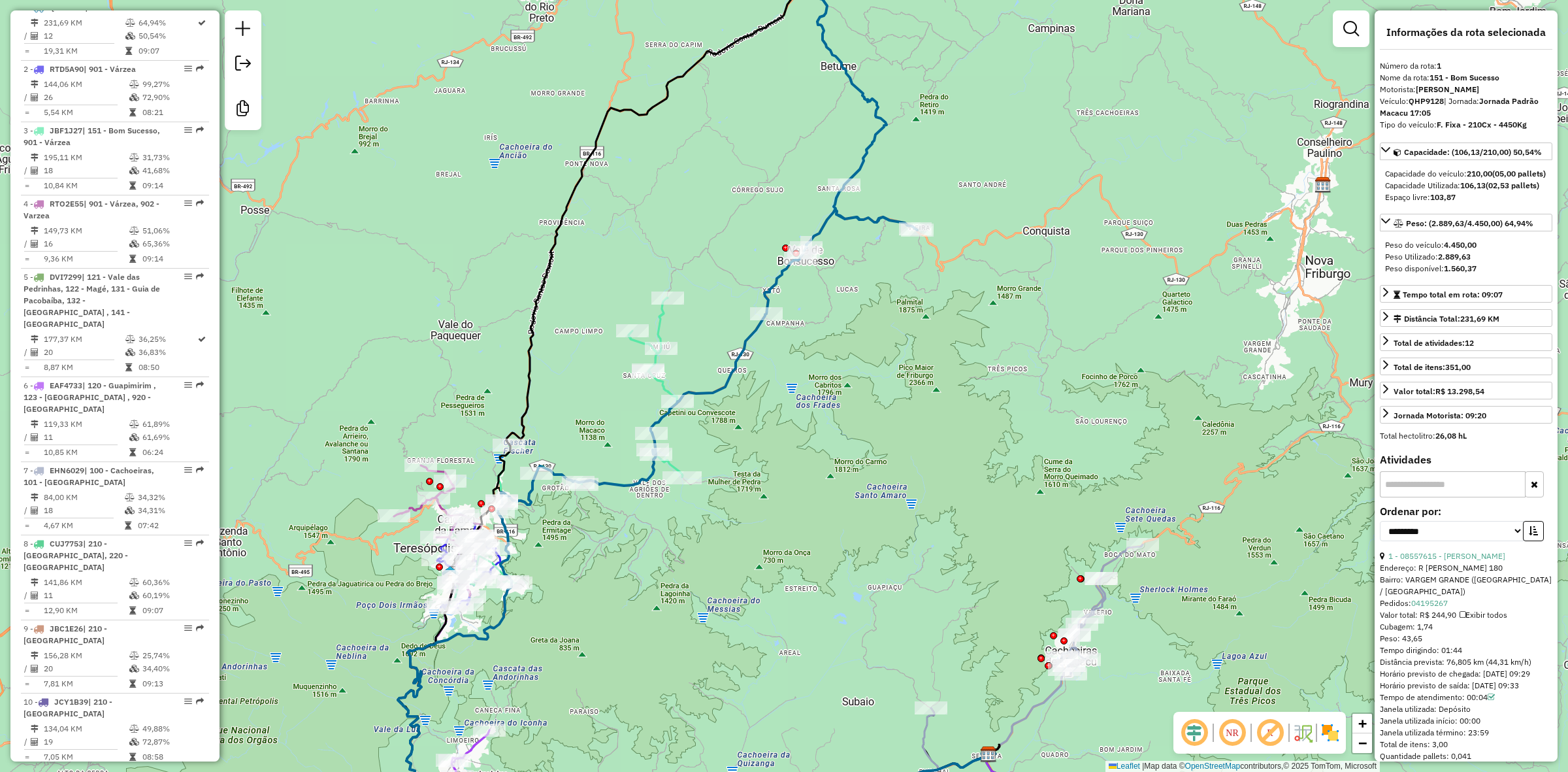
click at [658, 333] on icon at bounding box center [579, 440] width 206 height 286
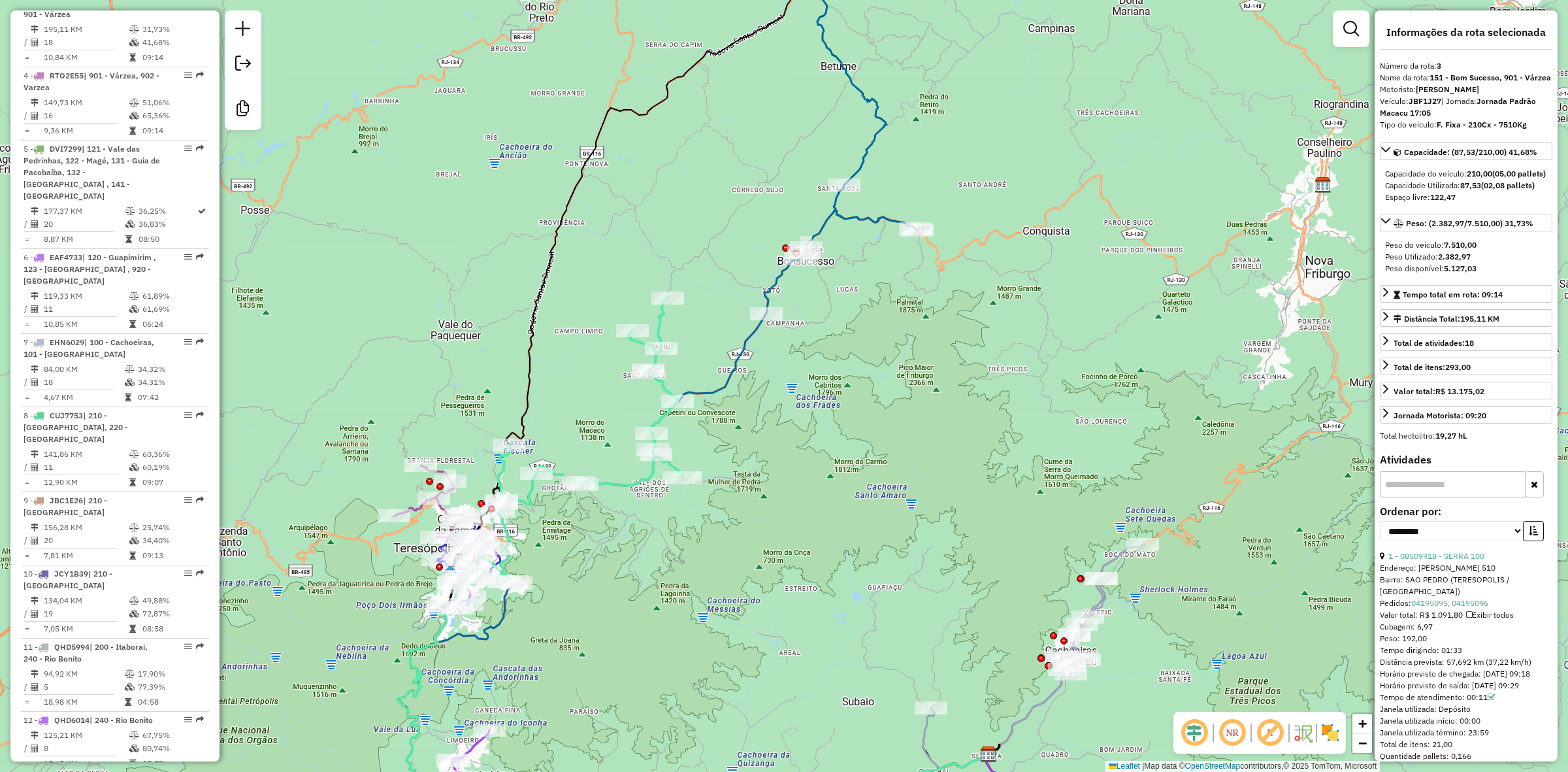
scroll to position [681, 0]
drag, startPoint x: 772, startPoint y: 183, endPoint x: 840, endPoint y: 205, distance: 71.5
click at [843, 204] on div "Janela de atendimento Grade de atendimento Capacidade Transportadoras Veículos …" at bounding box center [784, 386] width 1568 height 772
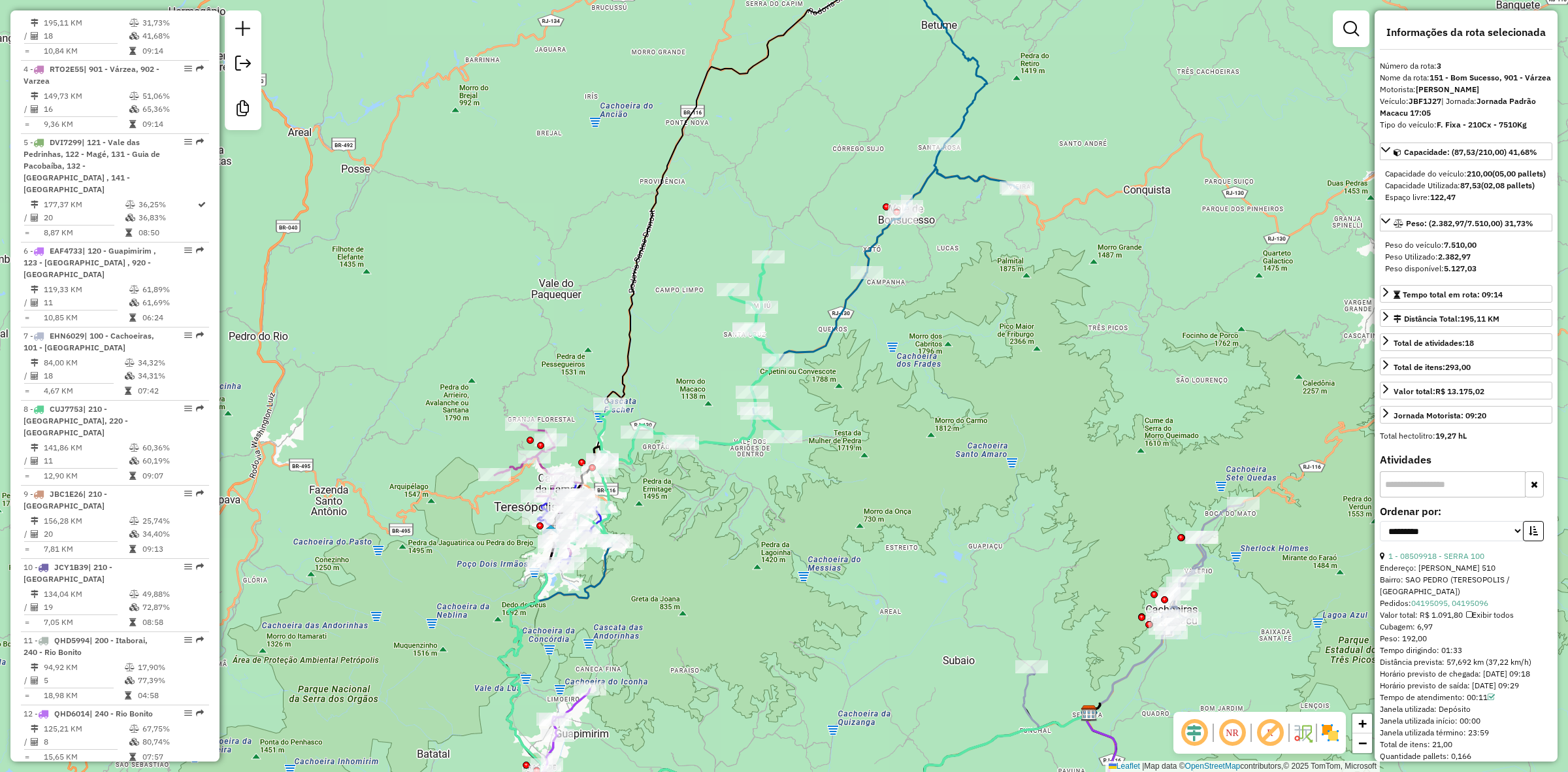
drag, startPoint x: 585, startPoint y: 689, endPoint x: 745, endPoint y: 272, distance: 446.6
click at [739, 288] on div "Janela de atendimento Grade de atendimento Capacidade Transportadoras Veículos …" at bounding box center [784, 386] width 1568 height 772
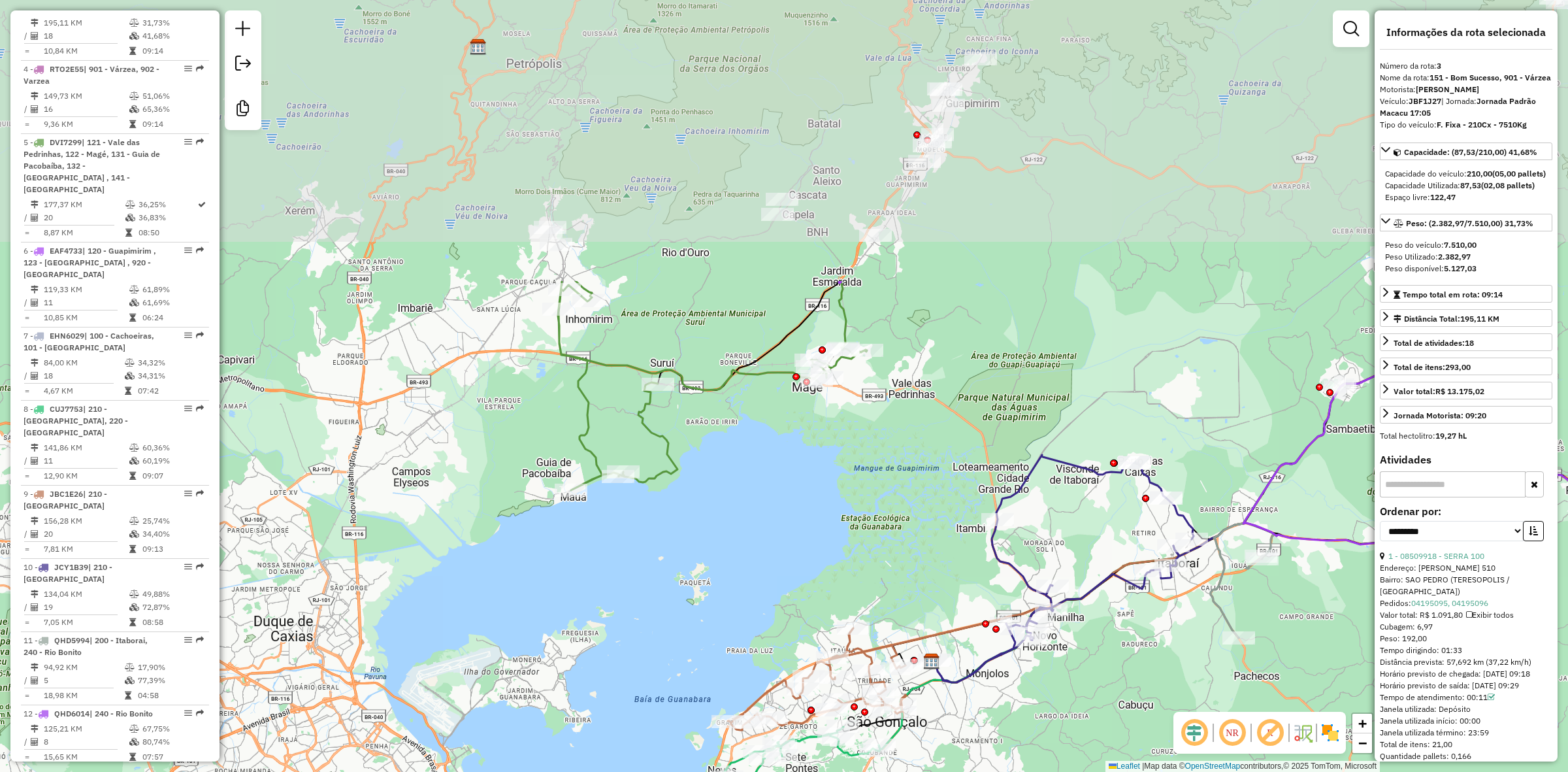
drag, startPoint x: 597, startPoint y: 172, endPoint x: 701, endPoint y: 530, distance: 372.8
click at [701, 530] on div "Janela de atendimento Grade de atendimento Capacidade Transportadoras Veículos …" at bounding box center [784, 386] width 1568 height 772
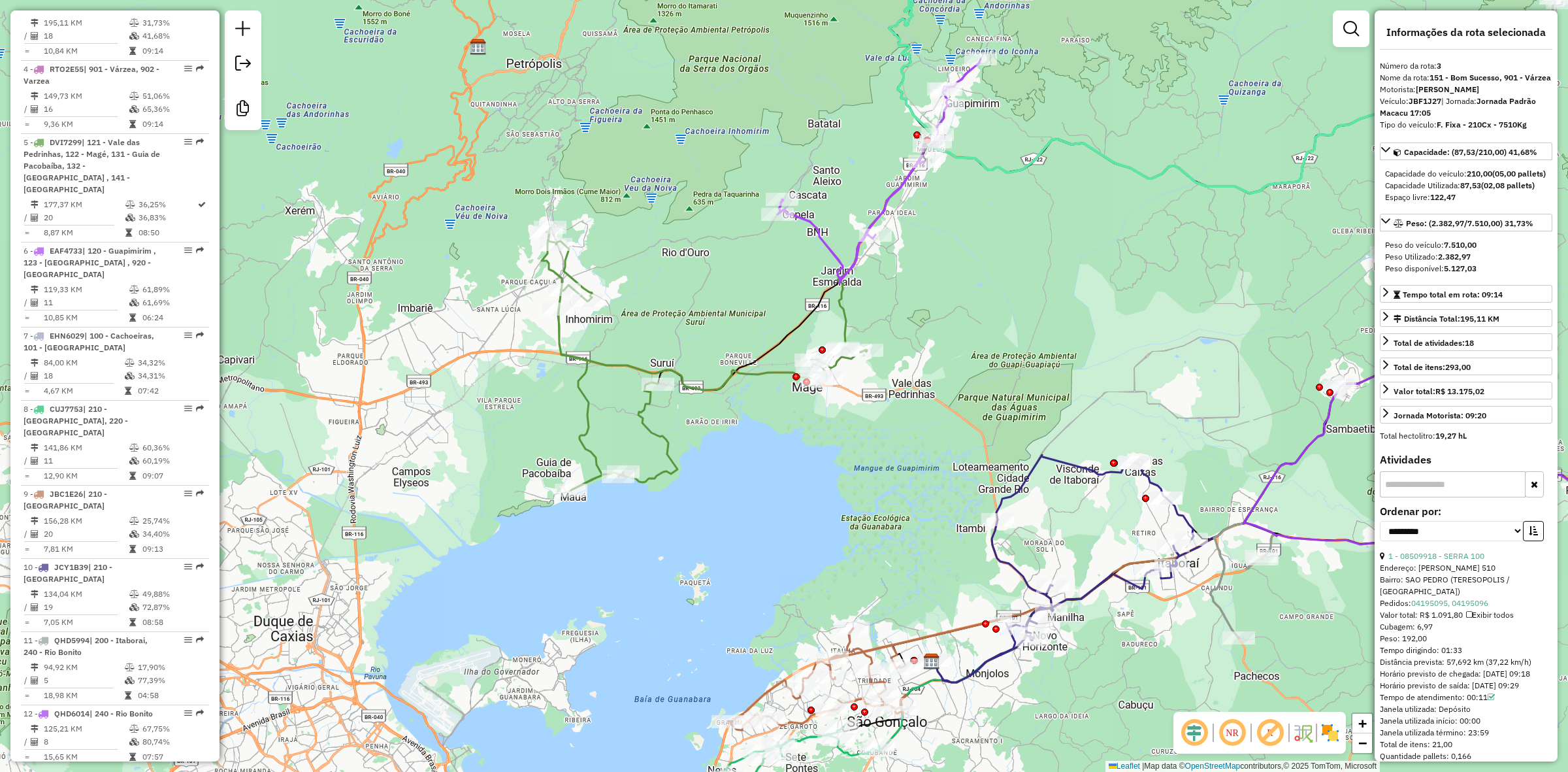
click at [1325, 728] on img at bounding box center [1330, 733] width 21 height 21
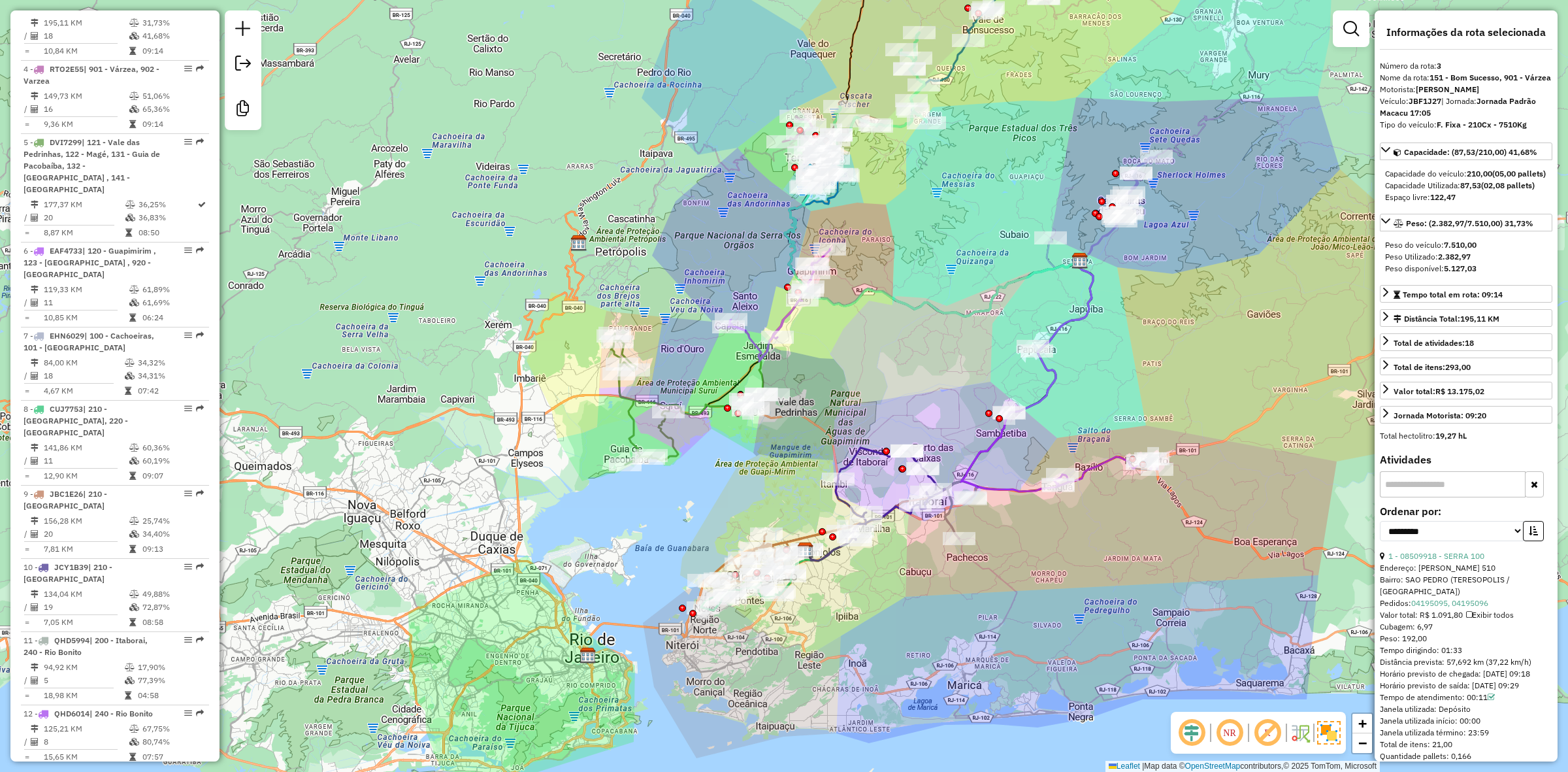
click at [677, 451] on icon at bounding box center [692, 398] width 163 height 131
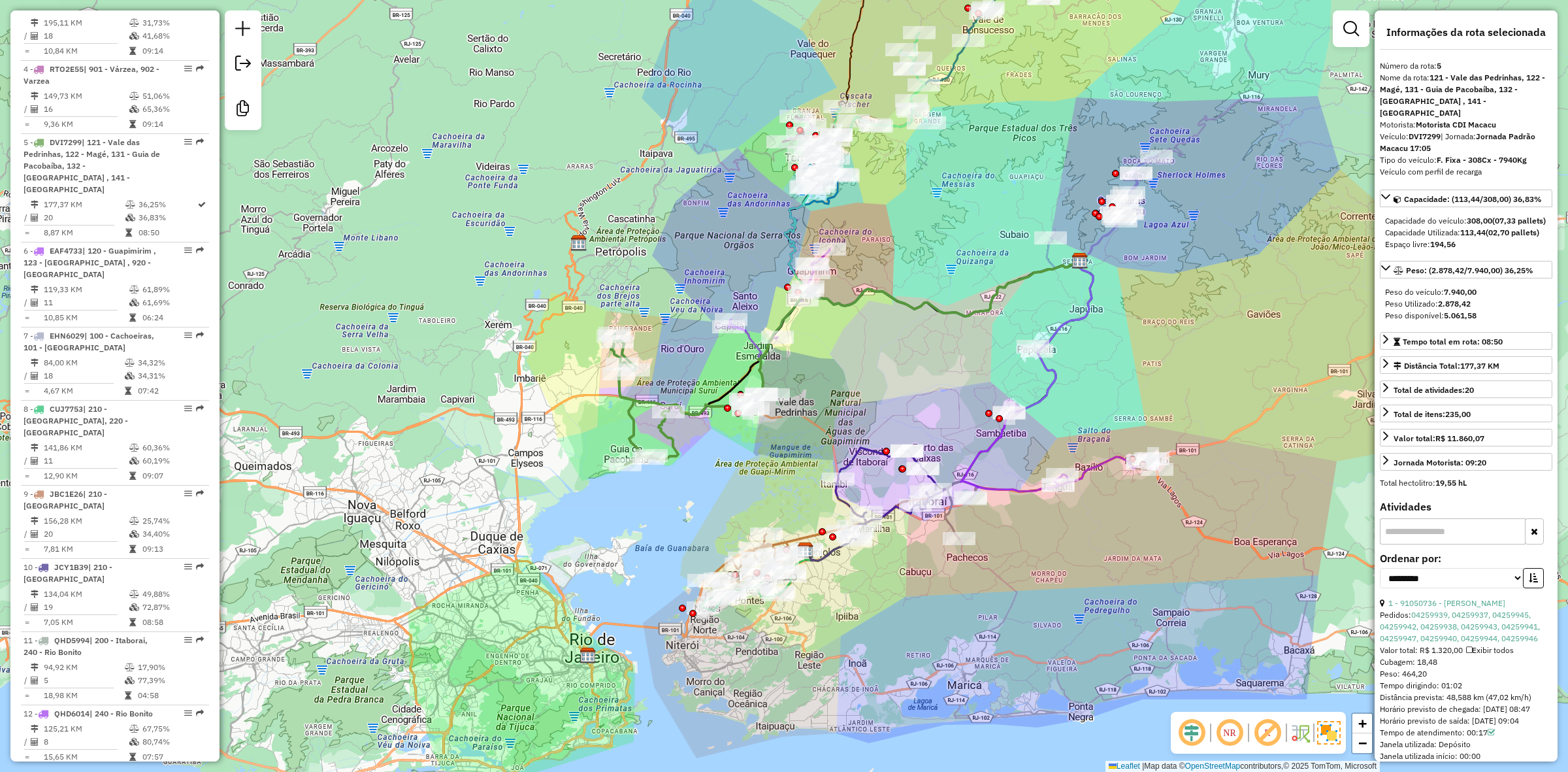
scroll to position [686, 0]
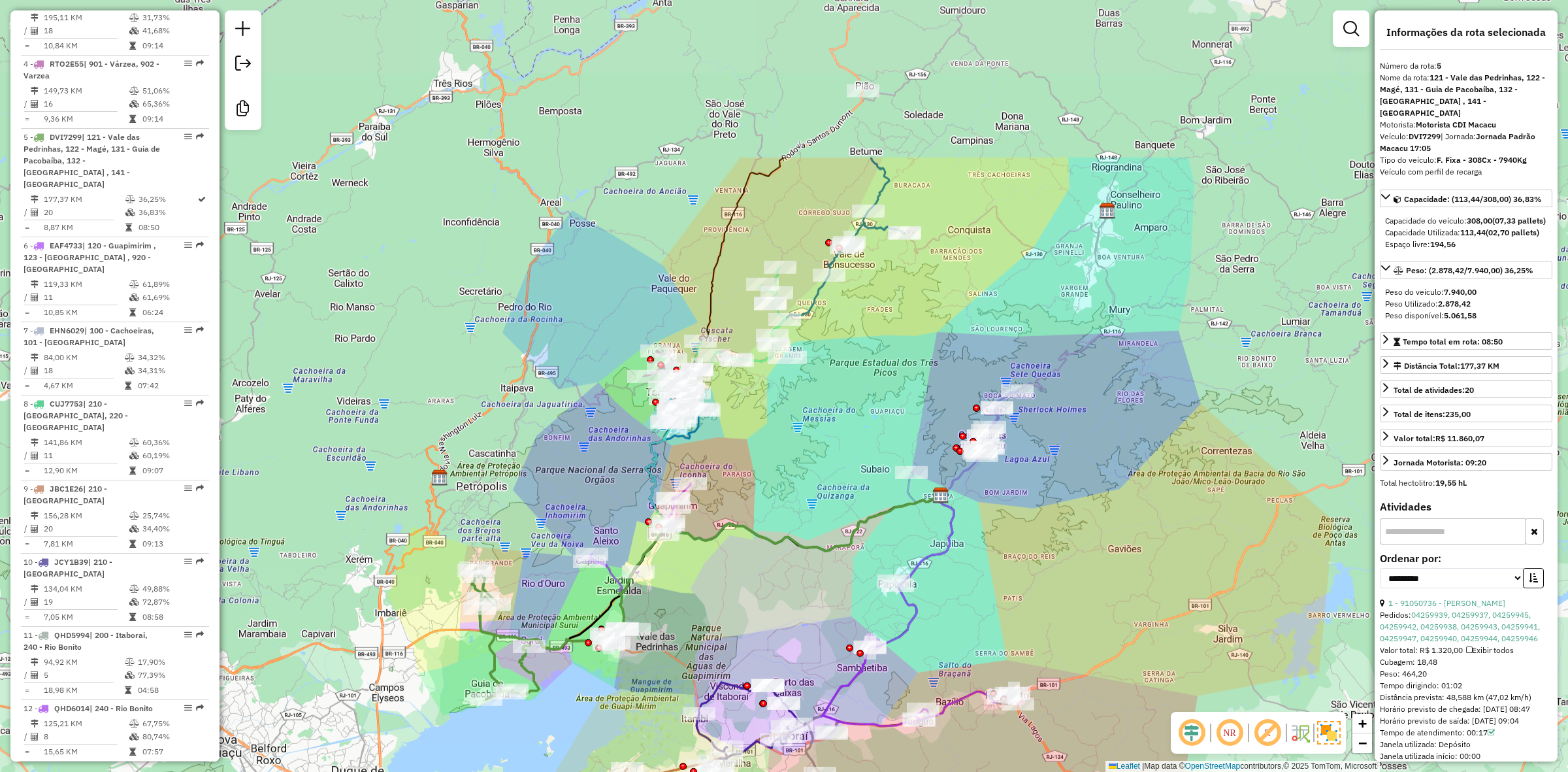
drag, startPoint x: 935, startPoint y: 248, endPoint x: 894, endPoint y: 299, distance: 65.4
click at [894, 299] on div "Janela de atendimento Grade de atendimento Capacidade Transportadoras Veículos …" at bounding box center [784, 386] width 1568 height 772
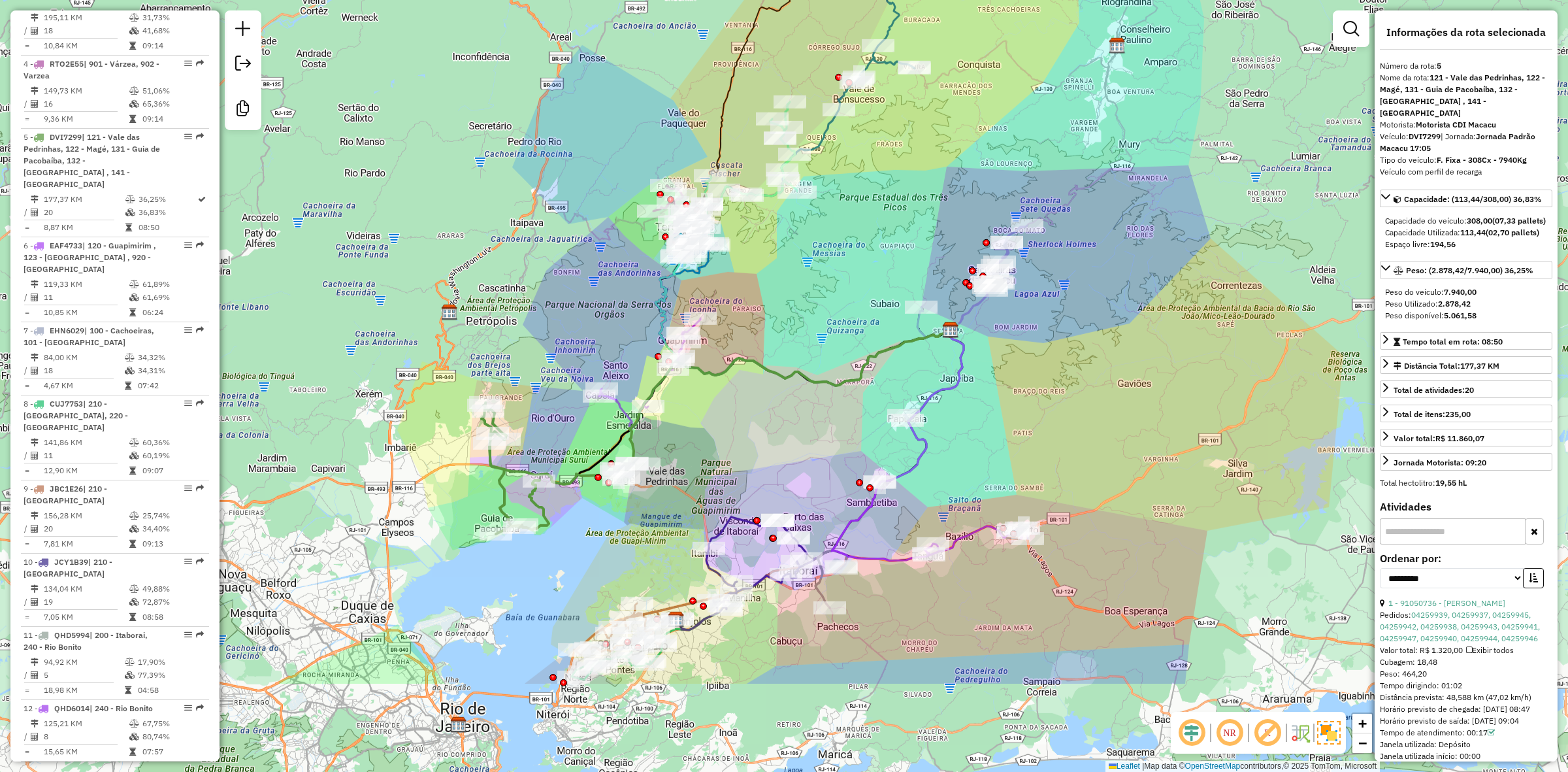
drag, startPoint x: 811, startPoint y: 445, endPoint x: 832, endPoint y: 232, distance: 214.0
click at [832, 232] on div "Janela de atendimento Grade de atendimento Capacidade Transportadoras Veículos …" at bounding box center [784, 386] width 1568 height 772
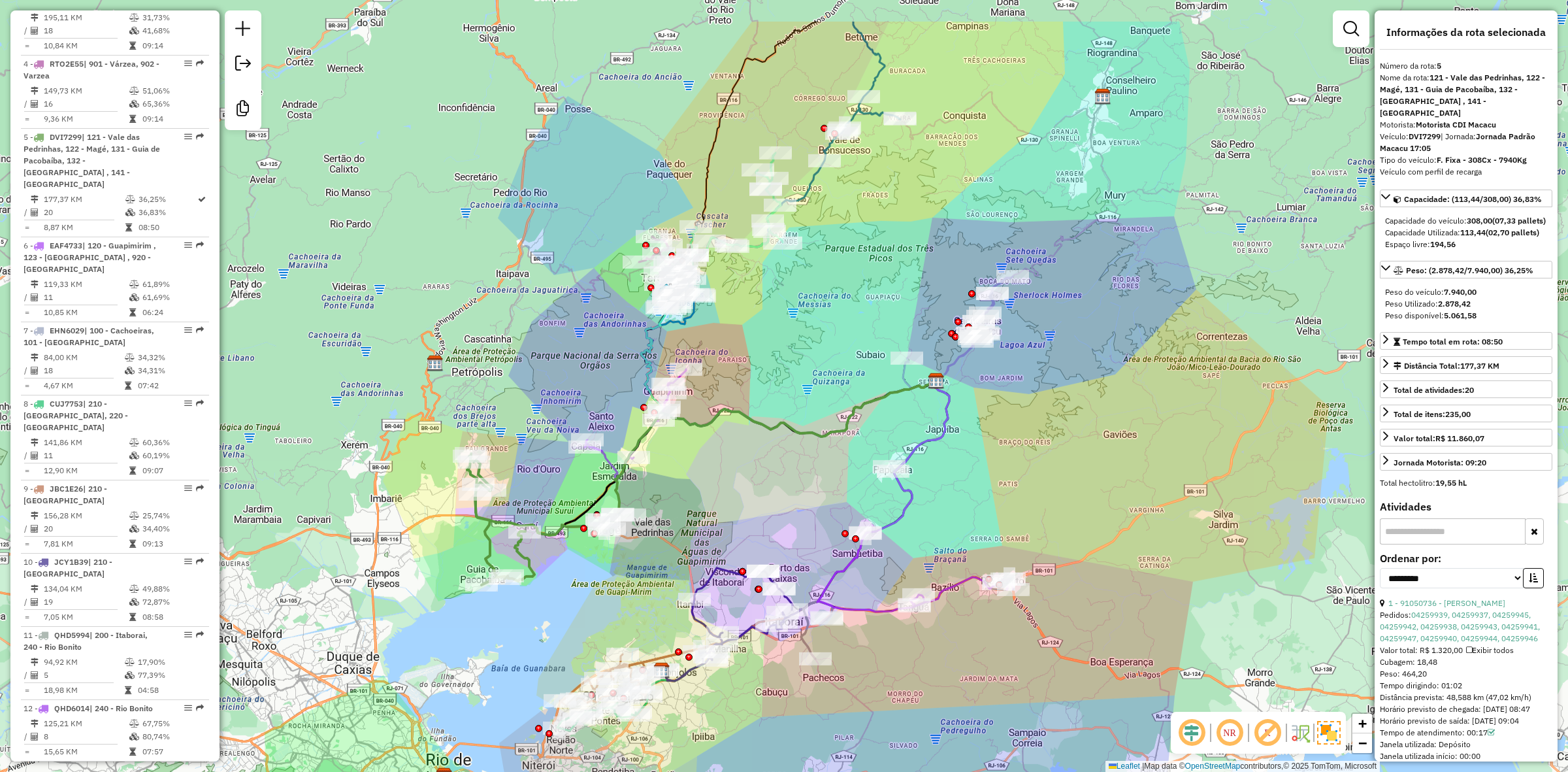
drag, startPoint x: 808, startPoint y: 282, endPoint x: 782, endPoint y: 381, distance: 102.4
click at [782, 381] on div "Janela de atendimento Grade de atendimento Capacidade Transportadoras Veículos …" at bounding box center [784, 386] width 1568 height 772
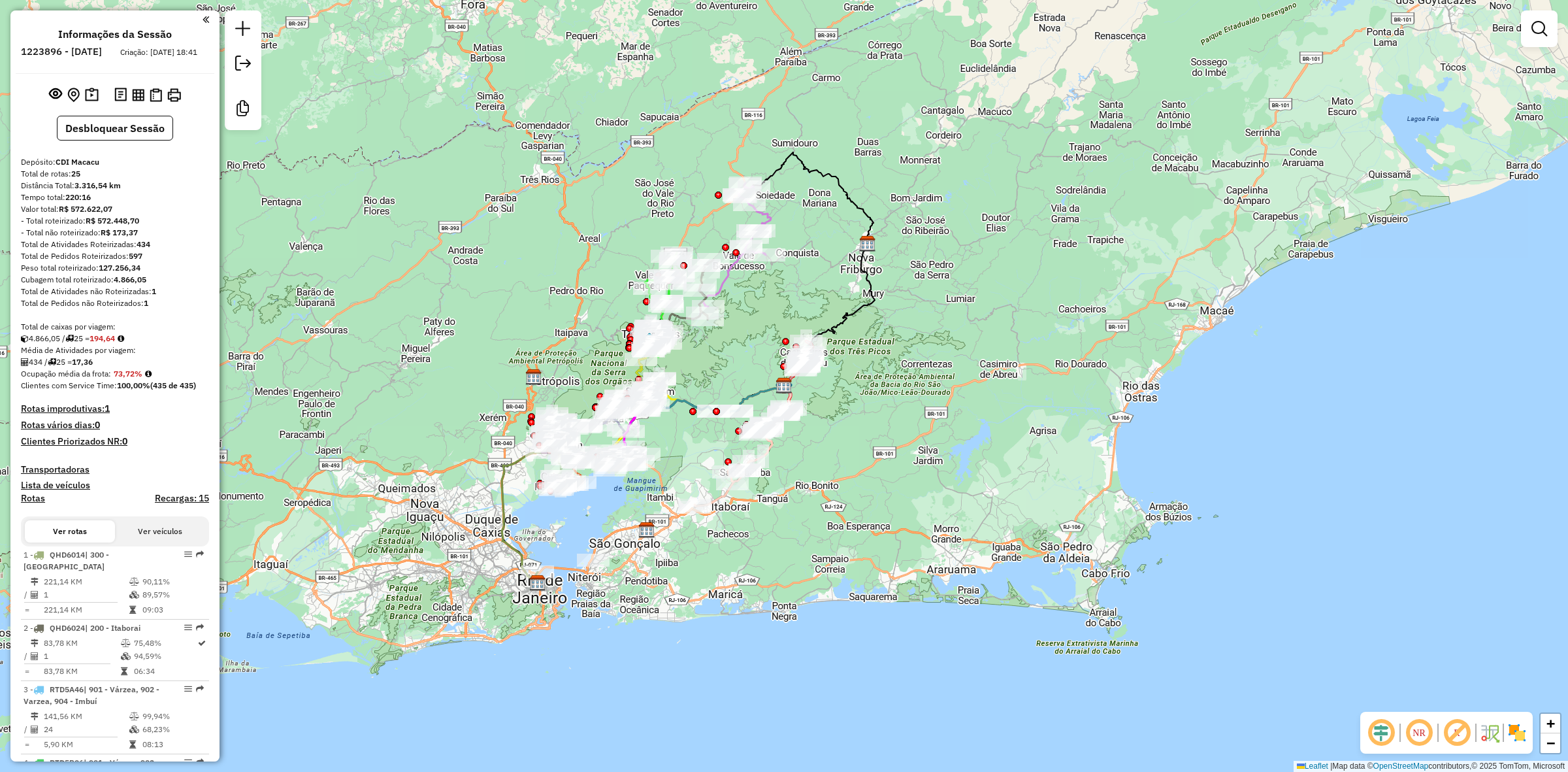
click at [768, 223] on icon at bounding box center [735, 247] width 72 height 129
select select "**********"
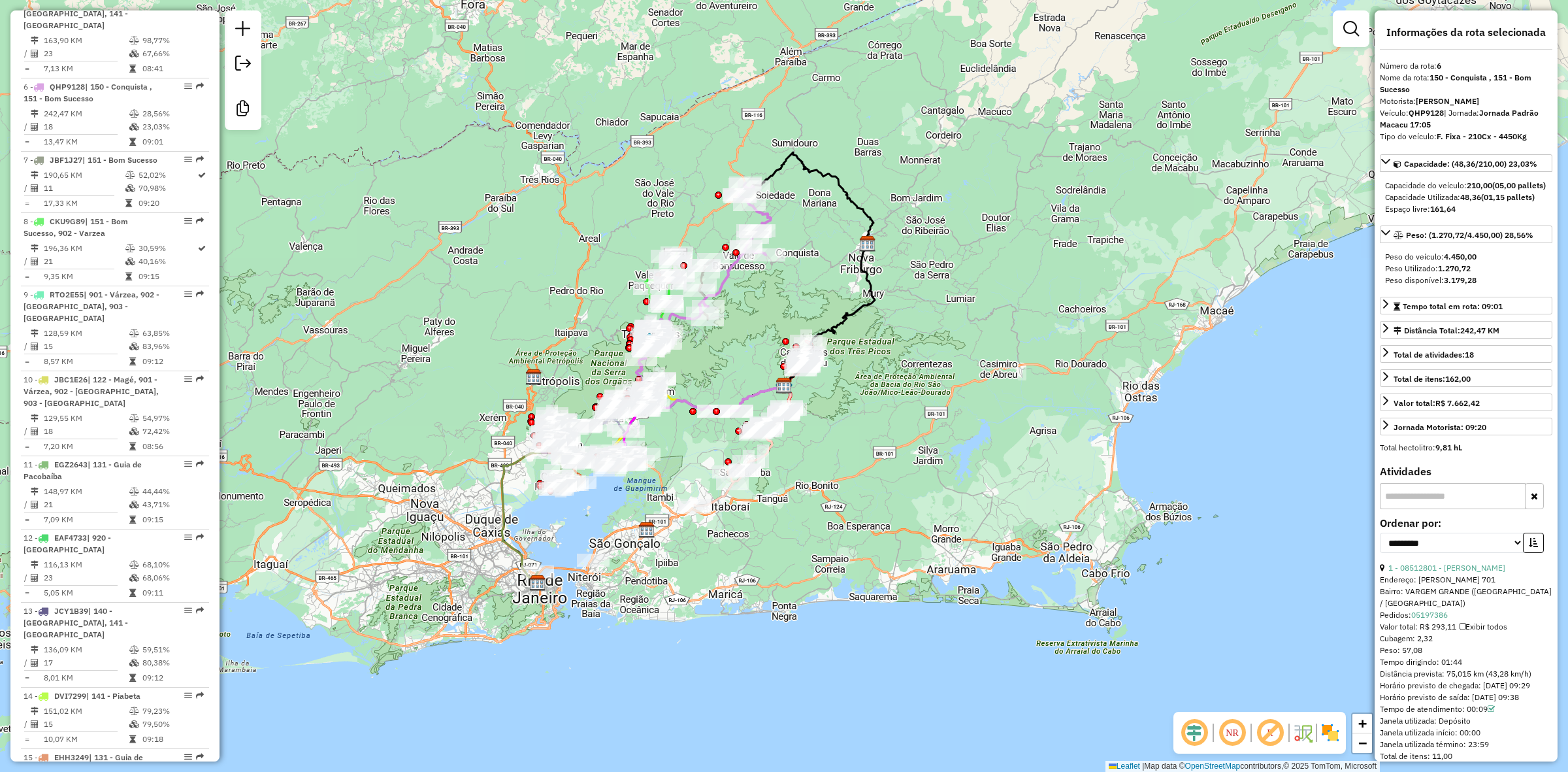
scroll to position [913, 0]
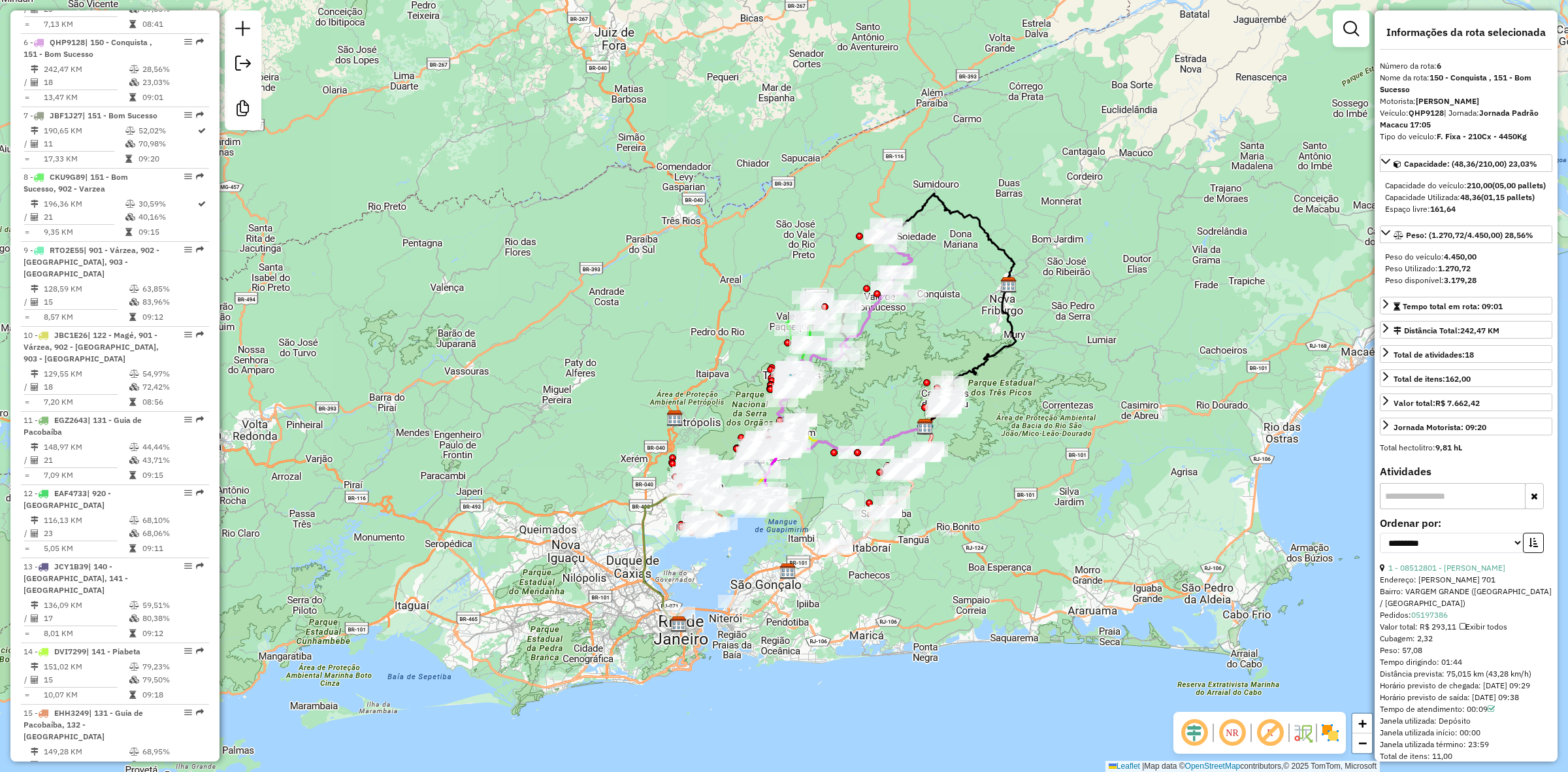
drag, startPoint x: 857, startPoint y: 234, endPoint x: 954, endPoint y: 272, distance: 104.2
click at [954, 272] on div "Janela de atendimento Grade de atendimento Capacidade Transportadoras Veículos …" at bounding box center [784, 386] width 1568 height 772
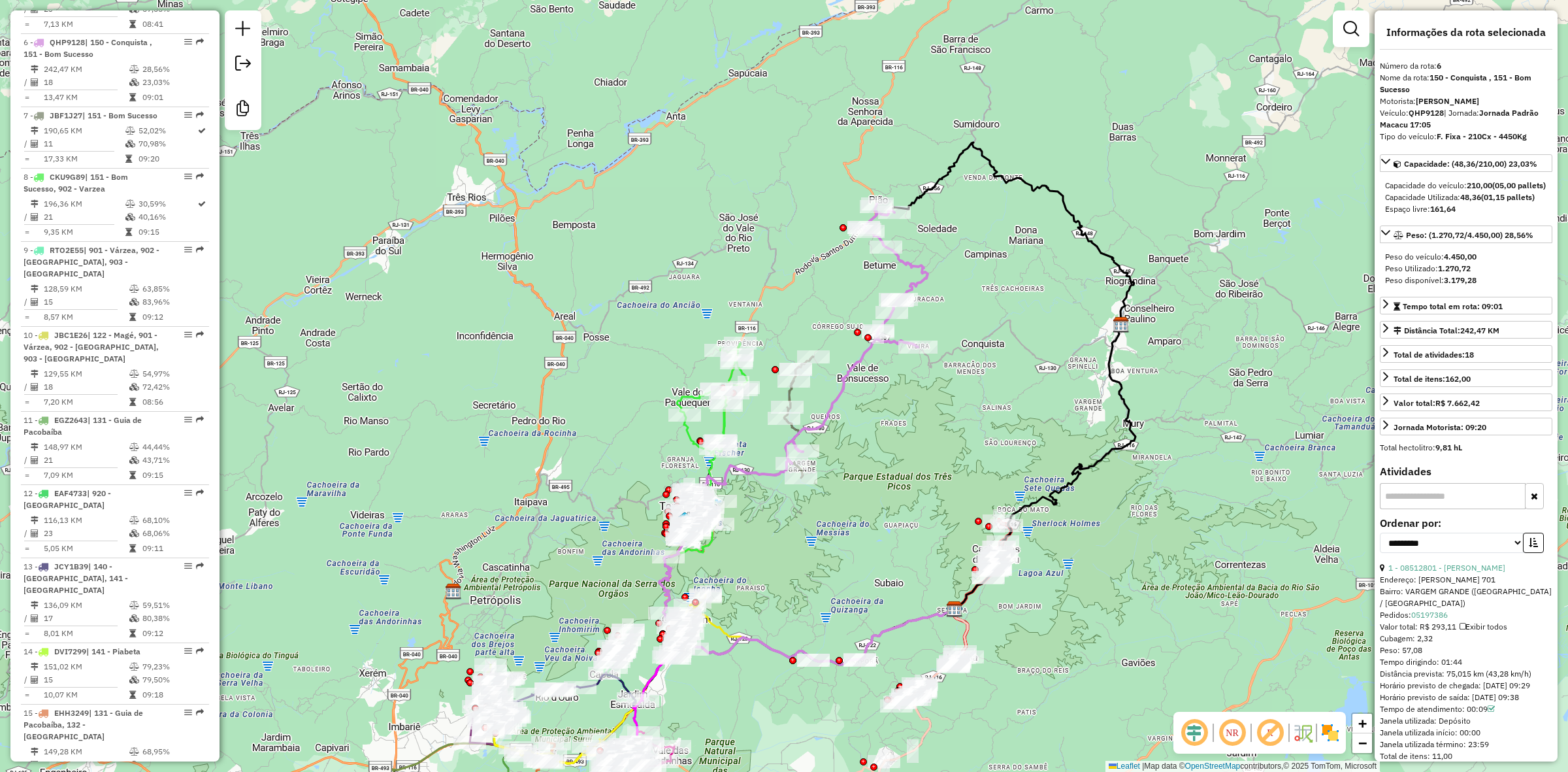
click at [1328, 733] on img at bounding box center [1330, 733] width 21 height 21
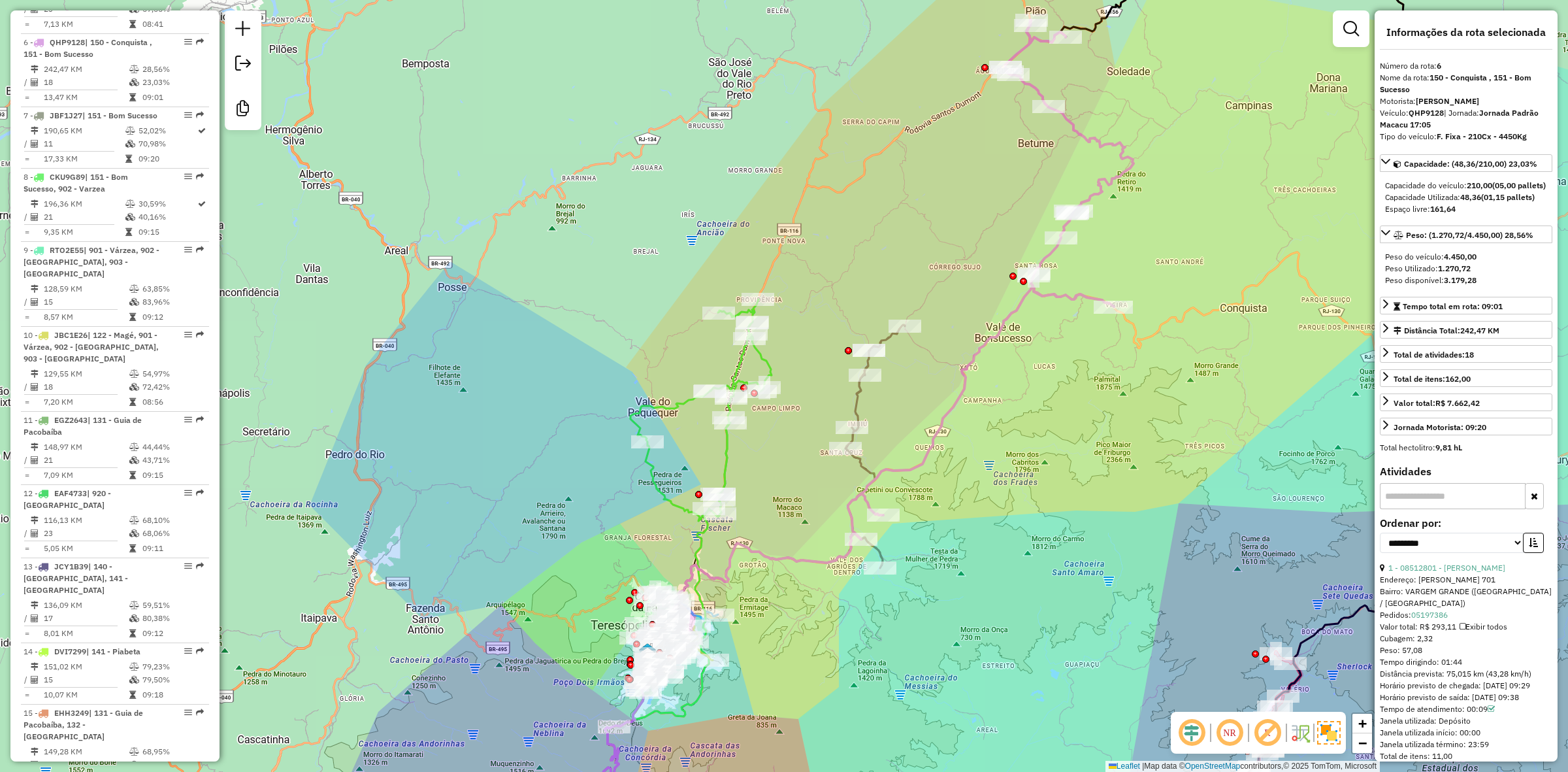
click at [740, 363] on icon at bounding box center [701, 410] width 141 height 222
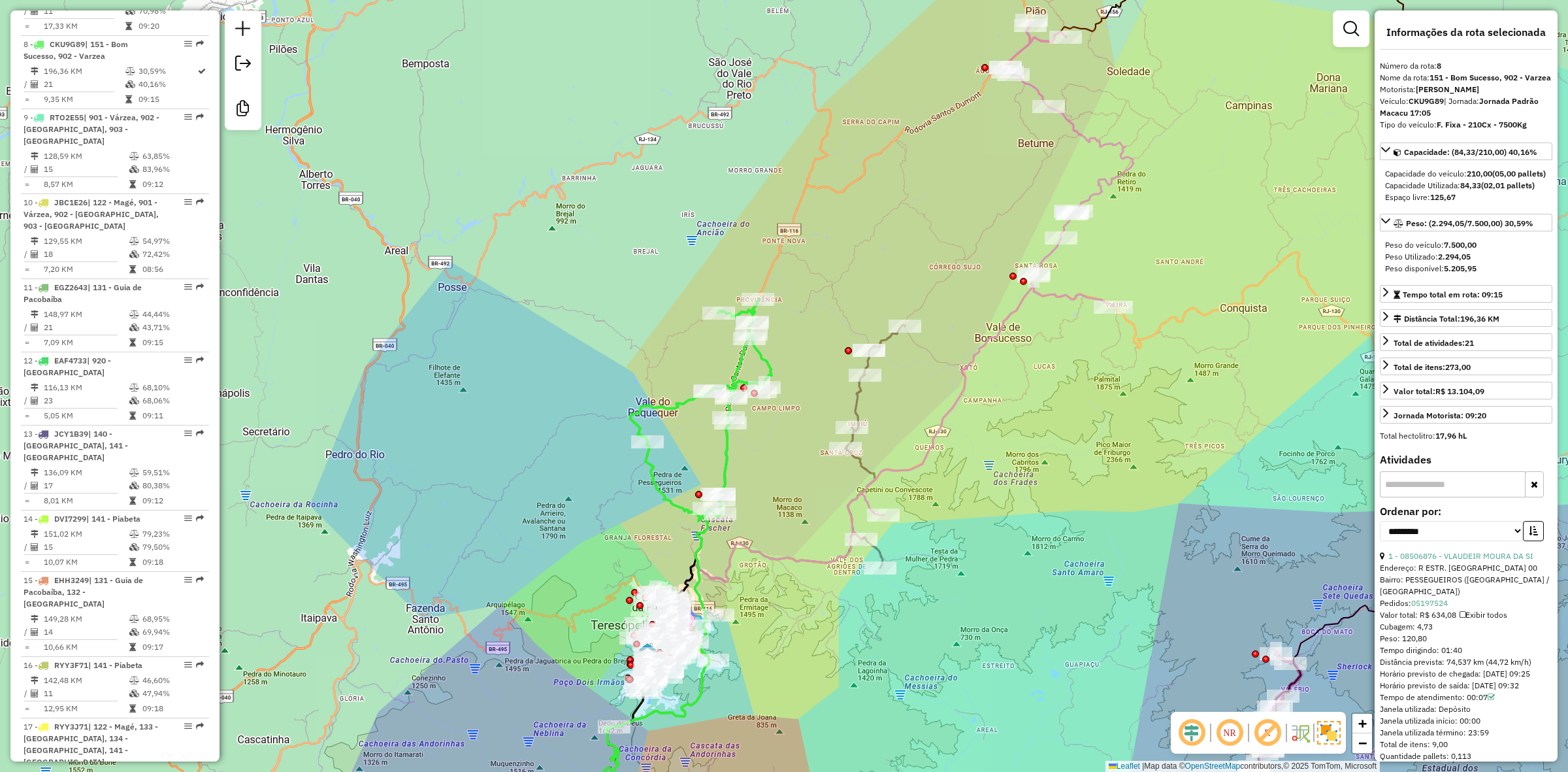
scroll to position [1060, 0]
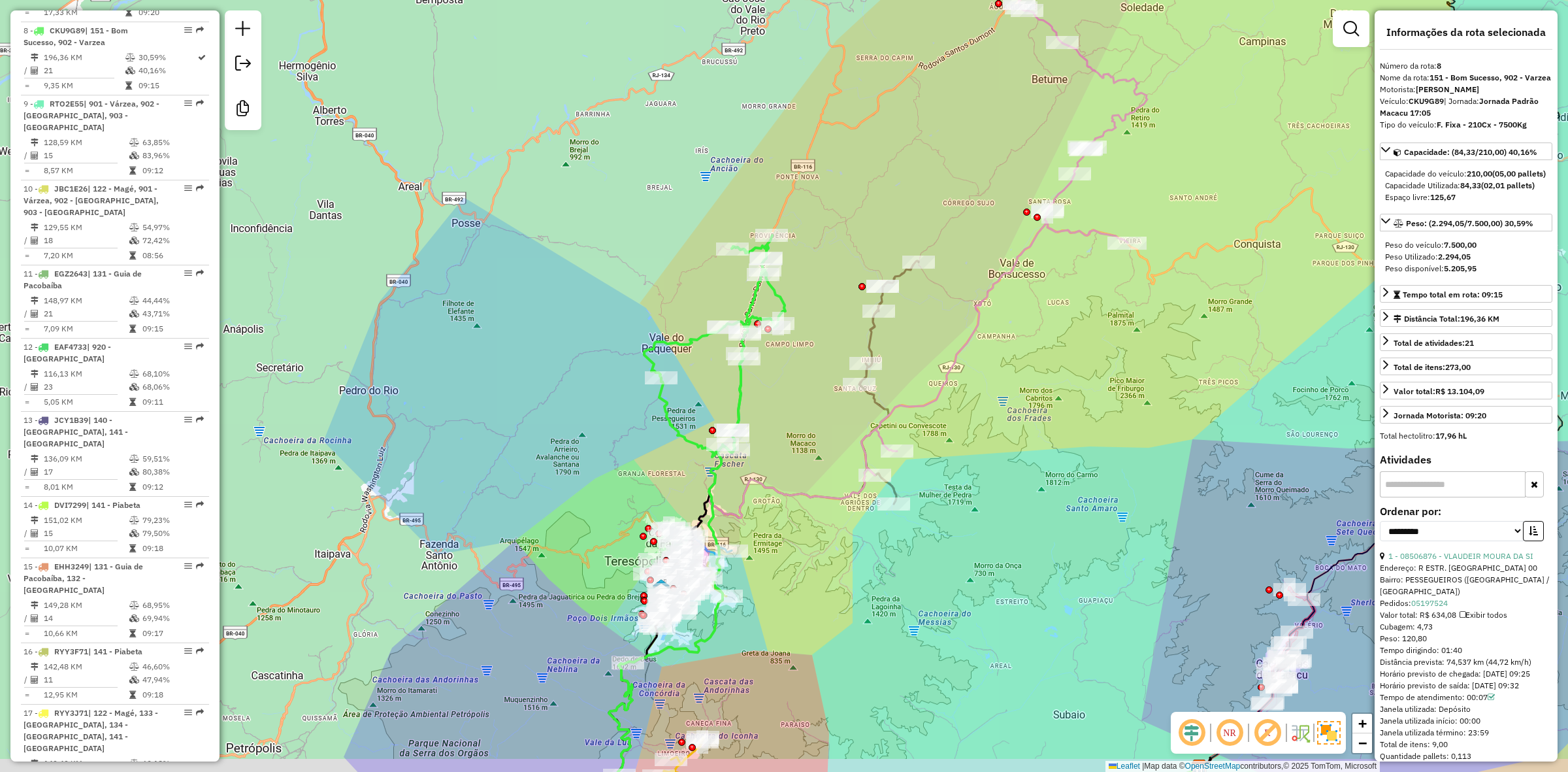
drag, startPoint x: 628, startPoint y: 553, endPoint x: 642, endPoint y: 489, distance: 65.5
click at [642, 489] on div "Janela de atendimento Grade de atendimento Capacidade Transportadoras Veículos …" at bounding box center [784, 386] width 1568 height 772
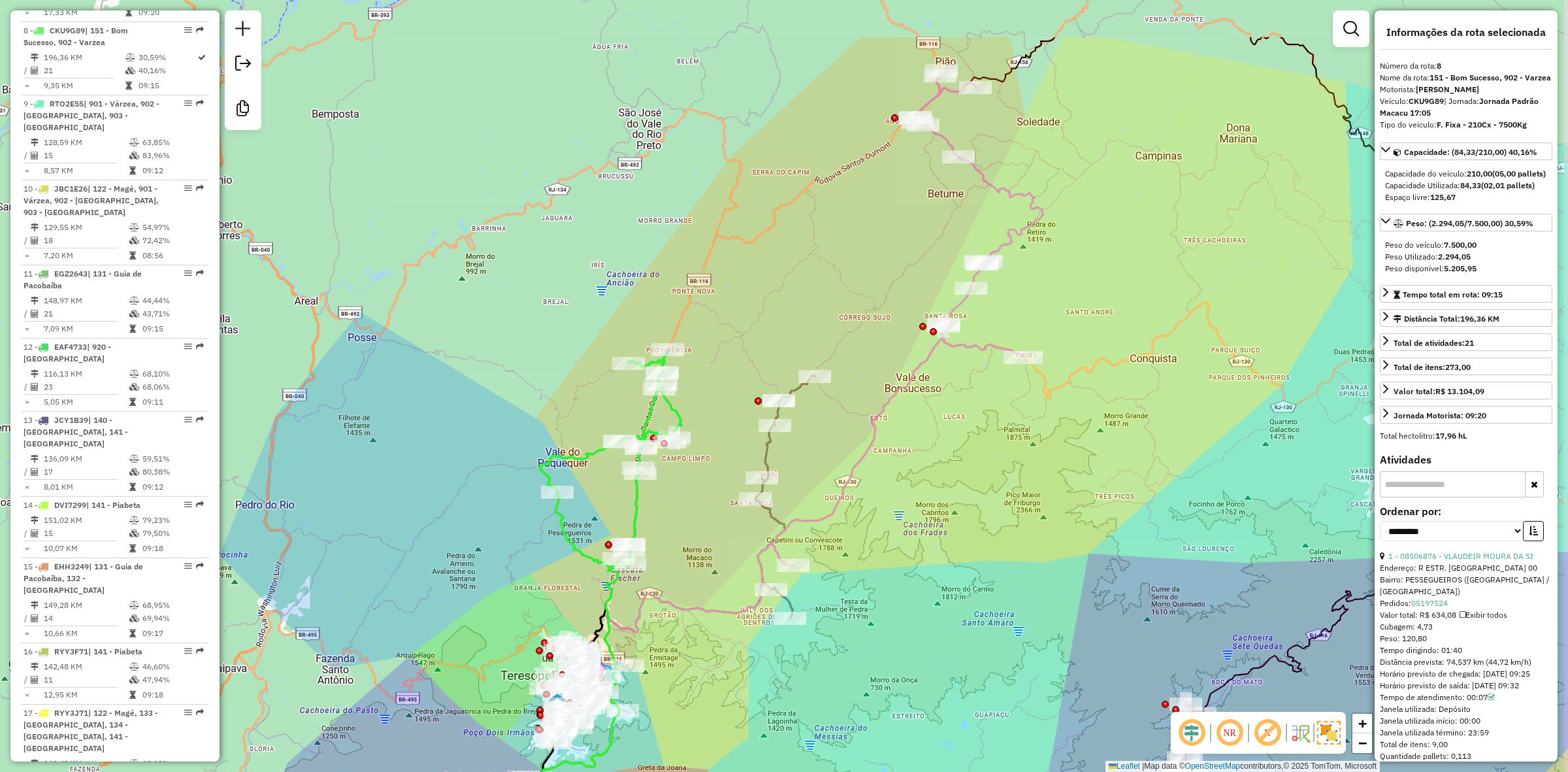
drag, startPoint x: 960, startPoint y: 347, endPoint x: 876, endPoint y: 430, distance: 118.1
click at [876, 430] on icon at bounding box center [901, 330] width 286 height 520
click at [868, 435] on icon at bounding box center [901, 330] width 286 height 520
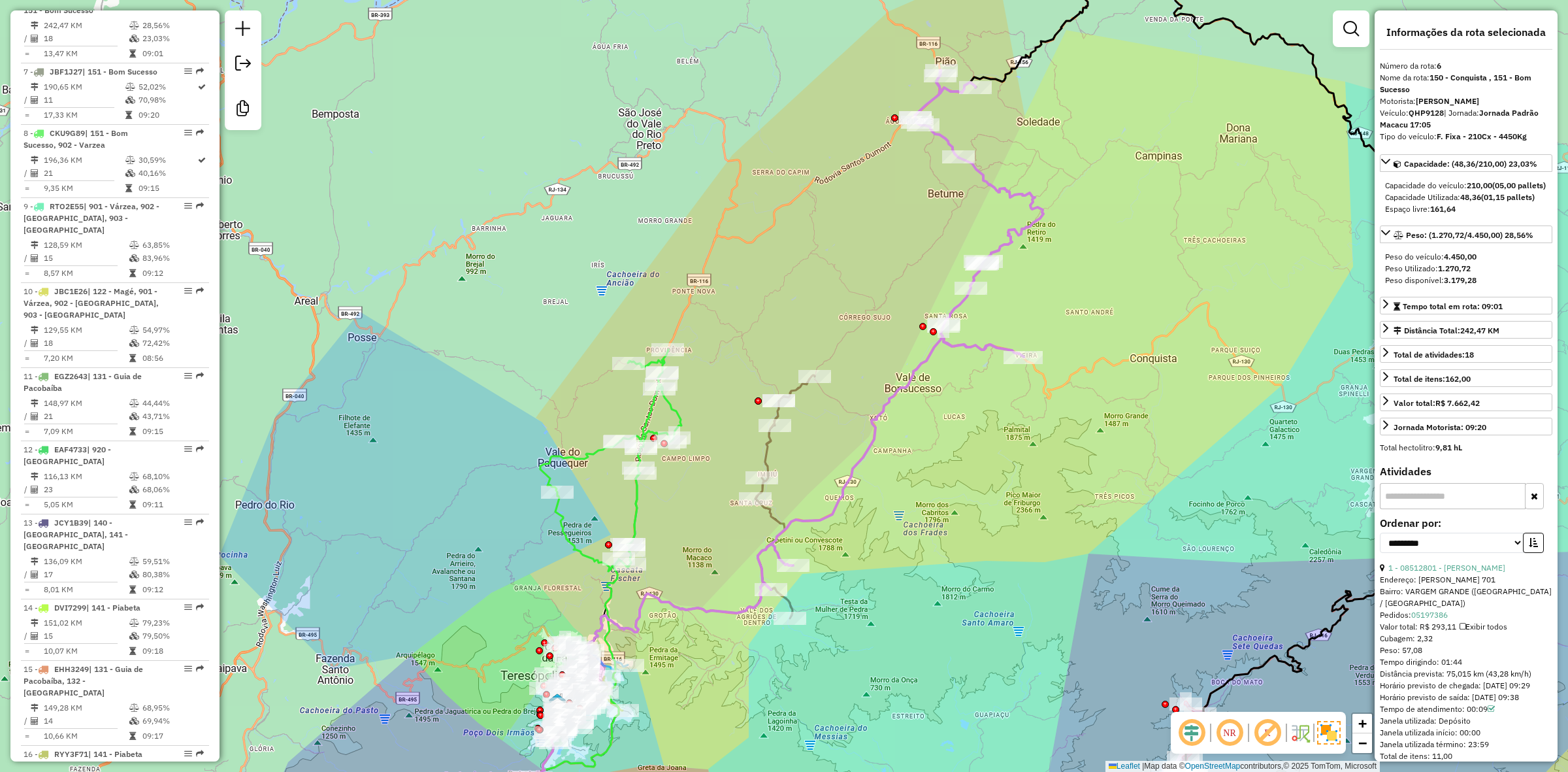
scroll to position [913, 0]
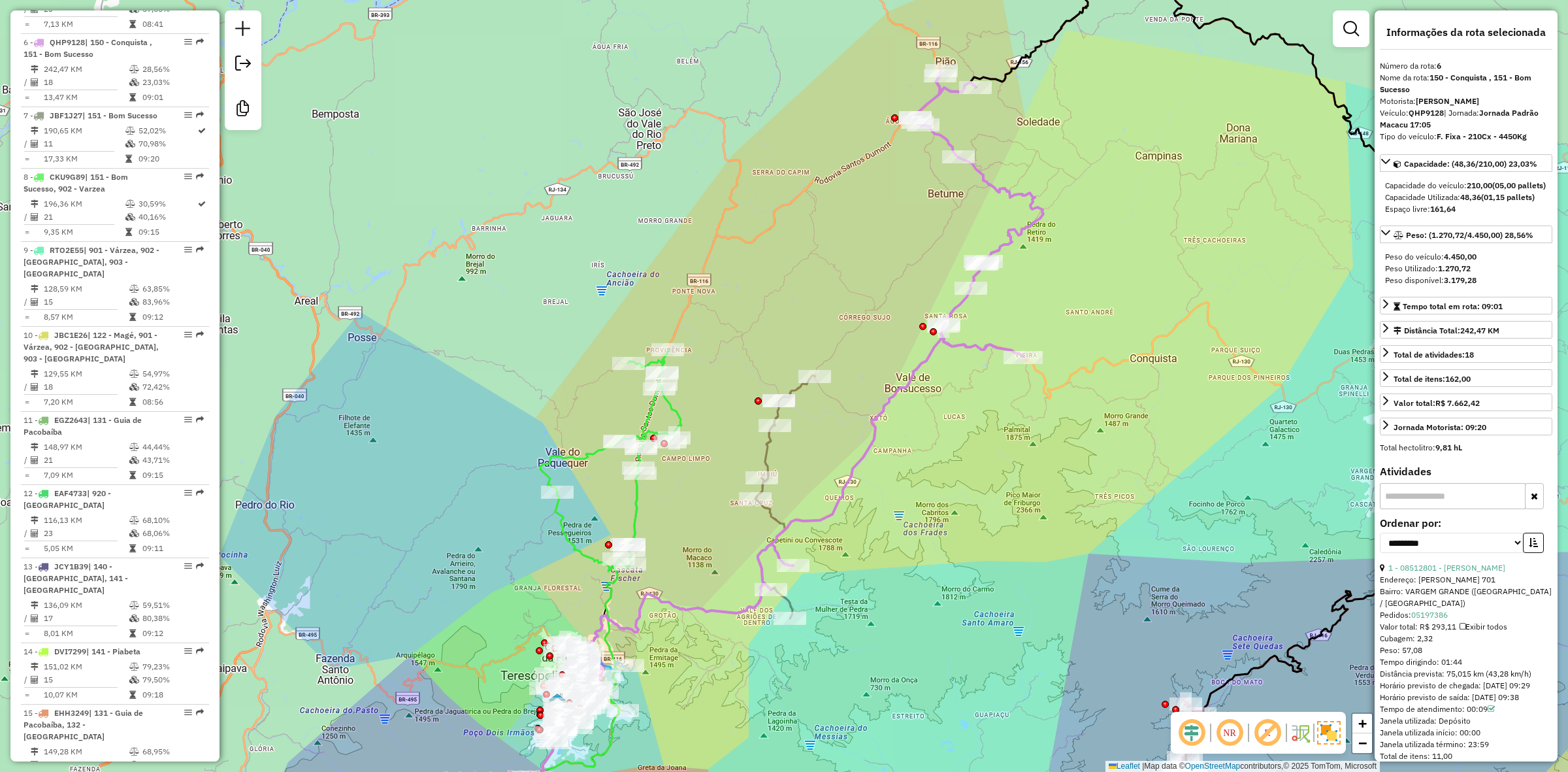
click at [796, 395] on icon at bounding box center [696, 527] width 238 height 305
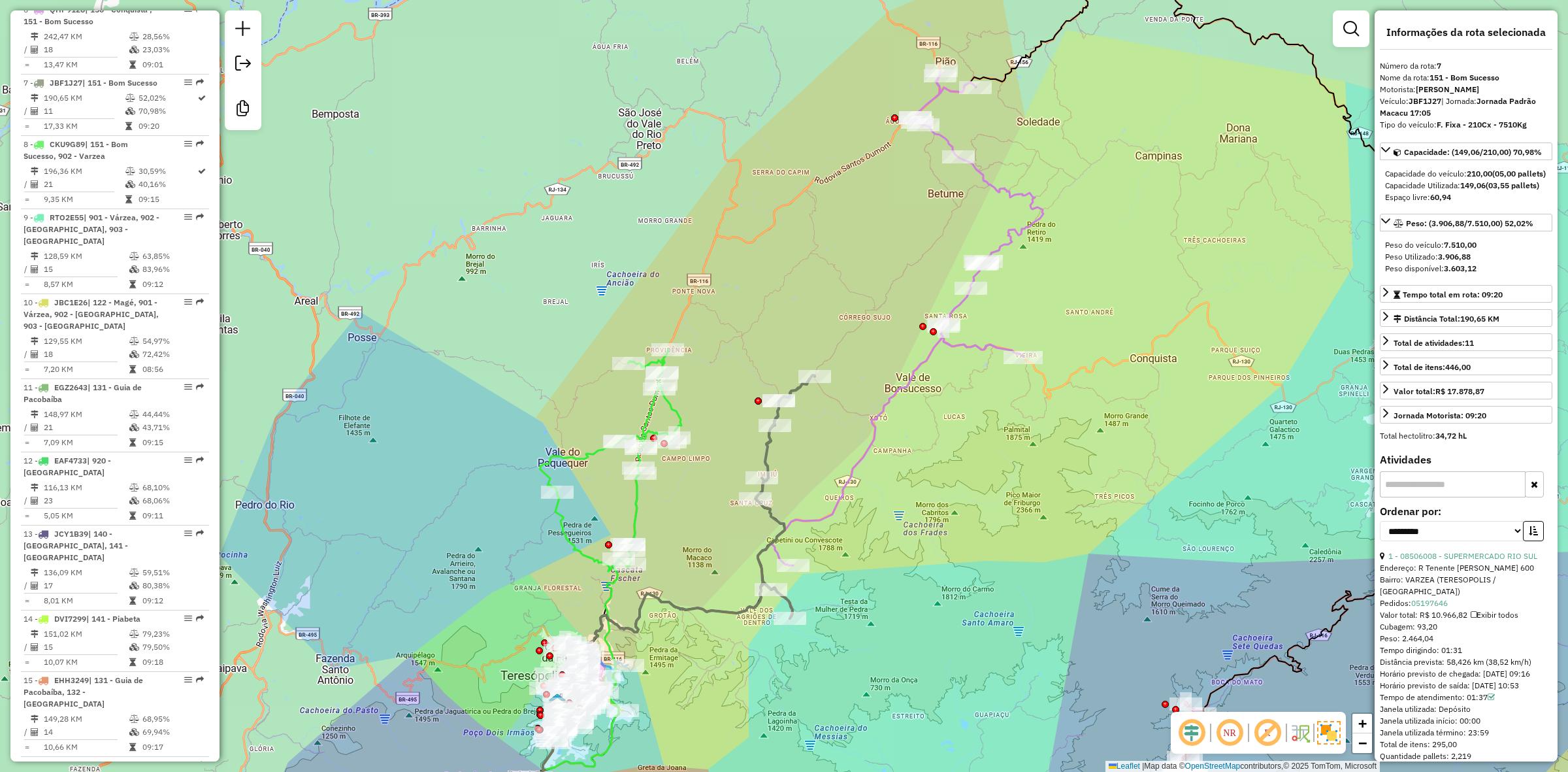
scroll to position [987, 0]
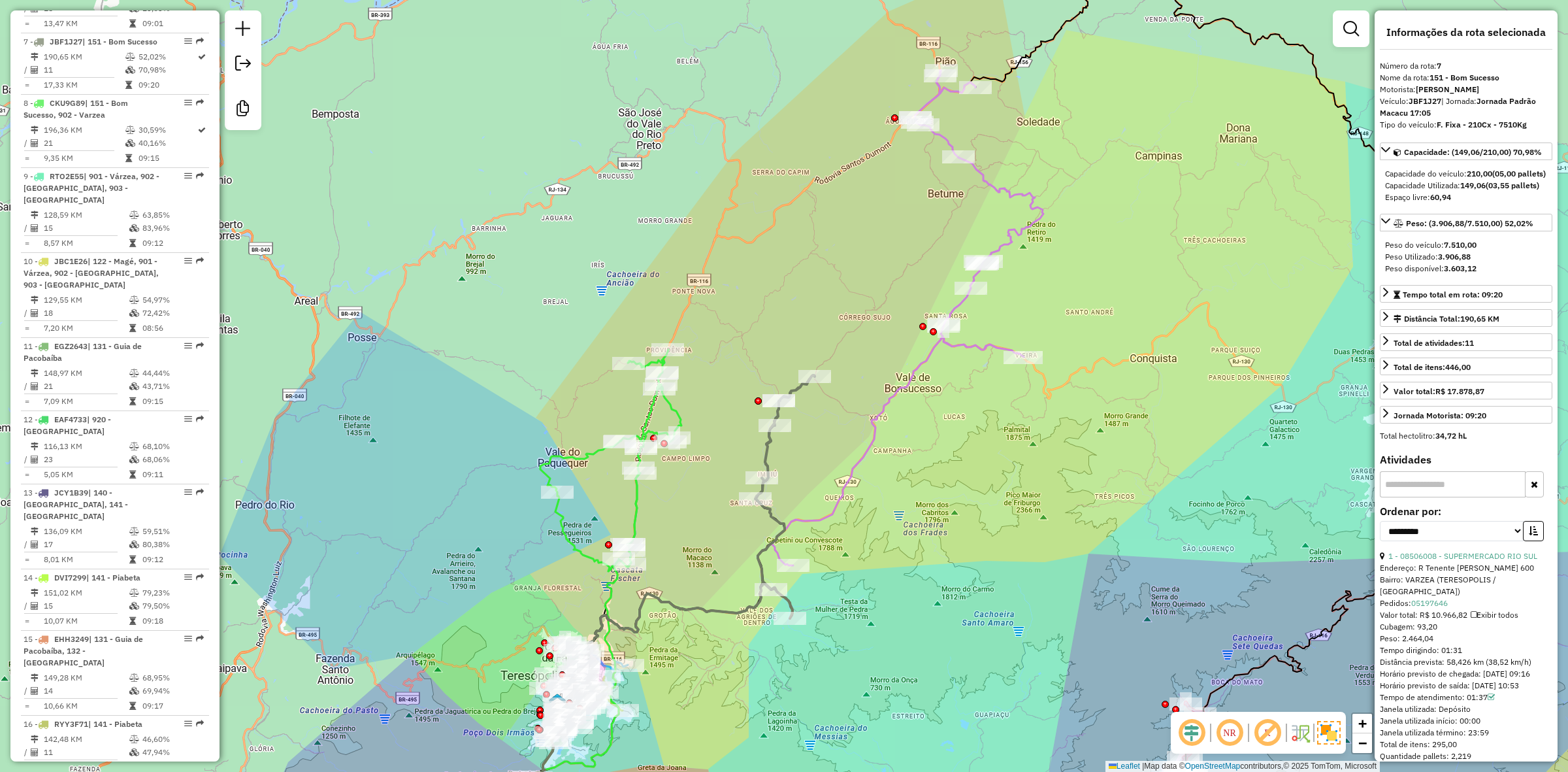
click at [874, 433] on icon at bounding box center [901, 330] width 286 height 520
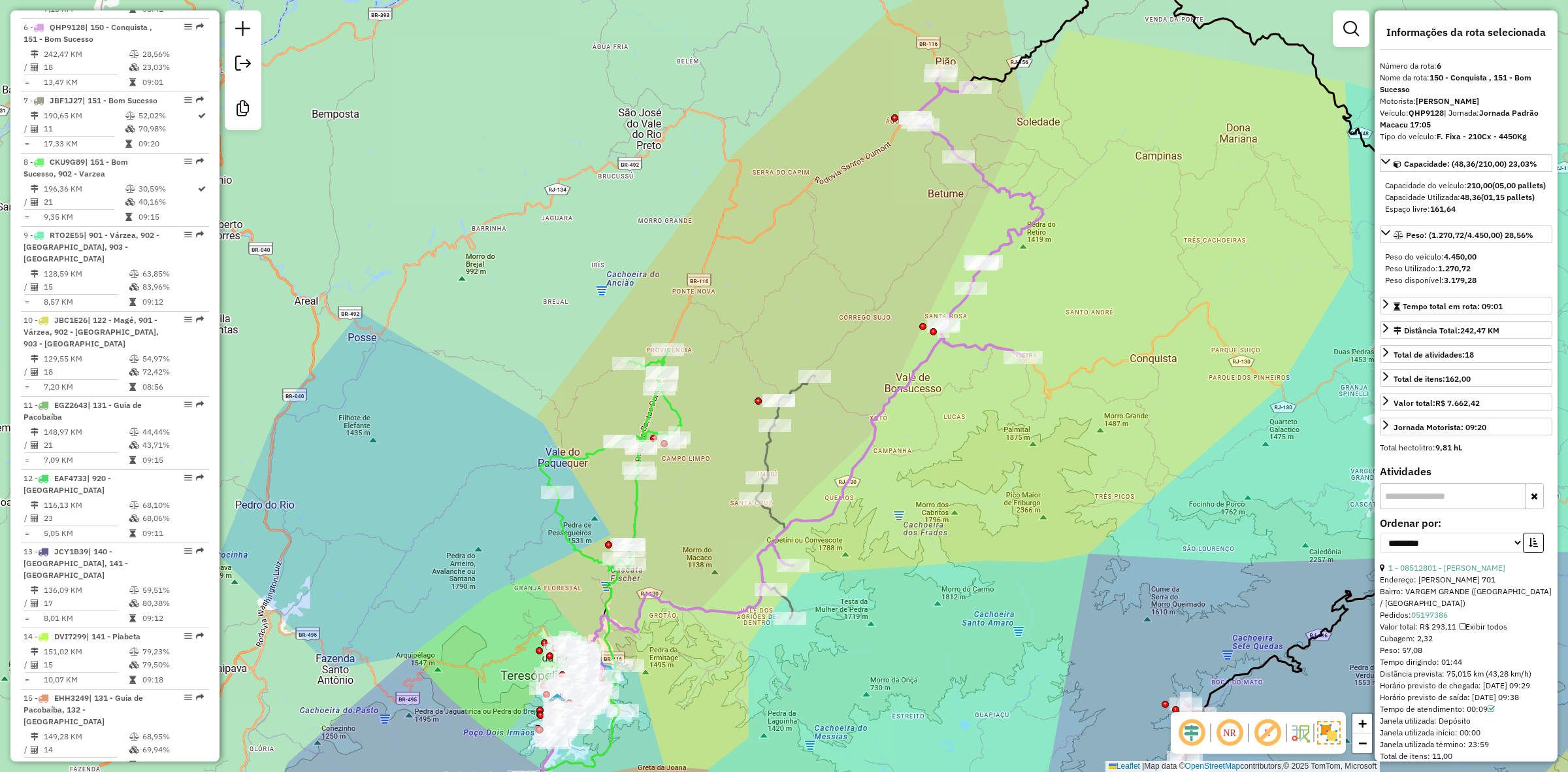
scroll to position [913, 0]
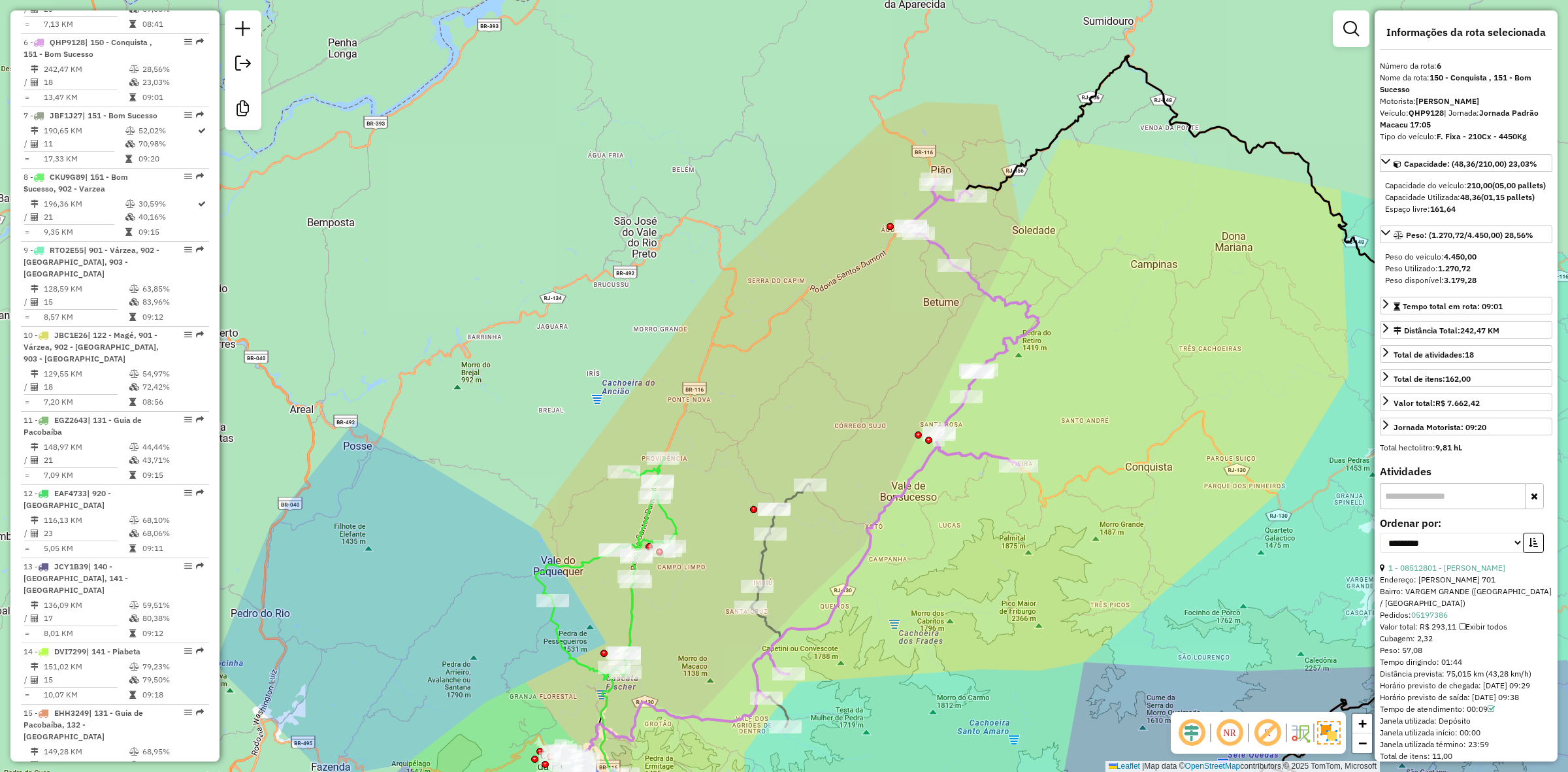
drag, startPoint x: 900, startPoint y: 285, endPoint x: 896, endPoint y: 397, distance: 112.1
click at [896, 397] on div "Janela de atendimento Grade de atendimento Capacidade Transportadoras Veículos …" at bounding box center [784, 386] width 1568 height 772
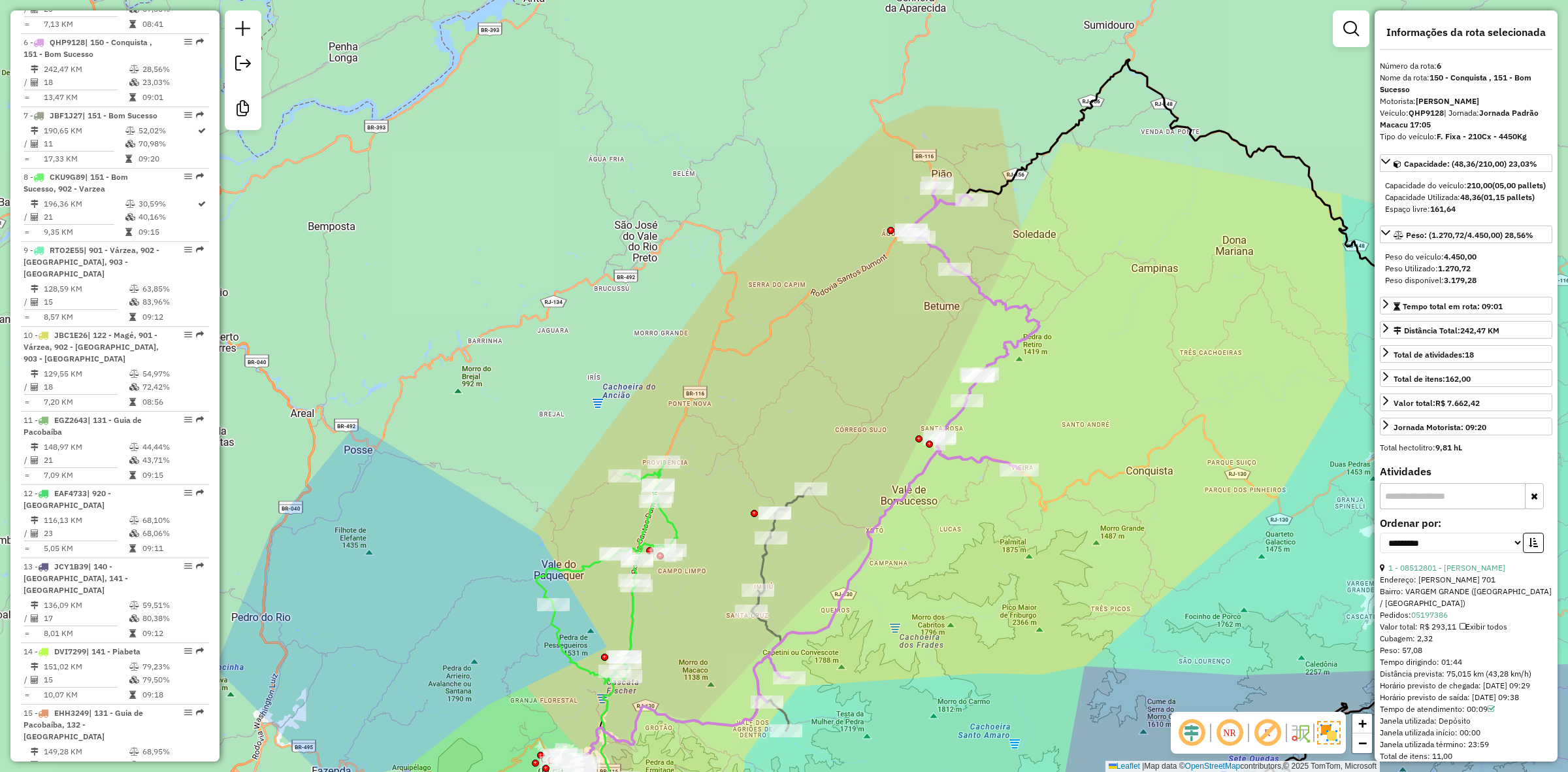
click at [676, 523] on icon at bounding box center [607, 573] width 141 height 222
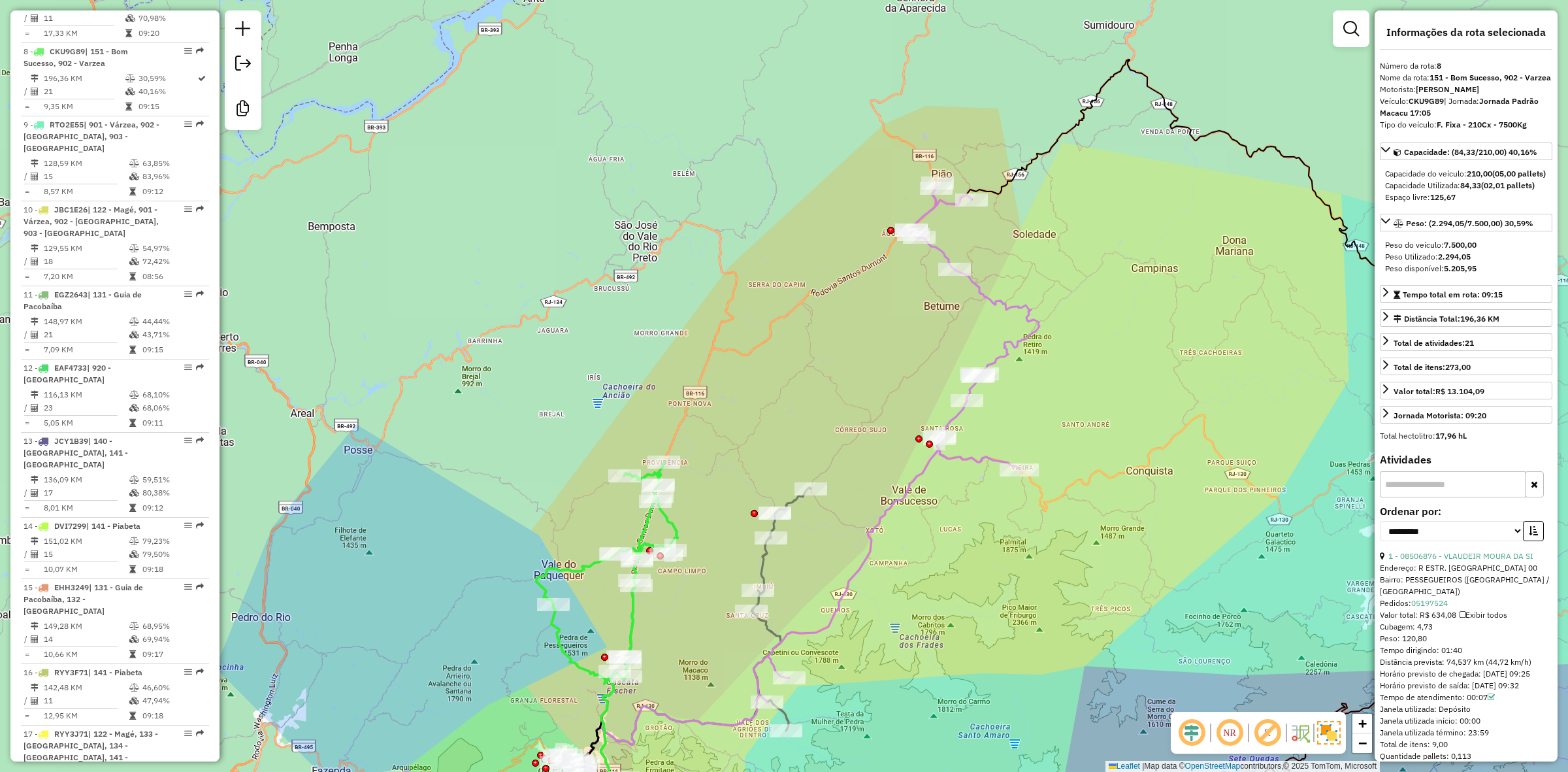
scroll to position [1060, 0]
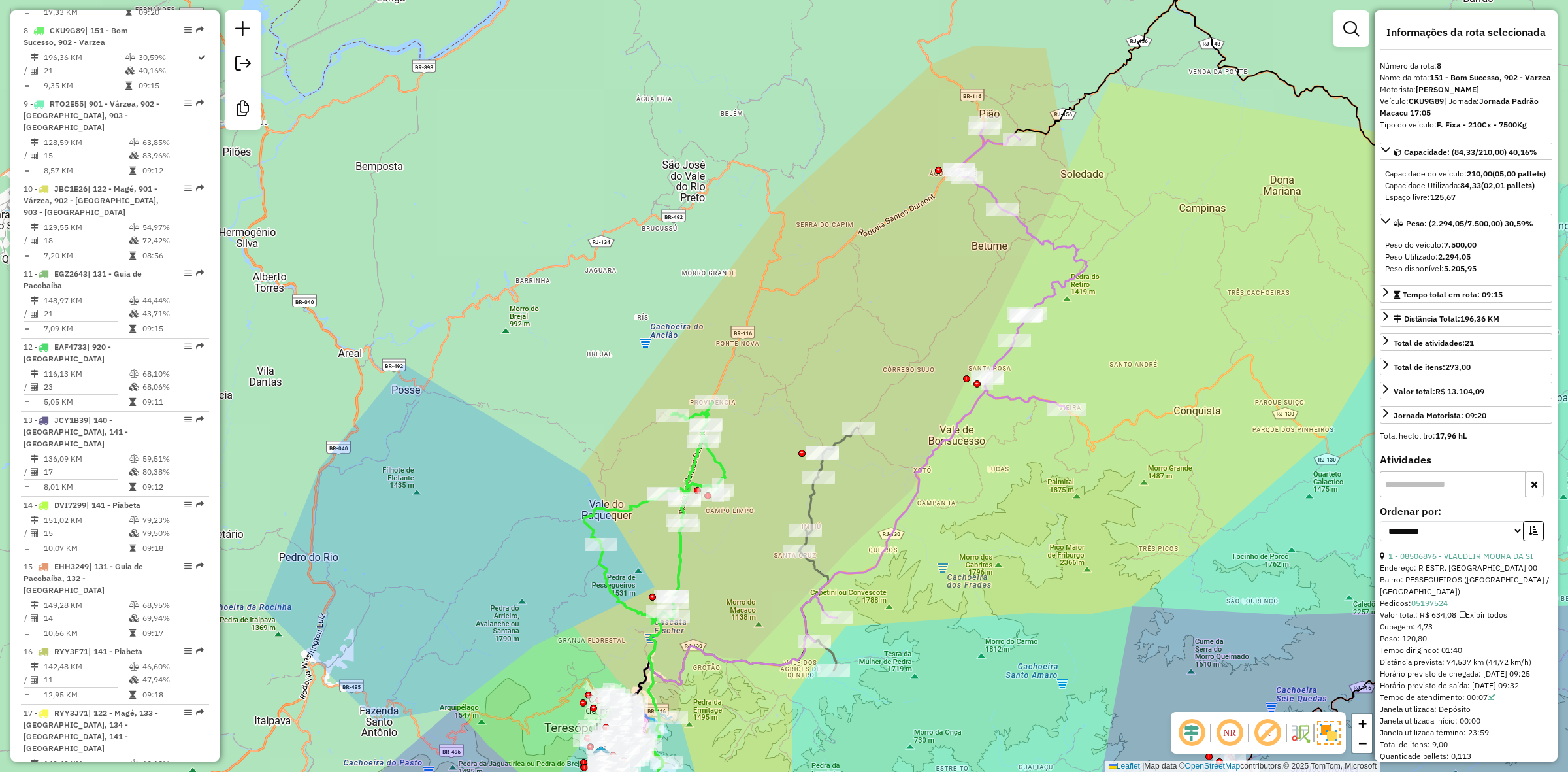
drag, startPoint x: 694, startPoint y: 507, endPoint x: 762, endPoint y: 422, distance: 108.9
click at [762, 422] on div "Janela de atendimento Grade de atendimento Capacidade Transportadoras Veículos …" at bounding box center [784, 386] width 1568 height 772
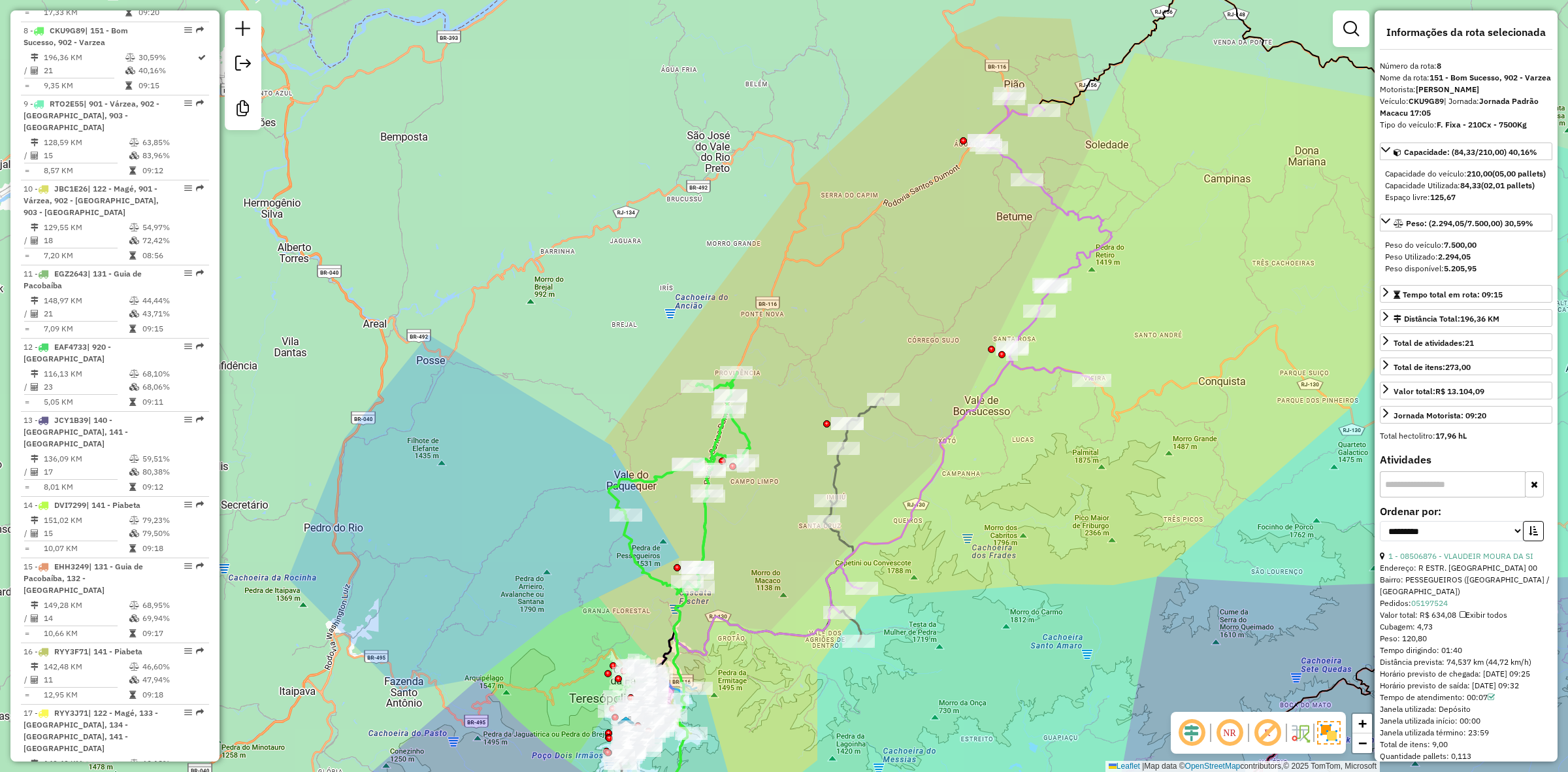
click at [750, 440] on icon at bounding box center [679, 483] width 141 height 222
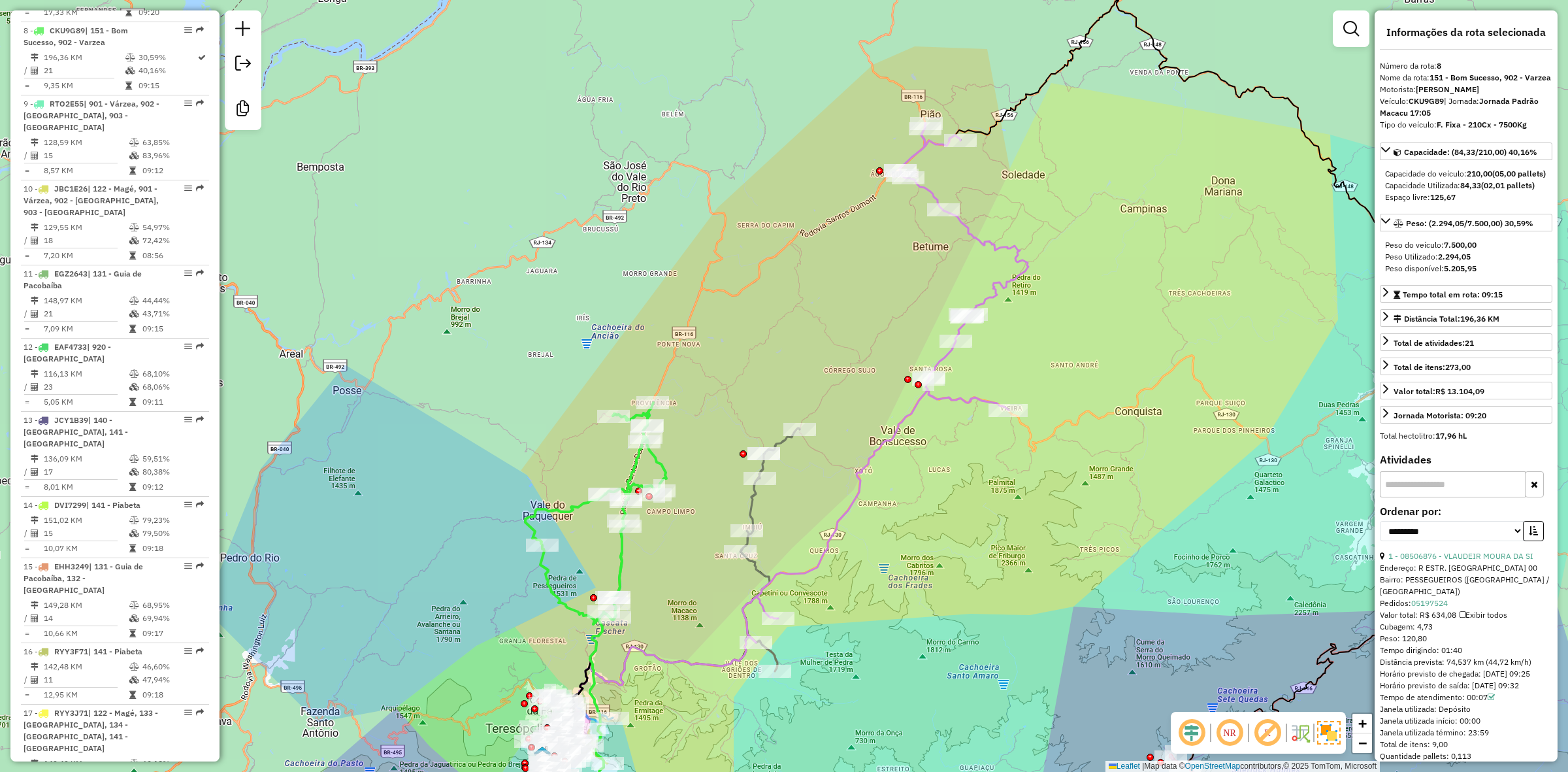
drag, startPoint x: 1156, startPoint y: 240, endPoint x: 1072, endPoint y: 270, distance: 89.2
click at [1072, 270] on div "Janela de atendimento Grade de atendimento Capacidade Transportadoras Veículos …" at bounding box center [784, 386] width 1568 height 772
click at [1007, 291] on icon at bounding box center [886, 383] width 286 height 520
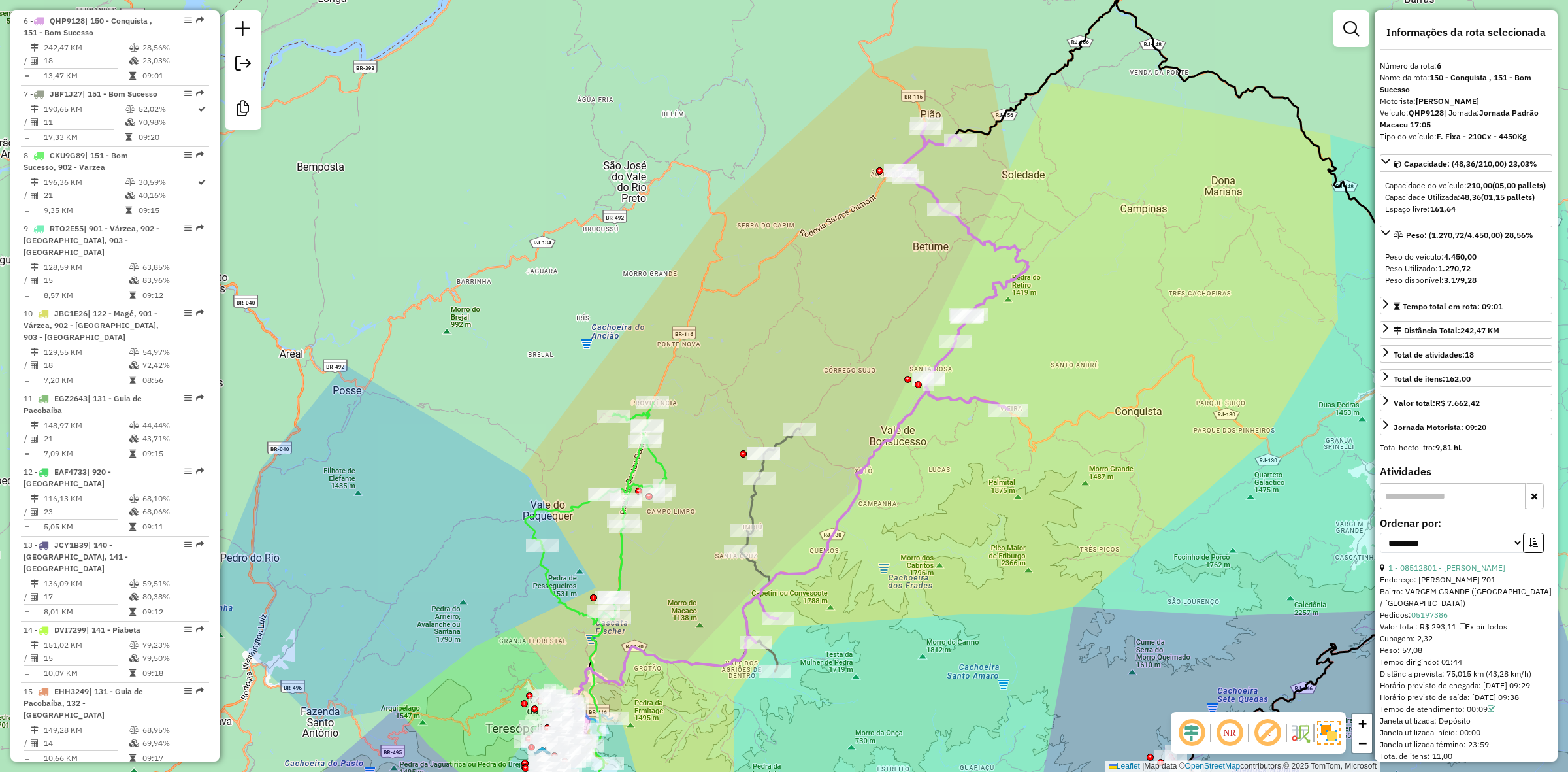
scroll to position [913, 0]
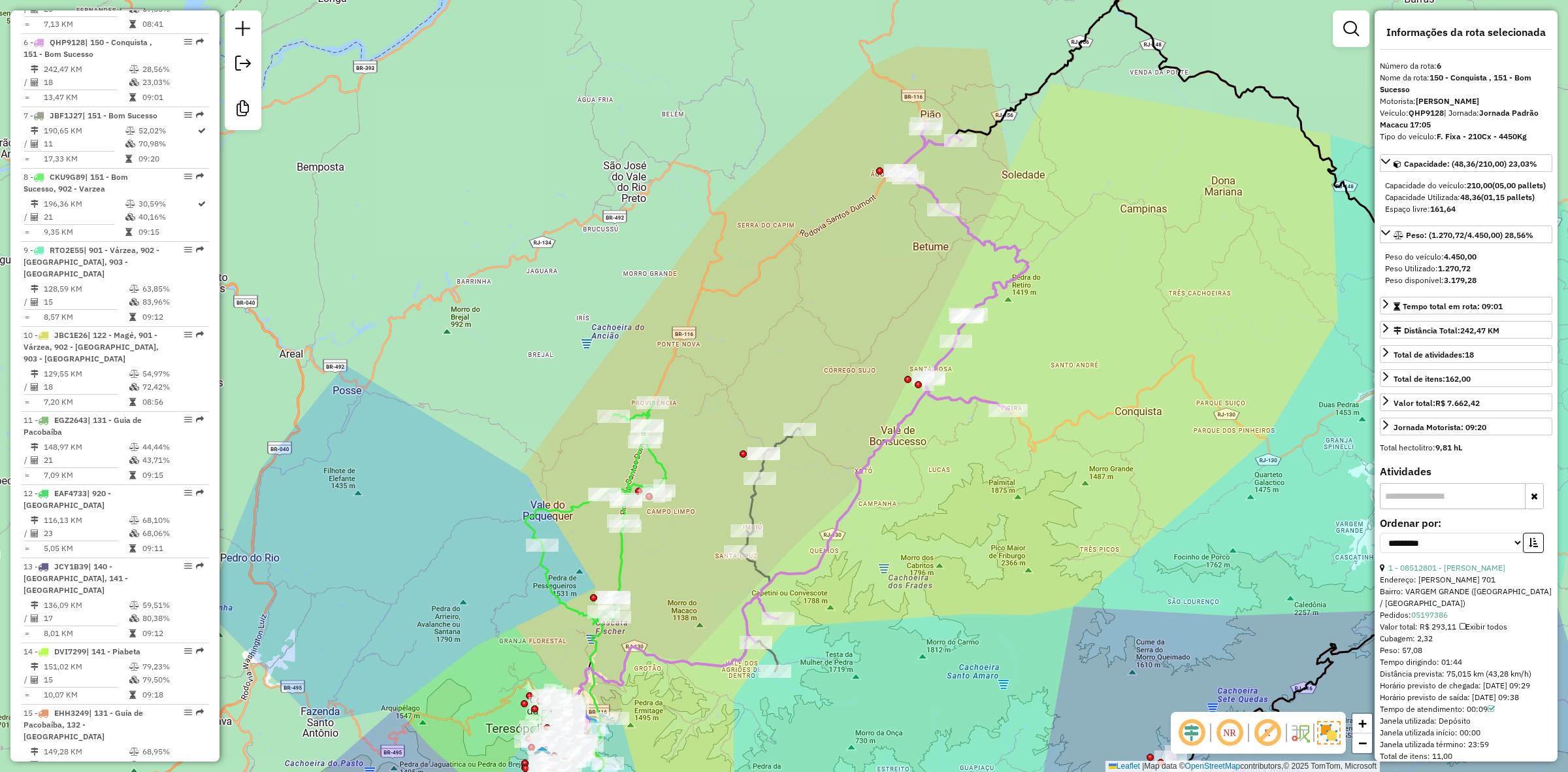
click at [667, 469] on icon at bounding box center [596, 513] width 141 height 222
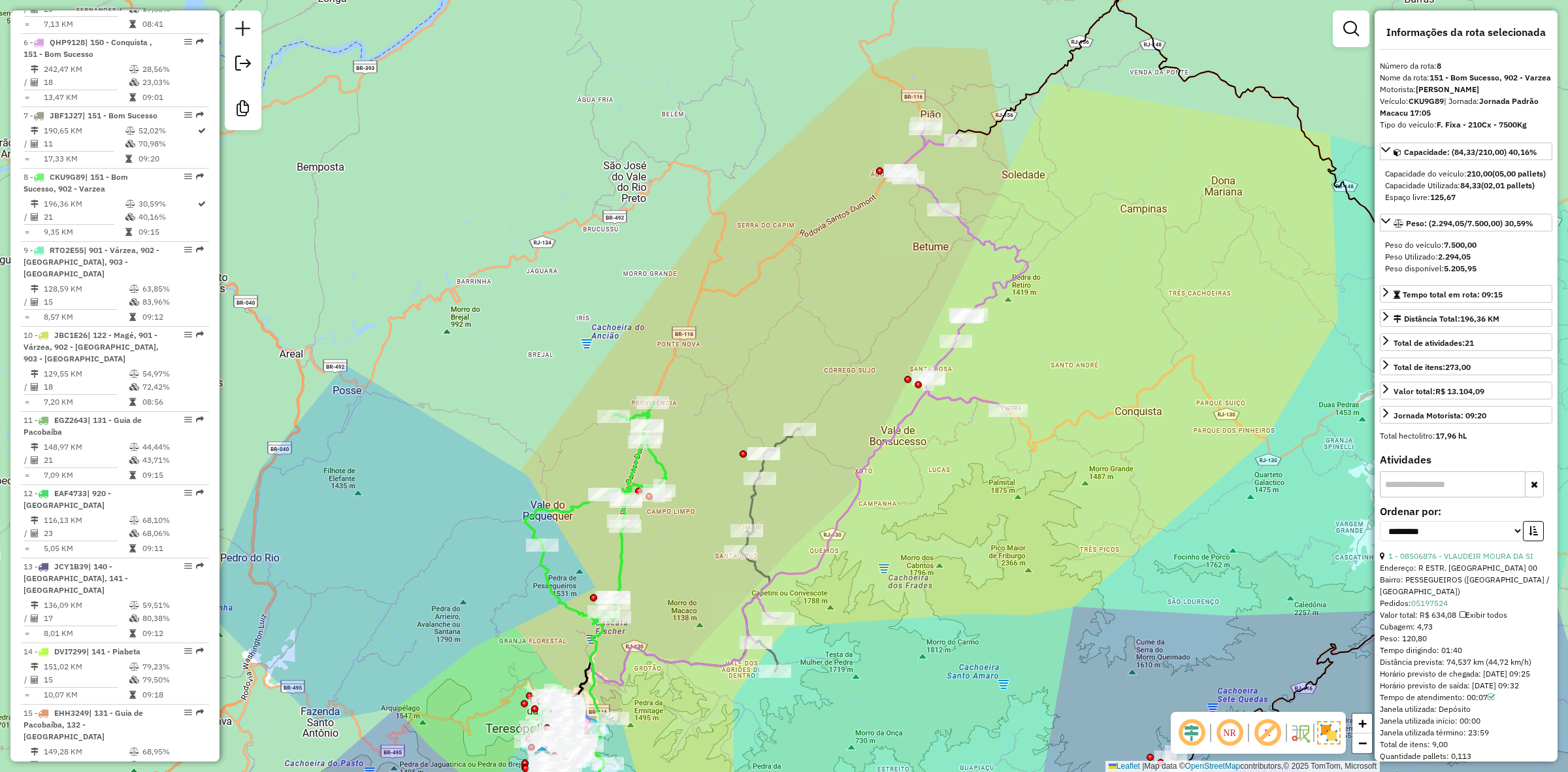
scroll to position [1060, 0]
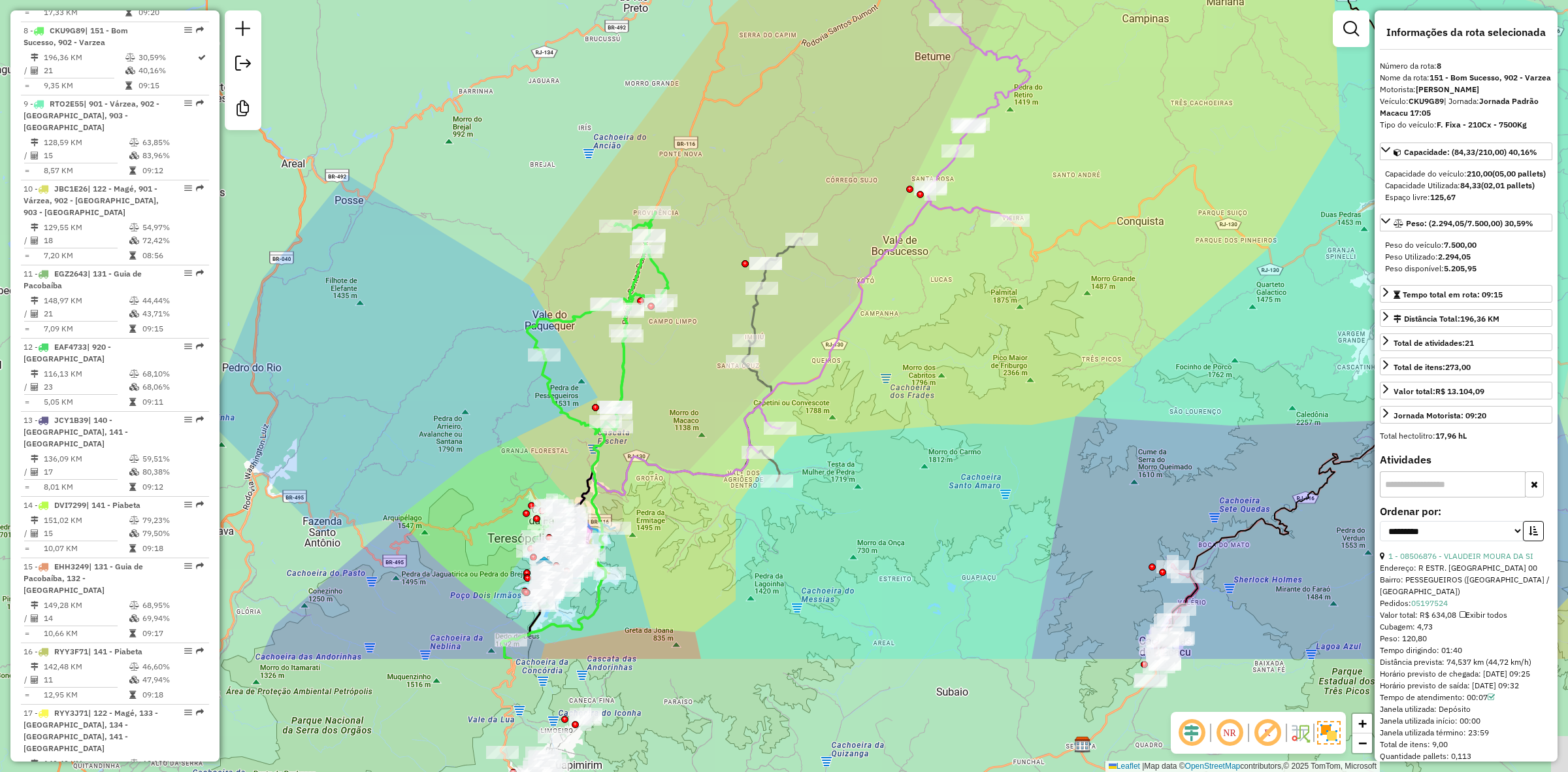
drag, startPoint x: 520, startPoint y: 487, endPoint x: 556, endPoint y: 160, distance: 329.0
click at [555, 162] on div "Janela de atendimento Grade de atendimento Capacidade Transportadoras Veículos …" at bounding box center [784, 386] width 1568 height 772
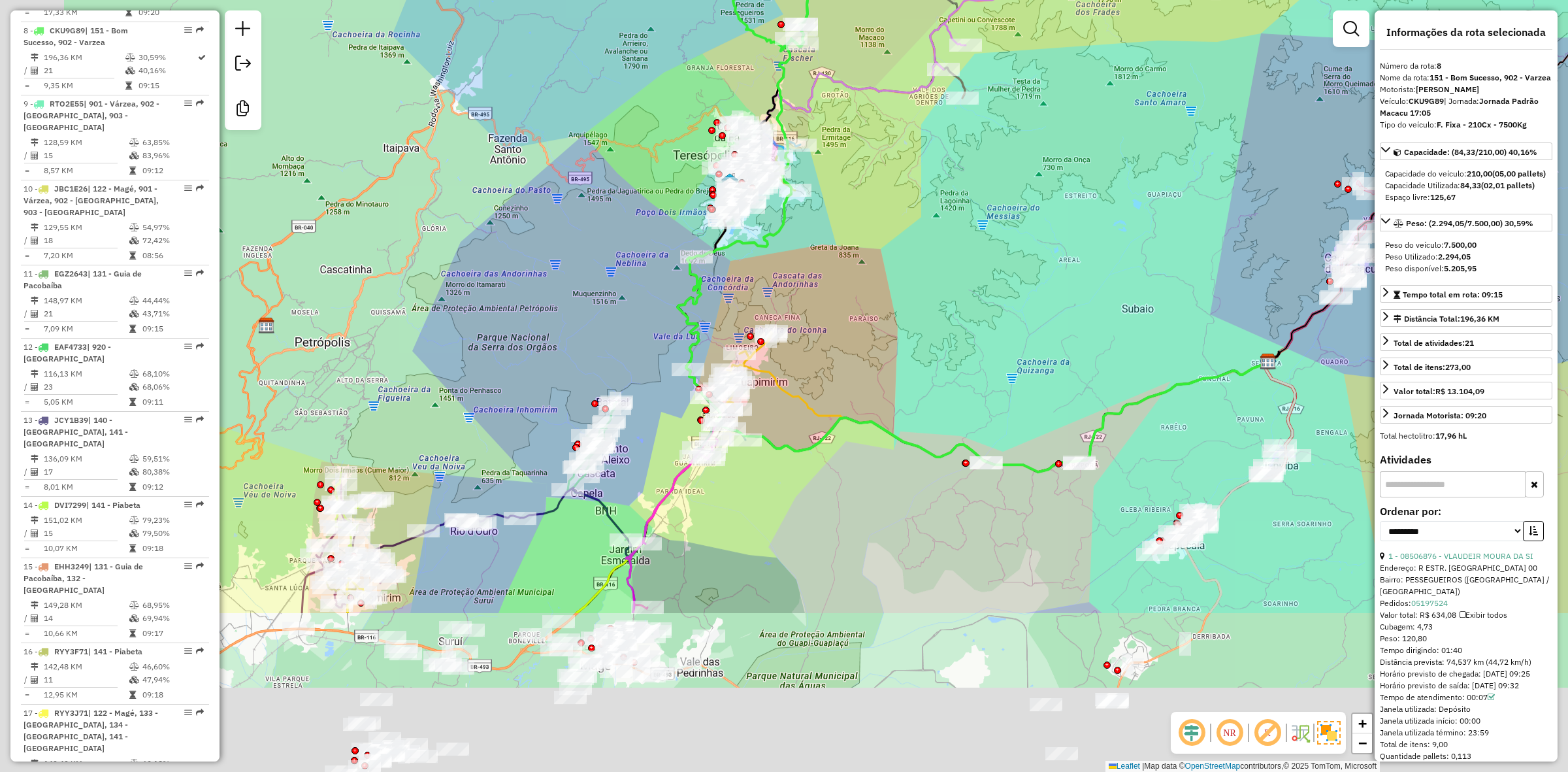
drag, startPoint x: 507, startPoint y: 502, endPoint x: 662, endPoint y: 258, distance: 289.1
click at [662, 258] on div "Janela de atendimento Grade de atendimento Capacidade Transportadoras Veículos …" at bounding box center [784, 386] width 1568 height 772
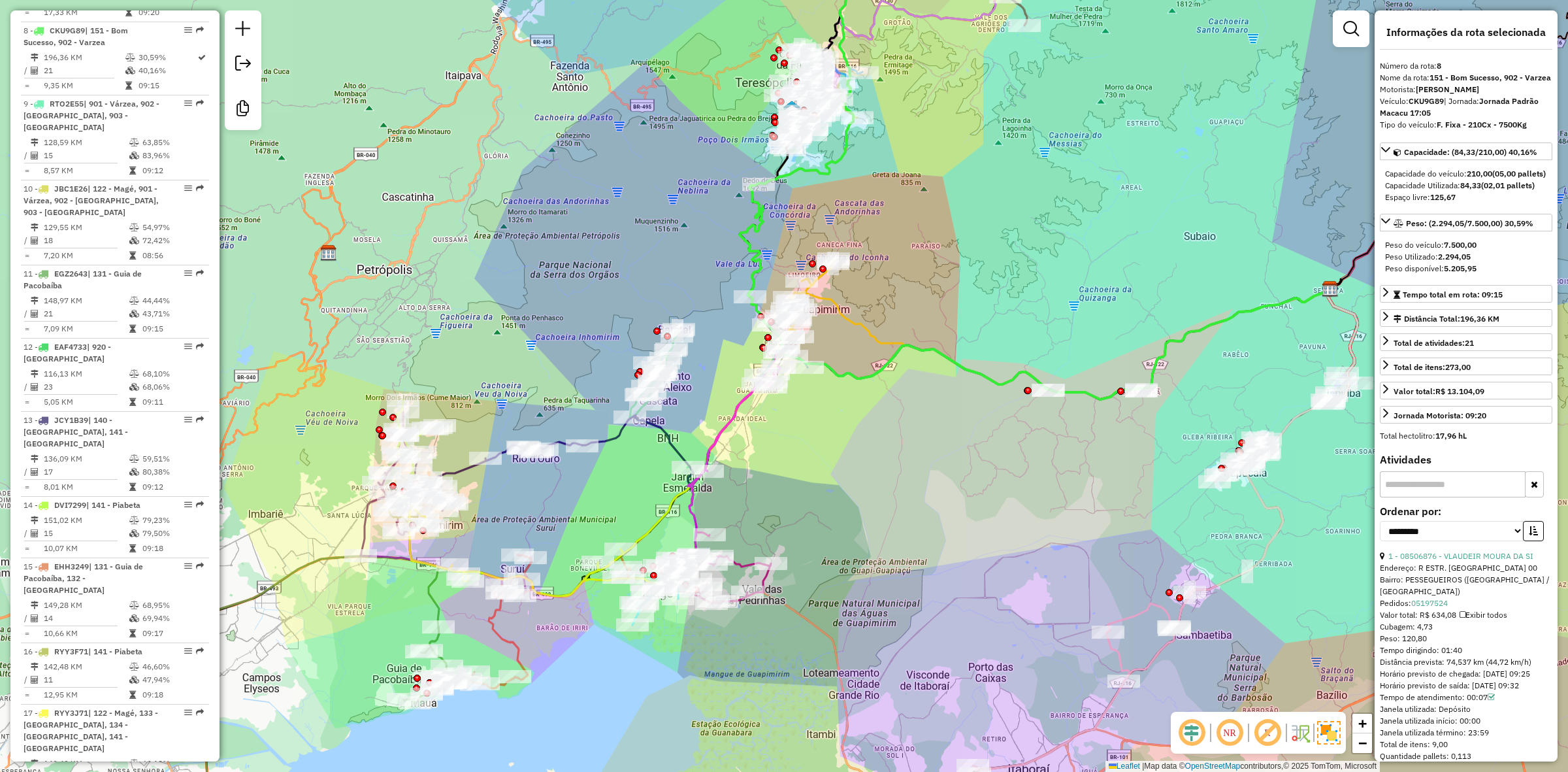
drag, startPoint x: 511, startPoint y: 472, endPoint x: 588, endPoint y: 386, distance: 115.4
click at [588, 386] on div "Janela de atendimento Grade de atendimento Capacidade Transportadoras Veículos …" at bounding box center [784, 386] width 1568 height 772
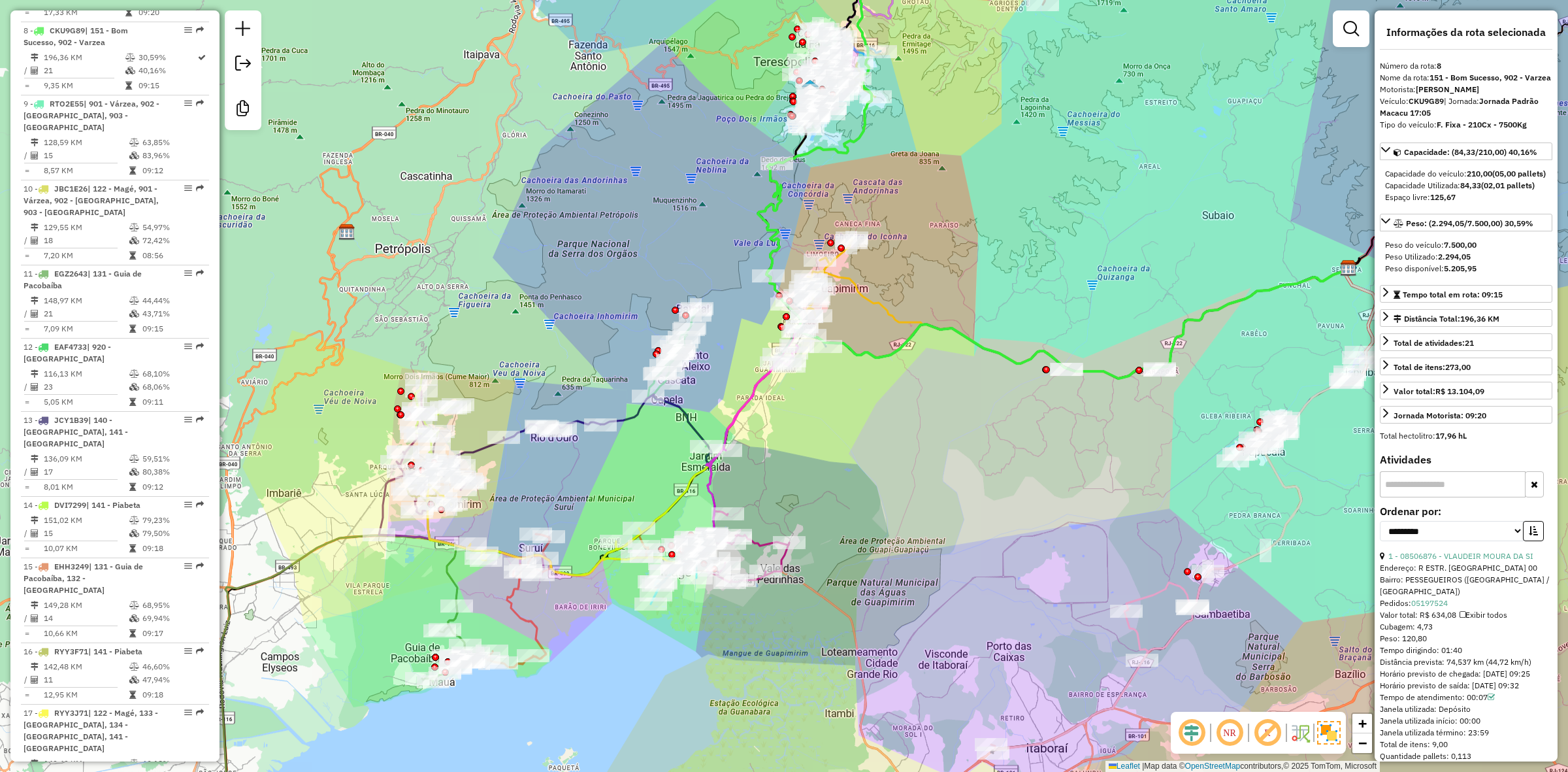
click at [379, 504] on icon at bounding box center [464, 482] width 170 height 184
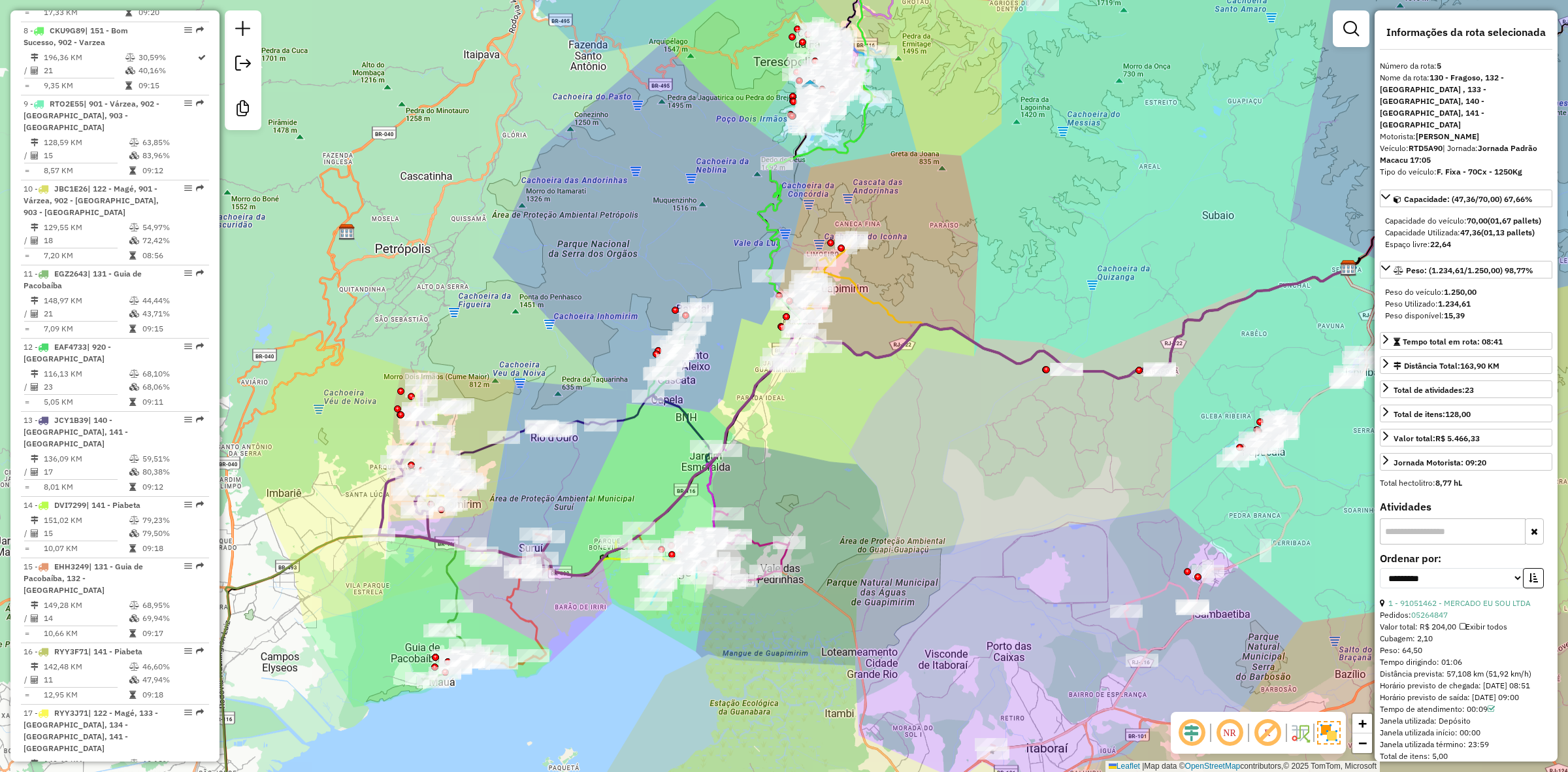
scroll to position [828, 0]
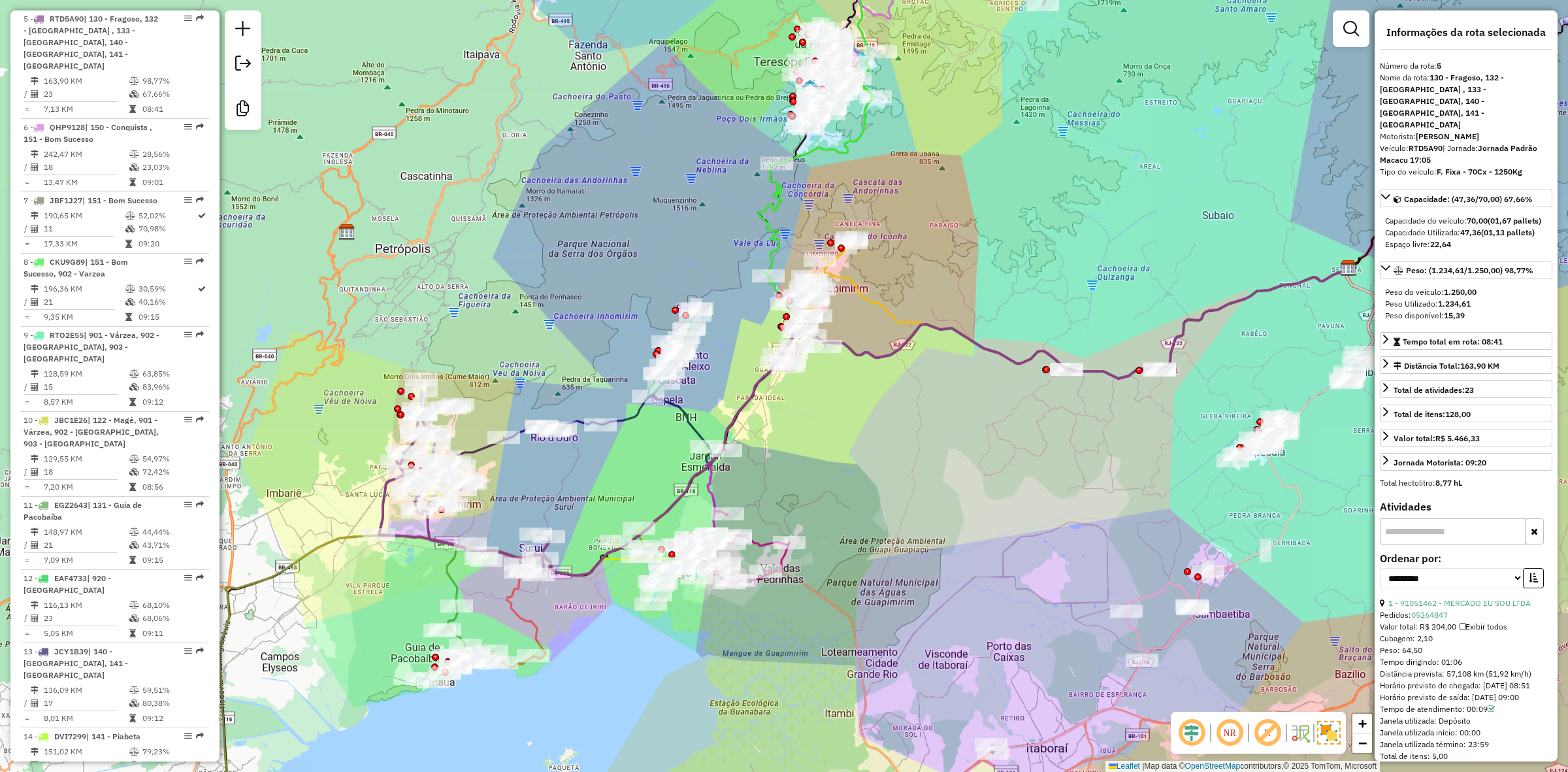
click at [457, 581] on icon at bounding box center [894, 448] width 909 height 361
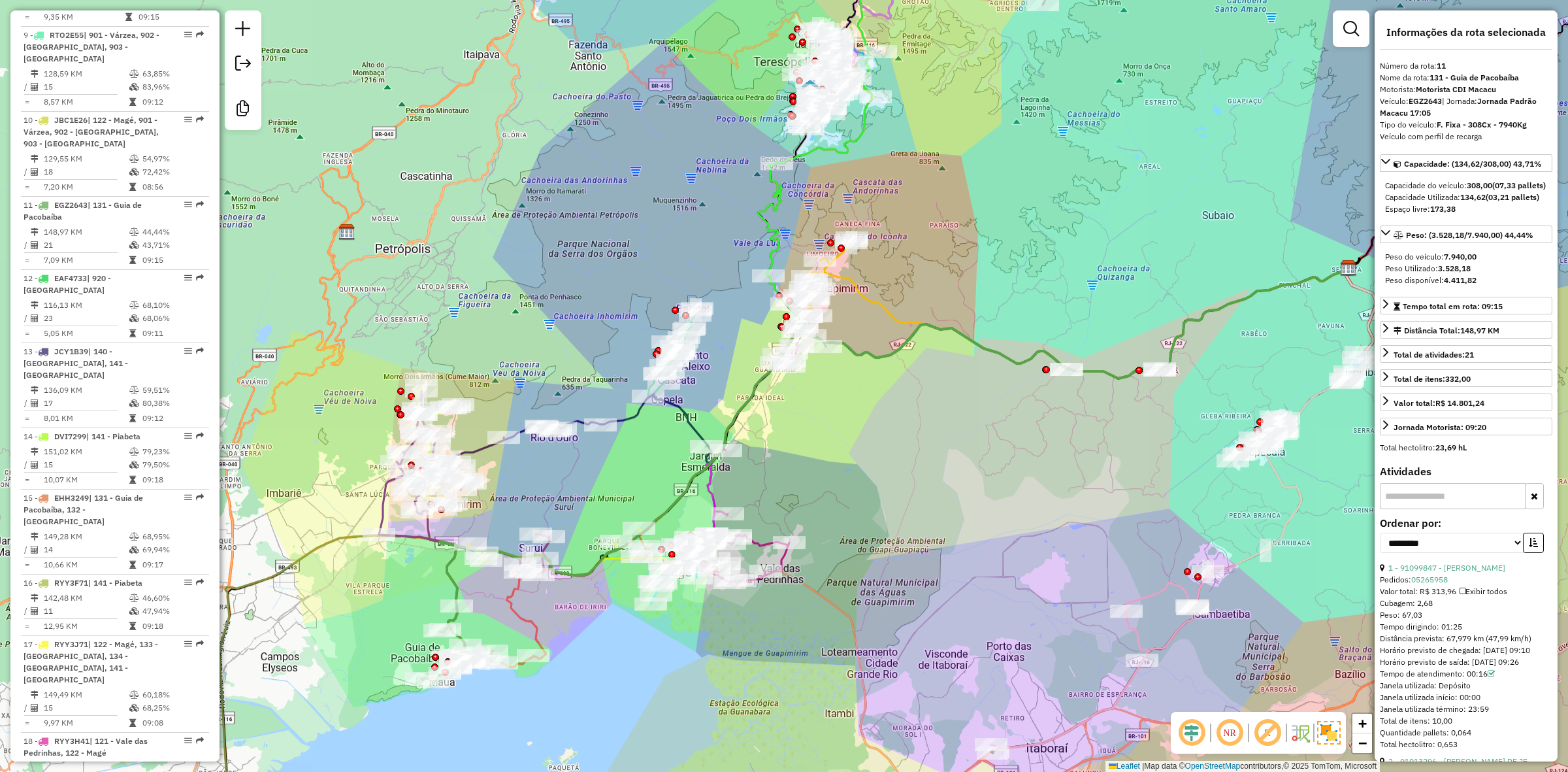
scroll to position [1292, 0]
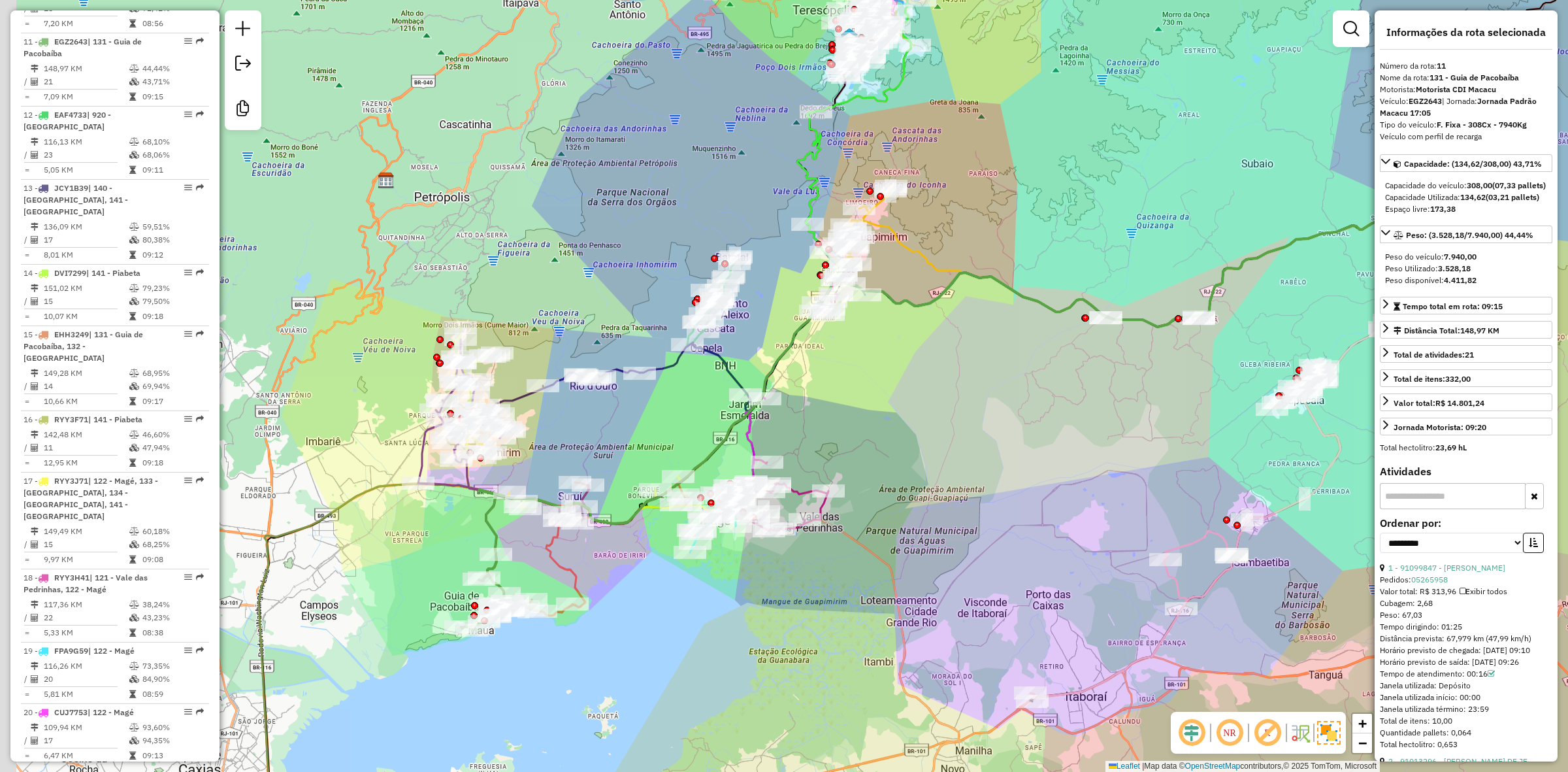
drag, startPoint x: 988, startPoint y: 537, endPoint x: 1064, endPoint y: 481, distance: 94.4
click at [1066, 482] on div "Janela de atendimento Grade de atendimento Capacidade Transportadoras Veículos …" at bounding box center [784, 386] width 1568 height 772
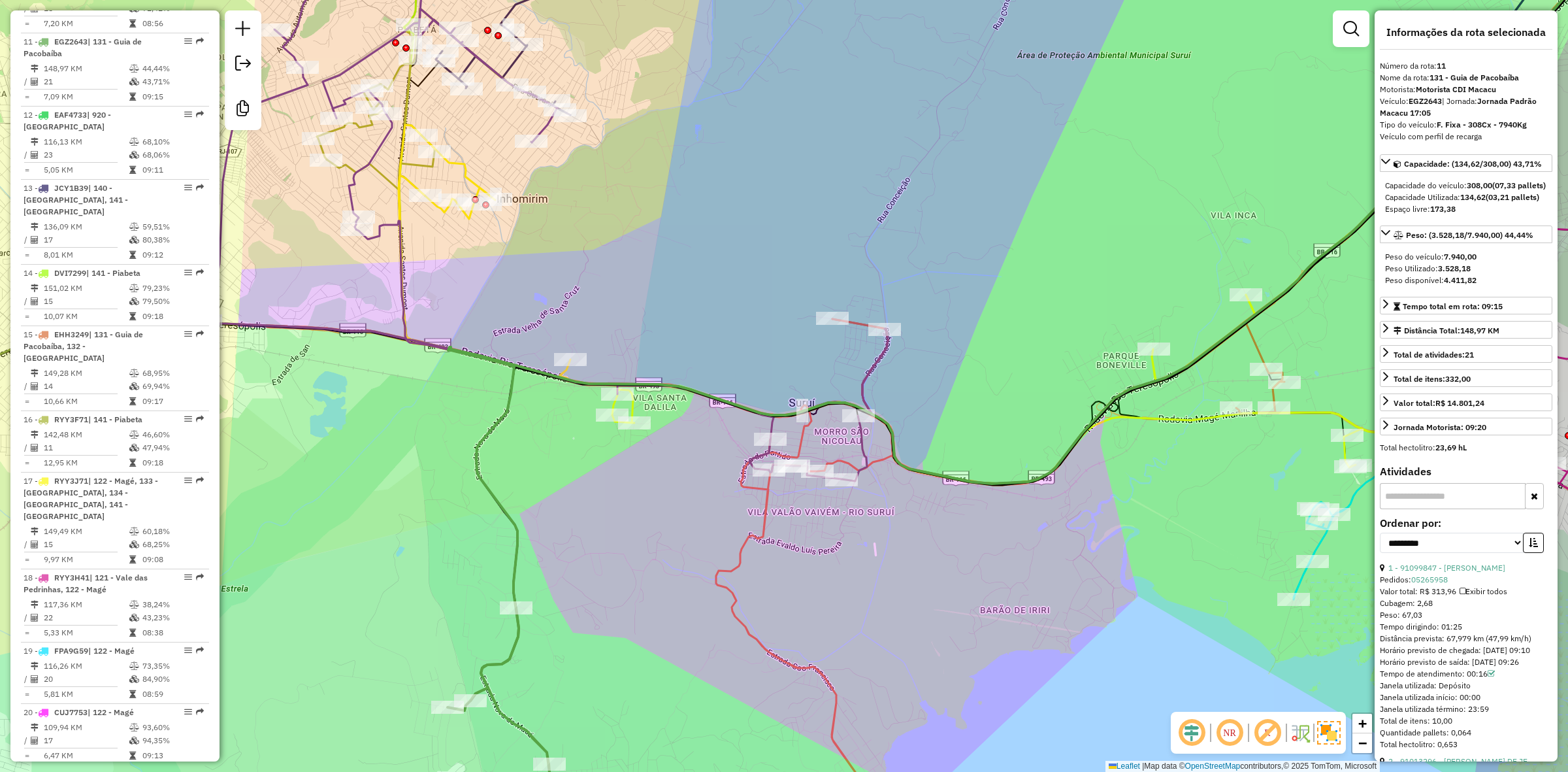
click at [518, 540] on icon at bounding box center [1021, 312] width 1145 height 777
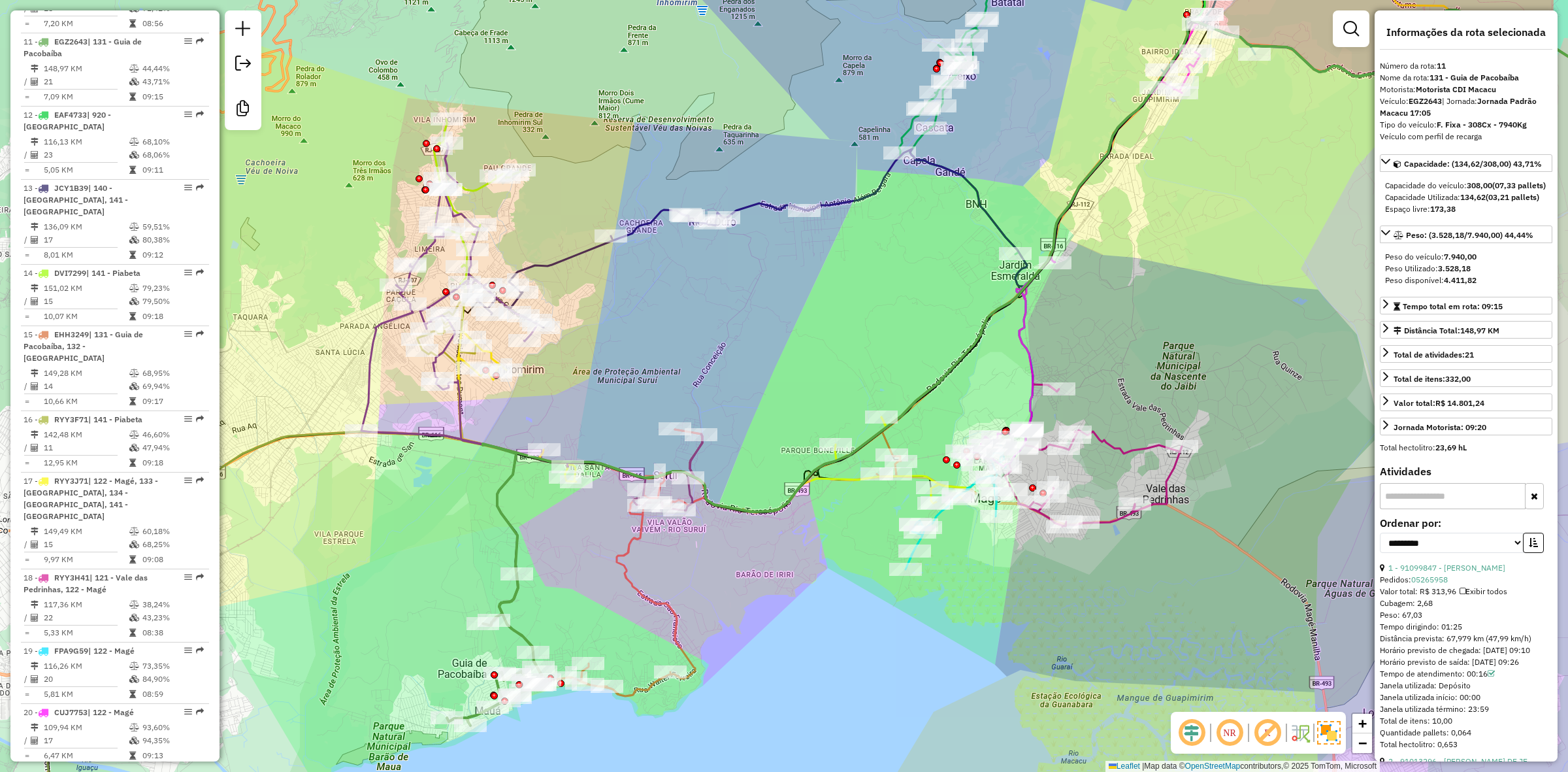
click at [669, 606] on icon at bounding box center [720, 562] width 360 height 266
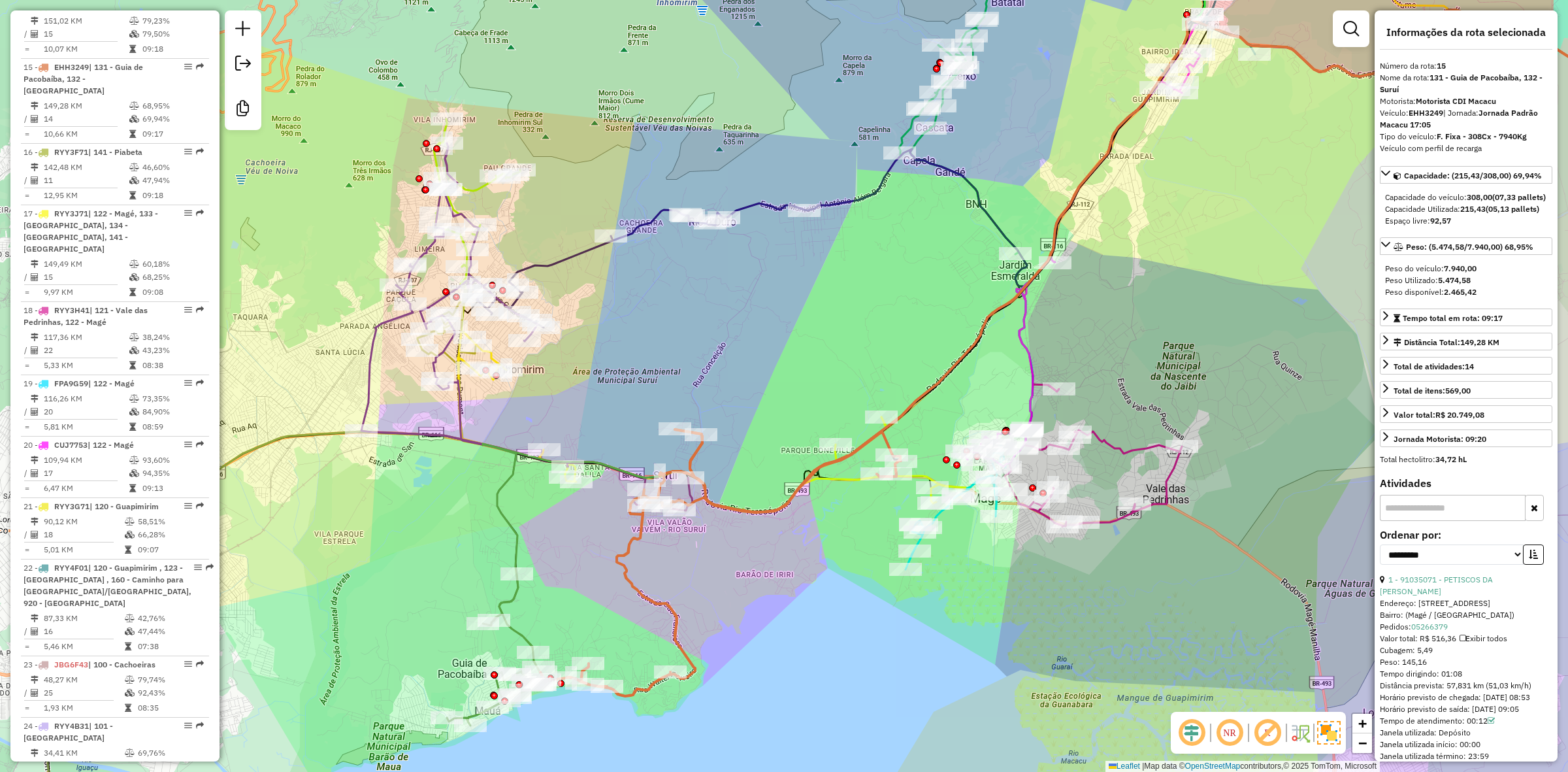
scroll to position [1572, 0]
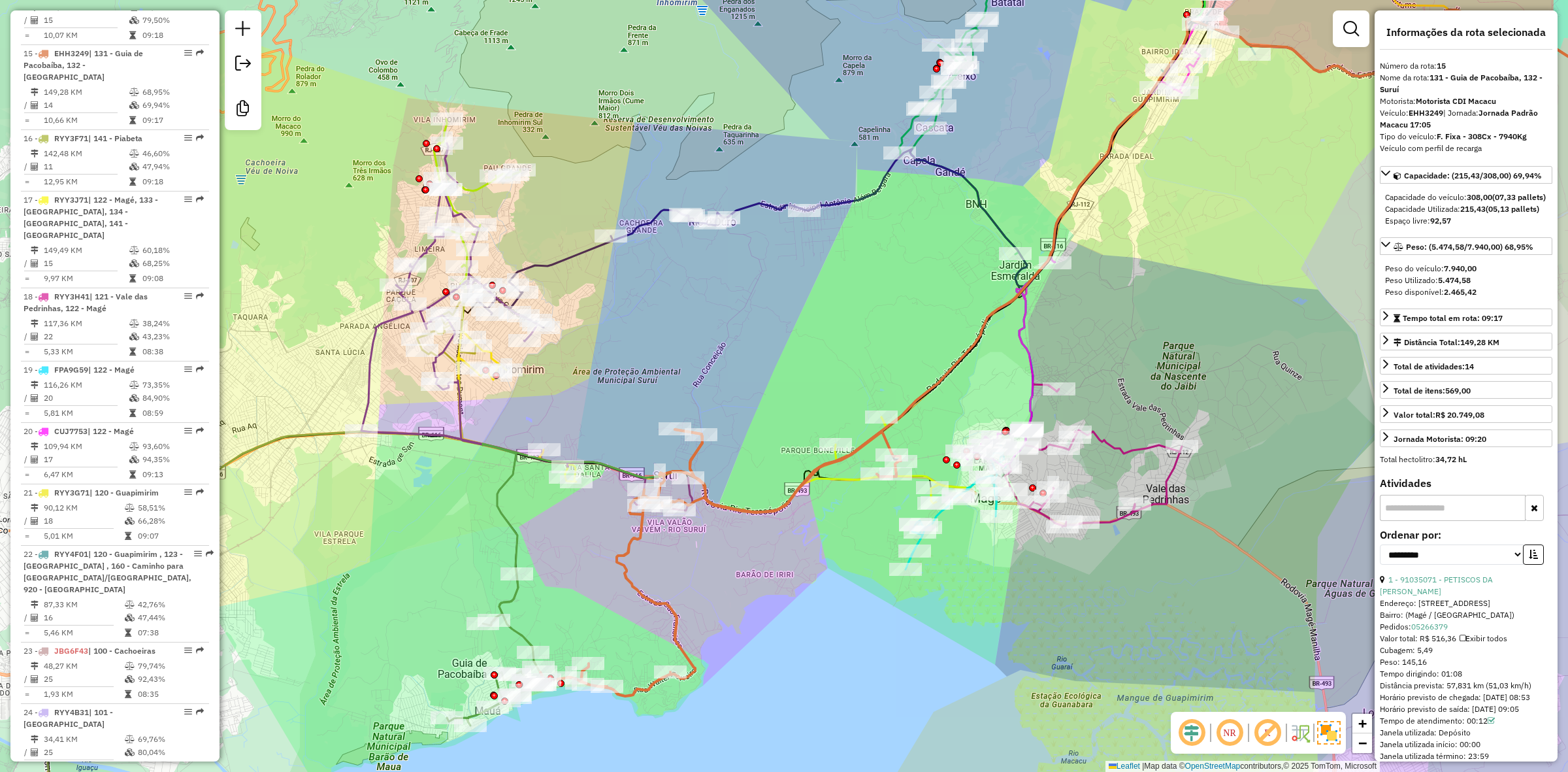
click at [520, 554] on icon at bounding box center [1103, 314] width 1242 height 610
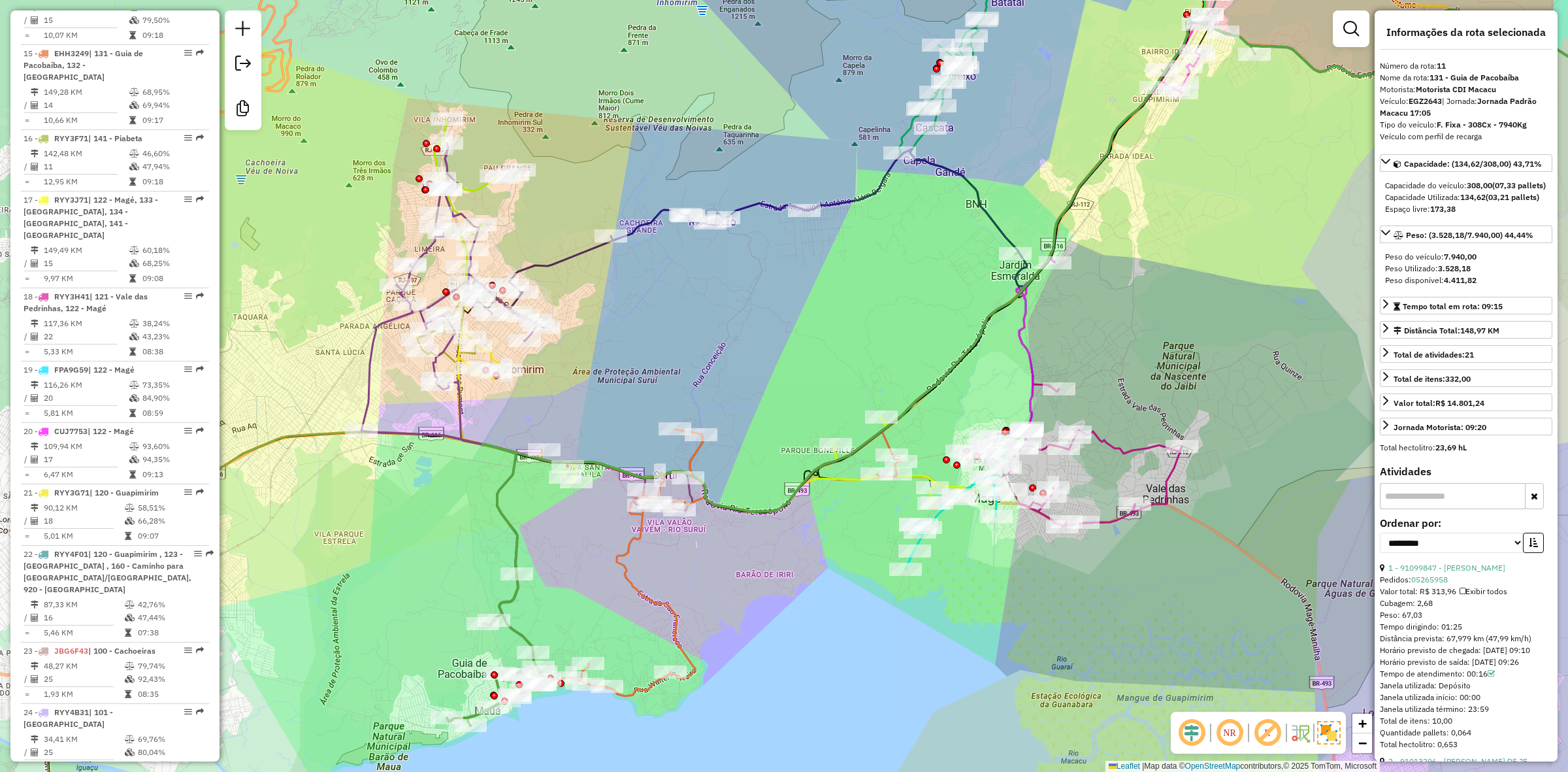
scroll to position [1292, 0]
